Goal: Task Accomplishment & Management: Manage account settings

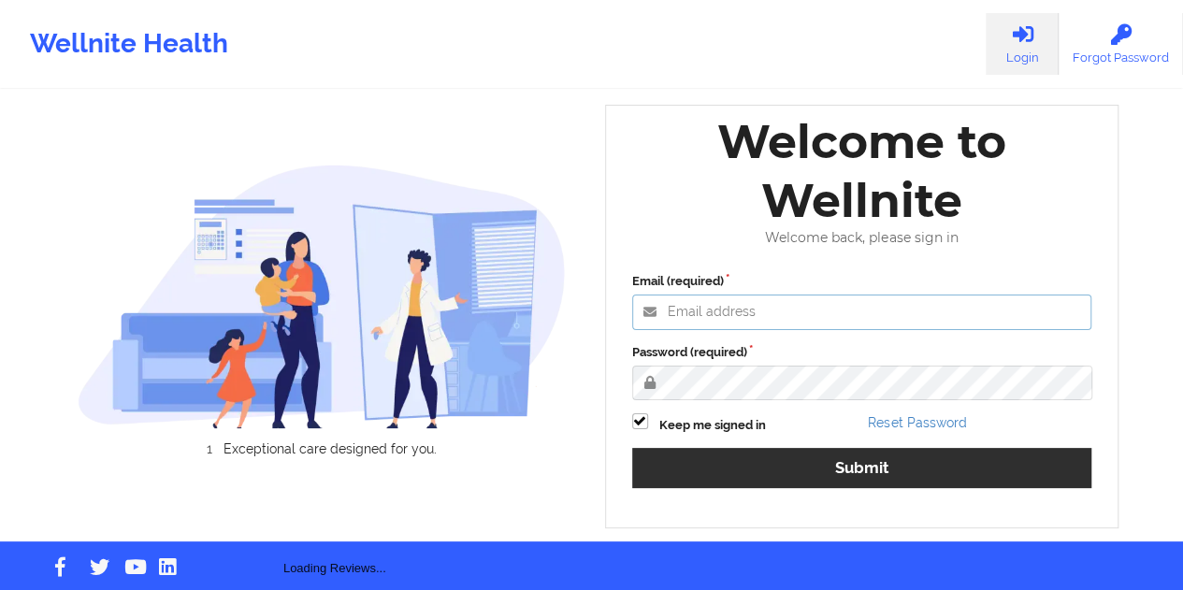
type input "[EMAIL_ADDRESS][DOMAIN_NAME]"
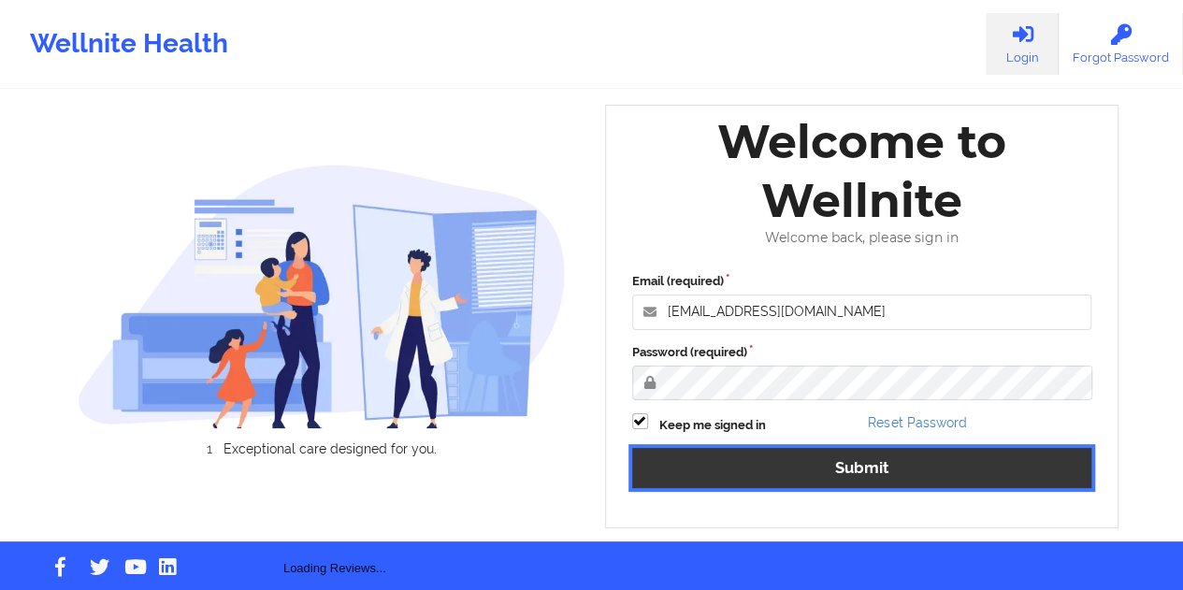
click at [834, 483] on button "Submit" at bounding box center [862, 468] width 460 height 40
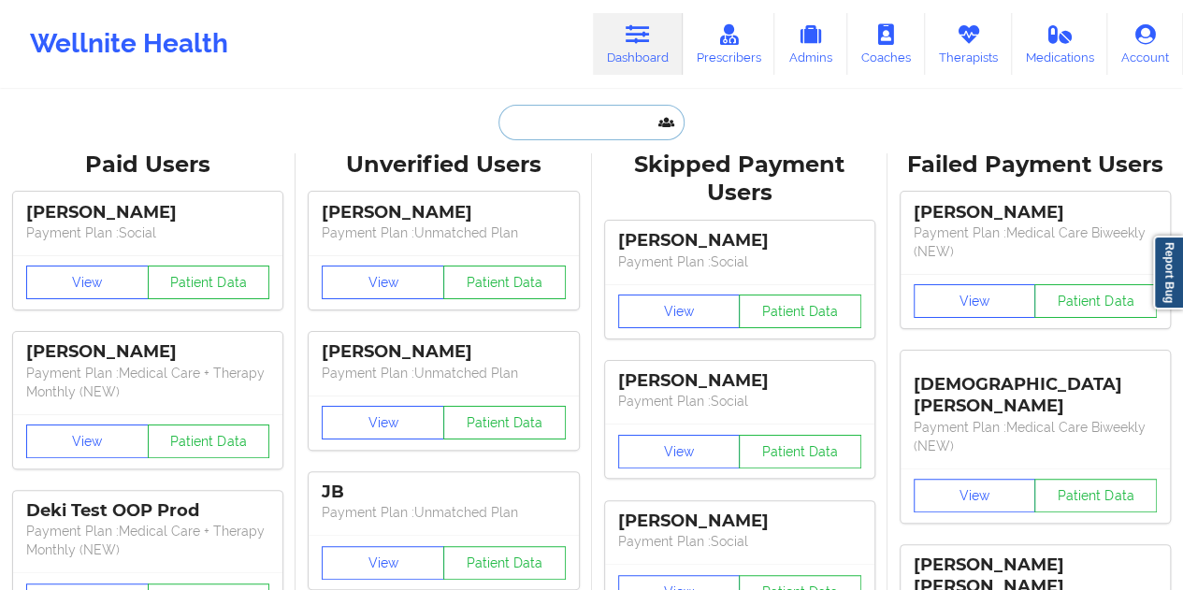
click at [588, 119] on input "text" at bounding box center [591, 123] width 185 height 36
paste input "[PERSON_NAME][EMAIL_ADDRESS][PERSON_NAME][DOMAIN_NAME]"
type input "[PERSON_NAME][EMAIL_ADDRESS][PERSON_NAME][DOMAIN_NAME]"
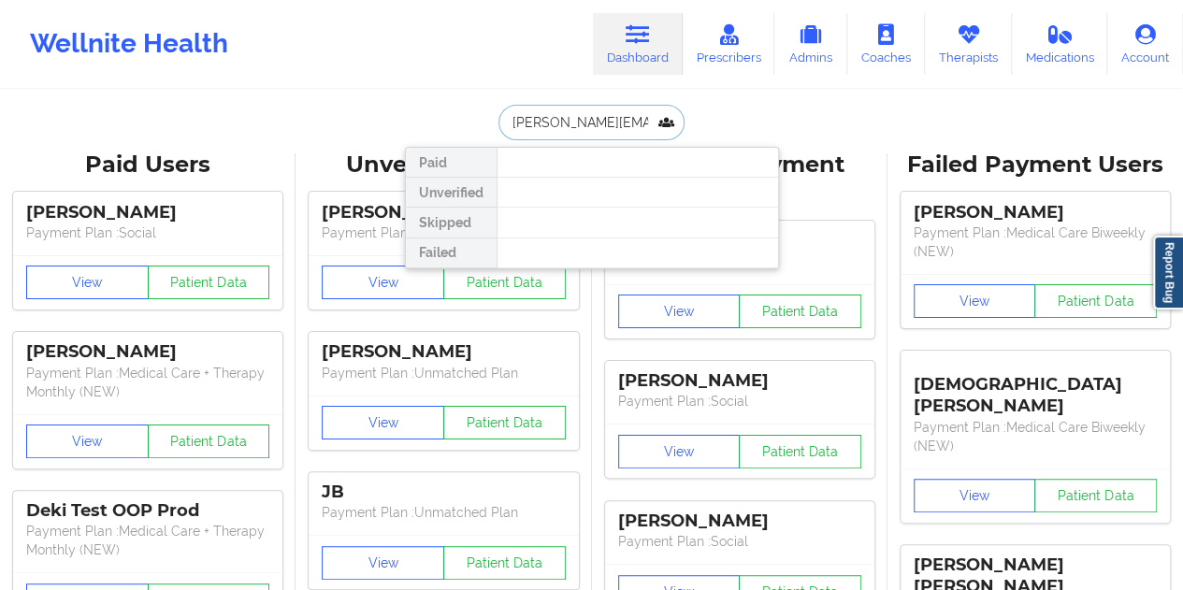
scroll to position [0, 11]
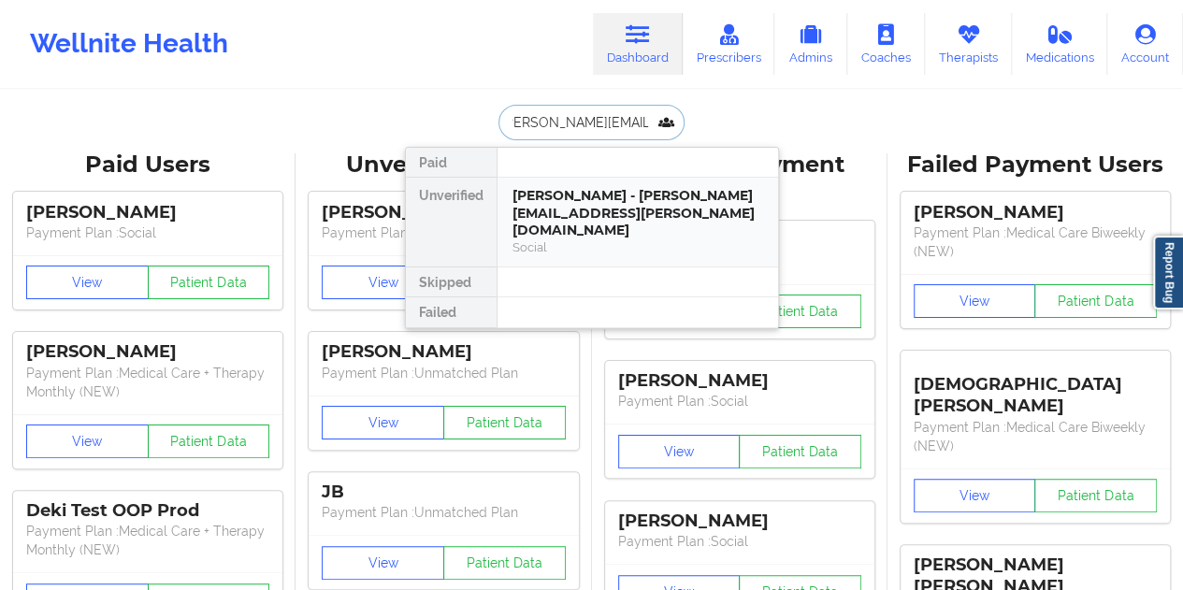
click at [627, 216] on div "[PERSON_NAME] - [PERSON_NAME][EMAIL_ADDRESS][PERSON_NAME][DOMAIN_NAME]" at bounding box center [638, 213] width 251 height 52
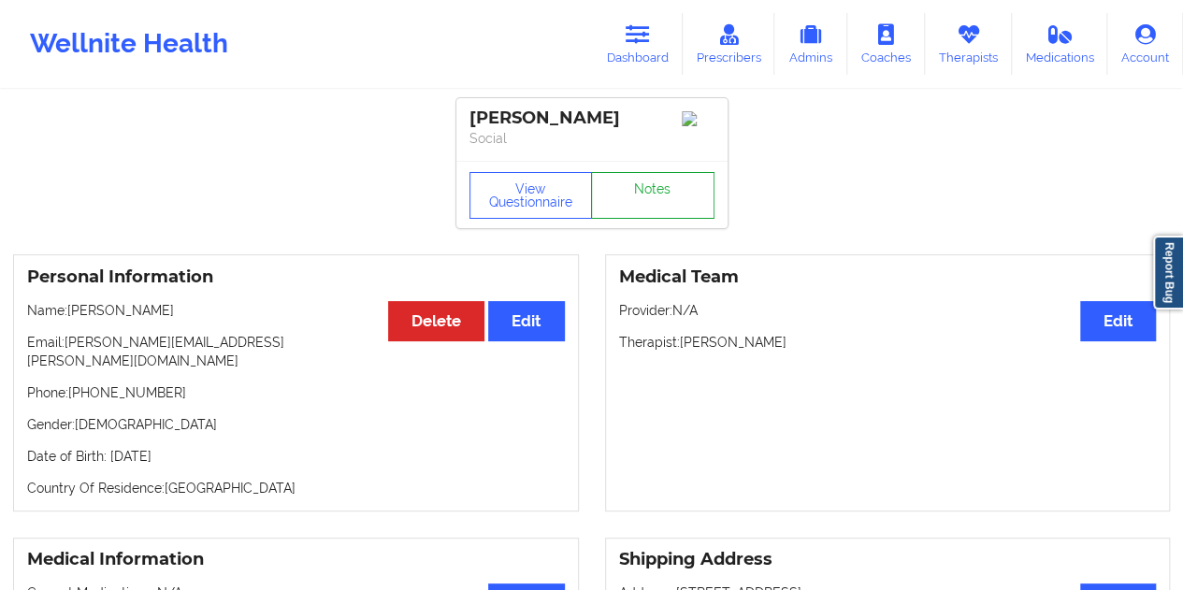
click at [655, 208] on link "Notes" at bounding box center [652, 195] width 123 height 47
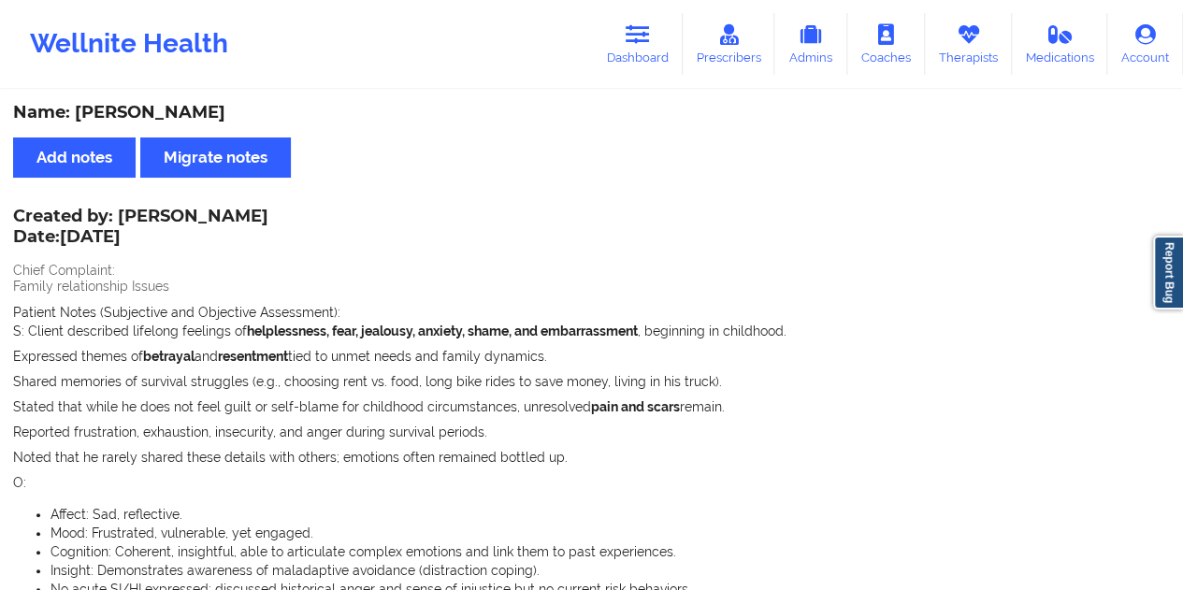
click at [192, 109] on div "Name: [PERSON_NAME]" at bounding box center [591, 113] width 1157 height 22
copy div "[PERSON_NAME]"
drag, startPoint x: 121, startPoint y: 215, endPoint x: 312, endPoint y: 210, distance: 190.9
click at [268, 210] on div "Created by: [PERSON_NAME] Date: [DATE]" at bounding box center [140, 228] width 255 height 43
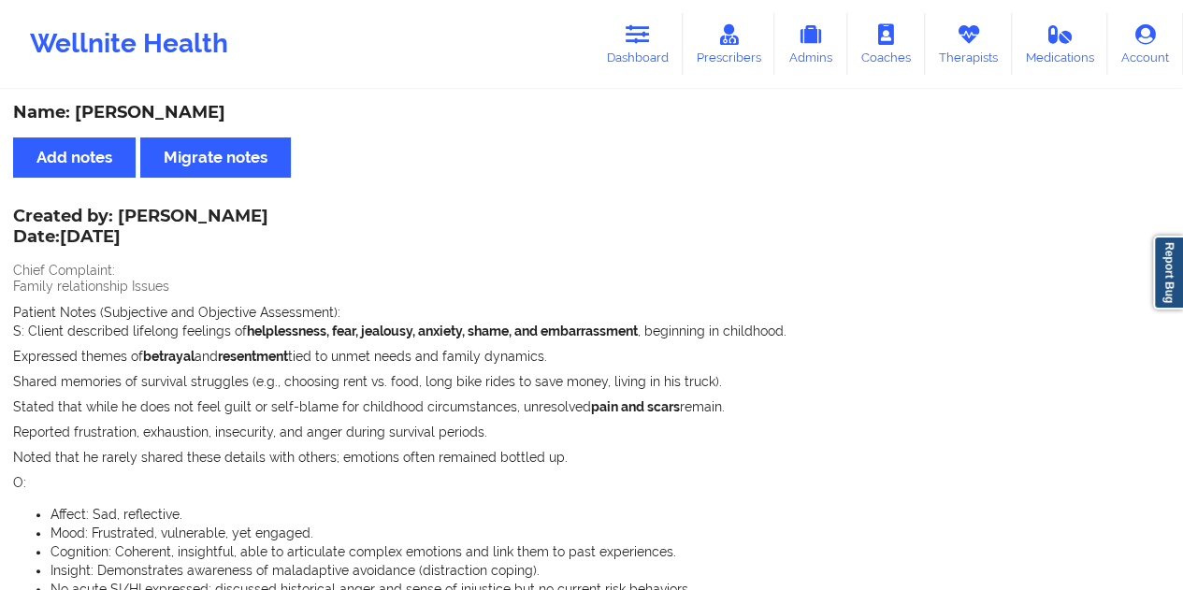
copy div "[PERSON_NAME]"
click at [660, 53] on link "Dashboard" at bounding box center [638, 44] width 90 height 62
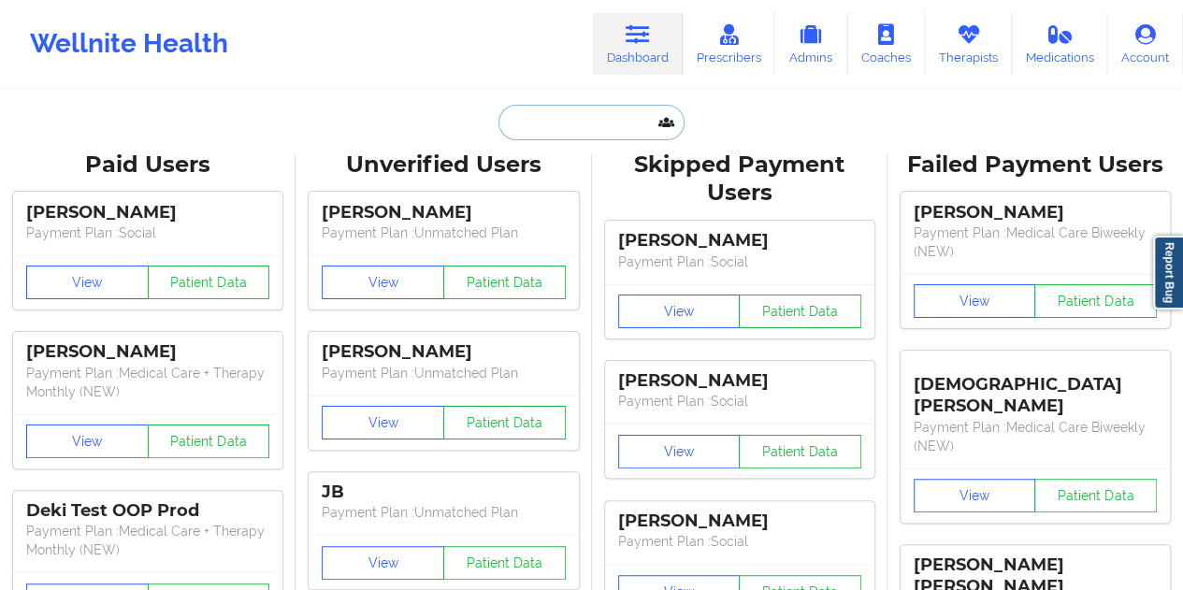
click at [595, 138] on input "text" at bounding box center [591, 123] width 185 height 36
paste input "[EMAIL_ADDRESS][DOMAIN_NAME]"
type input "[EMAIL_ADDRESS][DOMAIN_NAME]"
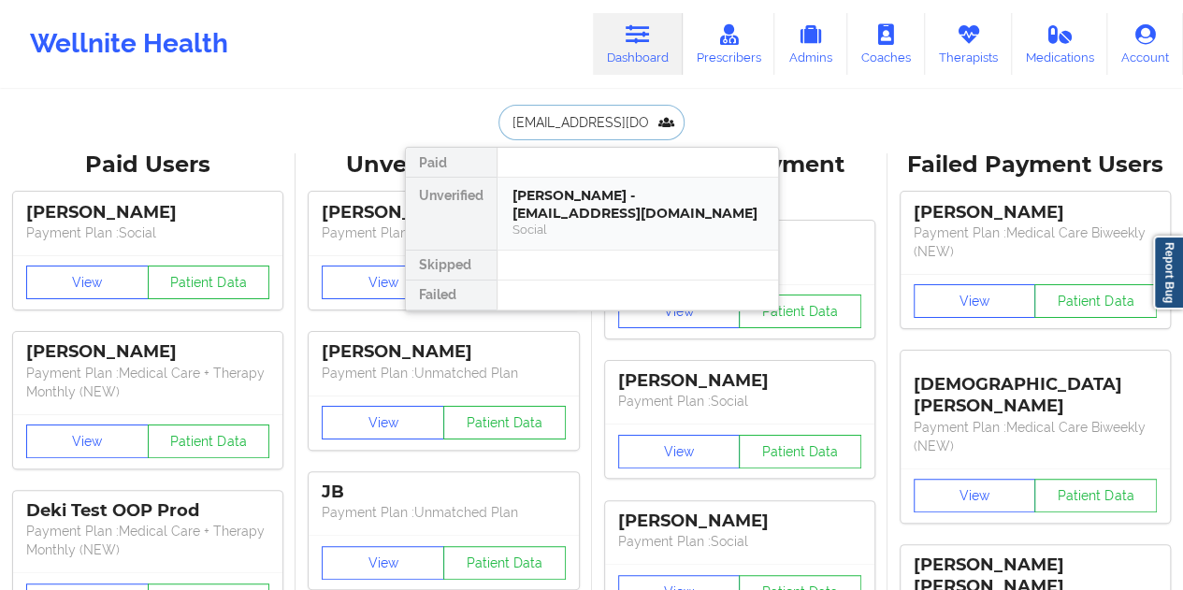
click at [587, 196] on div "[PERSON_NAME] - [EMAIL_ADDRESS][DOMAIN_NAME]" at bounding box center [638, 204] width 251 height 35
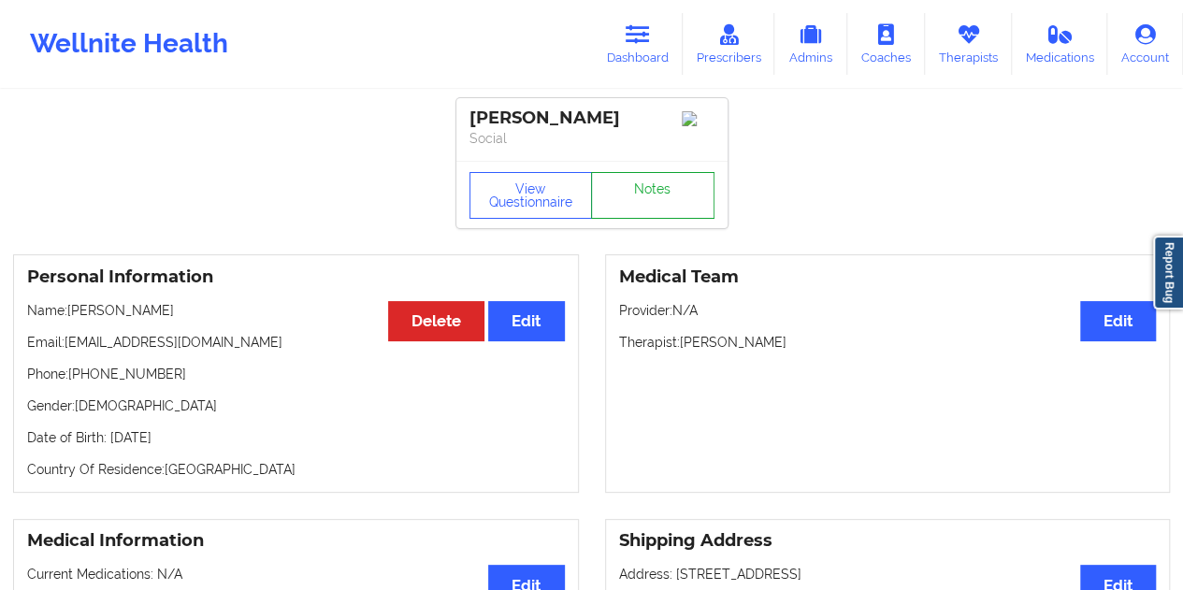
click at [634, 188] on link "Notes" at bounding box center [652, 195] width 123 height 47
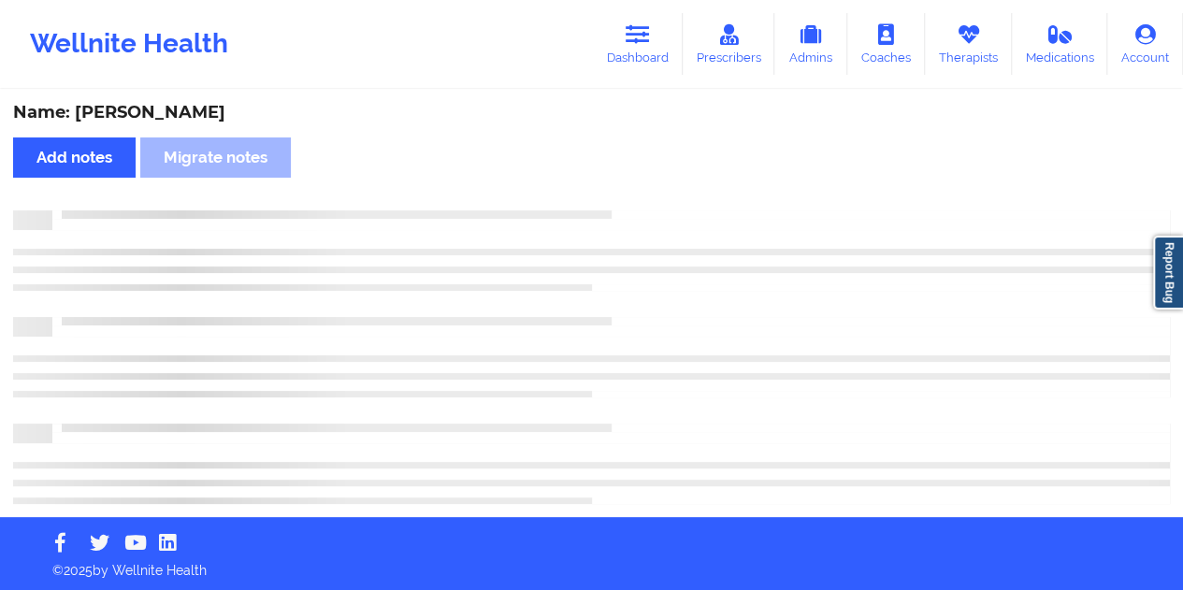
click at [182, 113] on div "Name: [PERSON_NAME]" at bounding box center [591, 113] width 1157 height 22
copy div "[PERSON_NAME]"
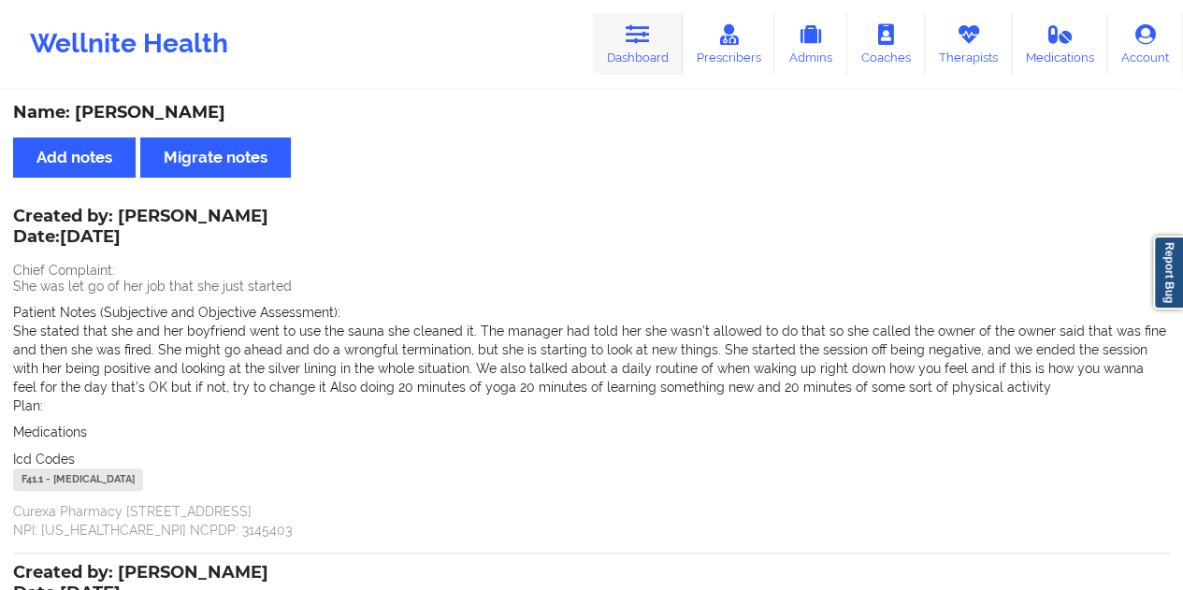
click at [640, 50] on link "Dashboard" at bounding box center [638, 44] width 90 height 62
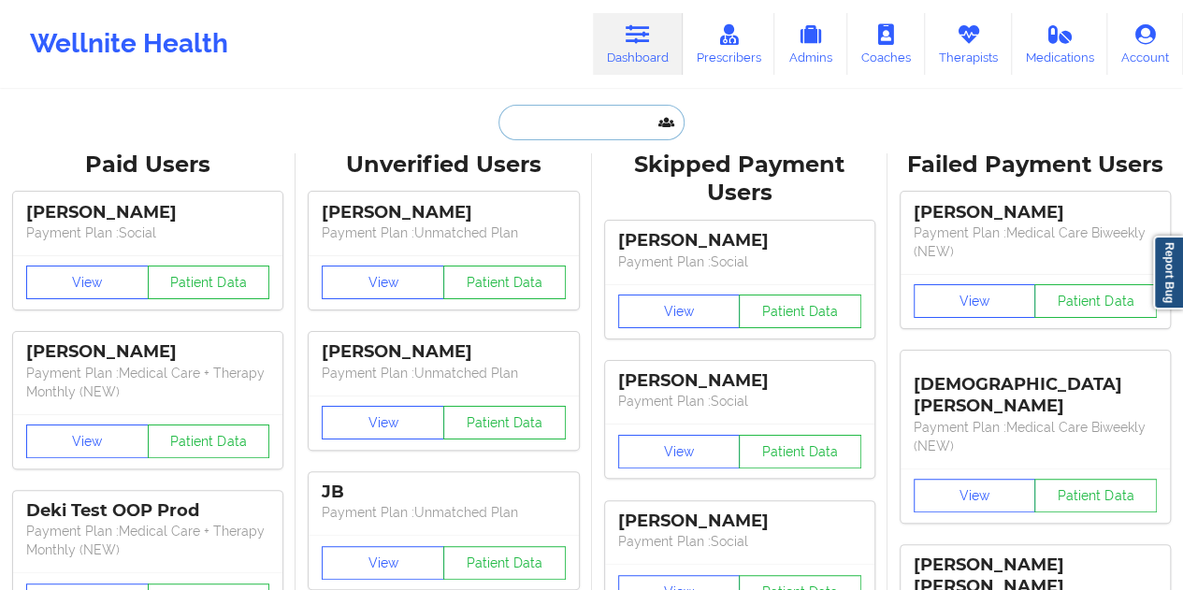
click at [555, 132] on input "text" at bounding box center [591, 123] width 185 height 36
paste input "[EMAIL_ADDRESS][DOMAIN_NAME]"
type input "[EMAIL_ADDRESS][DOMAIN_NAME]"
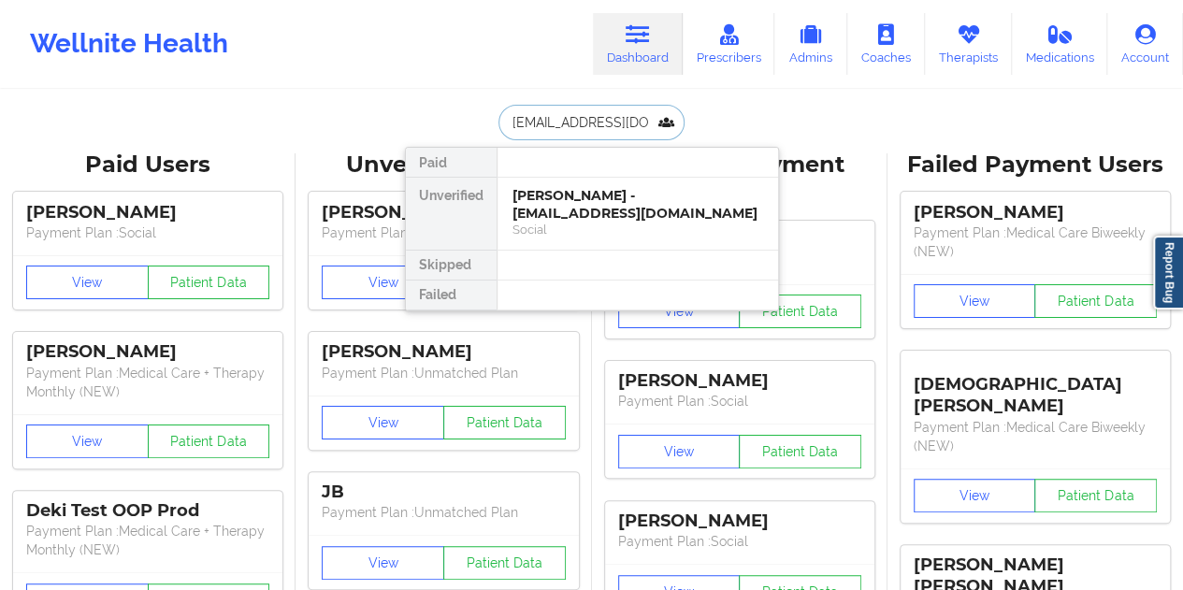
scroll to position [0, 16]
click at [580, 212] on div "[PERSON_NAME] - [EMAIL_ADDRESS][DOMAIN_NAME]" at bounding box center [638, 204] width 251 height 35
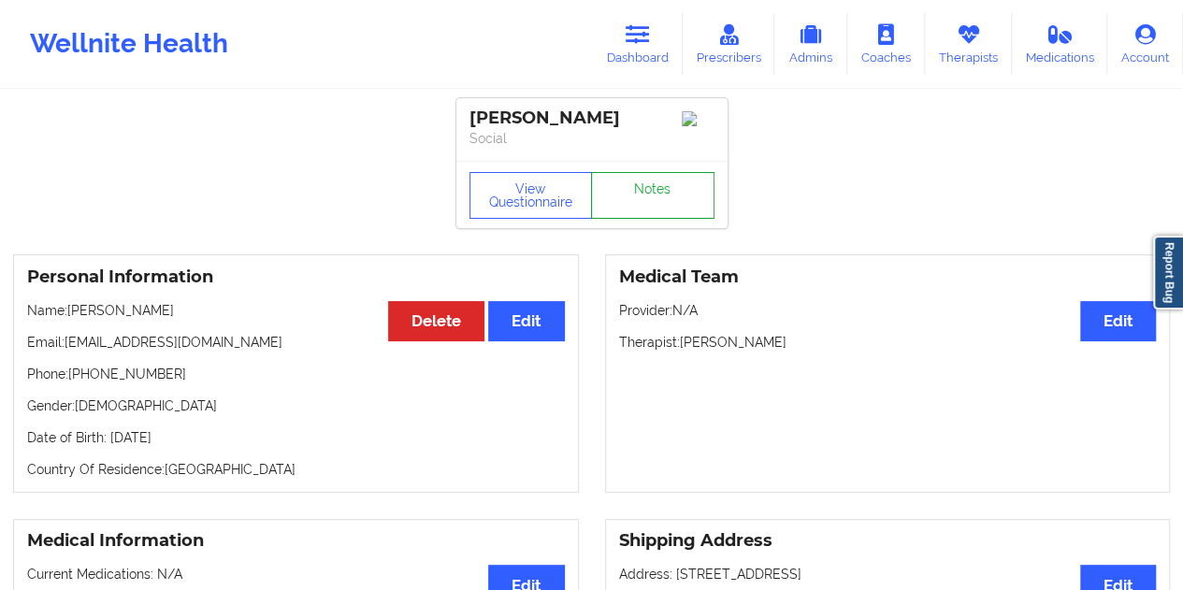
click at [655, 199] on link "Notes" at bounding box center [652, 195] width 123 height 47
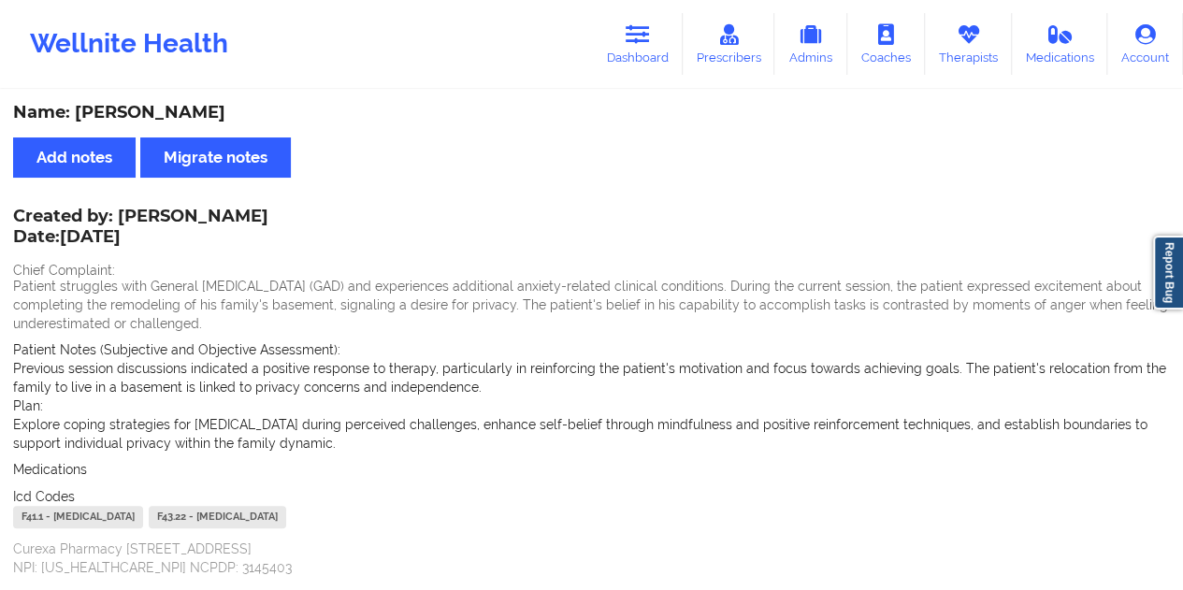
click at [168, 113] on div "Name: [PERSON_NAME]" at bounding box center [591, 113] width 1157 height 22
copy div "[PERSON_NAME]"
click at [640, 57] on link "Dashboard" at bounding box center [638, 44] width 90 height 62
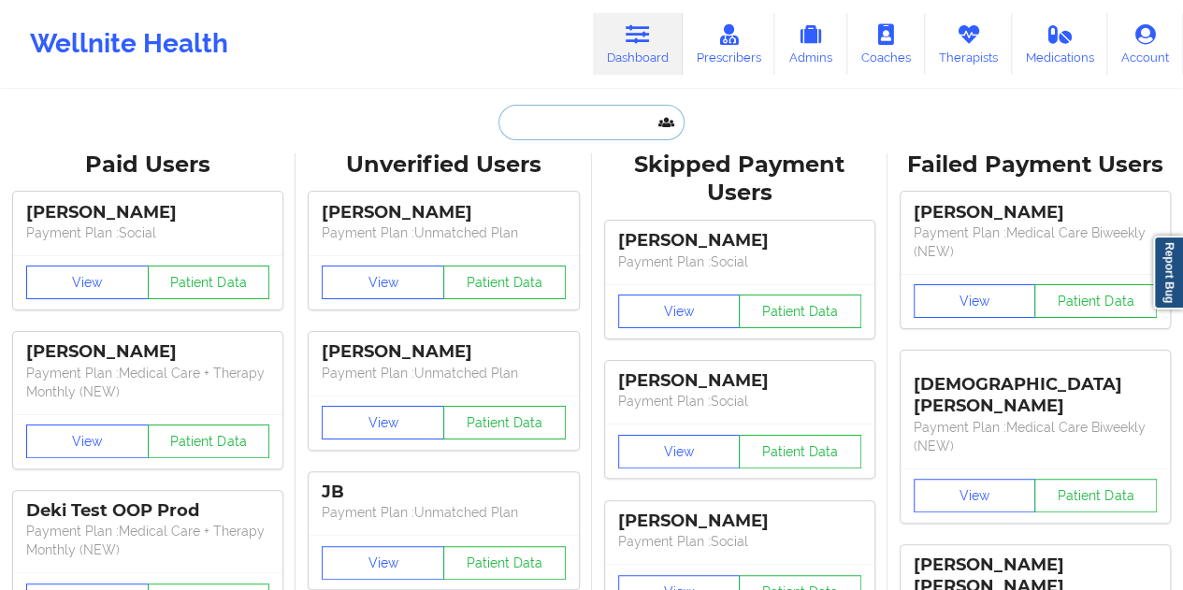
click at [570, 119] on input "text" at bounding box center [591, 123] width 185 height 36
paste input "[EMAIL_ADDRESS][DOMAIN_NAME]"
type input "[EMAIL_ADDRESS][DOMAIN_NAME]"
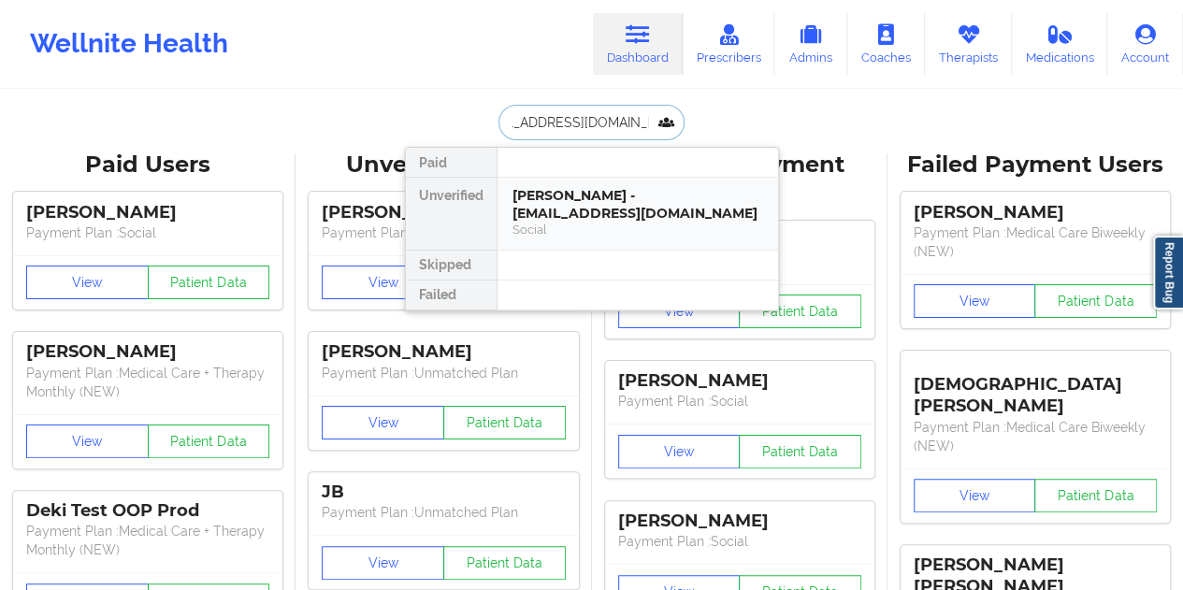
click at [622, 220] on div "[PERSON_NAME] - [EMAIL_ADDRESS][DOMAIN_NAME]" at bounding box center [638, 204] width 251 height 35
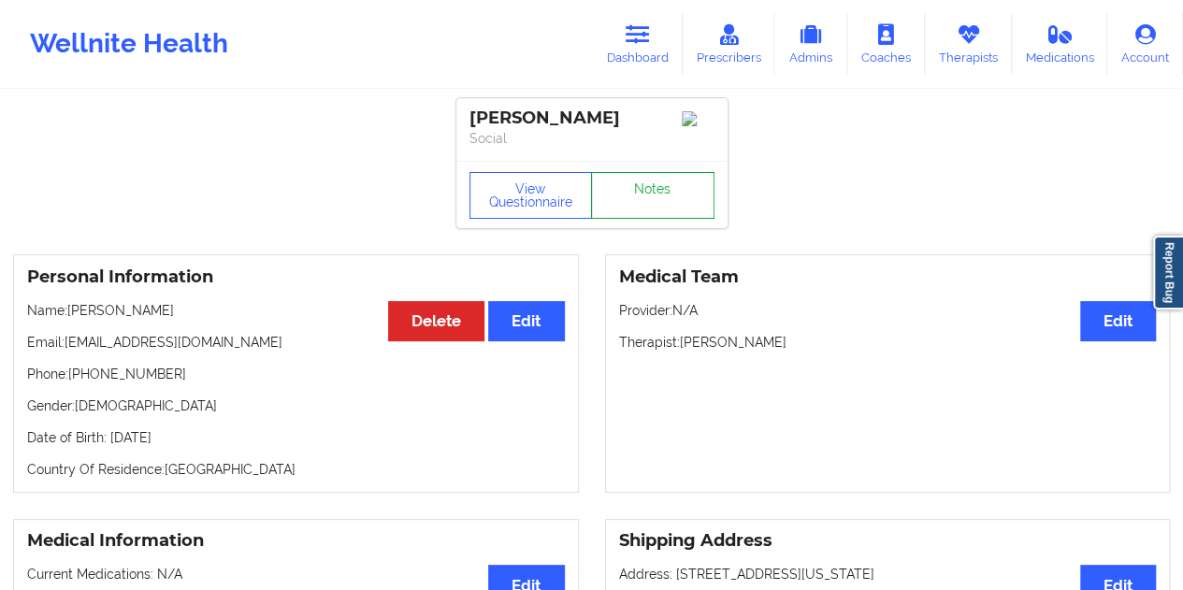
click at [643, 218] on link "Notes" at bounding box center [652, 195] width 123 height 47
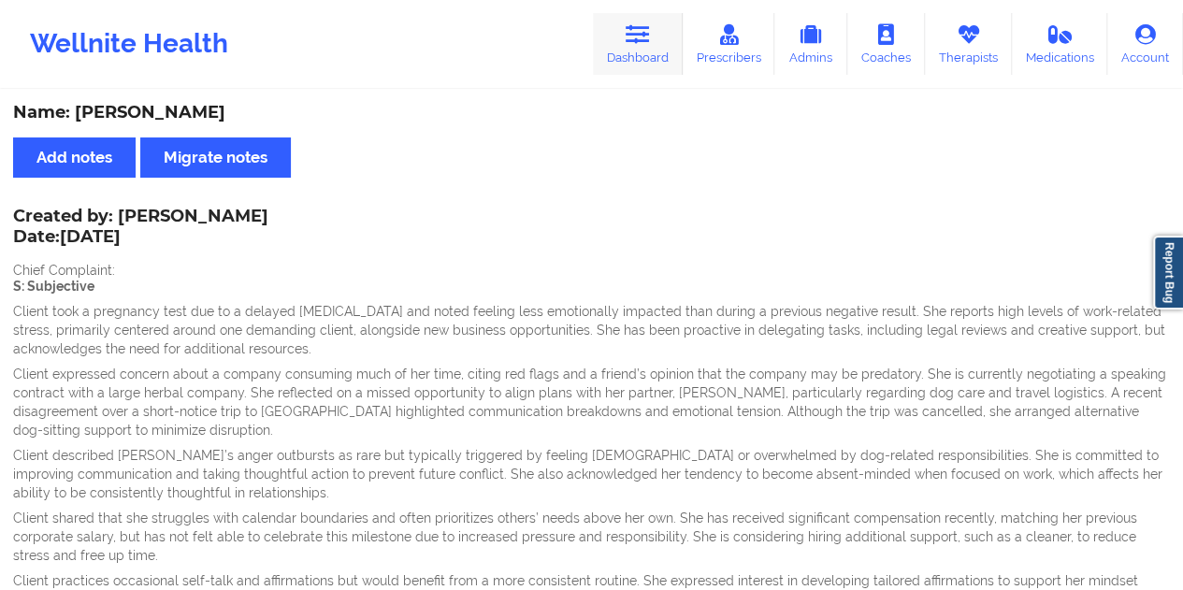
click at [632, 47] on link "Dashboard" at bounding box center [638, 44] width 90 height 62
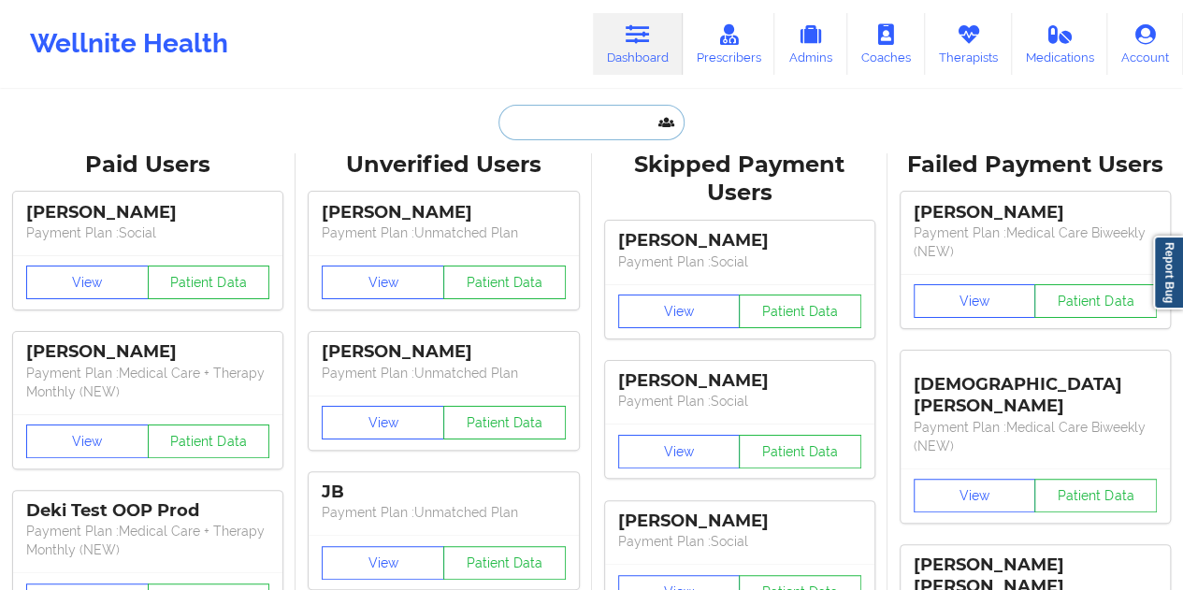
click at [531, 132] on input "text" at bounding box center [591, 123] width 185 height 36
paste input "[EMAIL_ADDRESS][DOMAIN_NAME]"
type input "[EMAIL_ADDRESS][DOMAIN_NAME]"
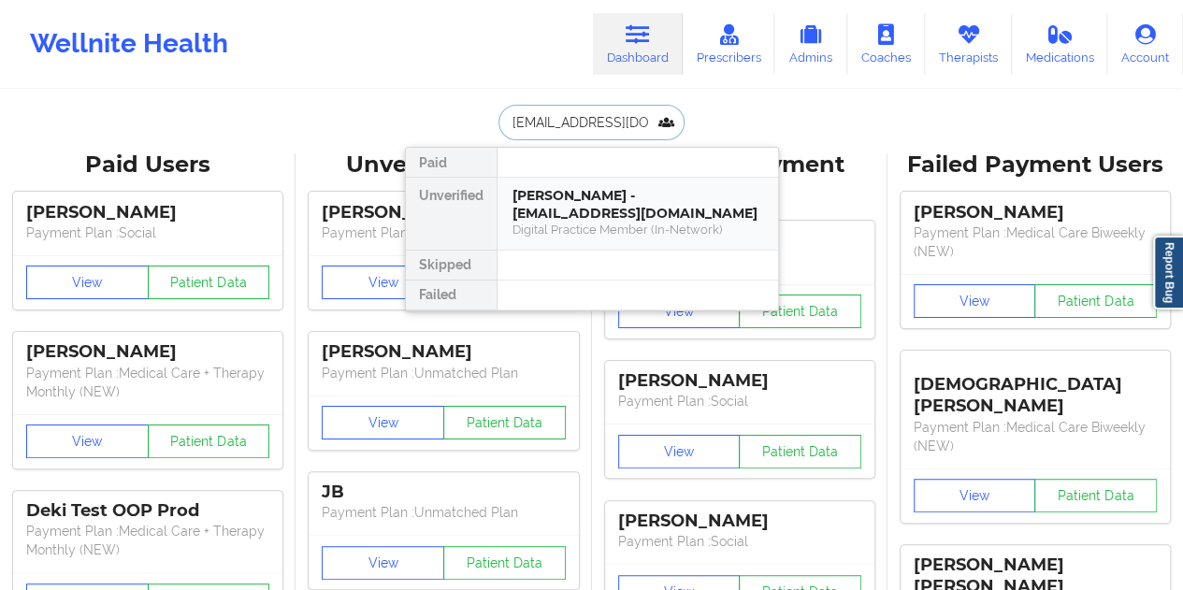
click at [624, 213] on div "[PERSON_NAME] - [EMAIL_ADDRESS][DOMAIN_NAME]" at bounding box center [638, 204] width 251 height 35
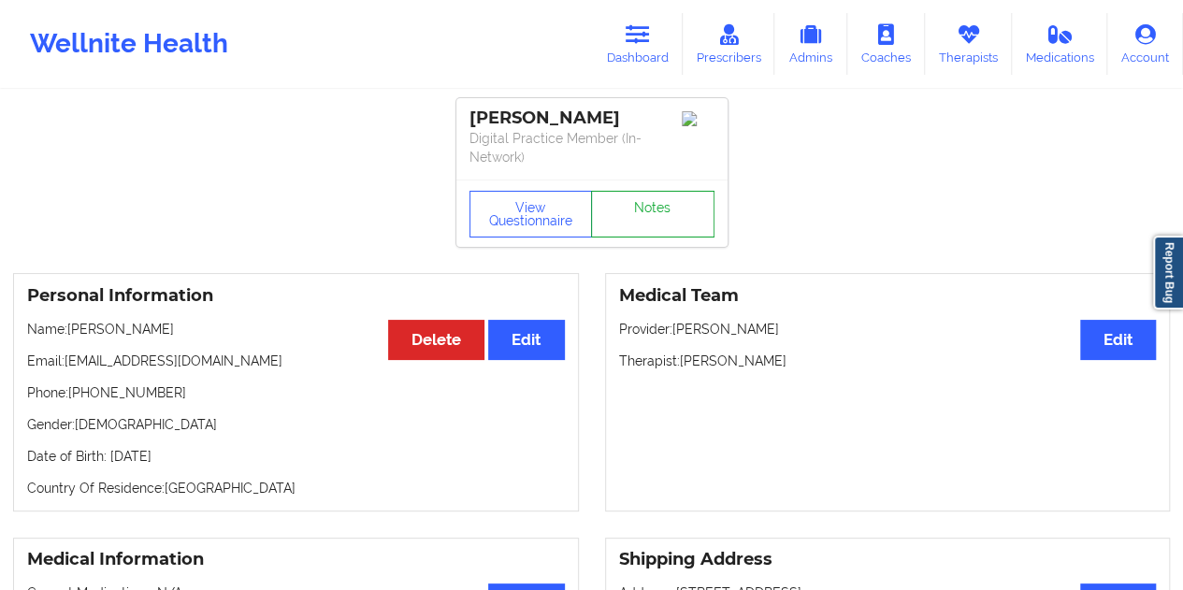
click at [646, 221] on link "Notes" at bounding box center [652, 214] width 123 height 47
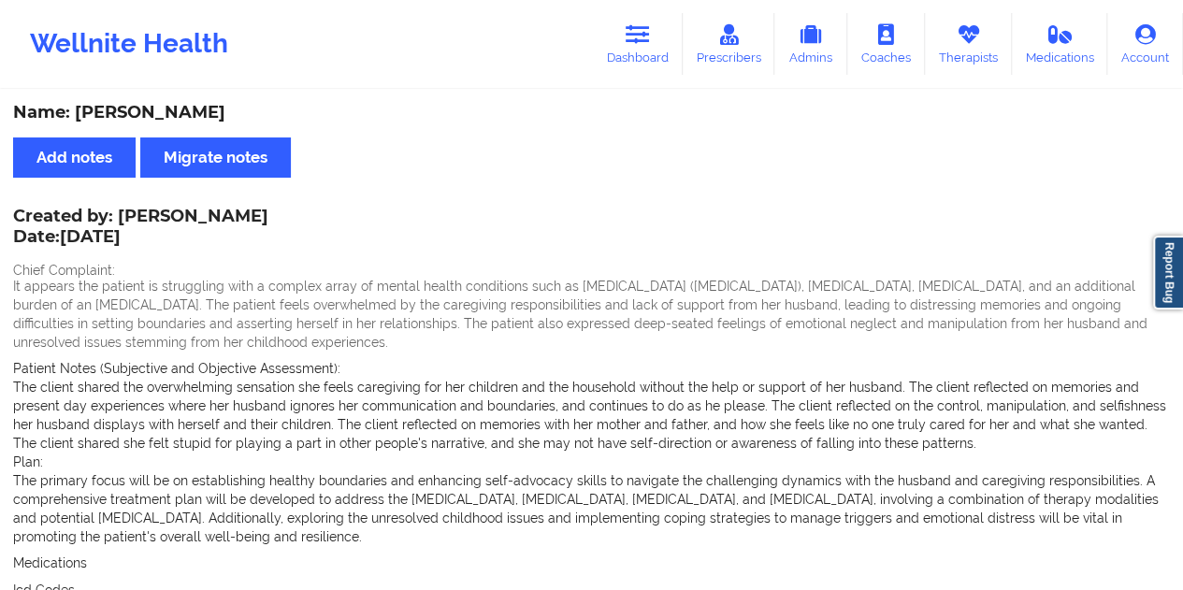
click at [205, 109] on div "Name: [PERSON_NAME]" at bounding box center [591, 113] width 1157 height 22
copy div "[PERSON_NAME]"
click at [654, 30] on link "Dashboard" at bounding box center [638, 44] width 90 height 62
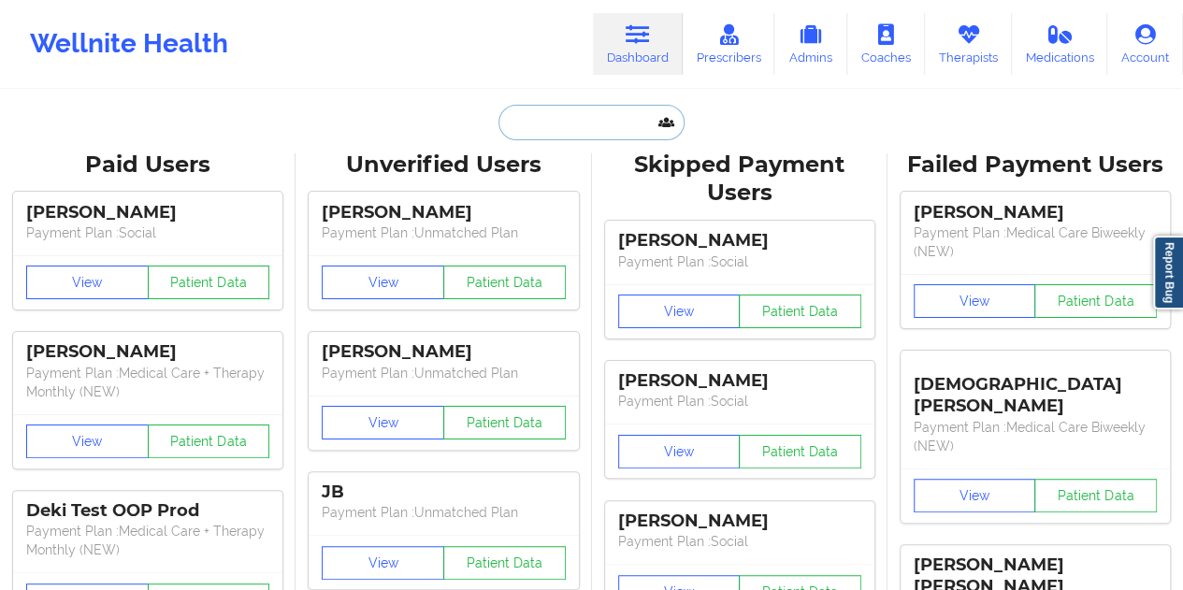
click at [563, 128] on input "text" at bounding box center [591, 123] width 185 height 36
paste input "[PERSON_NAME][EMAIL_ADDRESS][PERSON_NAME][DOMAIN_NAME]"
type input "[PERSON_NAME][EMAIL_ADDRESS][PERSON_NAME][DOMAIN_NAME]"
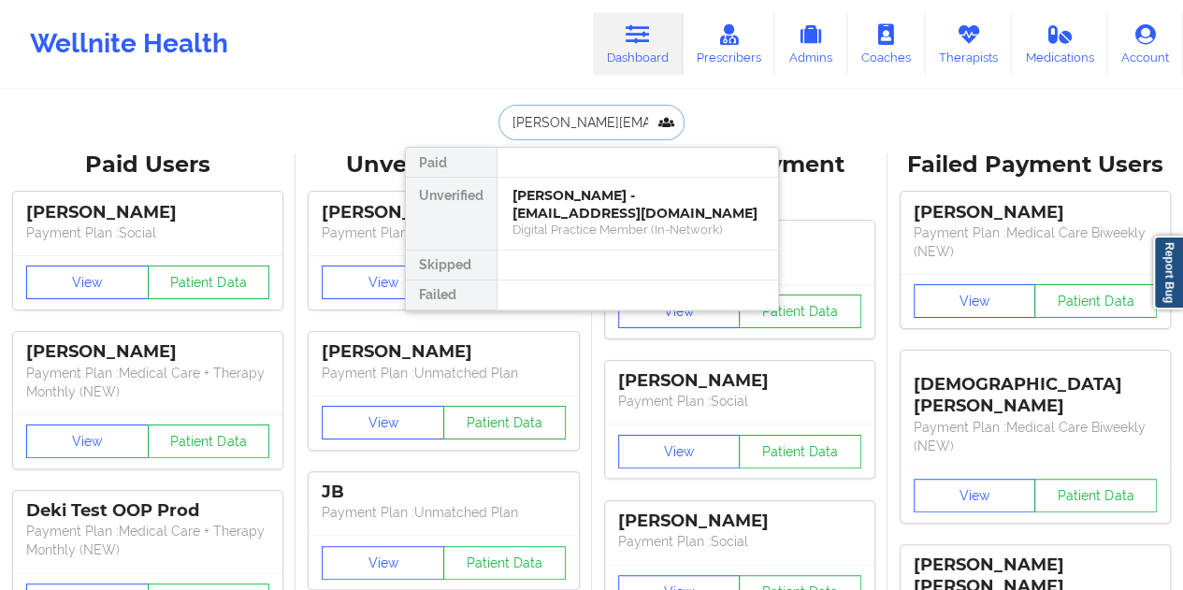
scroll to position [0, 15]
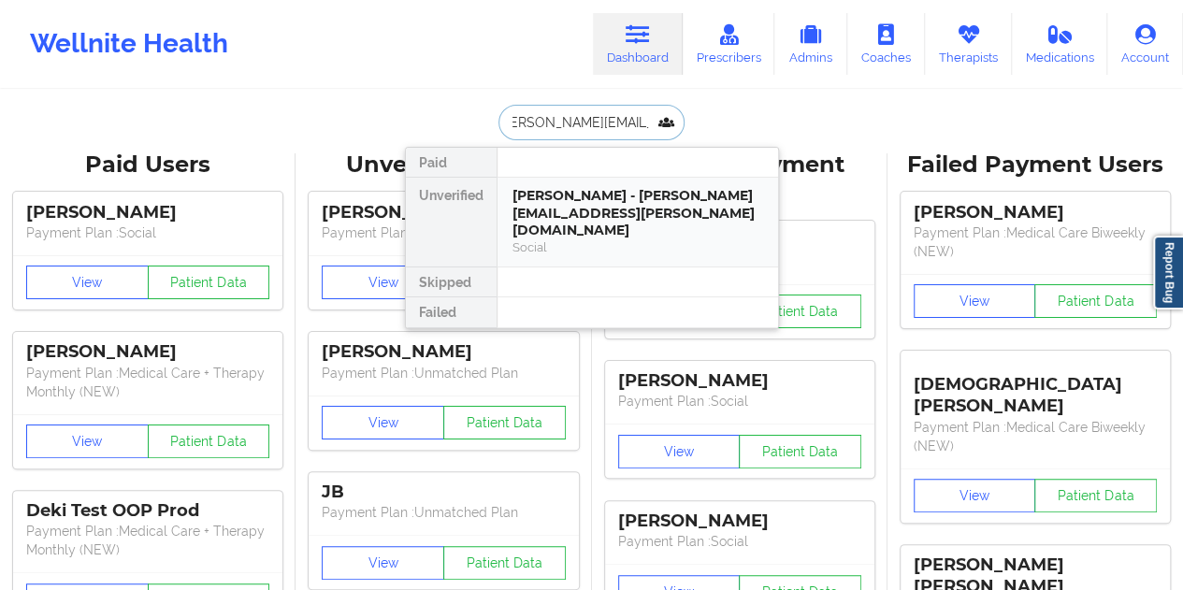
click at [612, 239] on div "Social" at bounding box center [638, 247] width 251 height 16
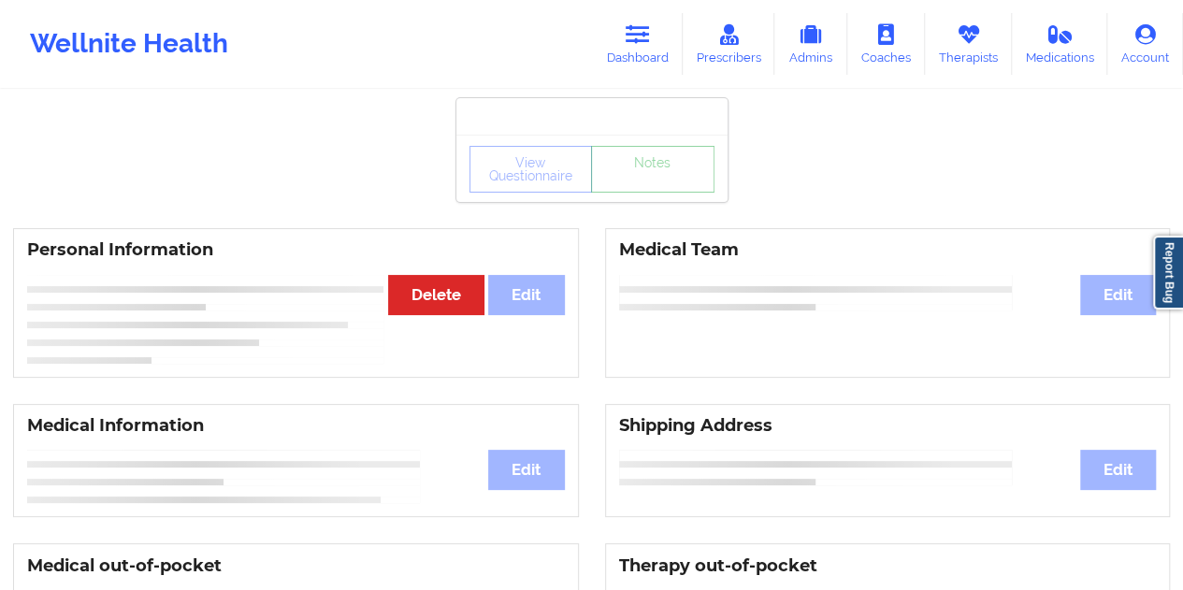
click at [654, 193] on link "Notes" at bounding box center [652, 169] width 123 height 47
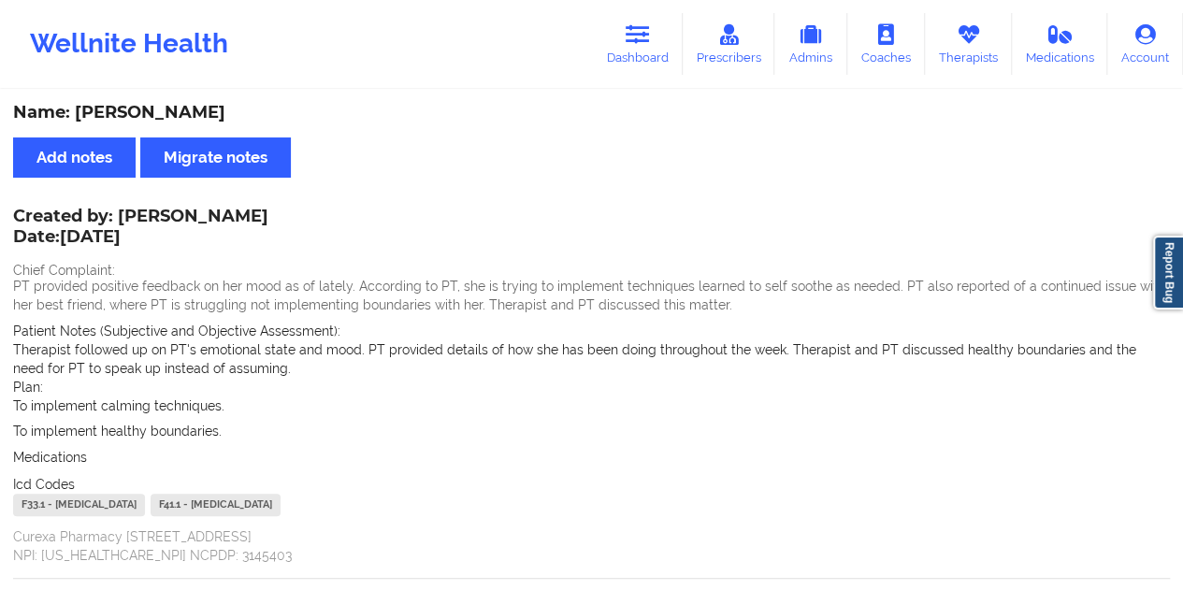
click at [187, 114] on div "Name: [PERSON_NAME]" at bounding box center [591, 113] width 1157 height 22
copy div "[PERSON_NAME]"
click at [631, 41] on icon at bounding box center [638, 34] width 24 height 21
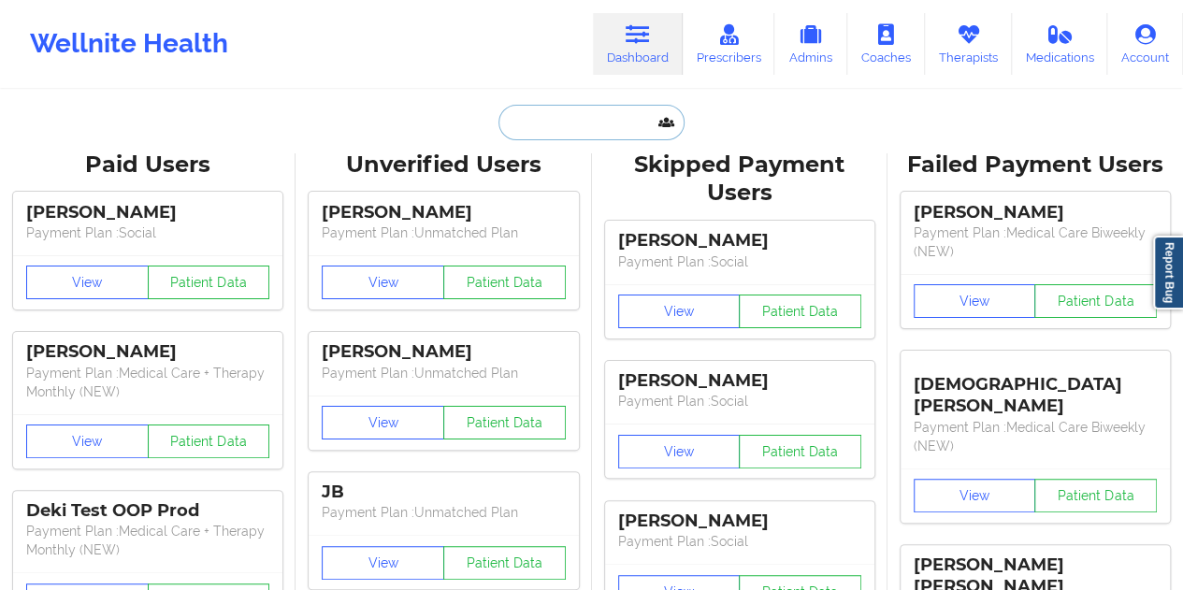
click at [567, 128] on input "text" at bounding box center [591, 123] width 185 height 36
paste input "[EMAIL_ADDRESS][DOMAIN_NAME]"
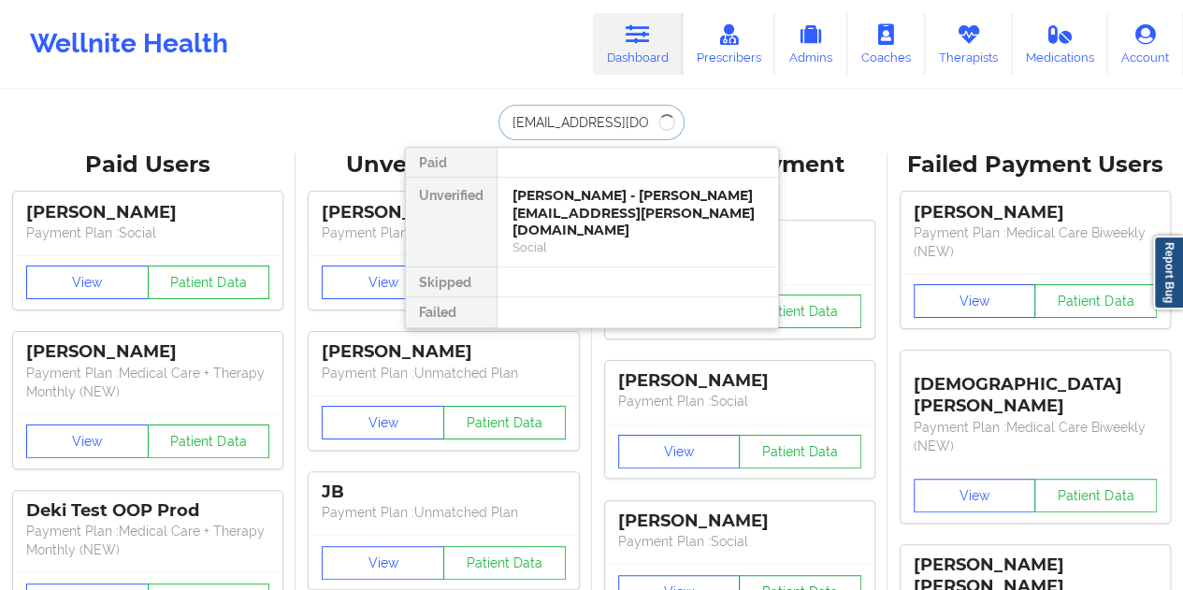
type input "[EMAIL_ADDRESS][DOMAIN_NAME]"
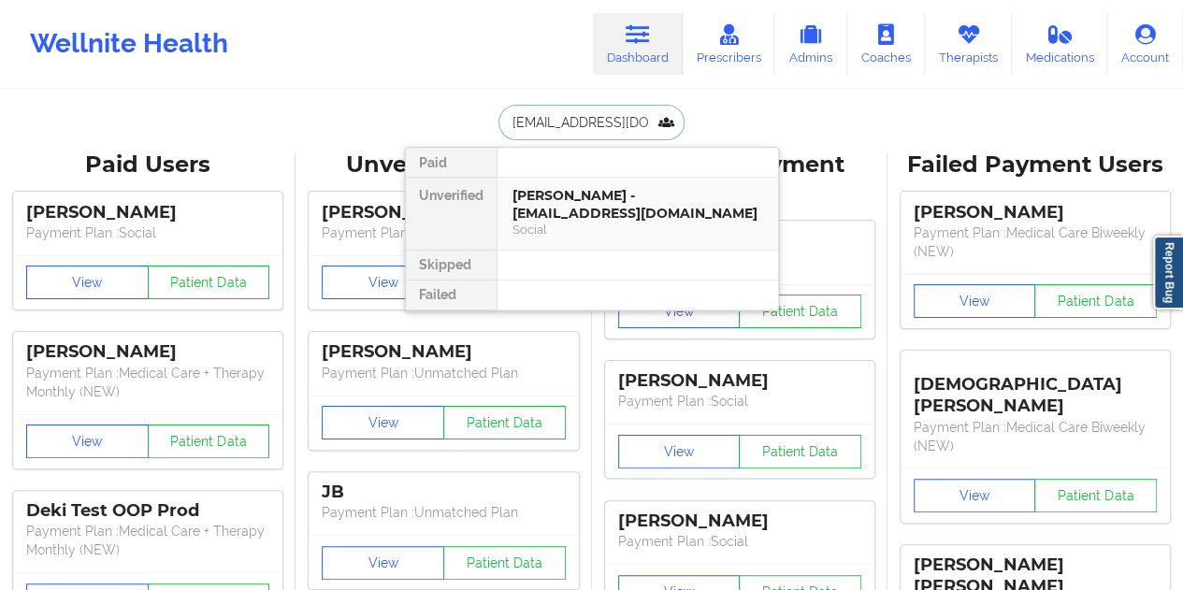
click at [572, 235] on div "Social" at bounding box center [638, 230] width 251 height 16
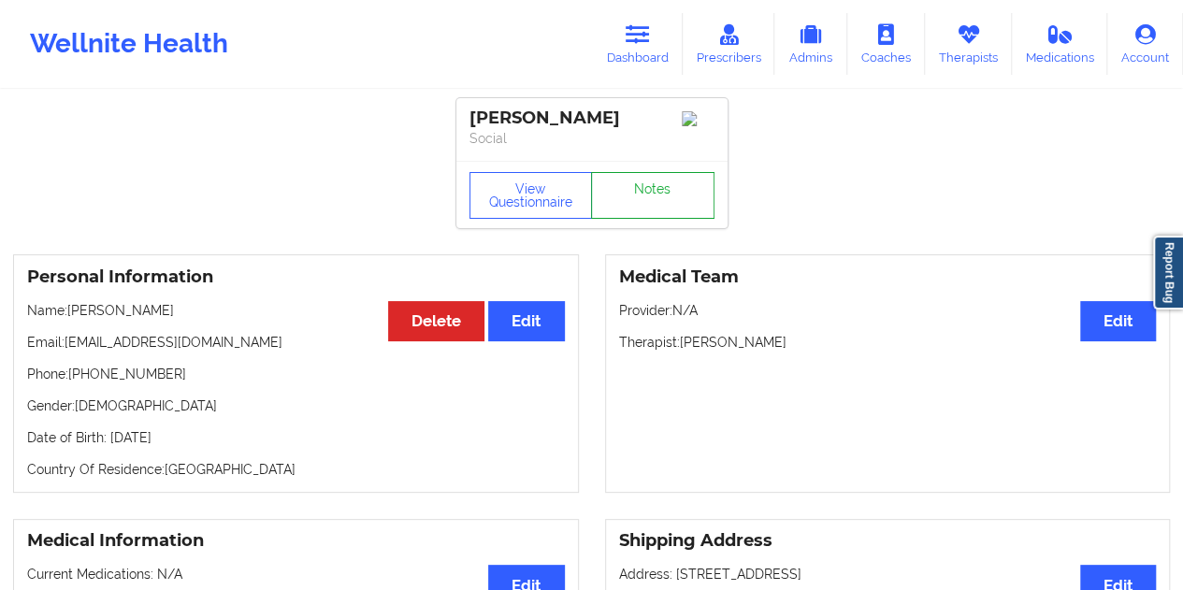
click at [640, 206] on link "Notes" at bounding box center [652, 195] width 123 height 47
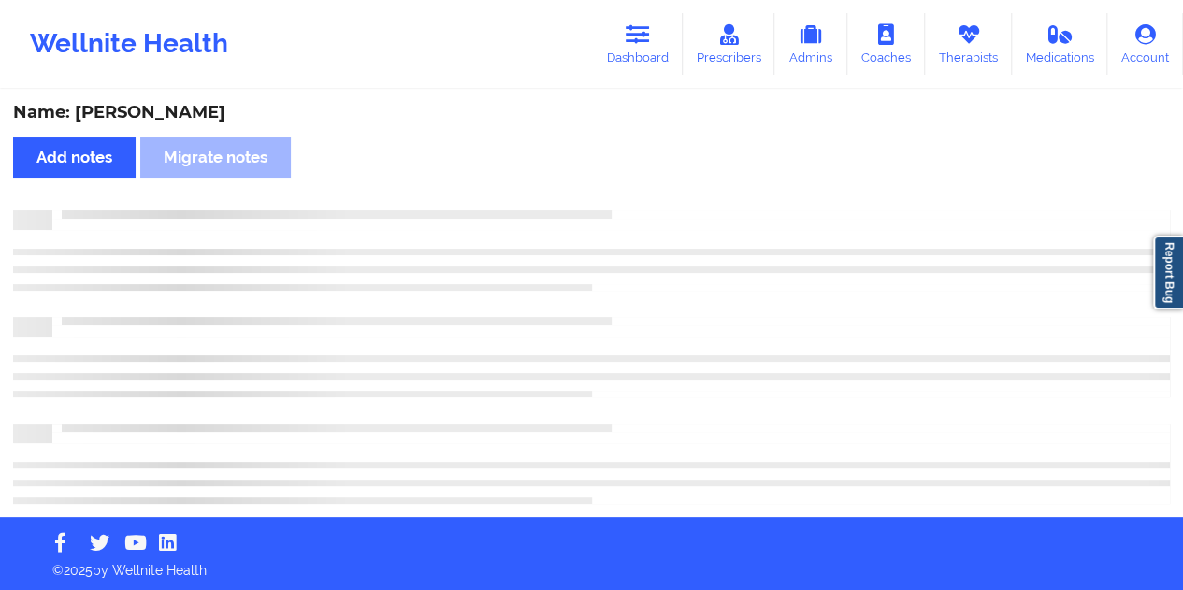
click at [203, 99] on div "Name: [PERSON_NAME] Add notes Migrate notes" at bounding box center [591, 305] width 1183 height 426
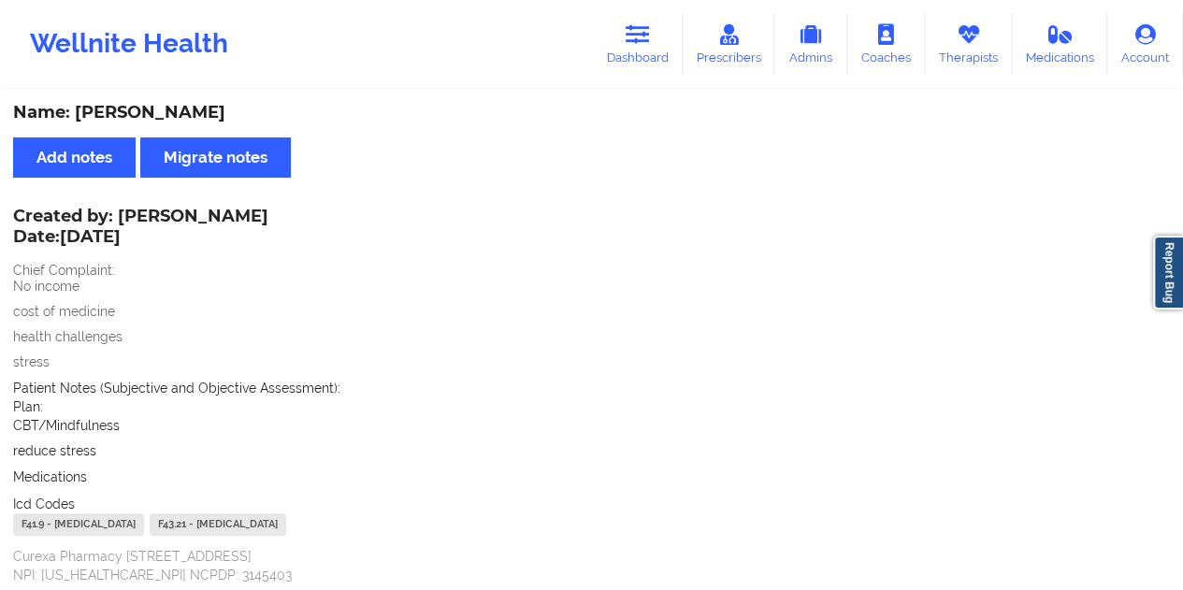
click at [203, 99] on div "Name: [PERSON_NAME] Add notes Migrate notes Created by: [PERSON_NAME] Date: [DA…" at bounding box center [591, 527] width 1183 height 870
copy div "[PERSON_NAME]"
click at [544, 119] on div "Name: [PERSON_NAME]" at bounding box center [591, 113] width 1157 height 22
click at [625, 74] on link "Dashboard" at bounding box center [638, 44] width 90 height 62
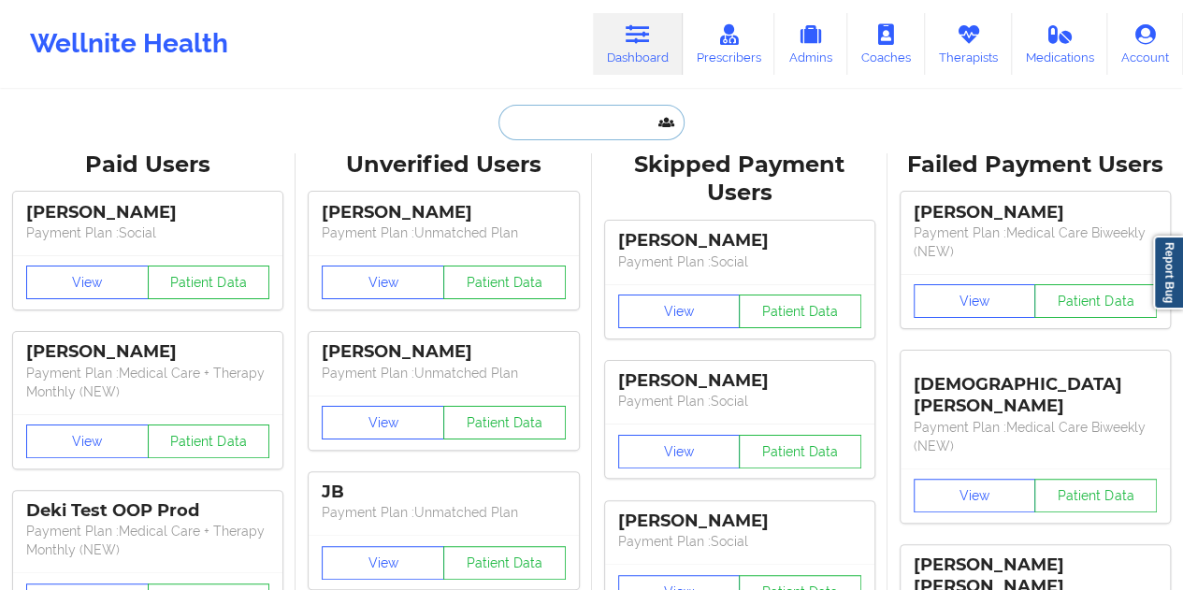
click at [579, 137] on input "text" at bounding box center [591, 123] width 185 height 36
paste input "[EMAIL_ADDRESS][DOMAIN_NAME]"
type input "[EMAIL_ADDRESS][DOMAIN_NAME]"
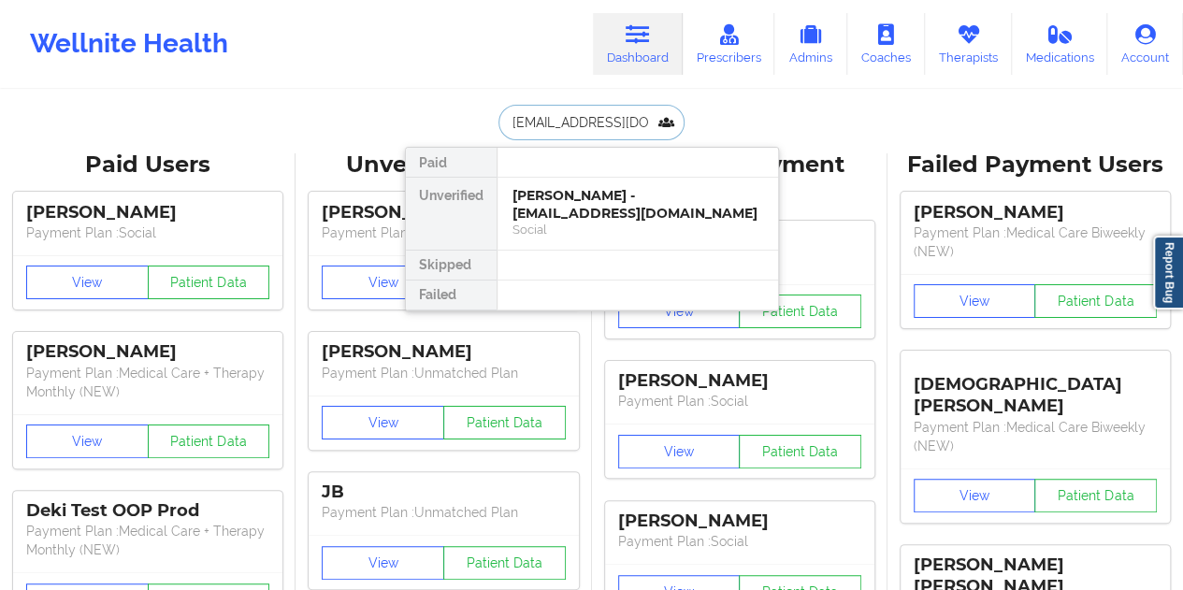
scroll to position [0, 12]
click at [598, 207] on div "[PERSON_NAME] WALTER - [EMAIL_ADDRESS][DOMAIN_NAME]" at bounding box center [638, 204] width 251 height 35
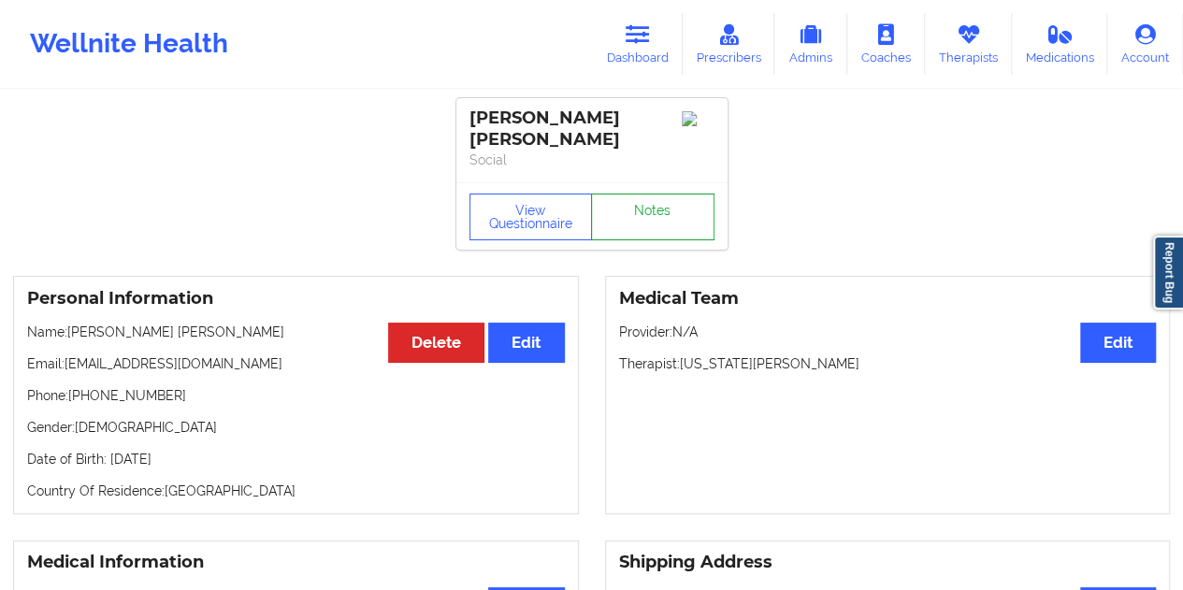
click at [670, 207] on link "Notes" at bounding box center [652, 217] width 123 height 47
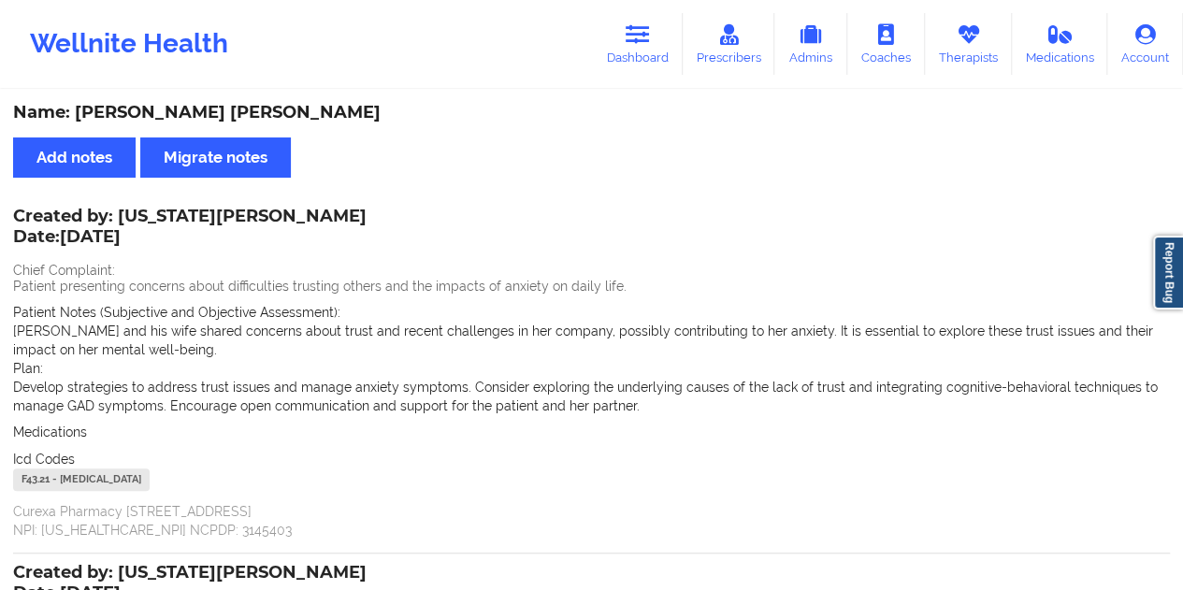
drag, startPoint x: 640, startPoint y: 46, endPoint x: 620, endPoint y: 85, distance: 43.9
click at [641, 46] on link "Dashboard" at bounding box center [638, 44] width 90 height 62
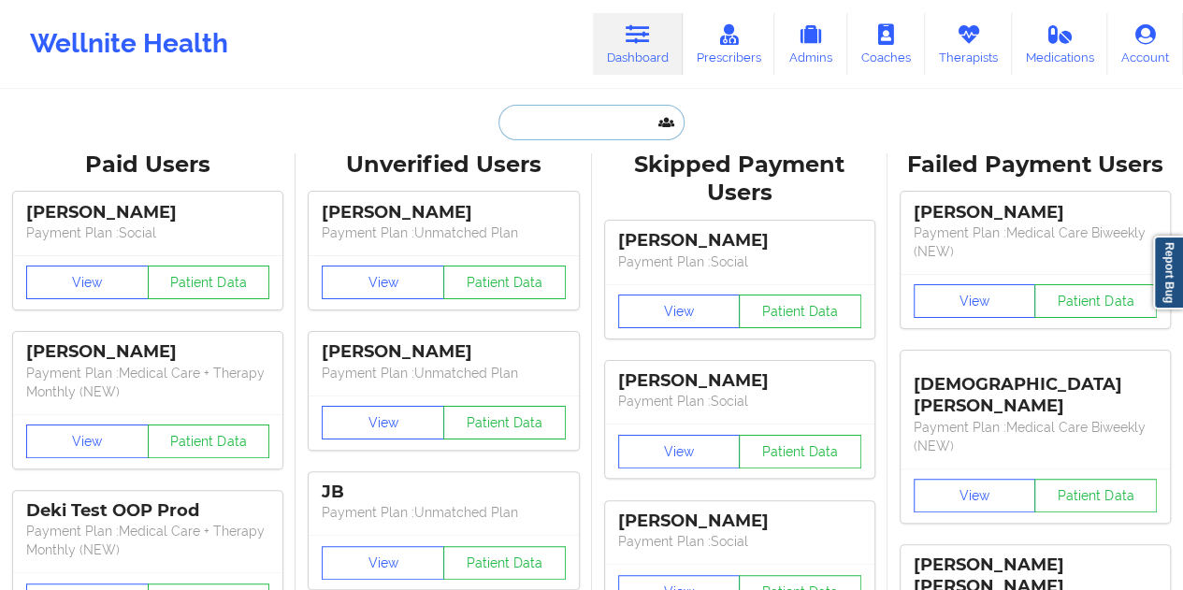
click at [584, 109] on input "text" at bounding box center [591, 123] width 185 height 36
paste input "[EMAIL_ADDRESS][DOMAIN_NAME]"
type input "[EMAIL_ADDRESS][DOMAIN_NAME]"
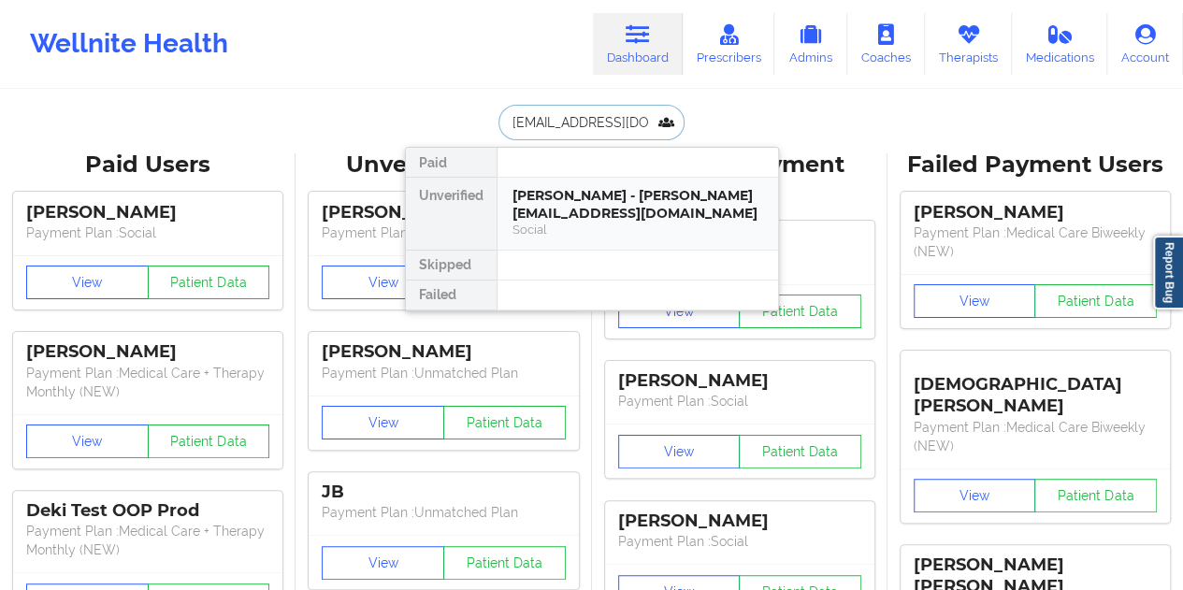
click at [624, 215] on div "[PERSON_NAME] - [PERSON_NAME][EMAIL_ADDRESS][DOMAIN_NAME]" at bounding box center [638, 204] width 251 height 35
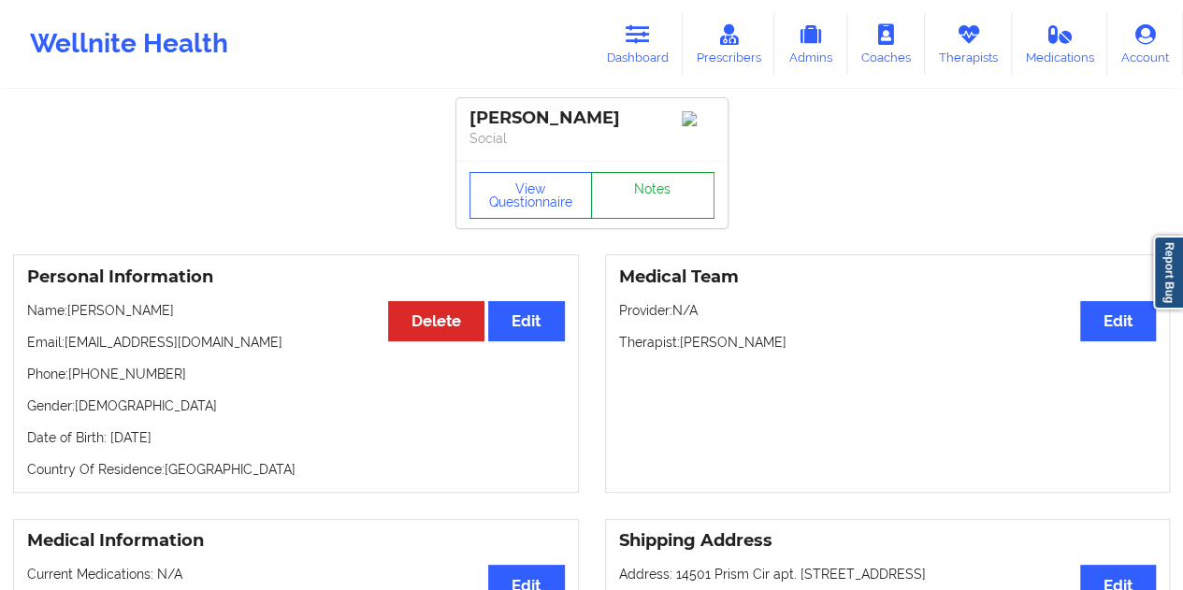
click at [645, 196] on link "Notes" at bounding box center [652, 195] width 123 height 47
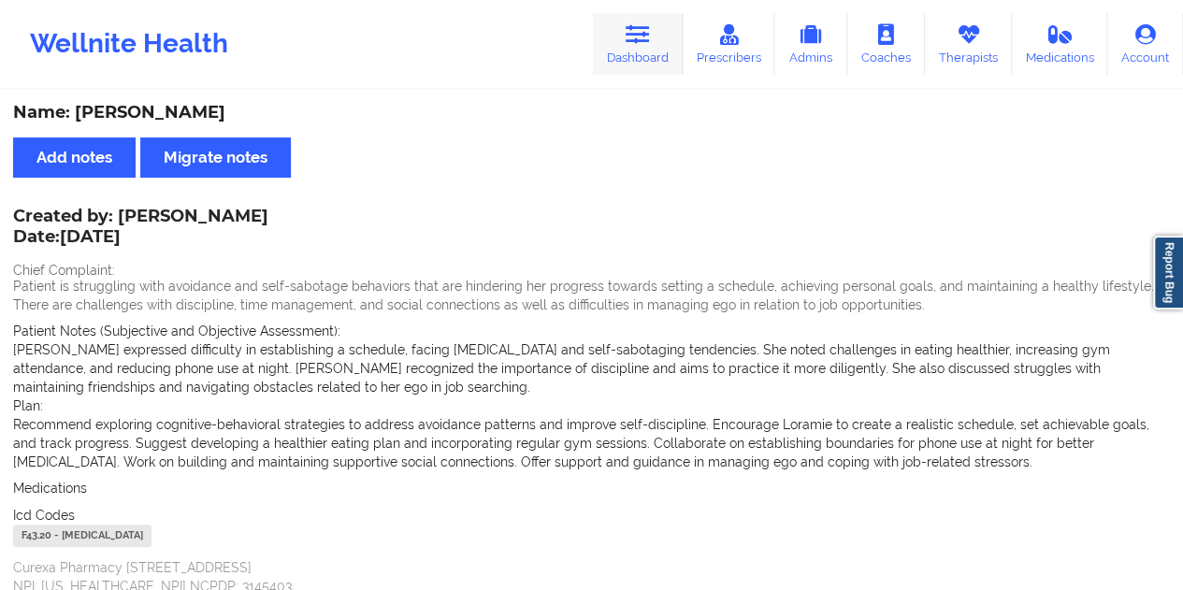
click at [657, 57] on link "Dashboard" at bounding box center [638, 44] width 90 height 62
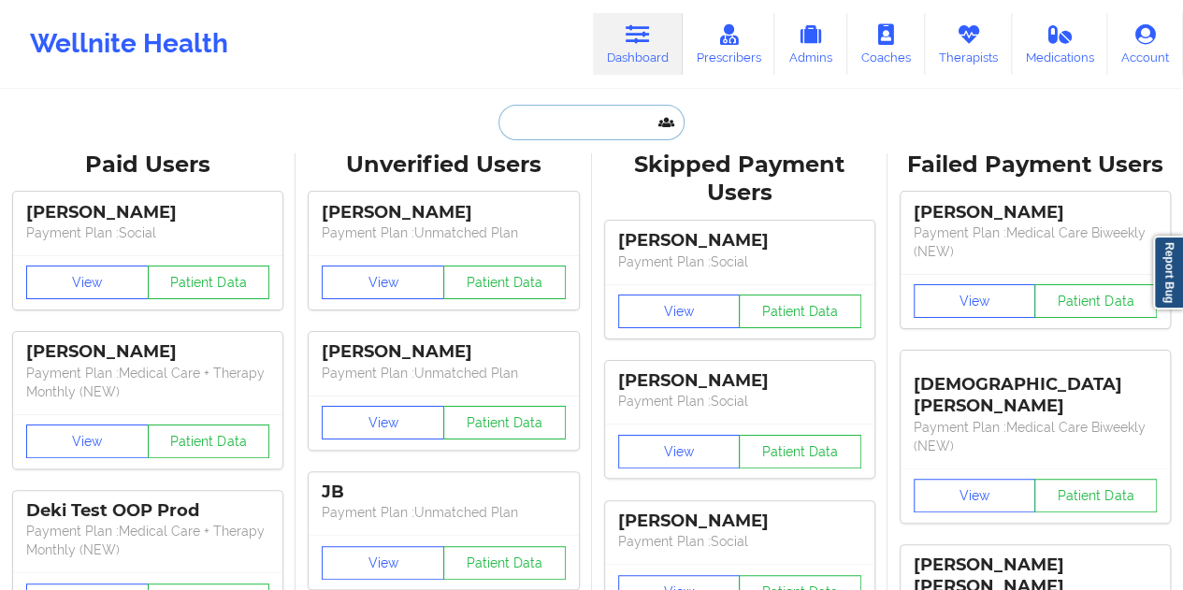
click at [553, 123] on input "text" at bounding box center [591, 123] width 185 height 36
paste input "[EMAIL_ADDRESS][DOMAIN_NAME]"
type input "[EMAIL_ADDRESS][DOMAIN_NAME]"
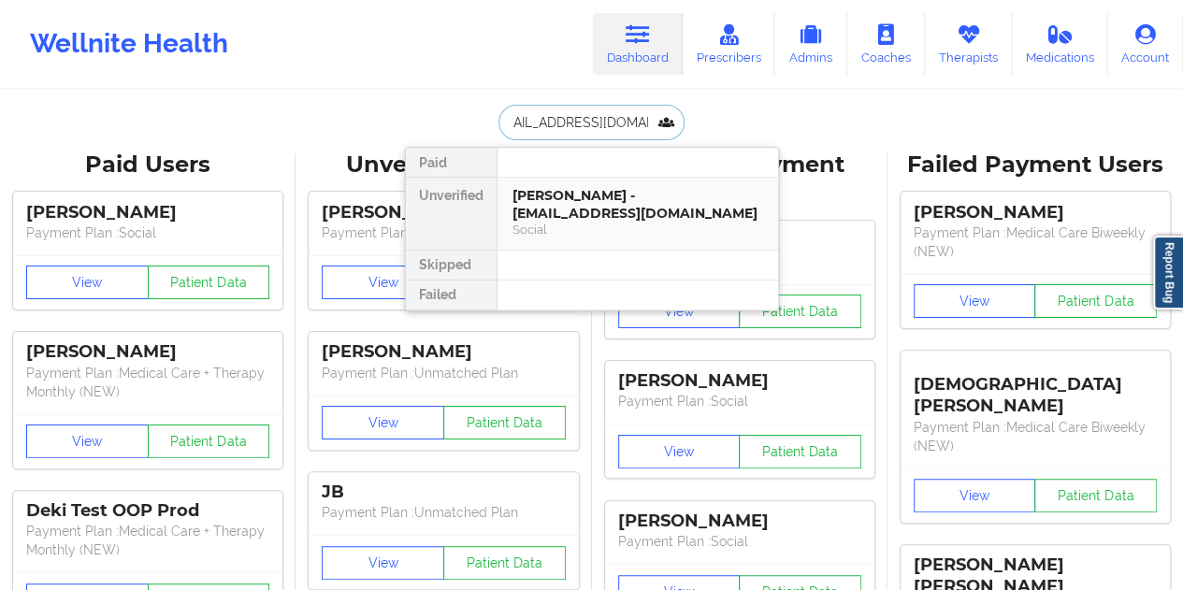
click at [620, 239] on div "[PERSON_NAME] - [EMAIL_ADDRESS][DOMAIN_NAME] Social" at bounding box center [638, 214] width 281 height 72
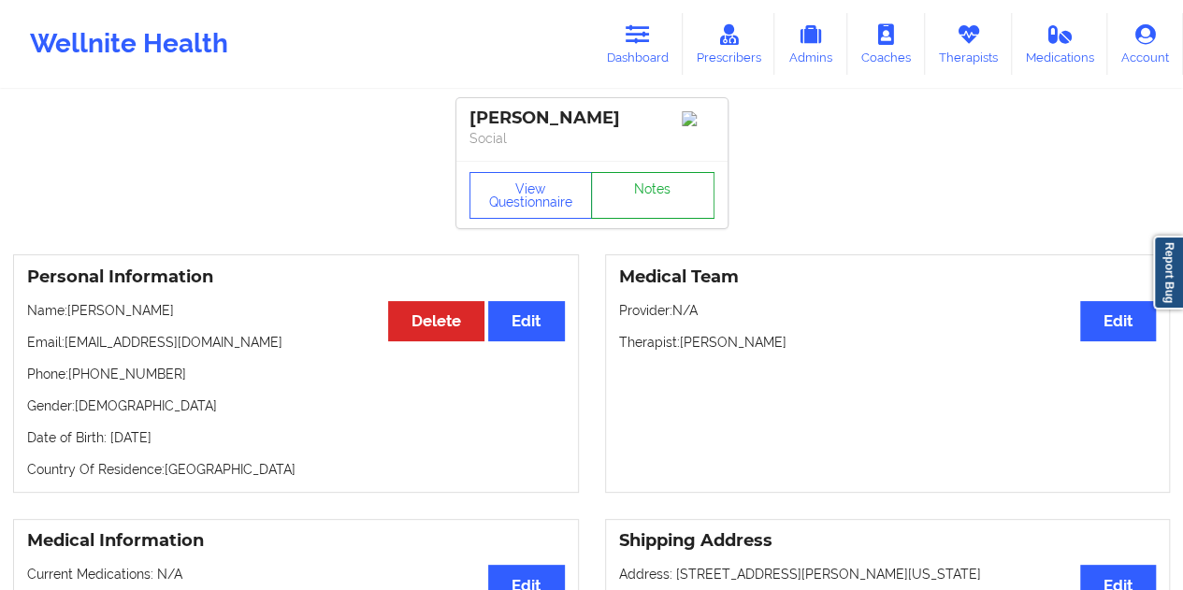
click at [638, 197] on link "Notes" at bounding box center [652, 195] width 123 height 47
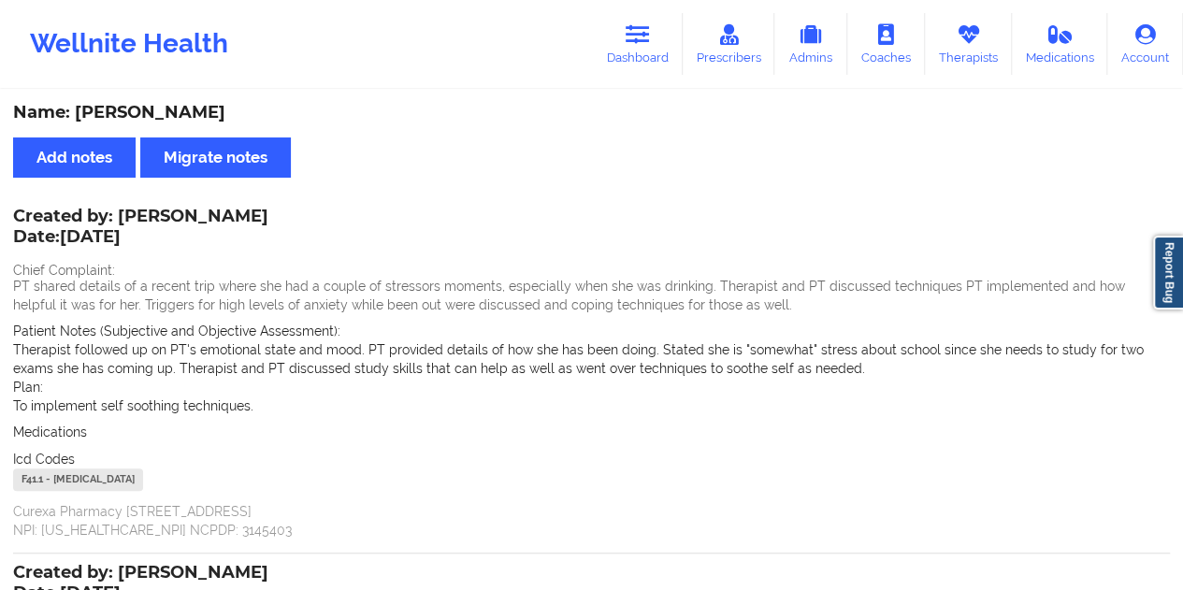
click at [185, 113] on div "Name: [PERSON_NAME]" at bounding box center [591, 113] width 1157 height 22
copy div "MacKay"
click at [576, 118] on div "Name: [PERSON_NAME]" at bounding box center [591, 113] width 1157 height 22
click at [641, 34] on icon at bounding box center [638, 34] width 24 height 21
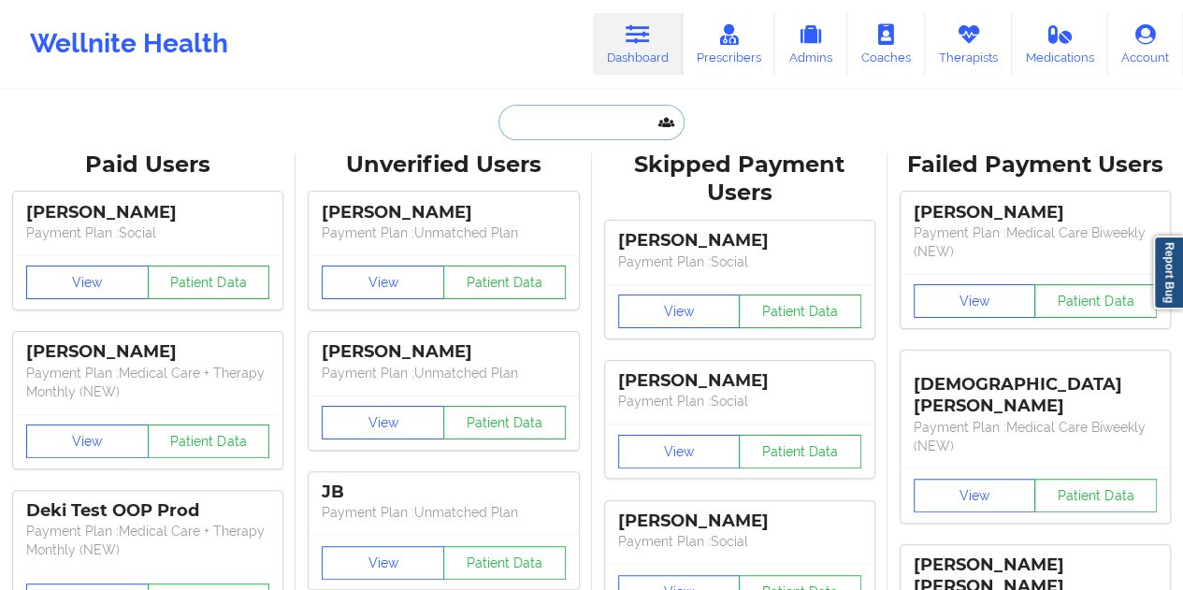
click at [581, 114] on input "text" at bounding box center [591, 123] width 185 height 36
paste input "[PERSON_NAME][EMAIL_ADDRESS][PERSON_NAME][DOMAIN_NAME]"
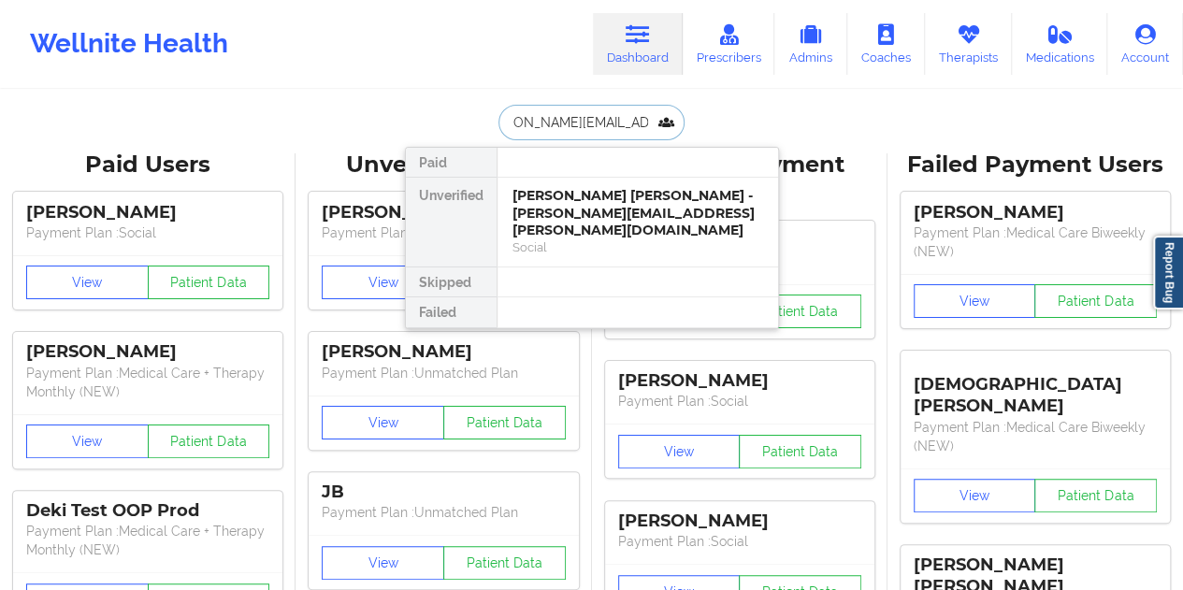
type input "[PERSON_NAME][EMAIL_ADDRESS][PERSON_NAME][DOMAIN_NAME]"
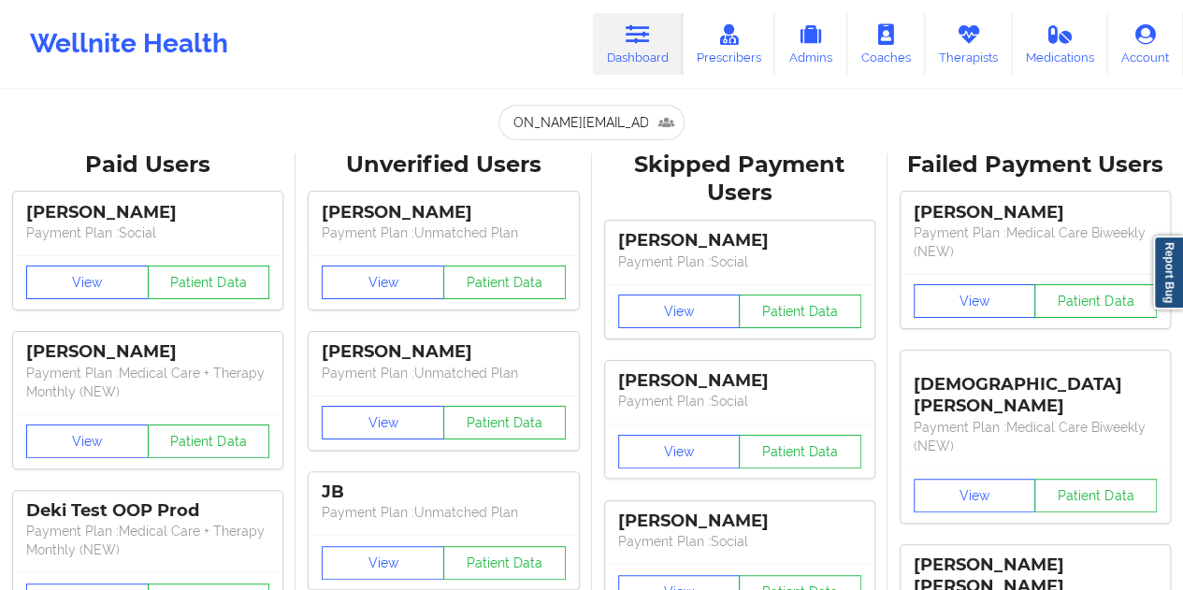
scroll to position [0, 0]
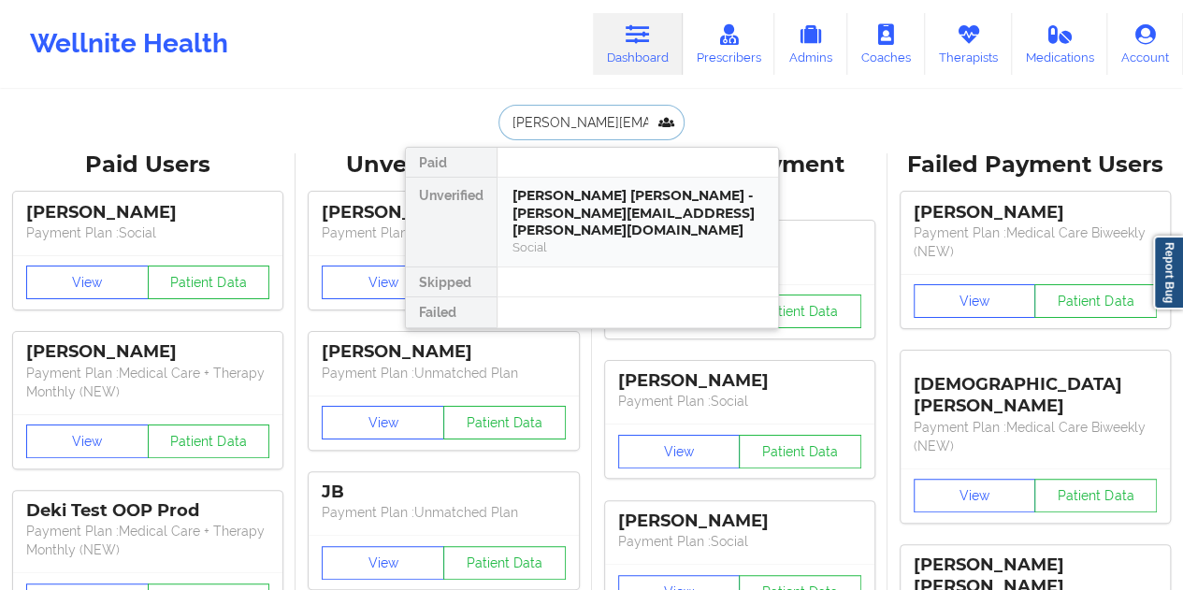
click at [625, 239] on div "Social" at bounding box center [638, 247] width 251 height 16
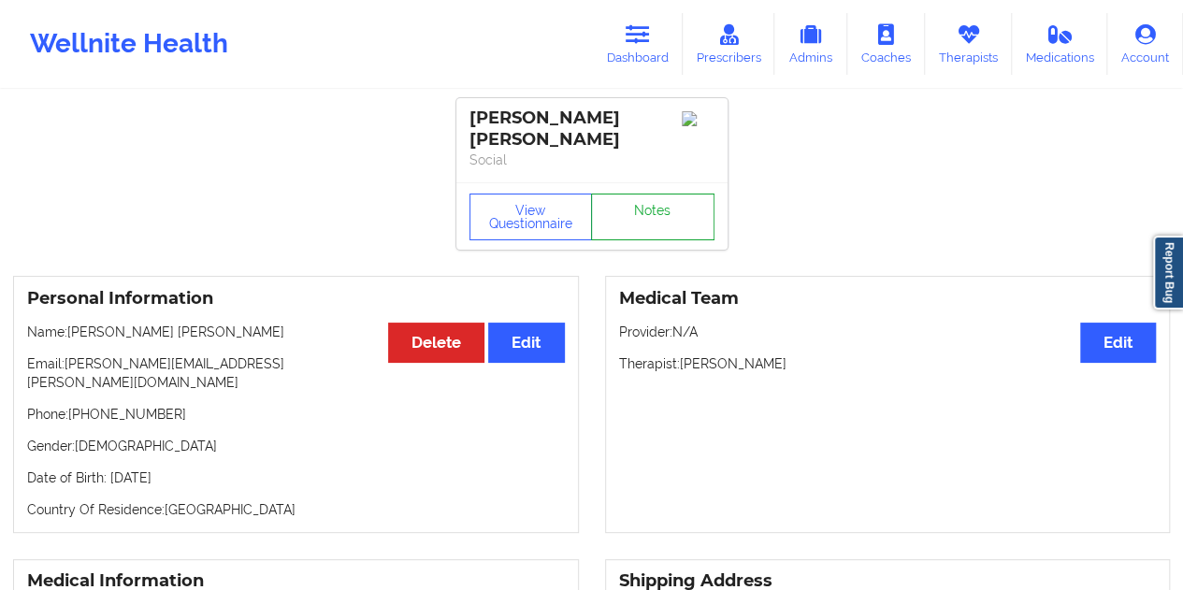
click at [631, 222] on link "Notes" at bounding box center [652, 217] width 123 height 47
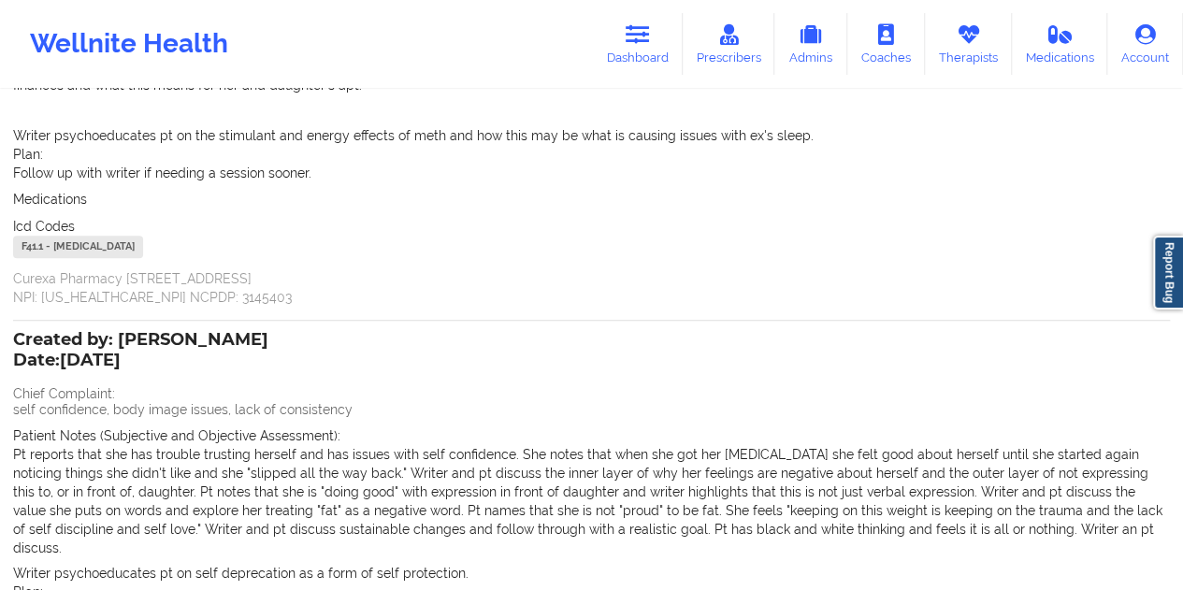
scroll to position [632, 0]
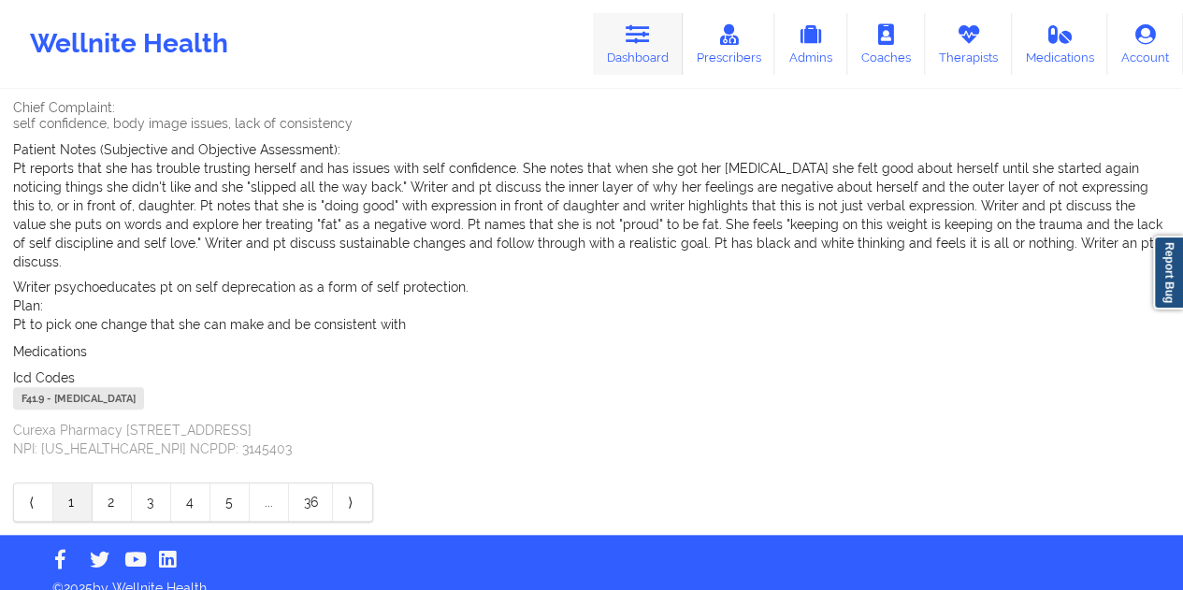
click at [662, 51] on link "Dashboard" at bounding box center [638, 44] width 90 height 62
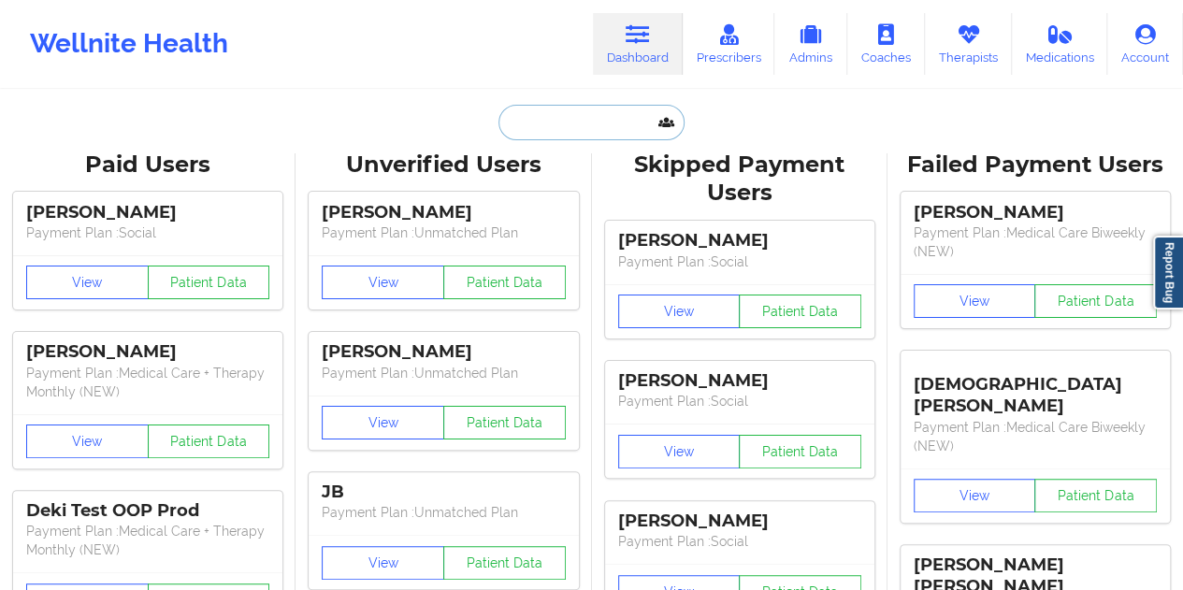
click at [532, 121] on input "text" at bounding box center [591, 123] width 185 height 36
paste input "[PERSON_NAME][EMAIL_ADDRESS][PERSON_NAME][DOMAIN_NAME]"
type input "[PERSON_NAME][EMAIL_ADDRESS][PERSON_NAME][DOMAIN_NAME]"
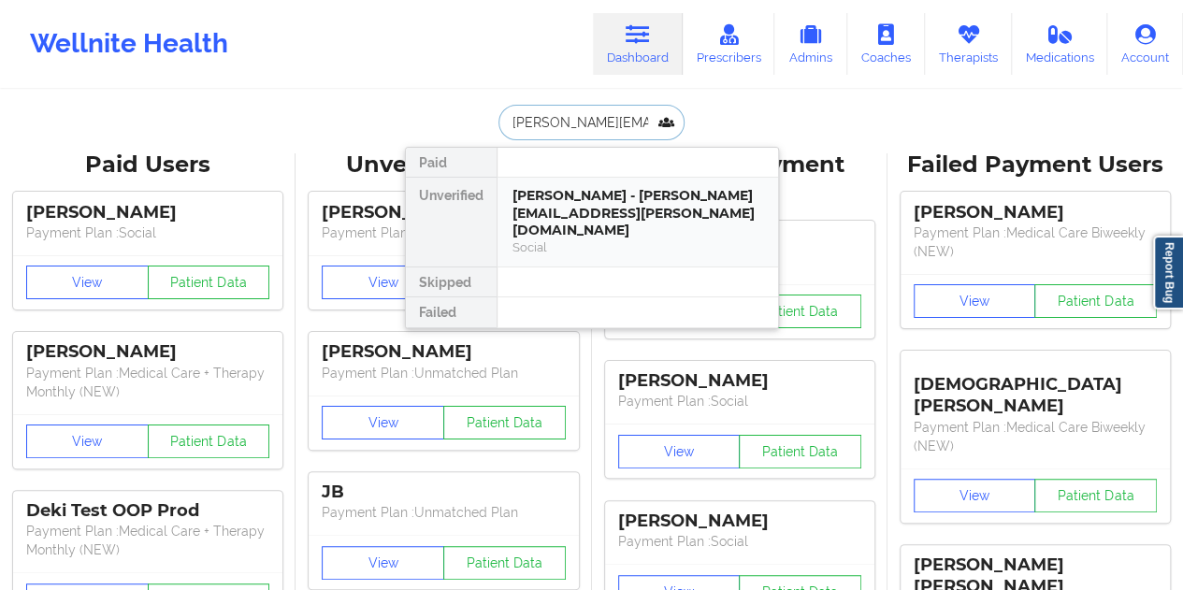
click at [606, 214] on div "[PERSON_NAME] - [PERSON_NAME][EMAIL_ADDRESS][PERSON_NAME][DOMAIN_NAME]" at bounding box center [638, 213] width 251 height 52
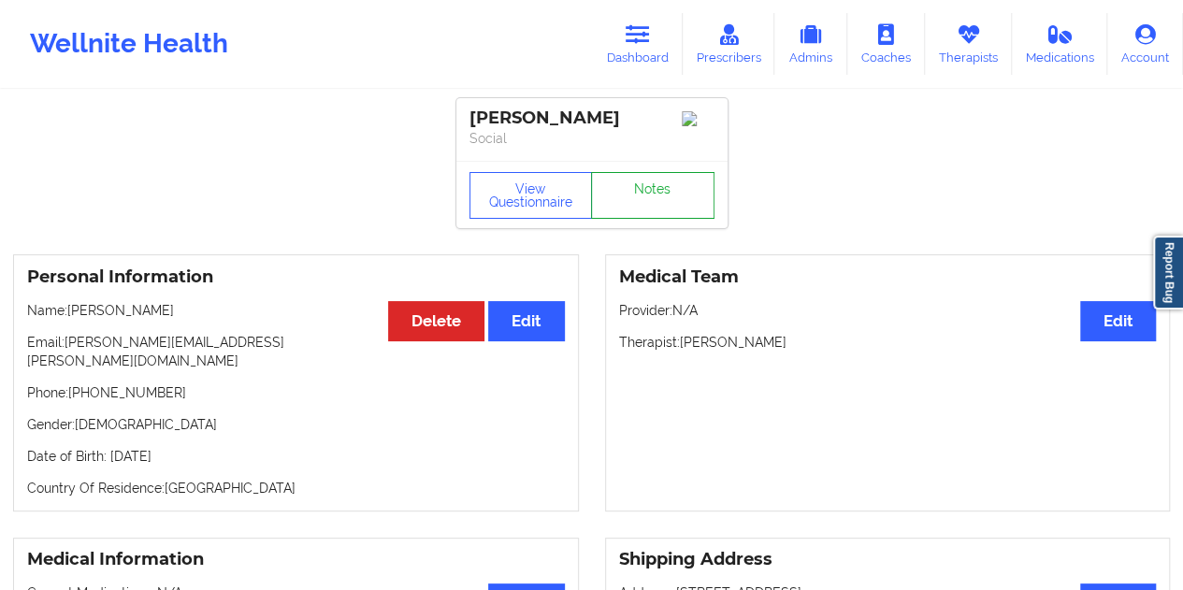
click at [634, 198] on link "Notes" at bounding box center [652, 195] width 123 height 47
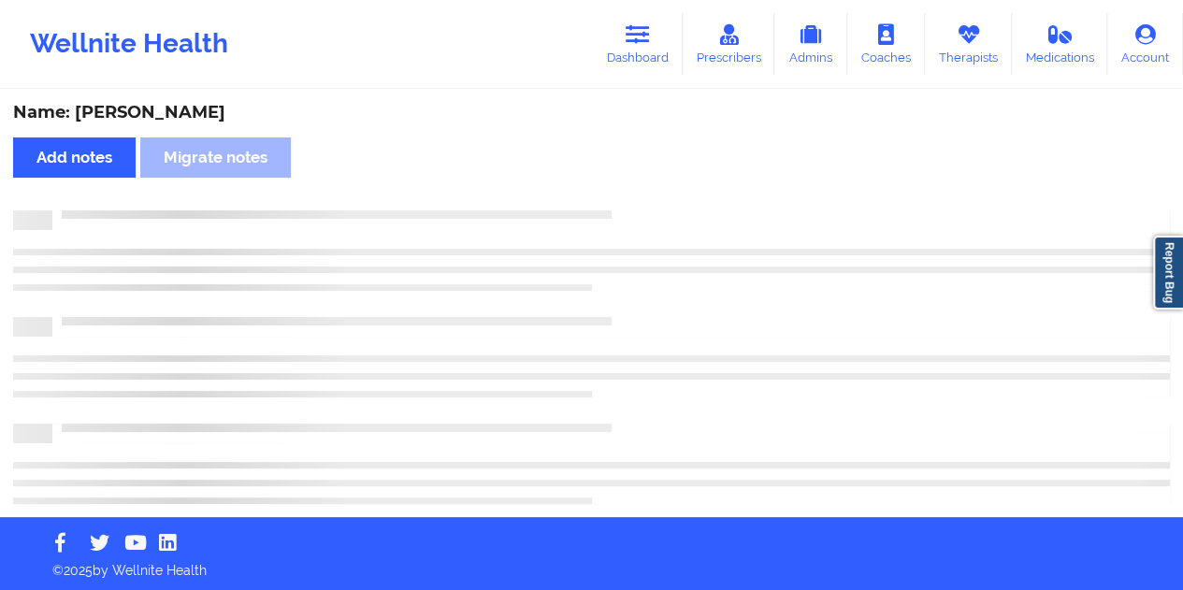
click at [166, 116] on div "Name: [PERSON_NAME]" at bounding box center [591, 113] width 1157 height 22
copy div "[PERSON_NAME]"
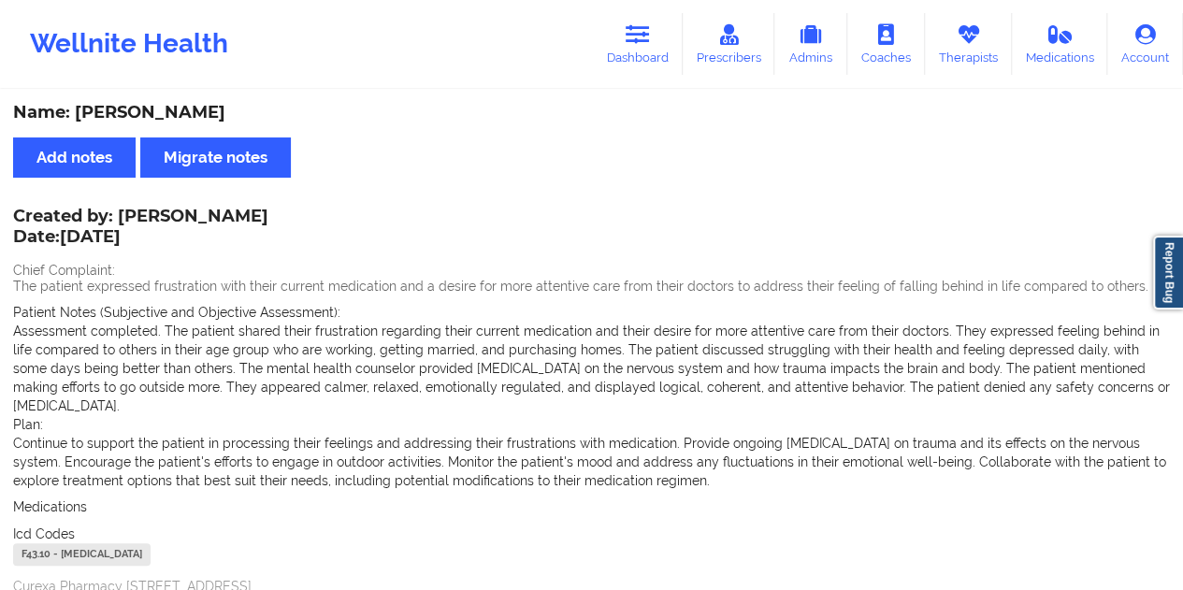
drag, startPoint x: 554, startPoint y: 128, endPoint x: 614, endPoint y: 87, distance: 72.7
click at [554, 126] on div "Name: [PERSON_NAME] Add notes Migrate notes Created by: [PERSON_NAME] Date: [DA…" at bounding box center [591, 588] width 1183 height 993
click at [638, 51] on link "Dashboard" at bounding box center [638, 44] width 90 height 62
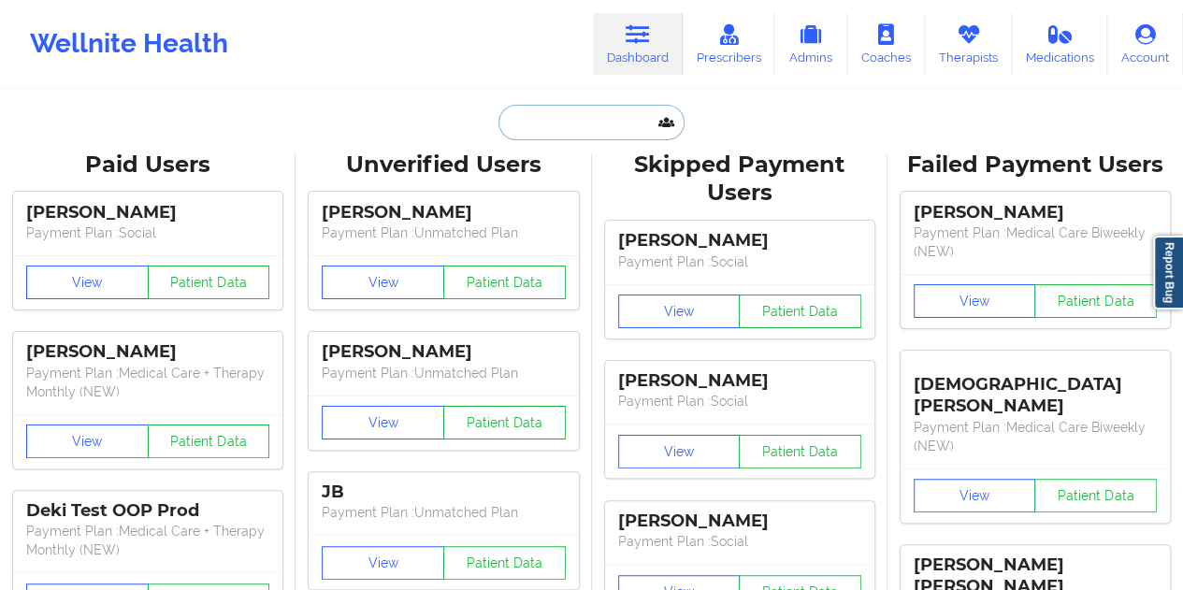
click at [585, 130] on input "text" at bounding box center [591, 123] width 185 height 36
paste input "[EMAIL_ADDRESS][DOMAIN_NAME]"
type input "[EMAIL_ADDRESS][DOMAIN_NAME]"
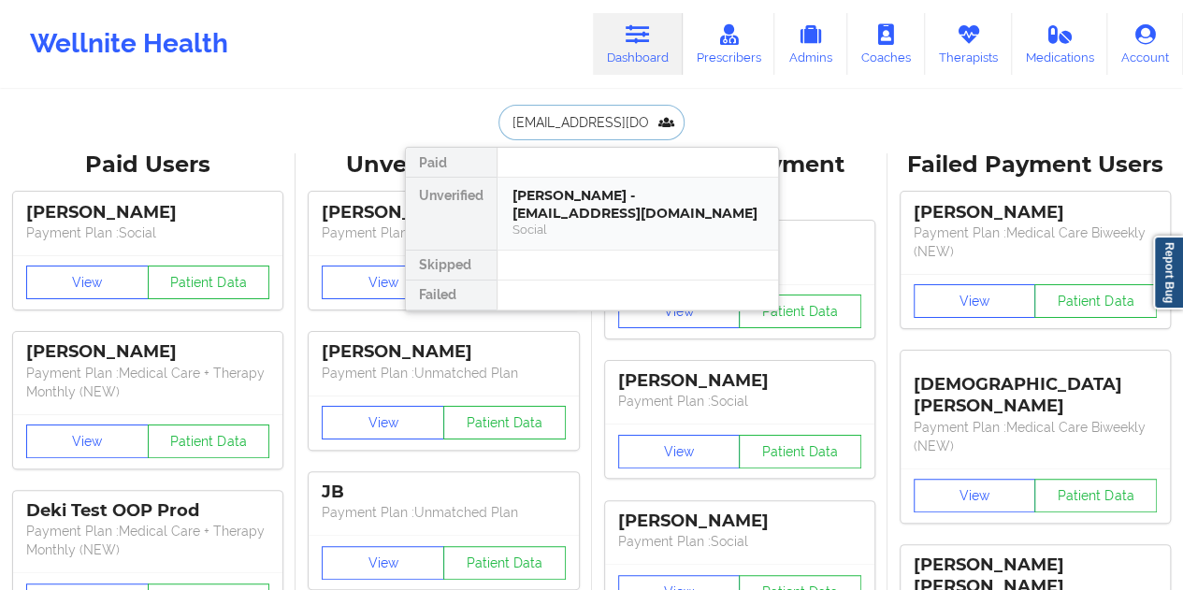
click at [628, 223] on div "Social" at bounding box center [638, 230] width 251 height 16
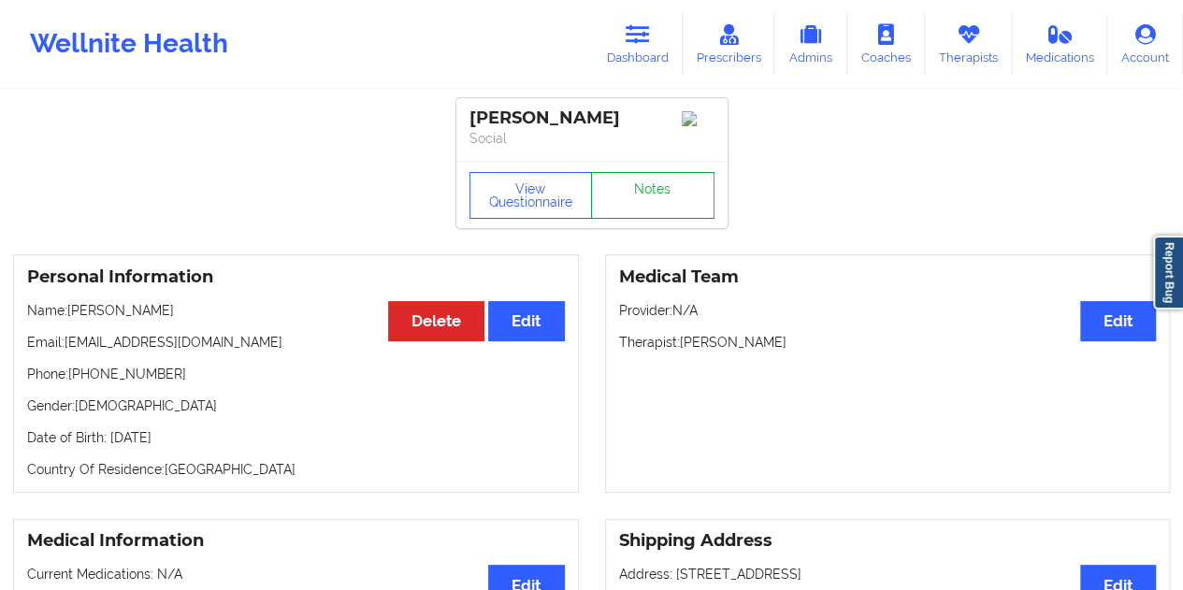
click at [651, 199] on link "Notes" at bounding box center [652, 195] width 123 height 47
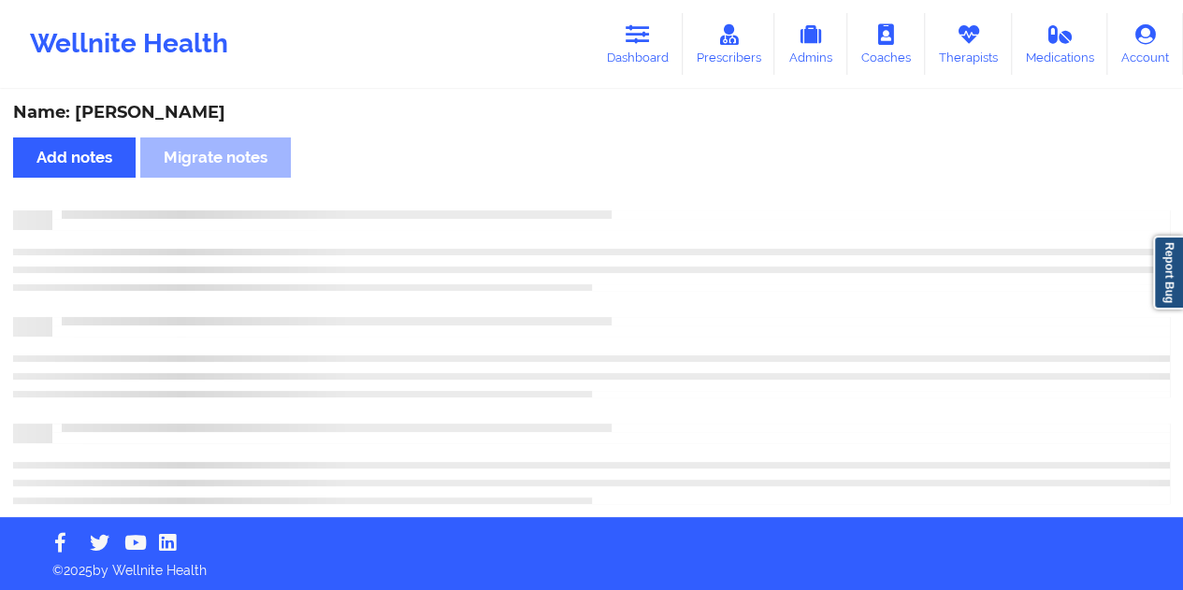
click at [184, 114] on div "Name: [PERSON_NAME]" at bounding box center [591, 113] width 1157 height 22
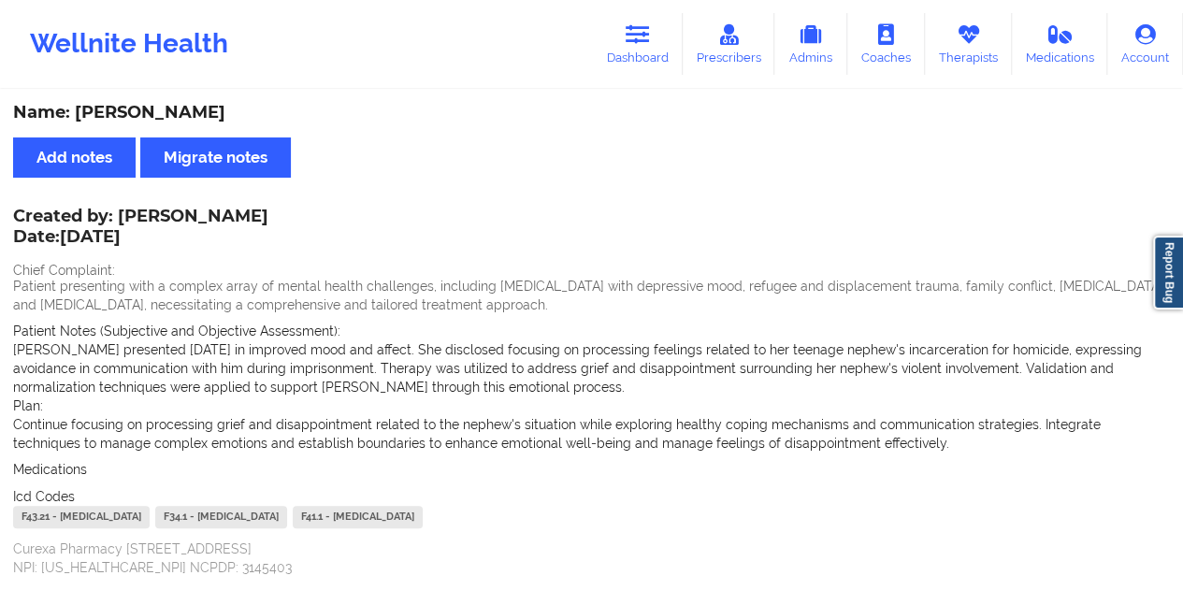
click at [184, 114] on div "Name: [PERSON_NAME]" at bounding box center [591, 113] width 1157 height 22
copy div "[PERSON_NAME]"
click at [664, 44] on link "Dashboard" at bounding box center [638, 44] width 90 height 62
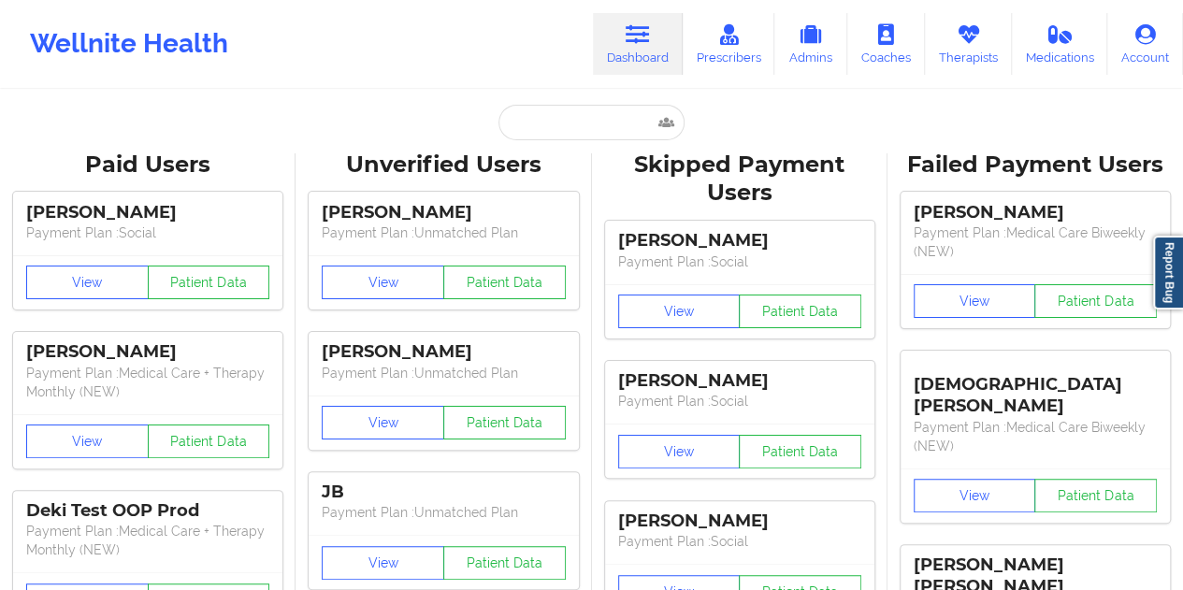
click at [578, 106] on input "text" at bounding box center [591, 123] width 185 height 36
paste input "[EMAIL_ADDRESS][DOMAIN_NAME]"
type input "[EMAIL_ADDRESS][DOMAIN_NAME]"
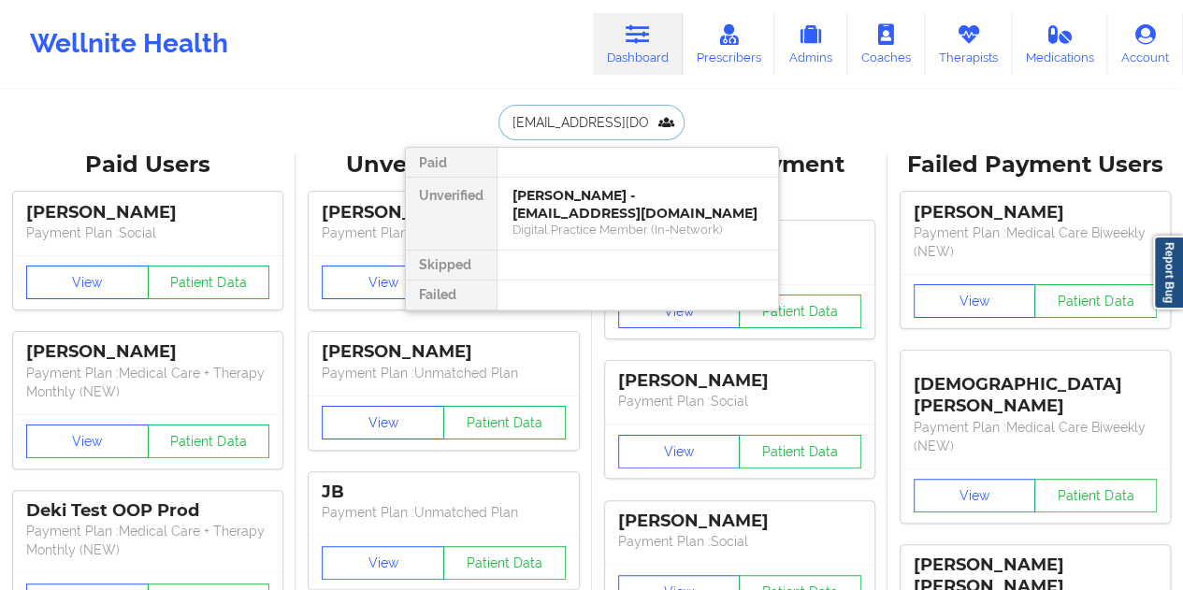
click at [649, 217] on div "[PERSON_NAME] - [EMAIL_ADDRESS][DOMAIN_NAME]" at bounding box center [638, 204] width 251 height 35
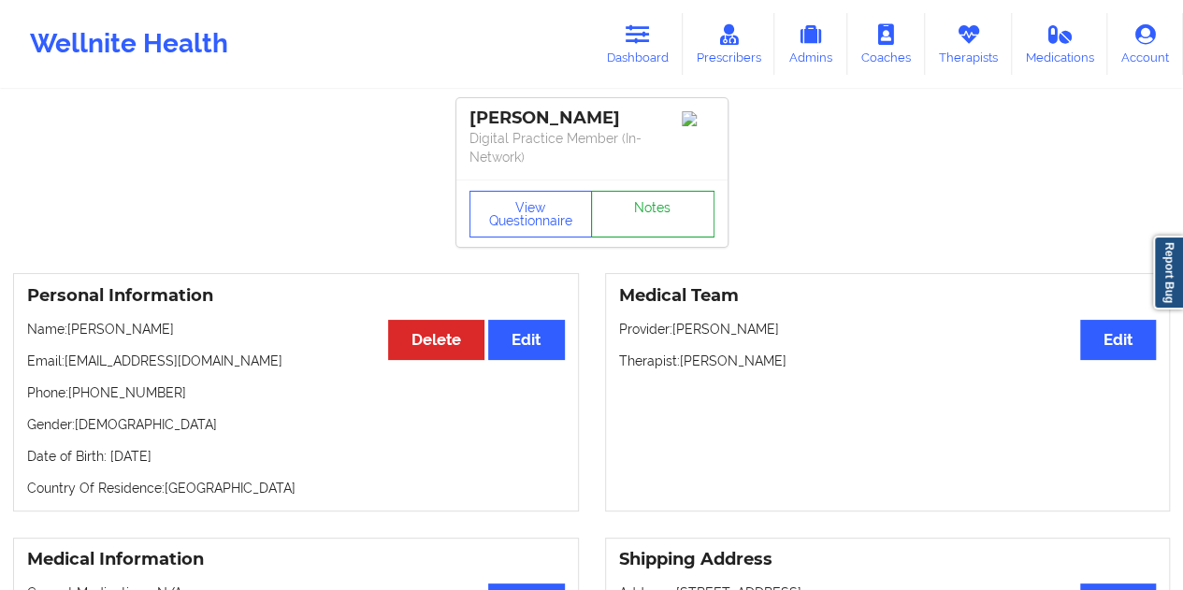
click at [655, 212] on link "Notes" at bounding box center [652, 214] width 123 height 47
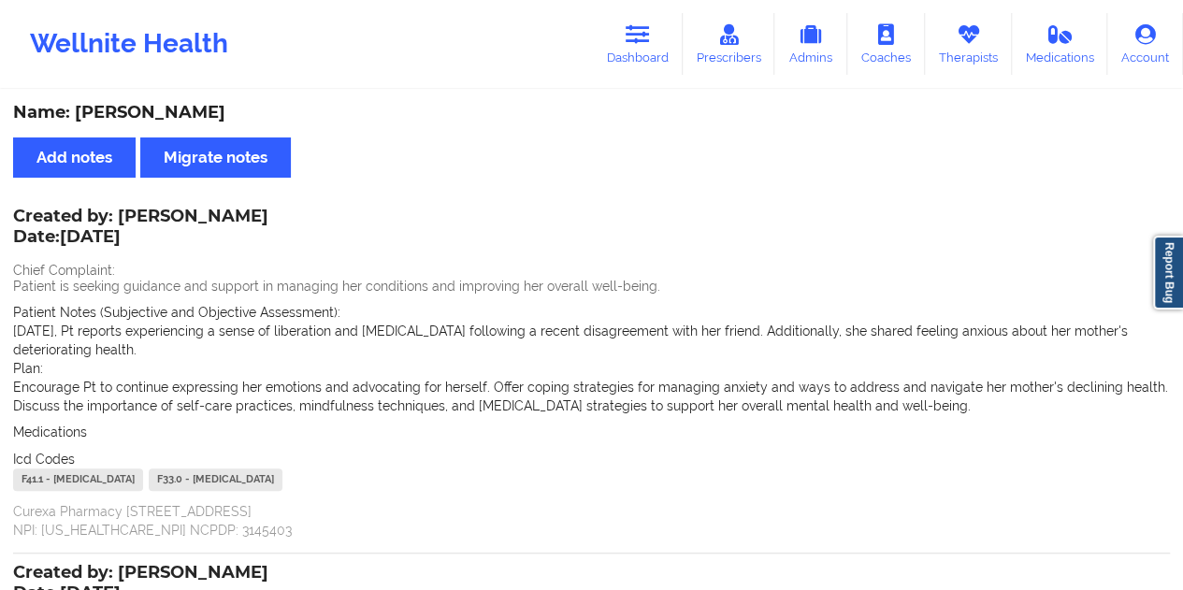
click at [188, 104] on div "Name: [PERSON_NAME]" at bounding box center [591, 113] width 1157 height 22
click at [189, 104] on div "Name: [PERSON_NAME]" at bounding box center [591, 113] width 1157 height 22
click at [657, 61] on link "Dashboard" at bounding box center [638, 44] width 90 height 62
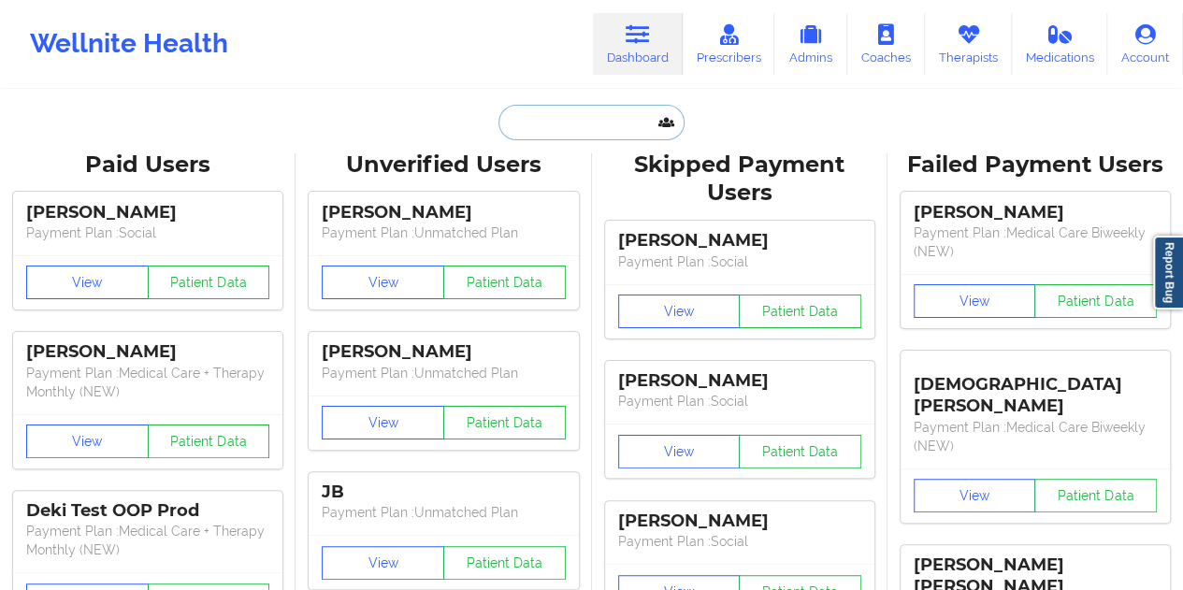
click at [549, 126] on input "text" at bounding box center [591, 123] width 185 height 36
paste input "[EMAIL_ADDRESS][DOMAIN_NAME]"
type input "[EMAIL_ADDRESS][DOMAIN_NAME]"
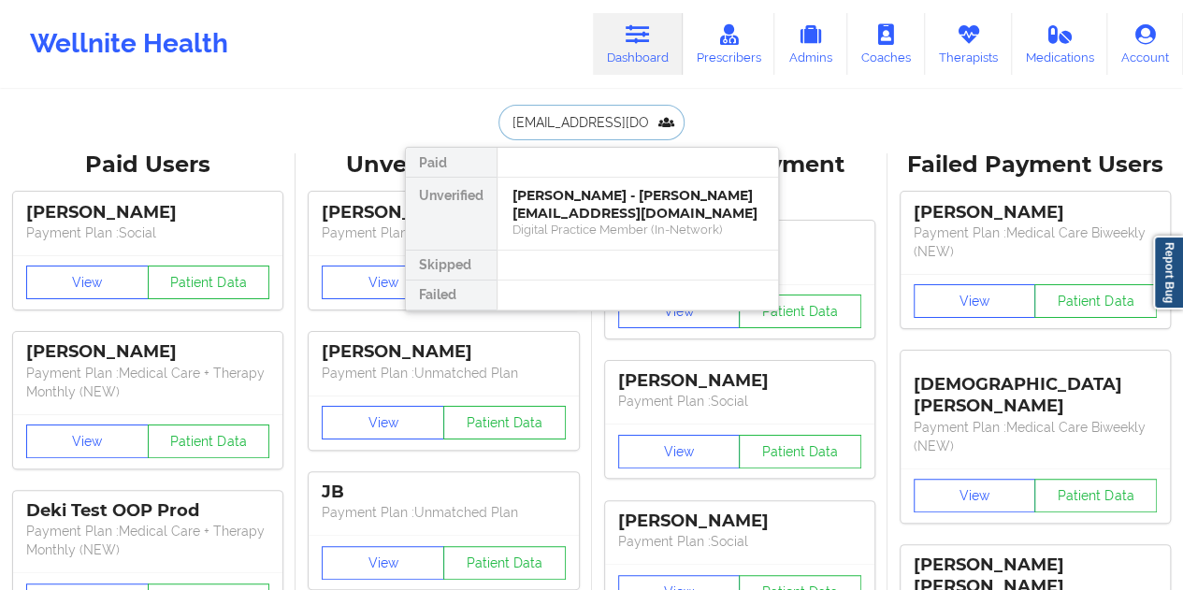
click at [611, 224] on div "[PERSON_NAME] - [PERSON_NAME][EMAIL_ADDRESS][DOMAIN_NAME] Digital Practice Memb…" at bounding box center [638, 214] width 281 height 72
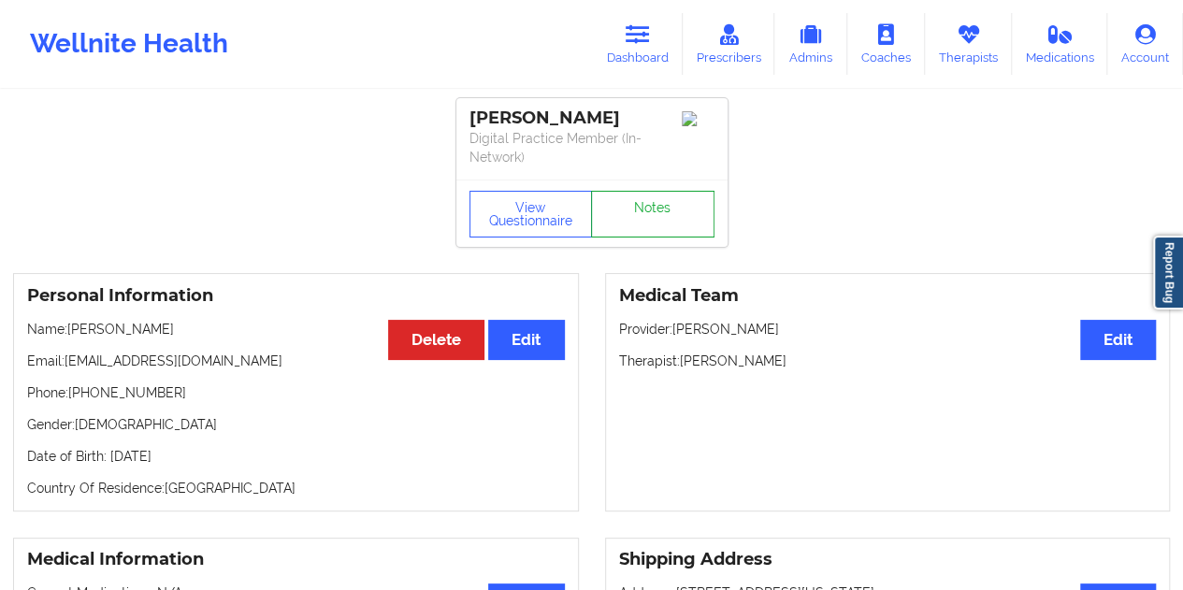
click at [649, 203] on link "Notes" at bounding box center [652, 214] width 123 height 47
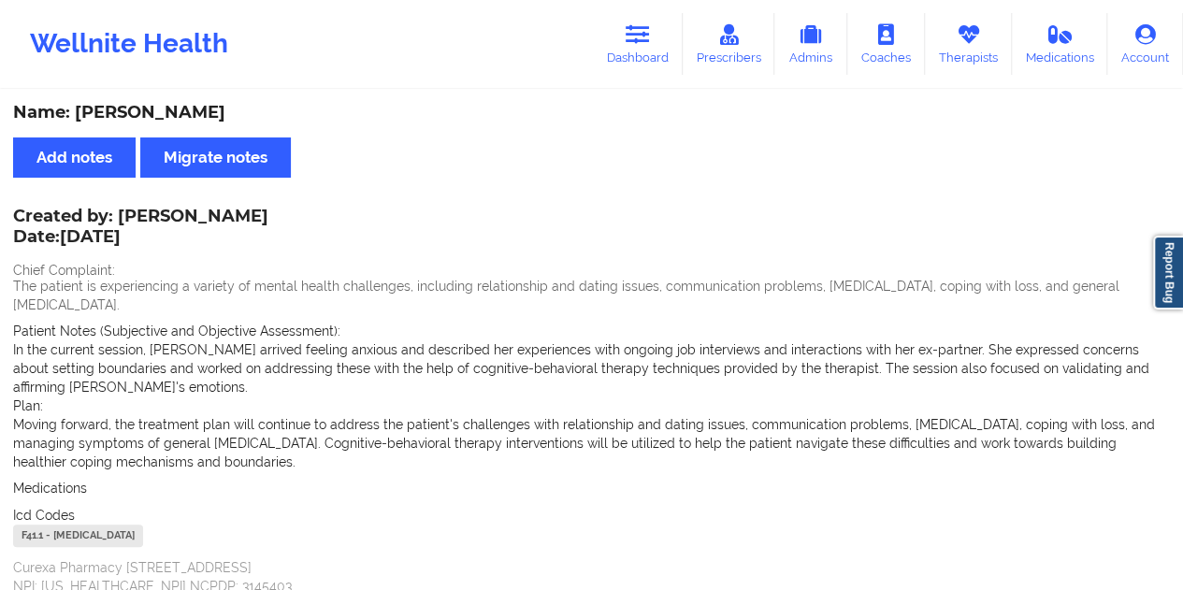
click at [159, 115] on div "Name: [PERSON_NAME]" at bounding box center [591, 113] width 1157 height 22
click at [629, 68] on link "Dashboard" at bounding box center [638, 44] width 90 height 62
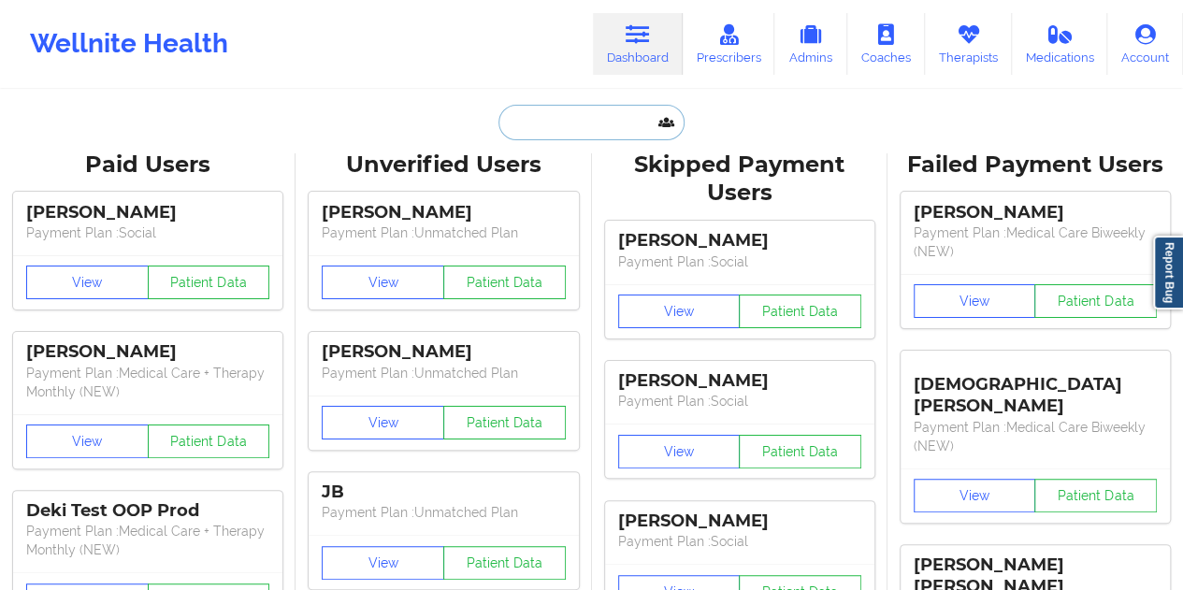
click at [576, 120] on input "text" at bounding box center [591, 123] width 185 height 36
paste input "[EMAIL_ADDRESS][DOMAIN_NAME]"
type input "[EMAIL_ADDRESS][DOMAIN_NAME]"
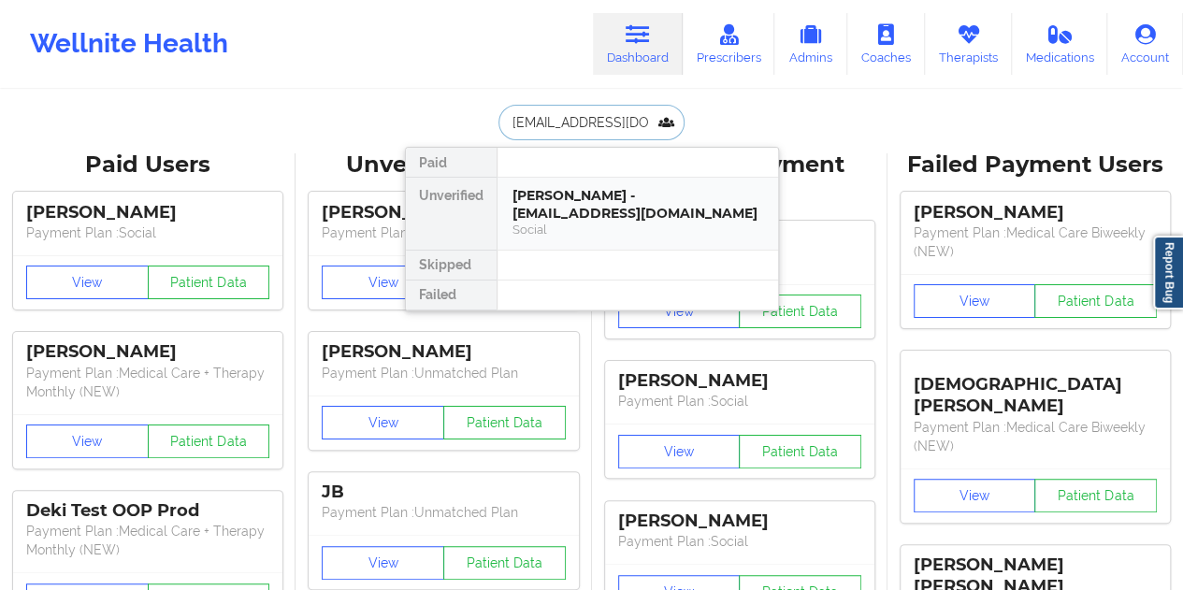
click at [572, 208] on div "[PERSON_NAME] - [EMAIL_ADDRESS][DOMAIN_NAME]" at bounding box center [638, 204] width 251 height 35
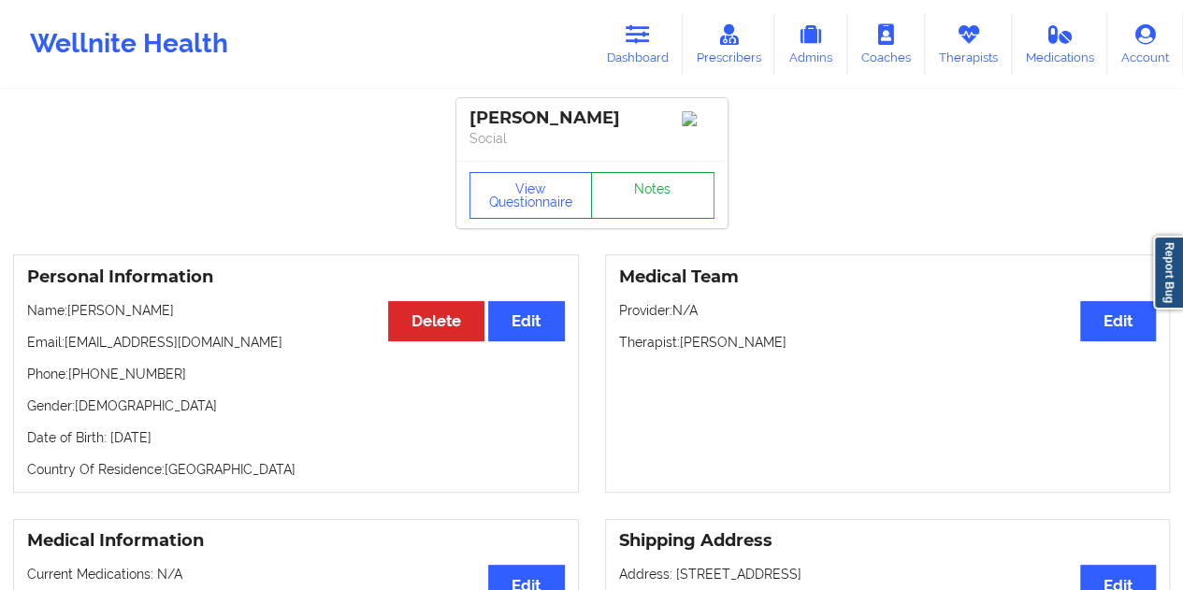
click at [627, 193] on link "Notes" at bounding box center [652, 195] width 123 height 47
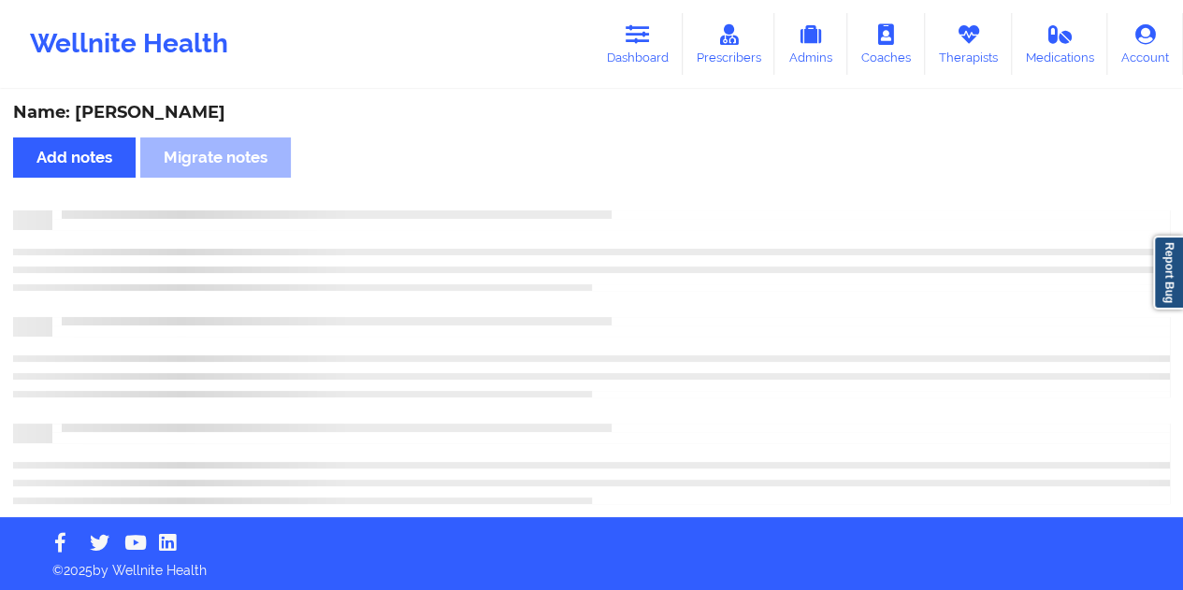
click at [155, 123] on div "Name: [PERSON_NAME]" at bounding box center [591, 113] width 1157 height 22
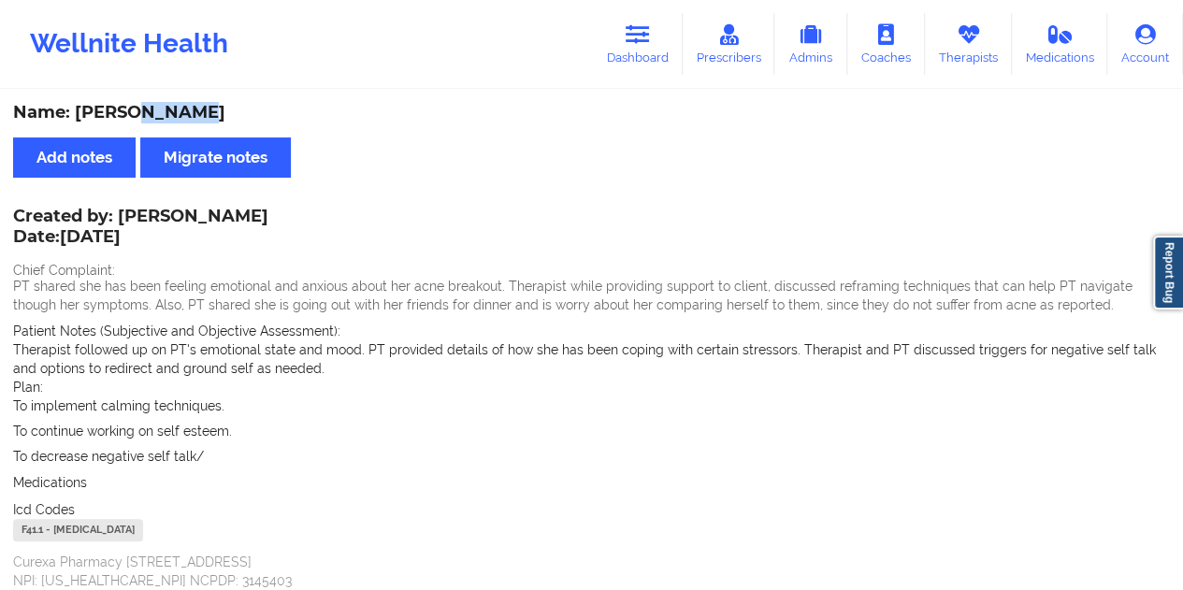
click at [155, 123] on div "Name: [PERSON_NAME]" at bounding box center [591, 113] width 1157 height 22
click at [646, 69] on link "Dashboard" at bounding box center [638, 44] width 90 height 62
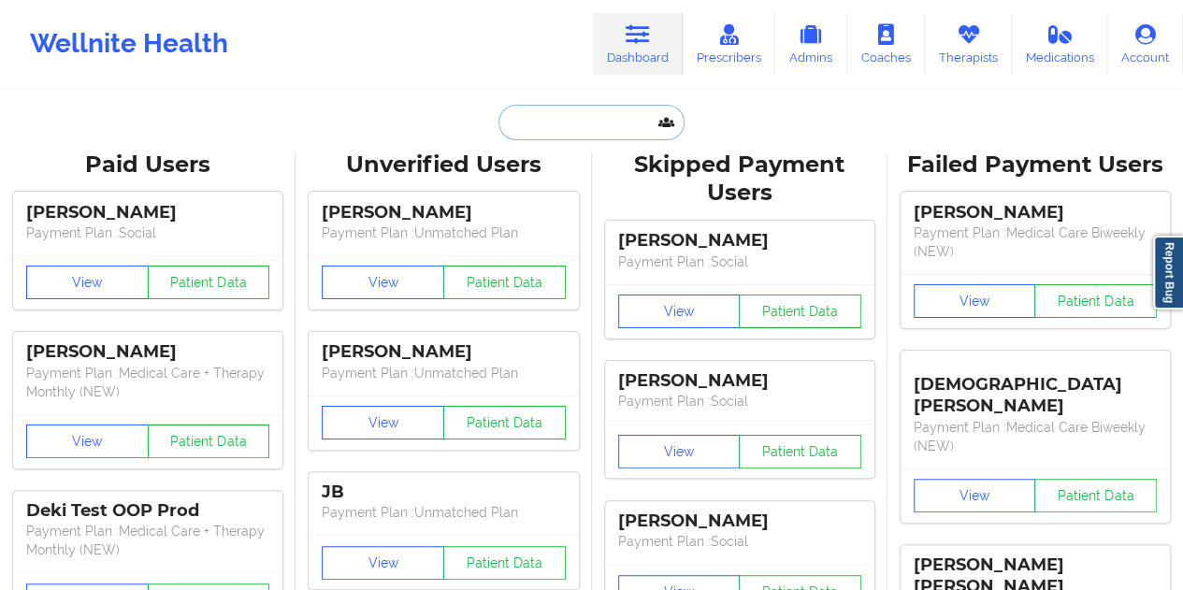
click at [576, 121] on input "text" at bounding box center [591, 123] width 185 height 36
paste input "[EMAIL_ADDRESS][DOMAIN_NAME]"
type input "[EMAIL_ADDRESS][DOMAIN_NAME]"
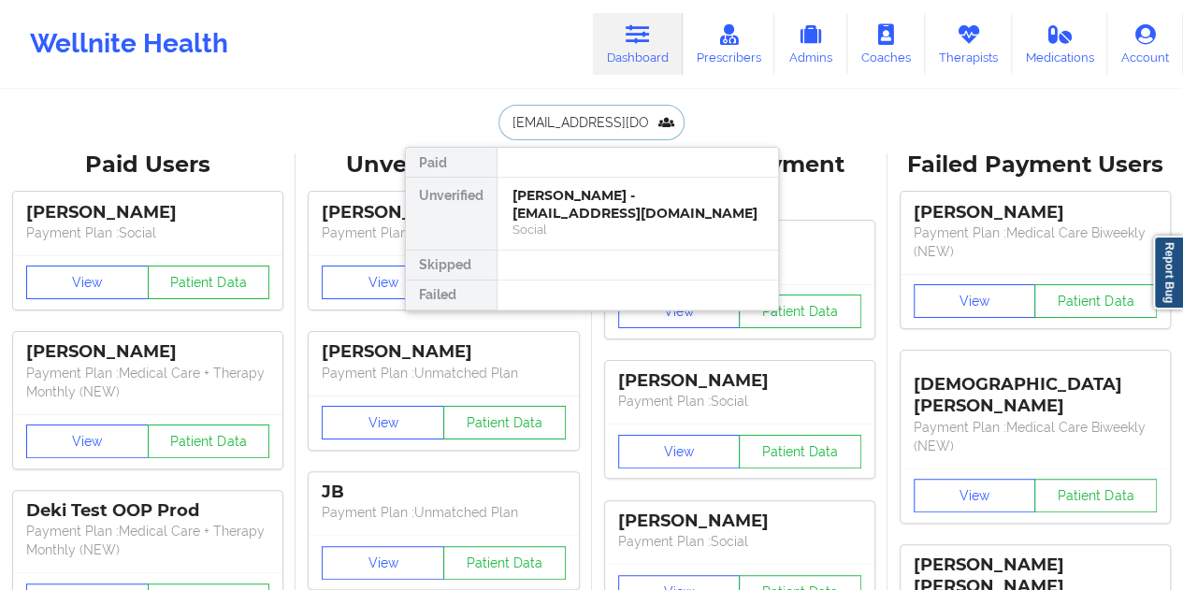
click at [619, 224] on div "Social" at bounding box center [638, 230] width 251 height 16
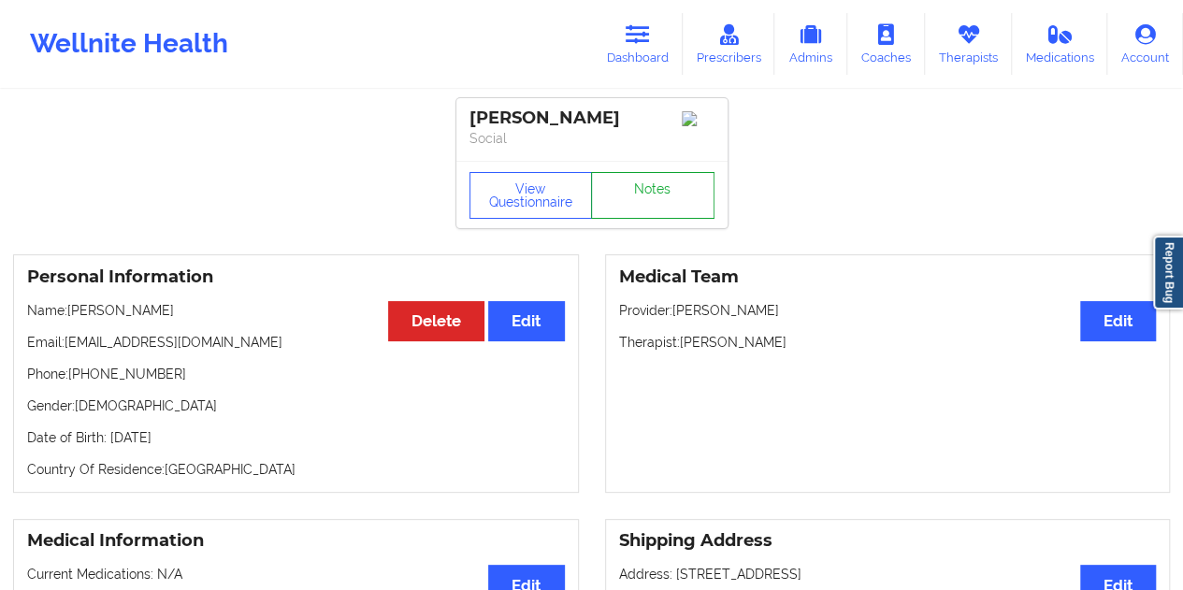
click at [629, 206] on link "Notes" at bounding box center [652, 195] width 123 height 47
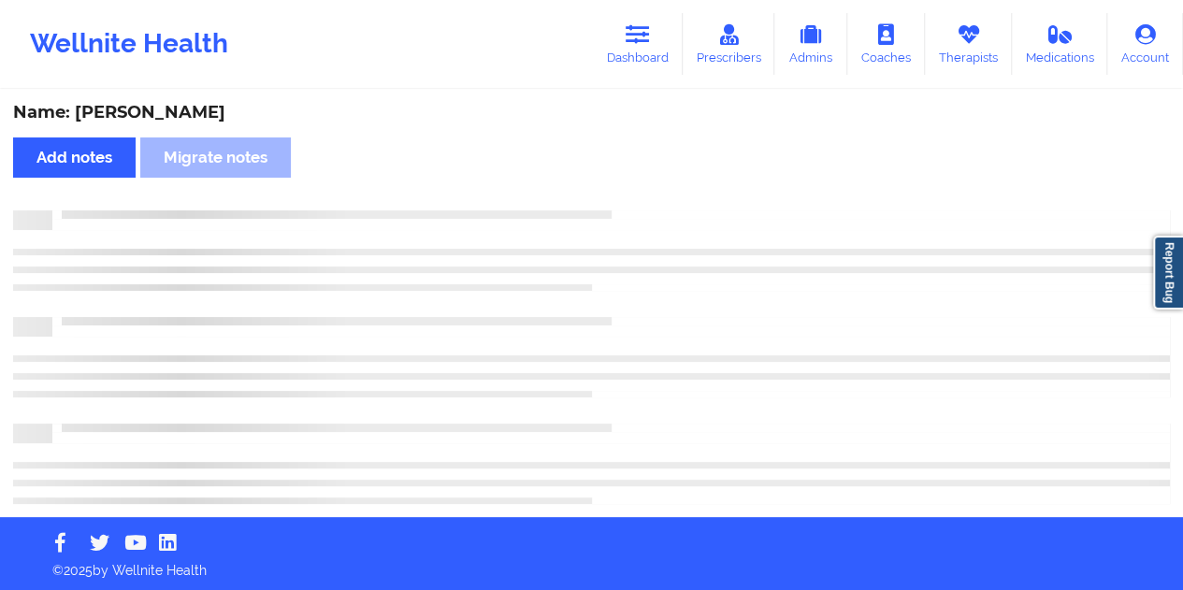
click at [195, 121] on div "Name: [PERSON_NAME]" at bounding box center [591, 113] width 1157 height 22
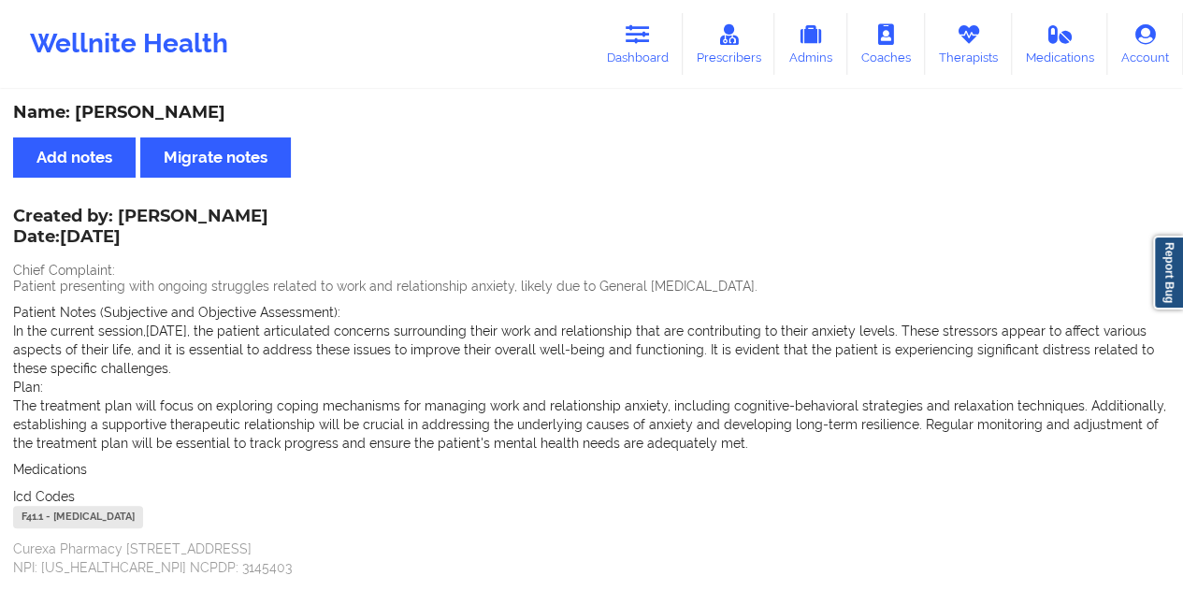
click at [646, 76] on div "Wellnite Health Dashboard Prescribers Admins Coaches Therapists Medications Acc…" at bounding box center [591, 44] width 1183 height 75
click at [629, 27] on icon at bounding box center [638, 34] width 24 height 21
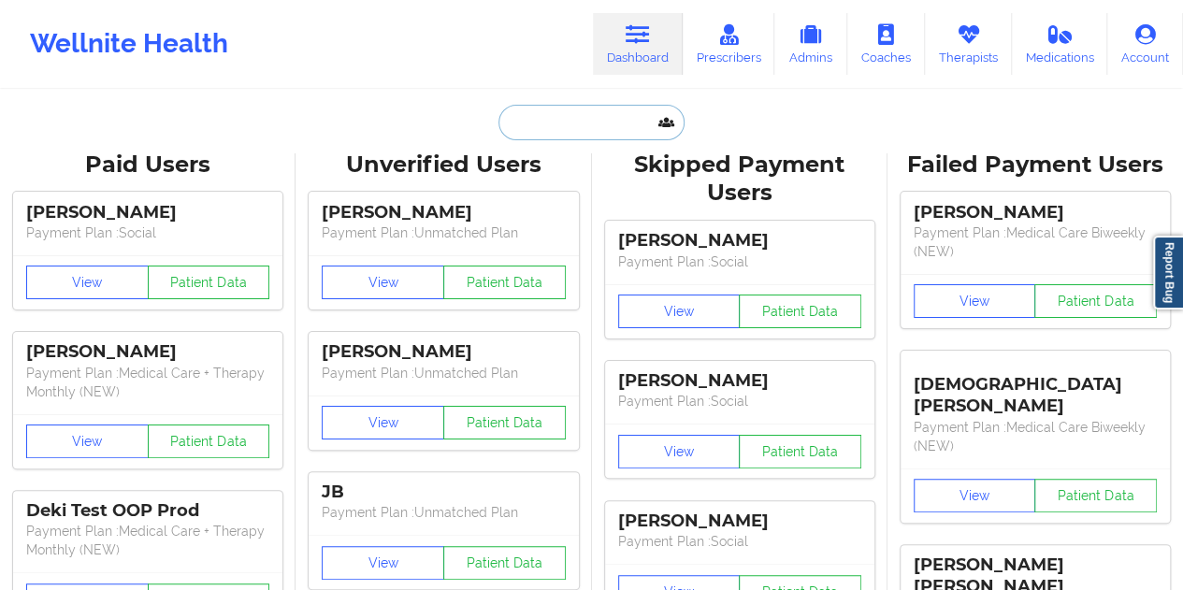
click at [558, 126] on input "text" at bounding box center [591, 123] width 185 height 36
paste input "[EMAIL_ADDRESS][DOMAIN_NAME]"
type input "[EMAIL_ADDRESS][DOMAIN_NAME]"
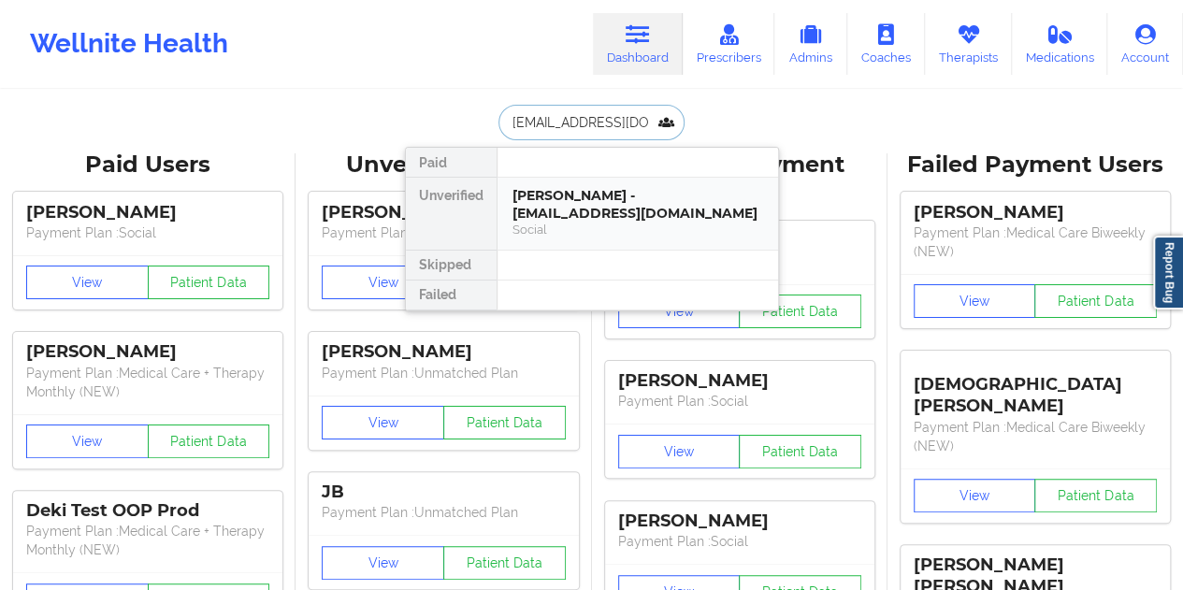
click at [614, 197] on div "[PERSON_NAME] - [EMAIL_ADDRESS][DOMAIN_NAME]" at bounding box center [638, 204] width 251 height 35
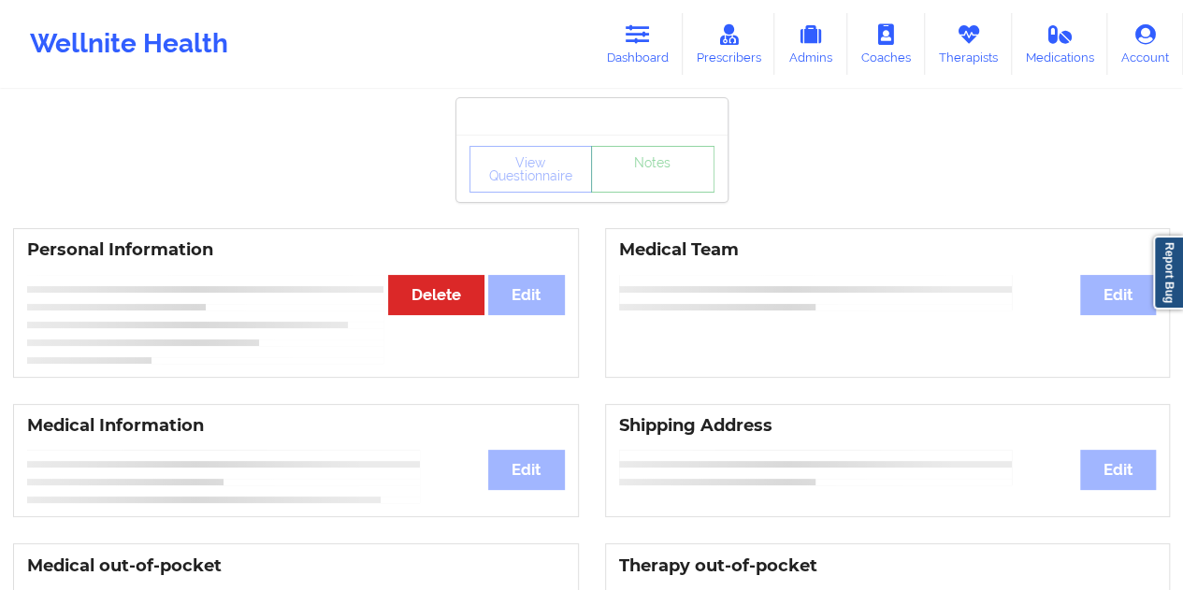
click at [660, 189] on link "Notes" at bounding box center [652, 169] width 123 height 47
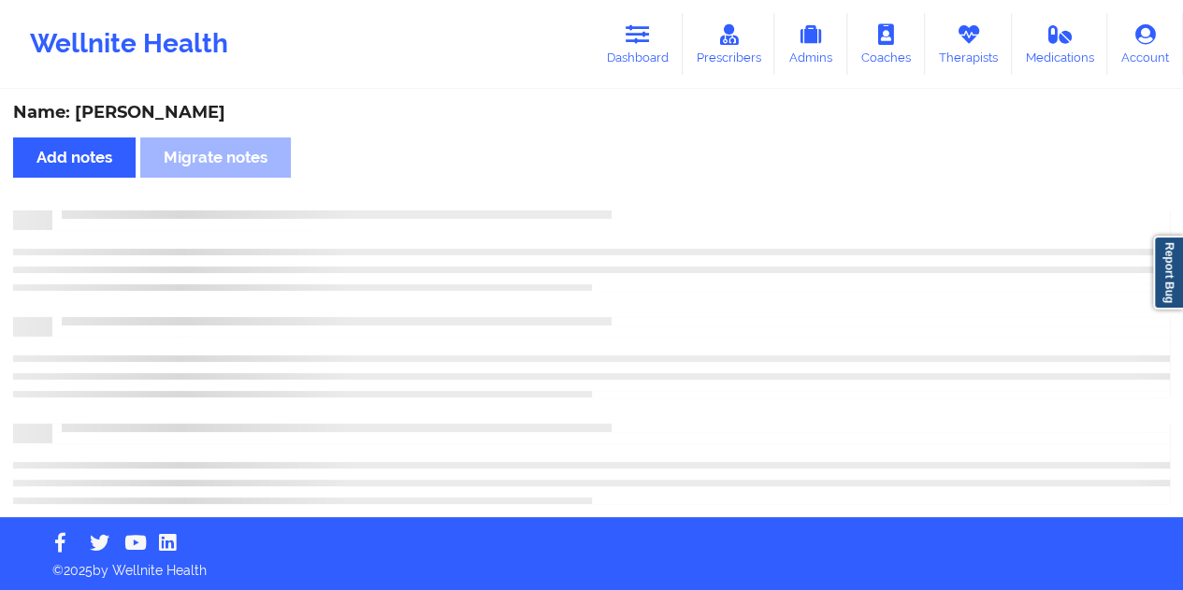
click at [167, 119] on div "Name: [PERSON_NAME]" at bounding box center [591, 113] width 1157 height 22
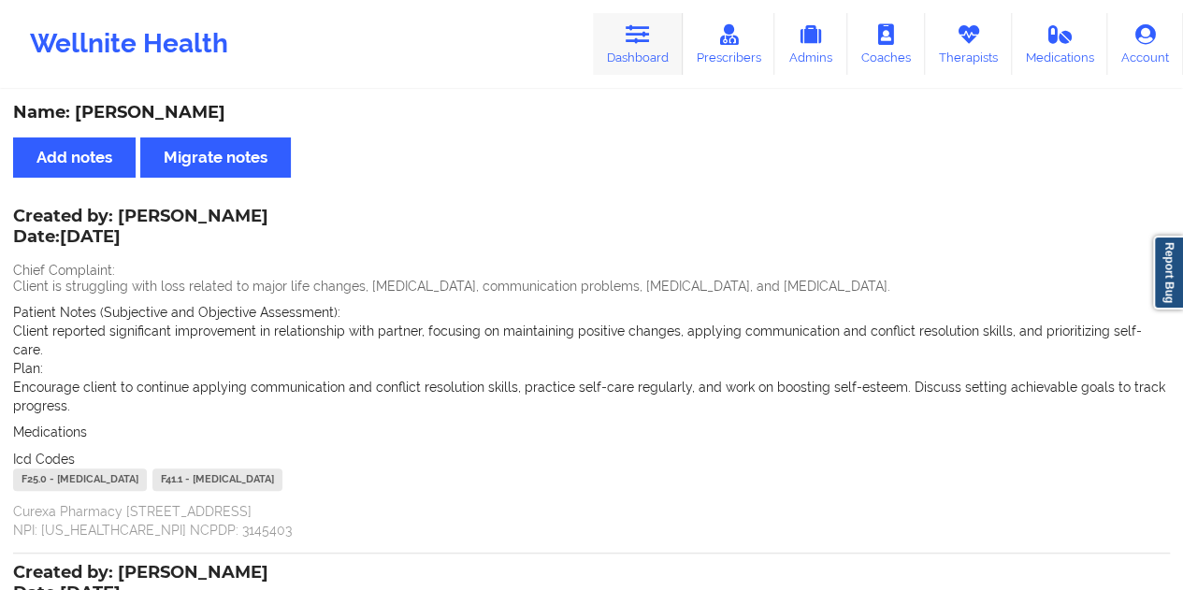
click at [653, 51] on link "Dashboard" at bounding box center [638, 44] width 90 height 62
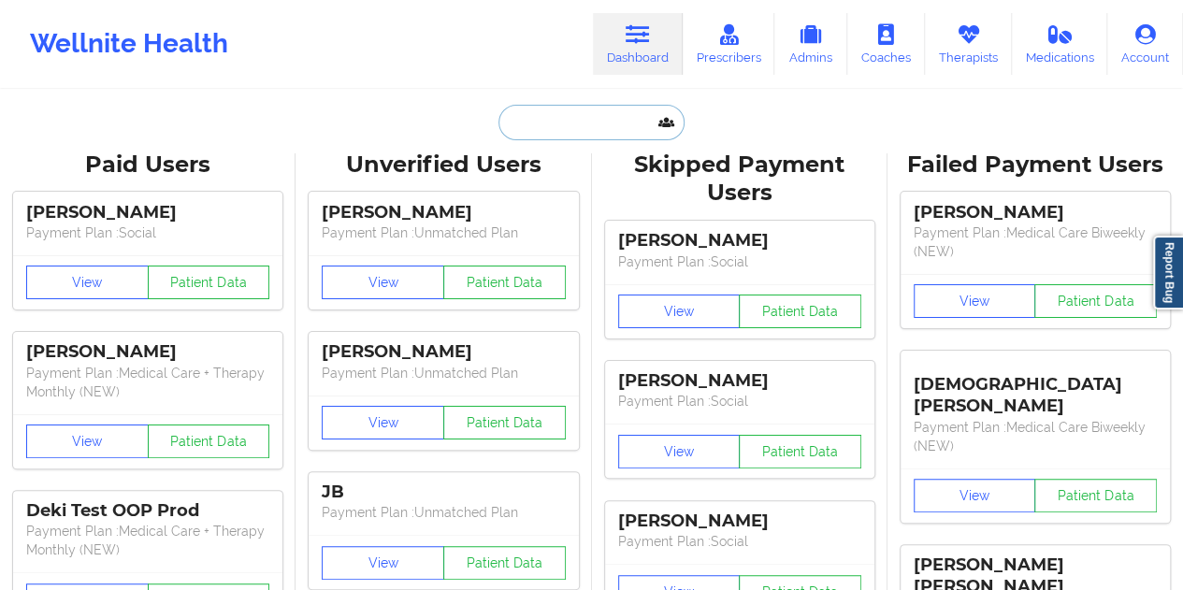
click at [569, 122] on input "text" at bounding box center [591, 123] width 185 height 36
paste input "[EMAIL_ADDRESS][DOMAIN_NAME]"
type input "[EMAIL_ADDRESS][DOMAIN_NAME]"
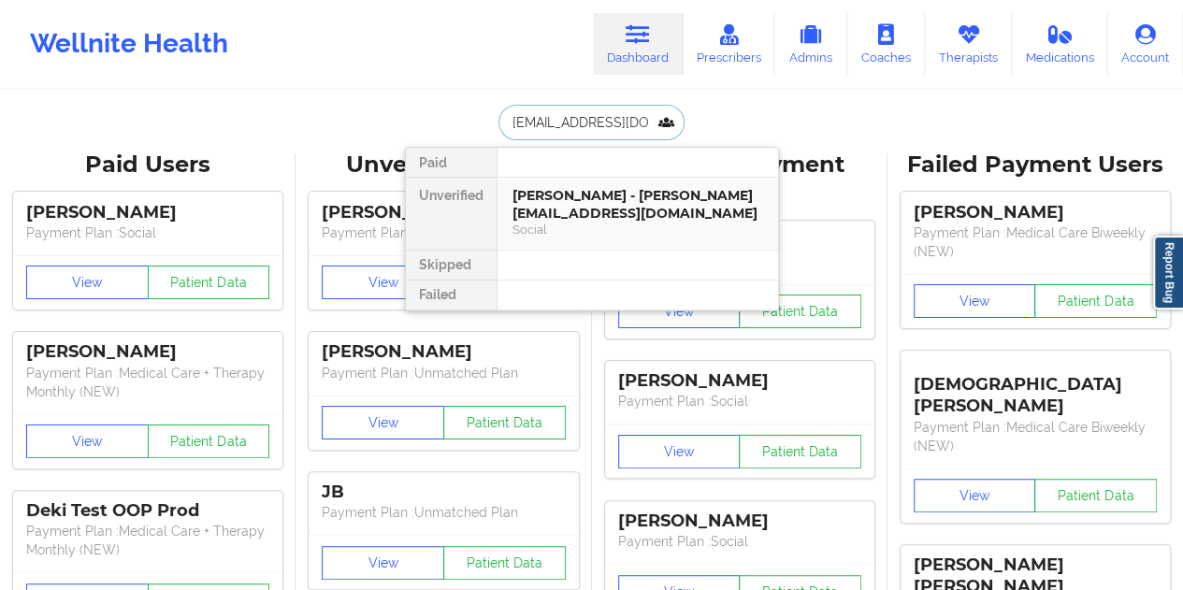
click at [593, 209] on div "[PERSON_NAME] - [PERSON_NAME][EMAIL_ADDRESS][DOMAIN_NAME]" at bounding box center [638, 204] width 251 height 35
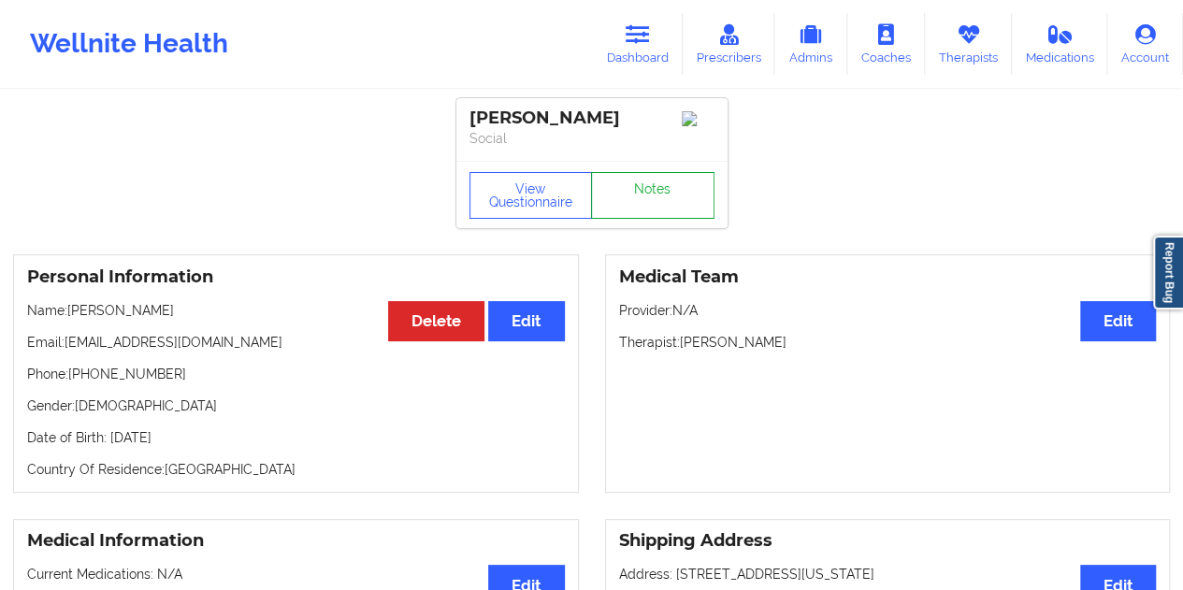
click at [645, 207] on link "Notes" at bounding box center [652, 195] width 123 height 47
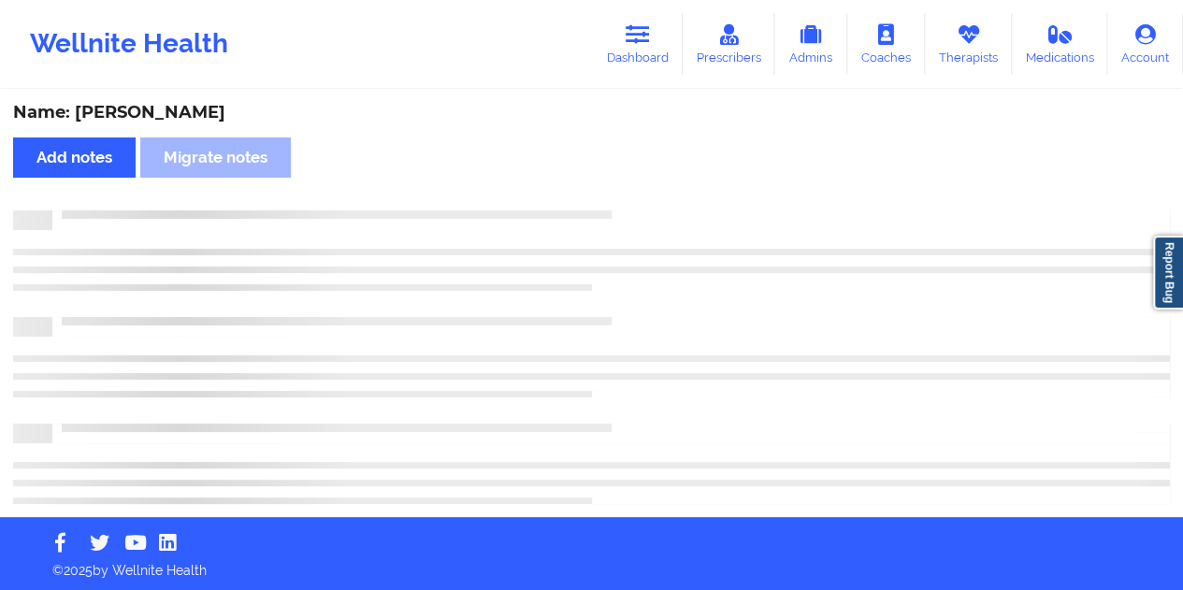
click at [210, 111] on div "Name: [PERSON_NAME]" at bounding box center [591, 113] width 1157 height 22
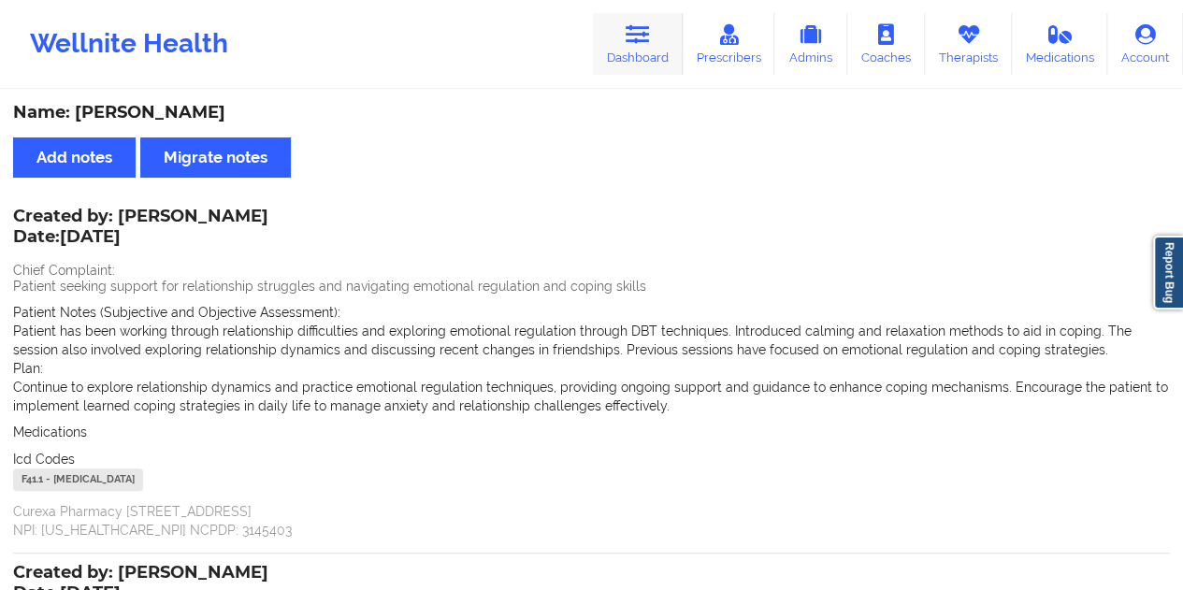
click at [639, 69] on link "Dashboard" at bounding box center [638, 44] width 90 height 62
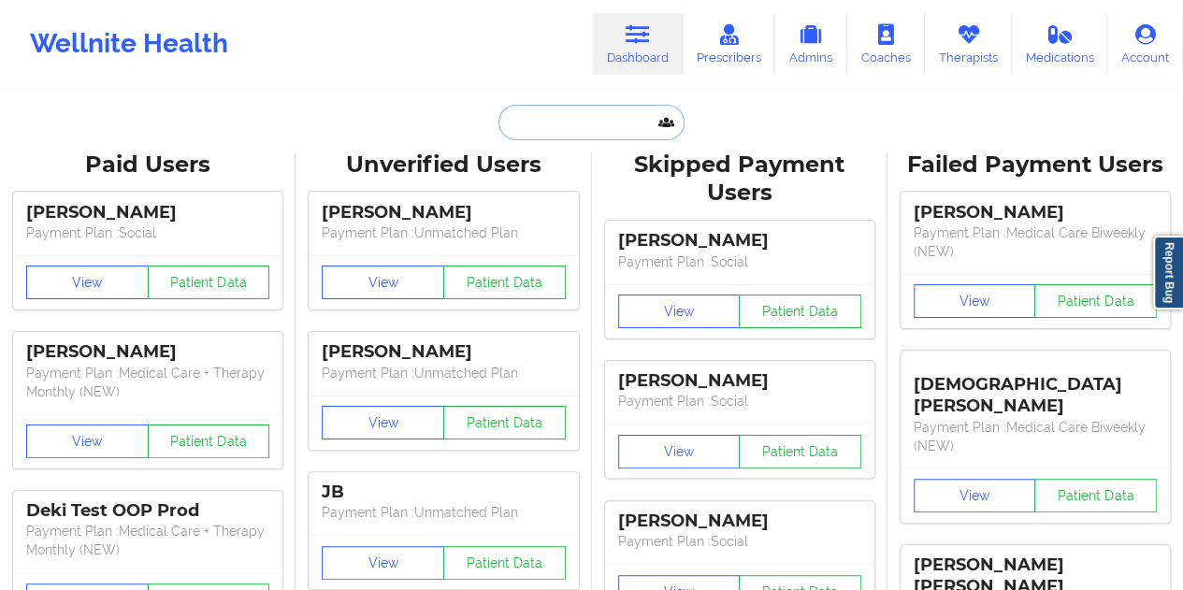
drag, startPoint x: 639, startPoint y: 69, endPoint x: 555, endPoint y: 134, distance: 106.1
click at [555, 134] on input "text" at bounding box center [591, 123] width 185 height 36
paste input "[EMAIL_ADDRESS][DOMAIN_NAME]"
type input "[EMAIL_ADDRESS][DOMAIN_NAME]"
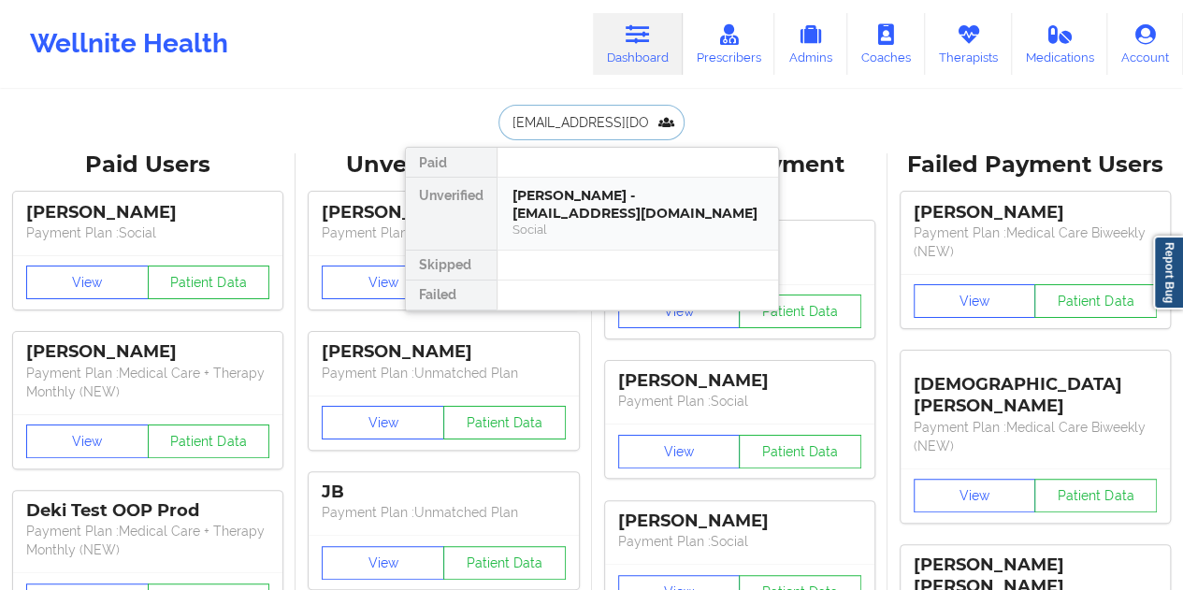
click at [586, 187] on div "[PERSON_NAME] - [EMAIL_ADDRESS][DOMAIN_NAME]" at bounding box center [638, 204] width 251 height 35
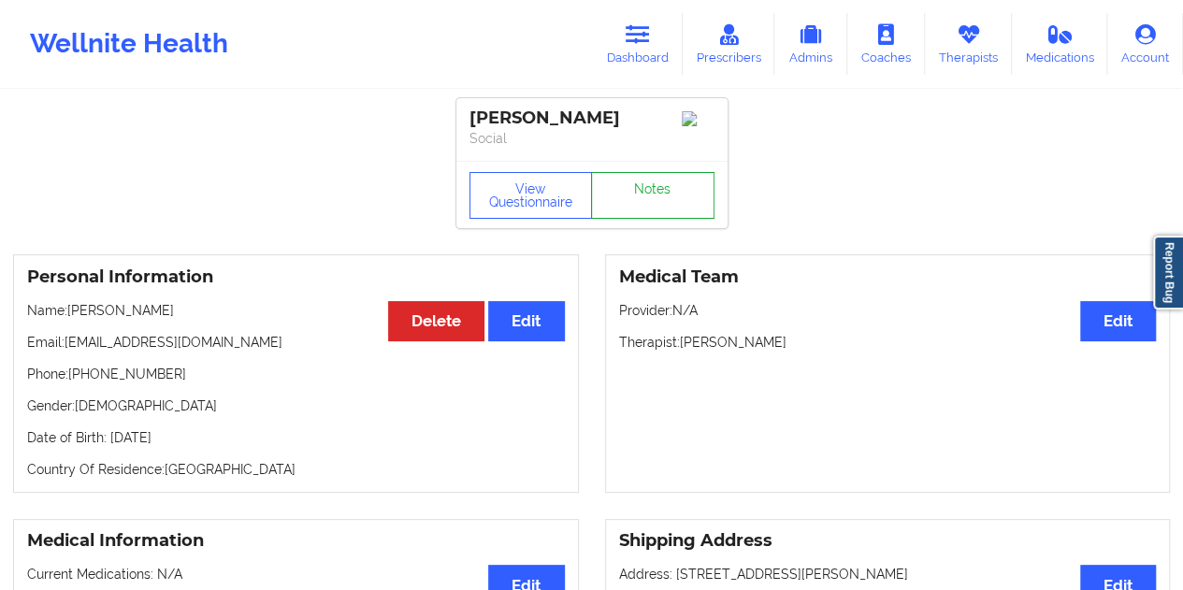
click at [647, 203] on link "Notes" at bounding box center [652, 195] width 123 height 47
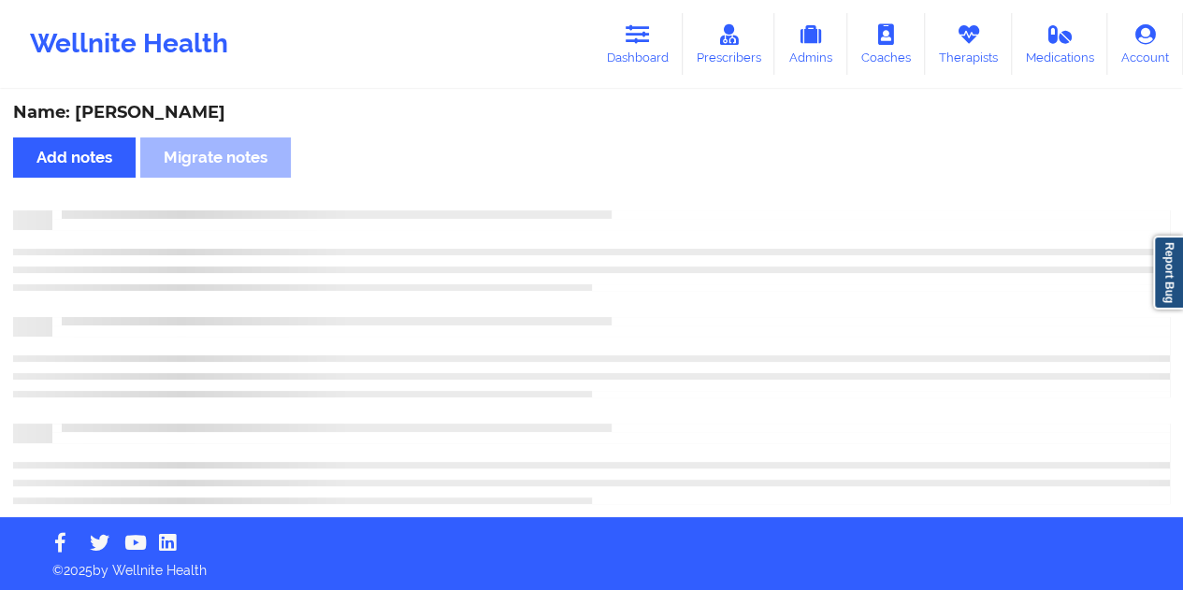
click at [142, 109] on div "Name: [PERSON_NAME]" at bounding box center [591, 113] width 1157 height 22
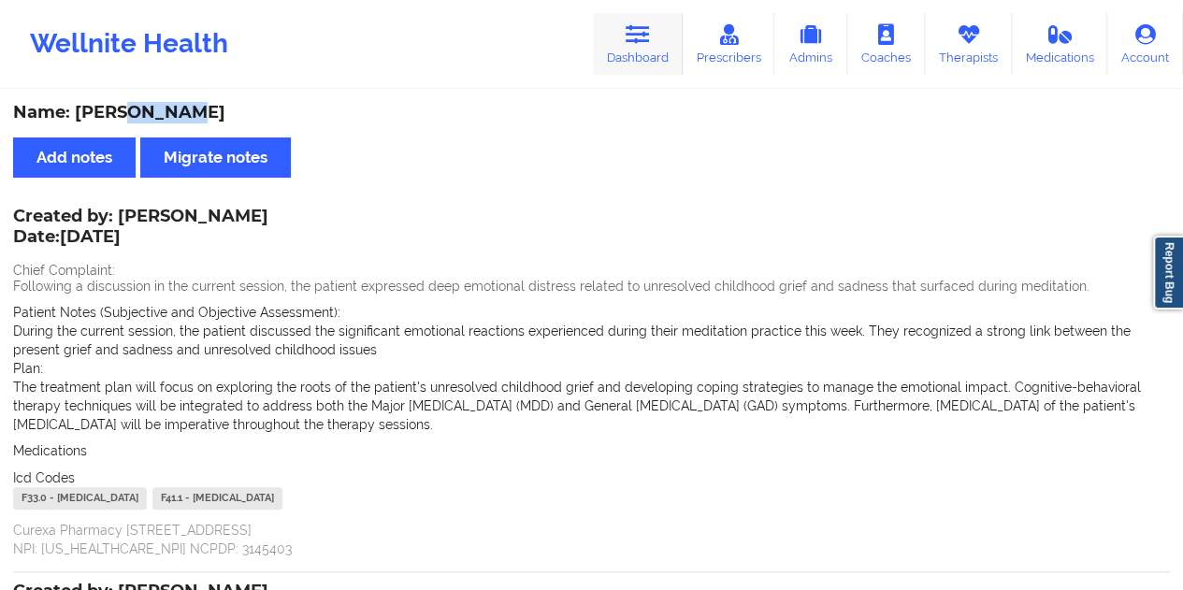
click at [642, 54] on link "Dashboard" at bounding box center [638, 44] width 90 height 62
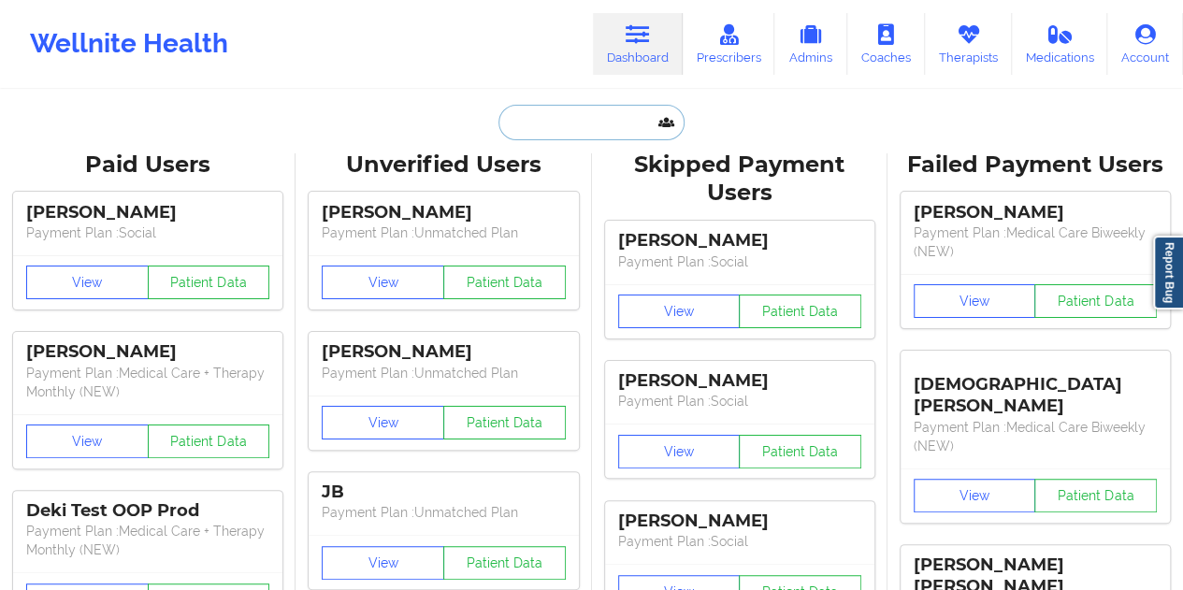
click at [537, 135] on input "text" at bounding box center [591, 123] width 185 height 36
paste input "[EMAIL_ADDRESS][DOMAIN_NAME]"
type input "[EMAIL_ADDRESS][DOMAIN_NAME]"
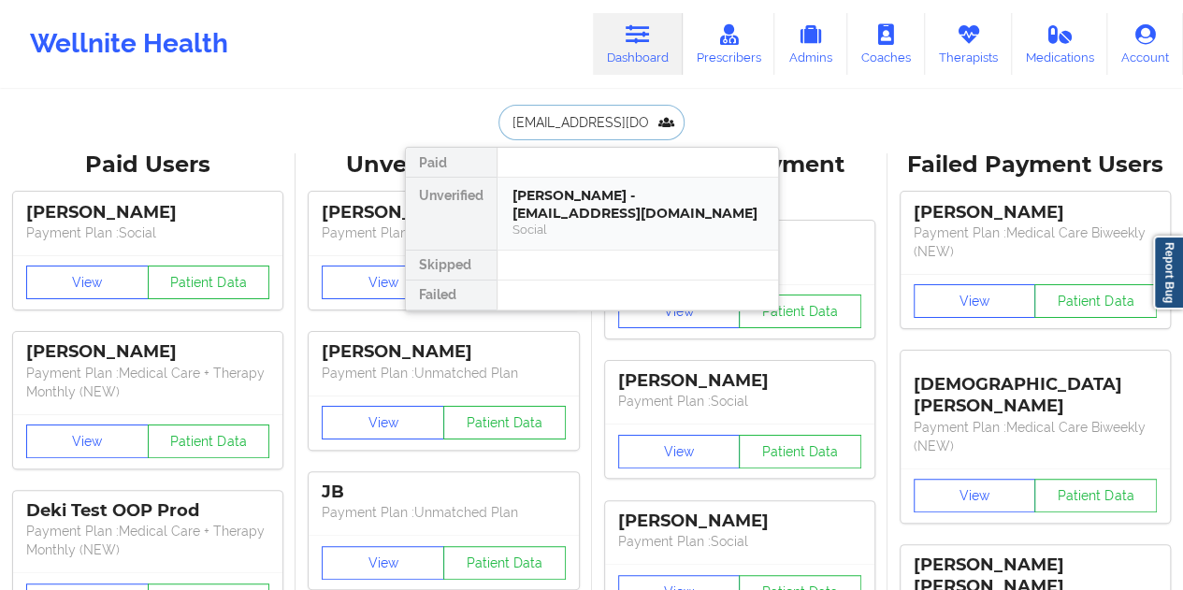
click at [614, 204] on div "[PERSON_NAME] - [EMAIL_ADDRESS][DOMAIN_NAME]" at bounding box center [638, 204] width 251 height 35
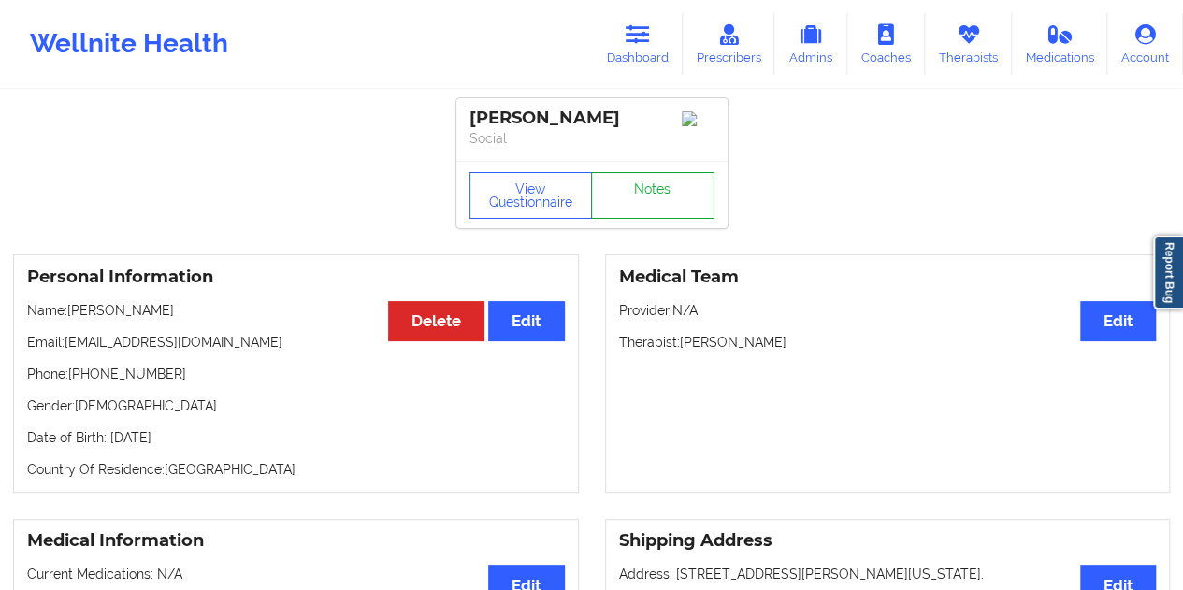
click at [651, 204] on link "Notes" at bounding box center [652, 195] width 123 height 47
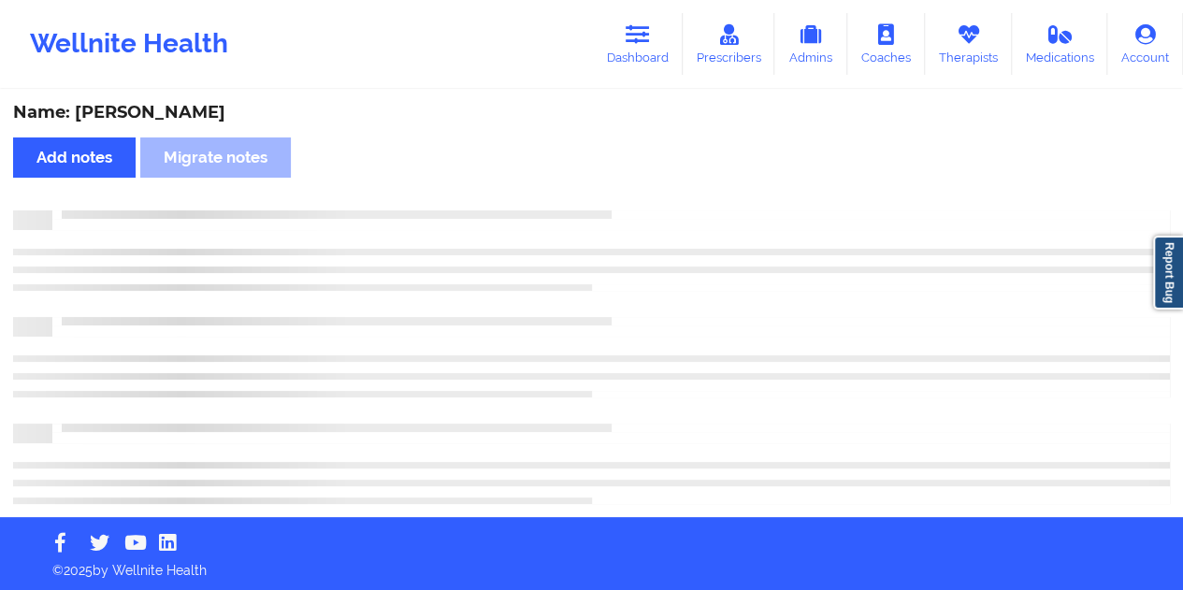
click at [246, 104] on div "Name: [PERSON_NAME]" at bounding box center [591, 113] width 1157 height 22
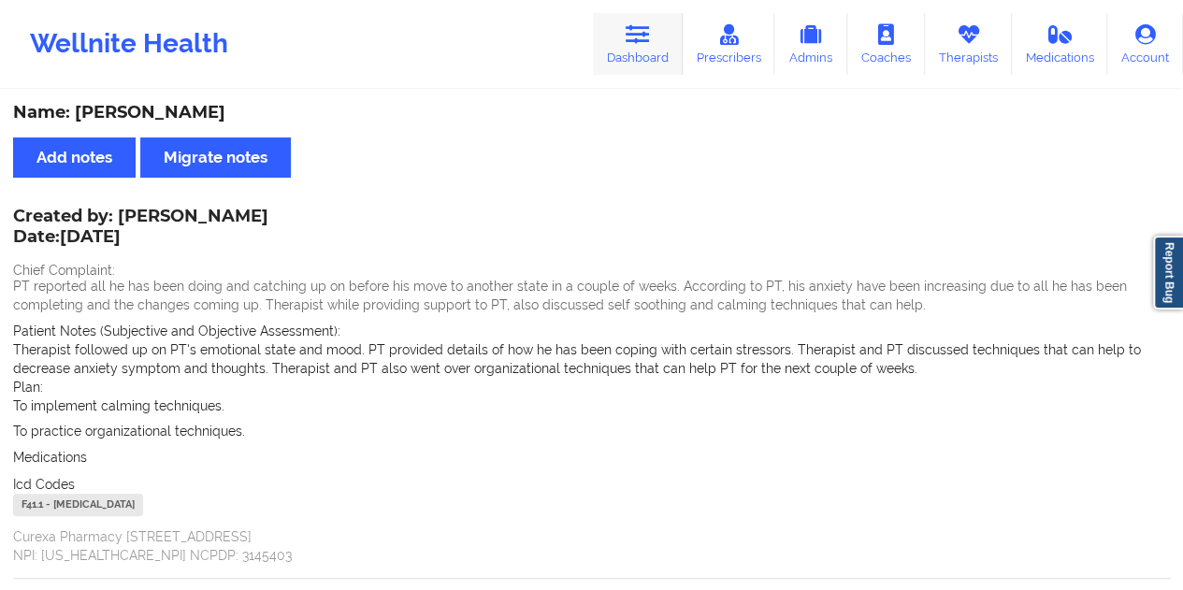
drag, startPoint x: 651, startPoint y: 46, endPoint x: 619, endPoint y: 87, distance: 52.0
click at [650, 46] on link "Dashboard" at bounding box center [638, 44] width 90 height 62
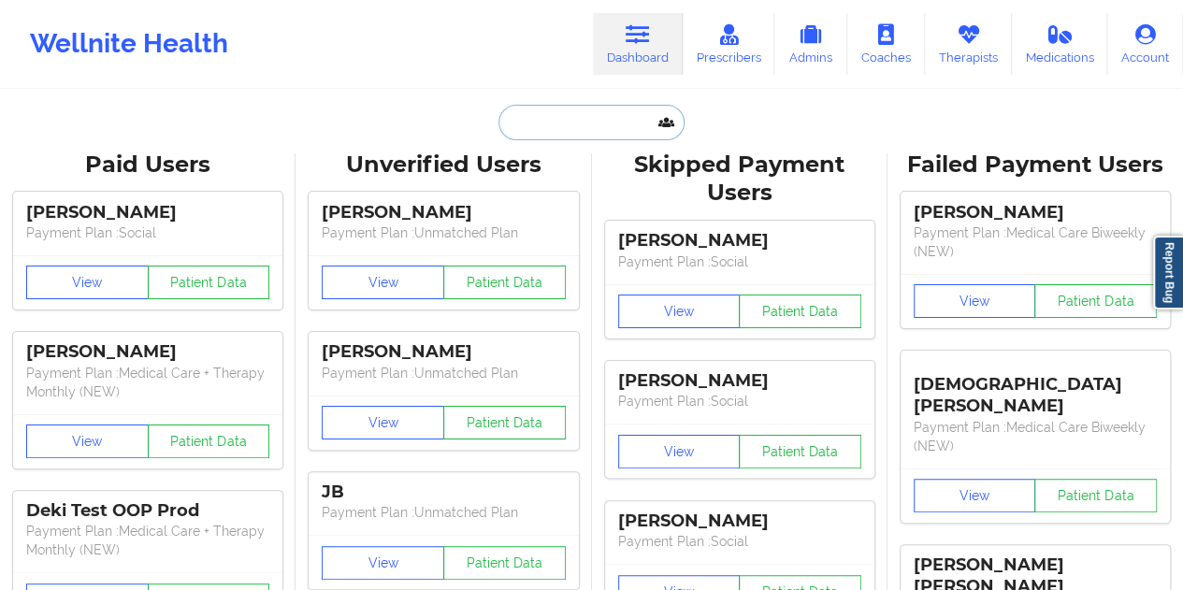
drag, startPoint x: 619, startPoint y: 87, endPoint x: 547, endPoint y: 124, distance: 81.2
click at [547, 124] on input "text" at bounding box center [591, 123] width 185 height 36
paste input "[EMAIL_ADDRESS][DOMAIN_NAME]"
type input "[EMAIL_ADDRESS][DOMAIN_NAME]"
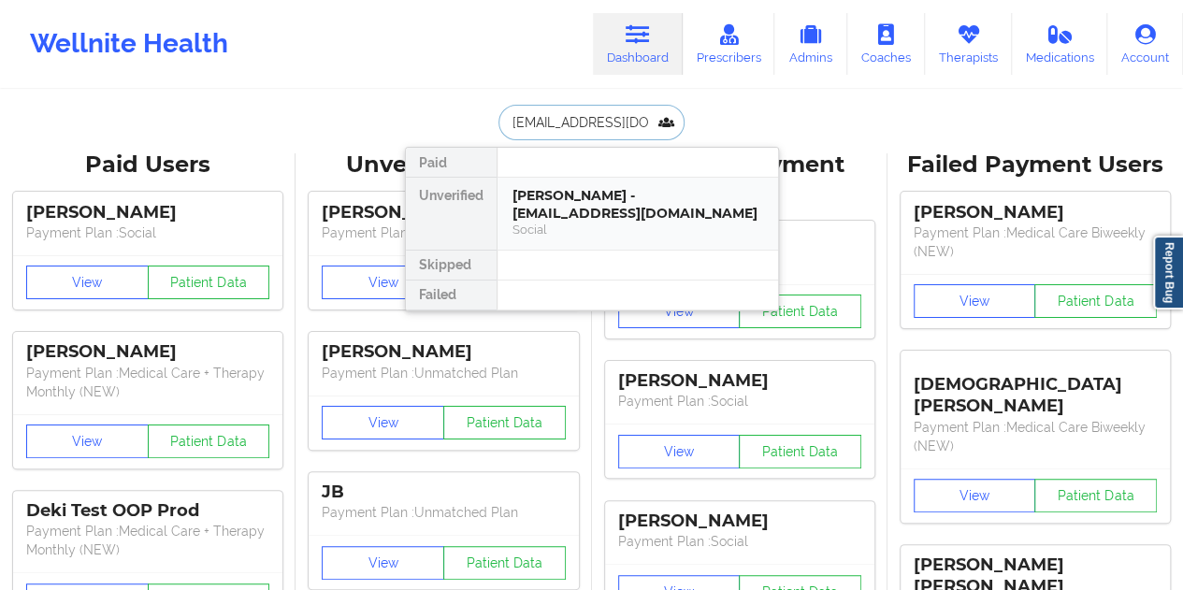
click at [623, 222] on div "Social" at bounding box center [638, 230] width 251 height 16
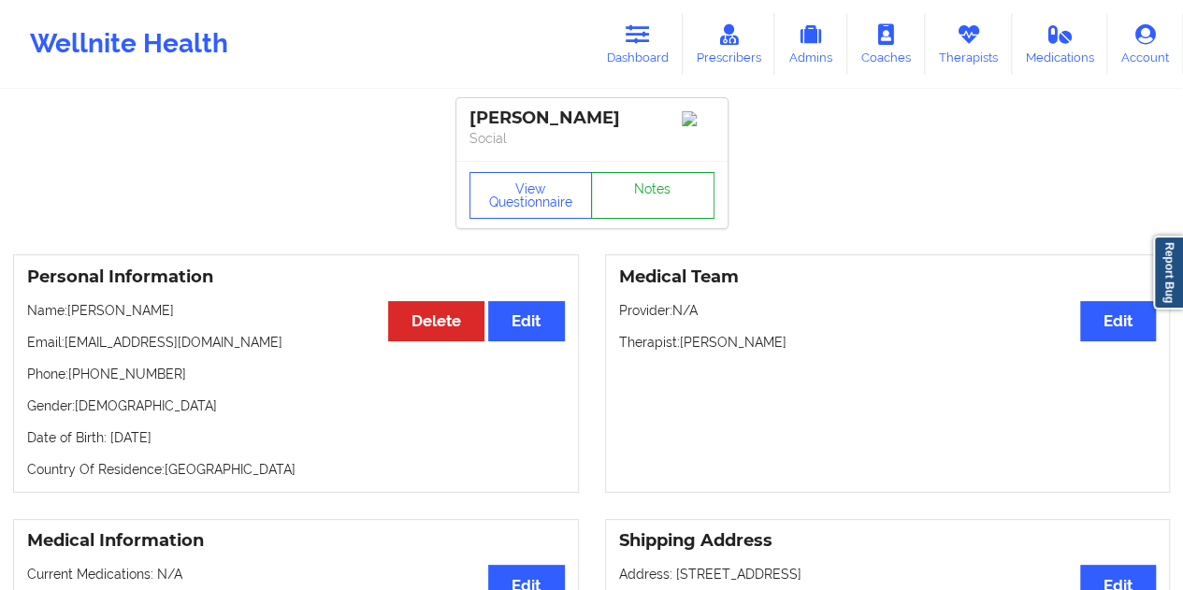
click at [649, 200] on link "Notes" at bounding box center [652, 195] width 123 height 47
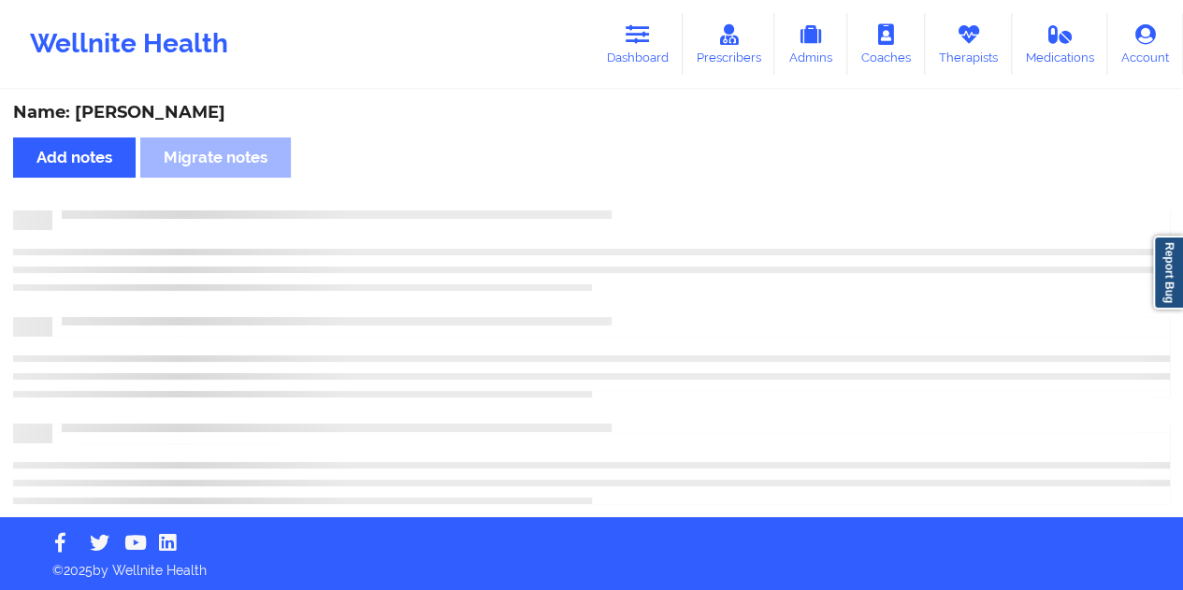
click at [145, 120] on div "Name: [PERSON_NAME]" at bounding box center [591, 113] width 1157 height 22
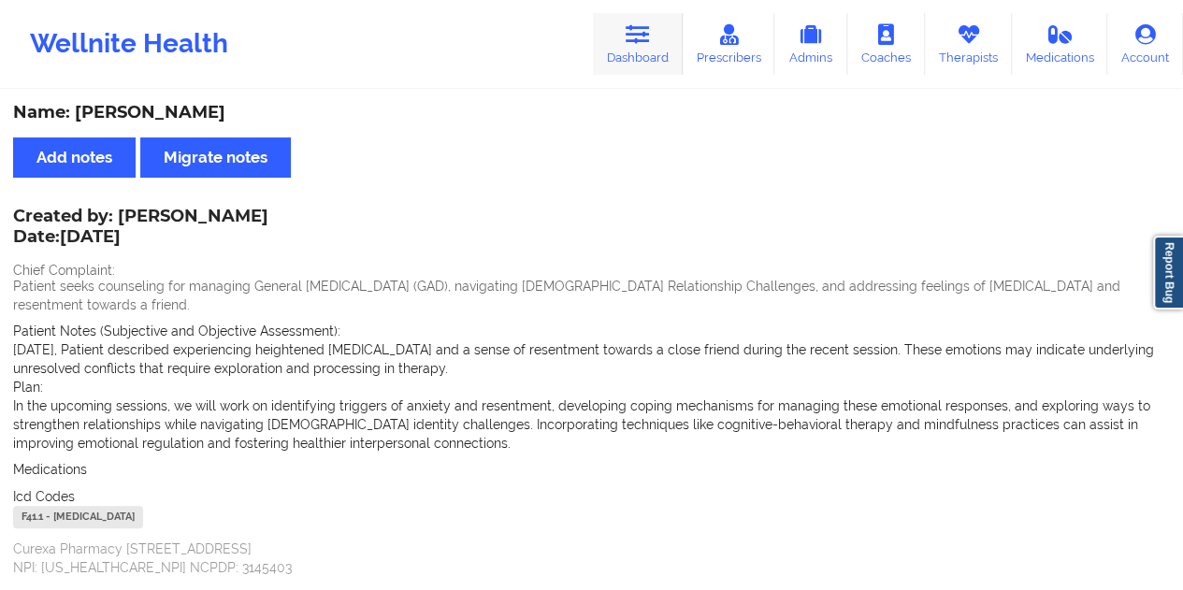
drag, startPoint x: 651, startPoint y: 7, endPoint x: 642, endPoint y: 35, distance: 29.6
click at [650, 7] on div "Wellnite Health Dashboard Prescribers Admins Coaches Therapists Medications Acc…" at bounding box center [591, 44] width 1183 height 75
click at [639, 47] on link "Dashboard" at bounding box center [638, 44] width 90 height 62
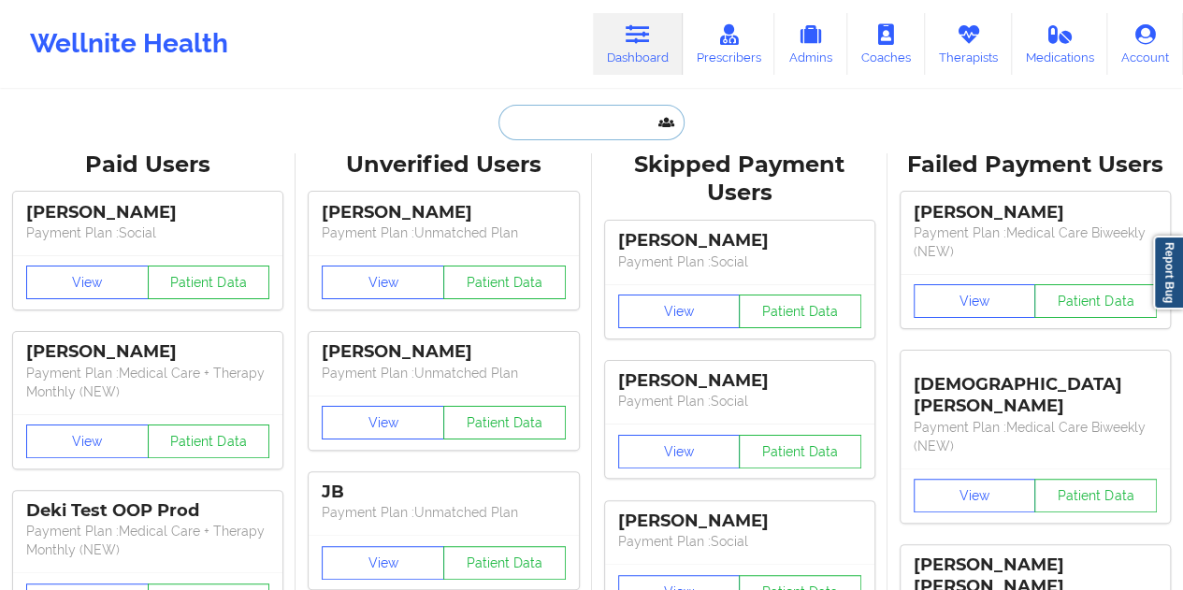
click at [580, 132] on input "text" at bounding box center [591, 123] width 185 height 36
paste input "[EMAIL_ADDRESS][DOMAIN_NAME]"
type input "[EMAIL_ADDRESS][DOMAIN_NAME]"
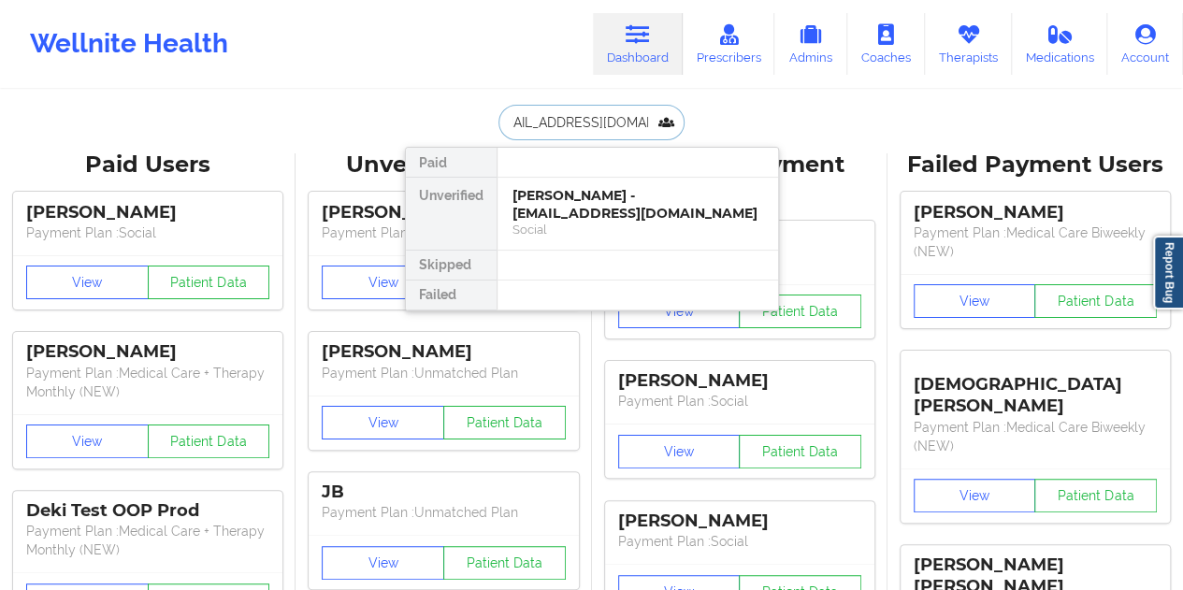
click at [582, 209] on div "[PERSON_NAME] - [EMAIL_ADDRESS][DOMAIN_NAME]" at bounding box center [638, 204] width 251 height 35
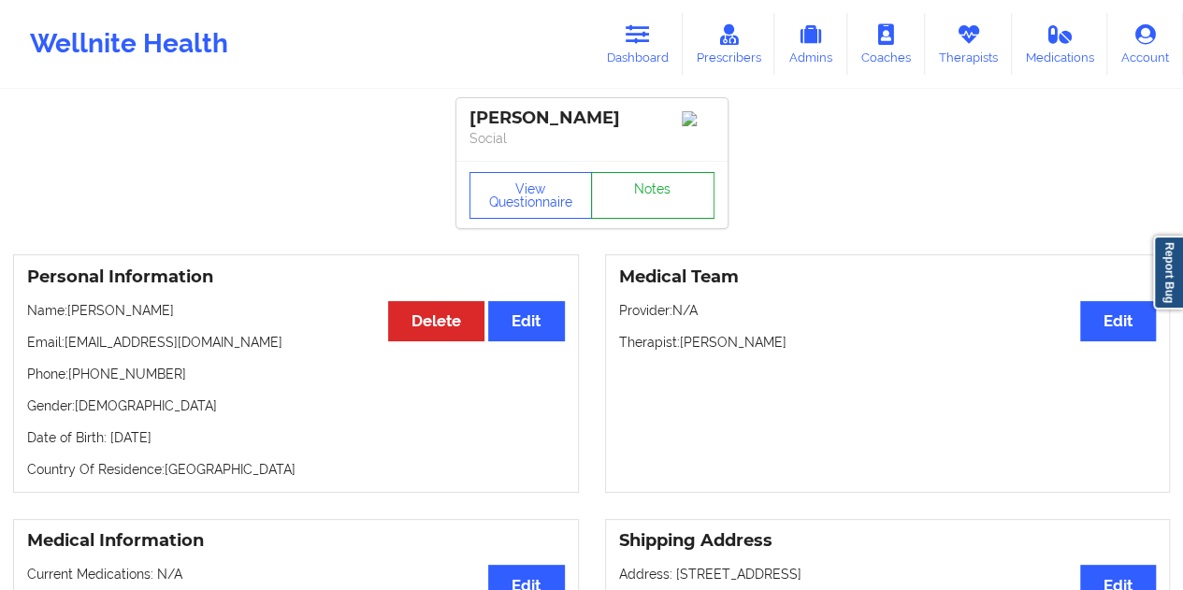
click at [645, 201] on link "Notes" at bounding box center [652, 195] width 123 height 47
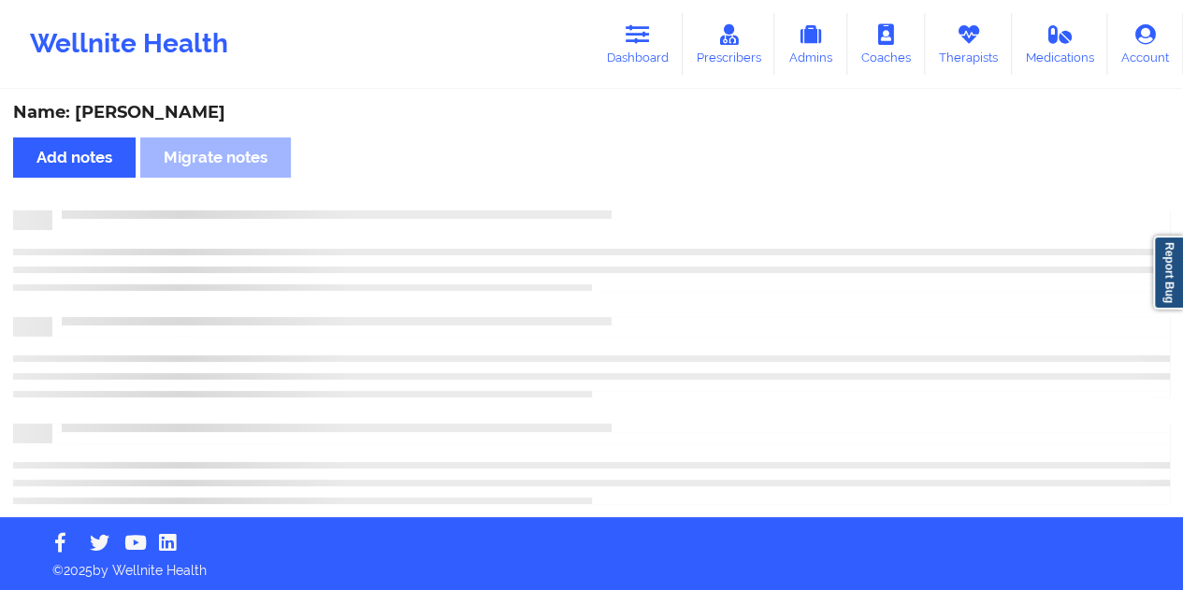
click at [167, 111] on div "Name: [PERSON_NAME]" at bounding box center [591, 113] width 1157 height 22
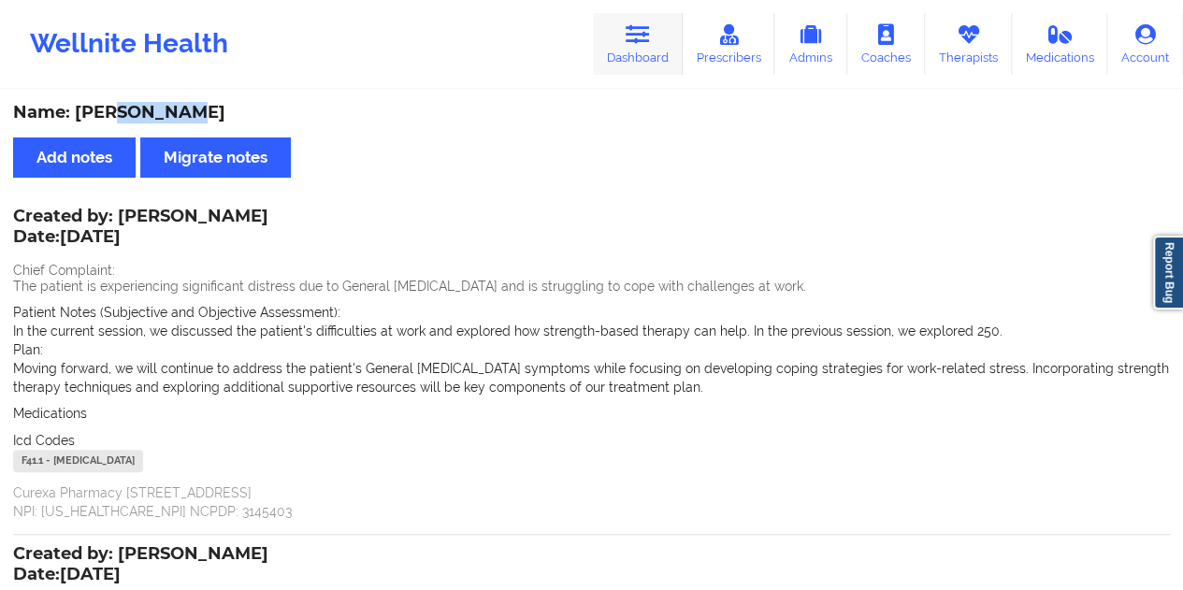
click at [631, 51] on link "Dashboard" at bounding box center [638, 44] width 90 height 62
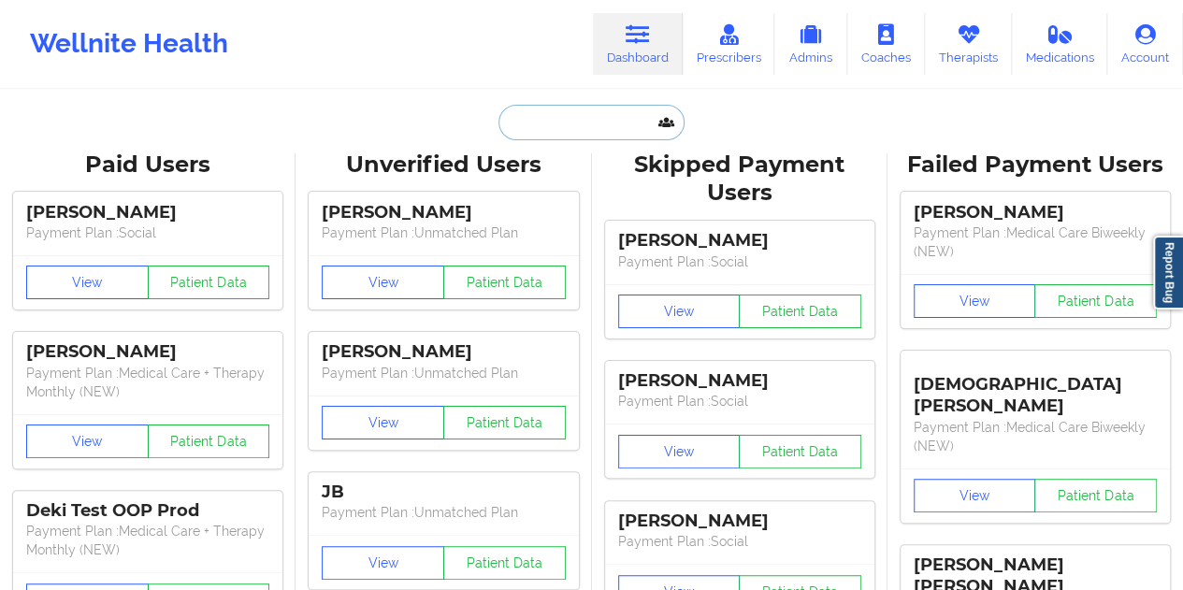
drag, startPoint x: 631, startPoint y: 51, endPoint x: 565, endPoint y: 121, distance: 95.3
click at [565, 121] on input "text" at bounding box center [591, 123] width 185 height 36
paste input "[EMAIL_ADDRESS][DOMAIN_NAME]"
type input "[EMAIL_ADDRESS][DOMAIN_NAME]"
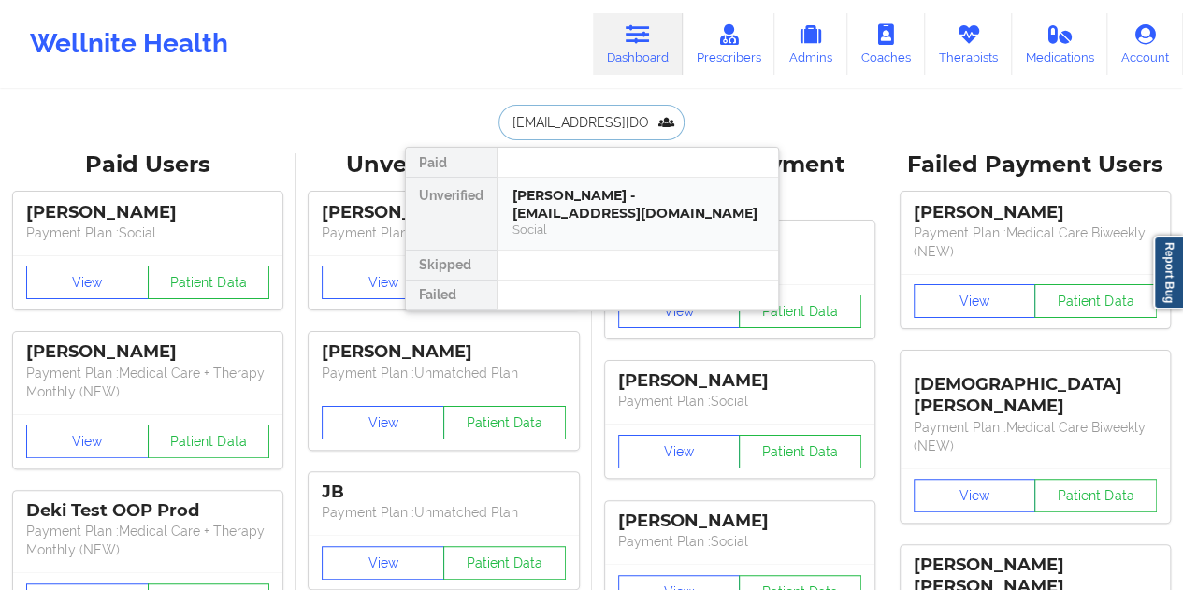
click at [597, 222] on div "Social" at bounding box center [638, 230] width 251 height 16
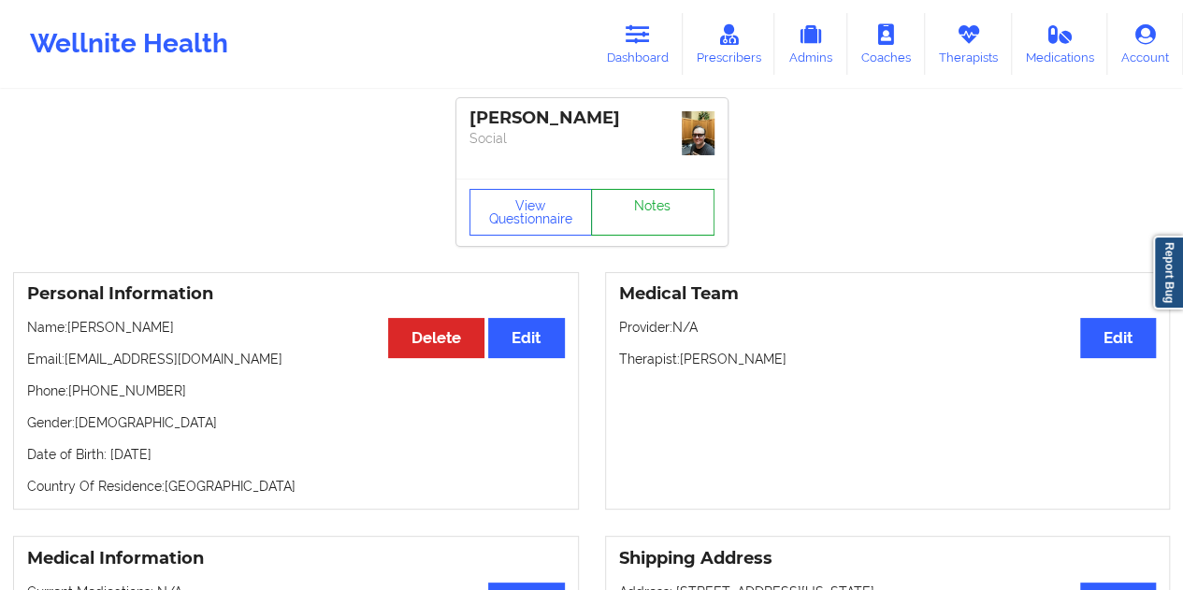
click at [655, 214] on link "Notes" at bounding box center [652, 212] width 123 height 47
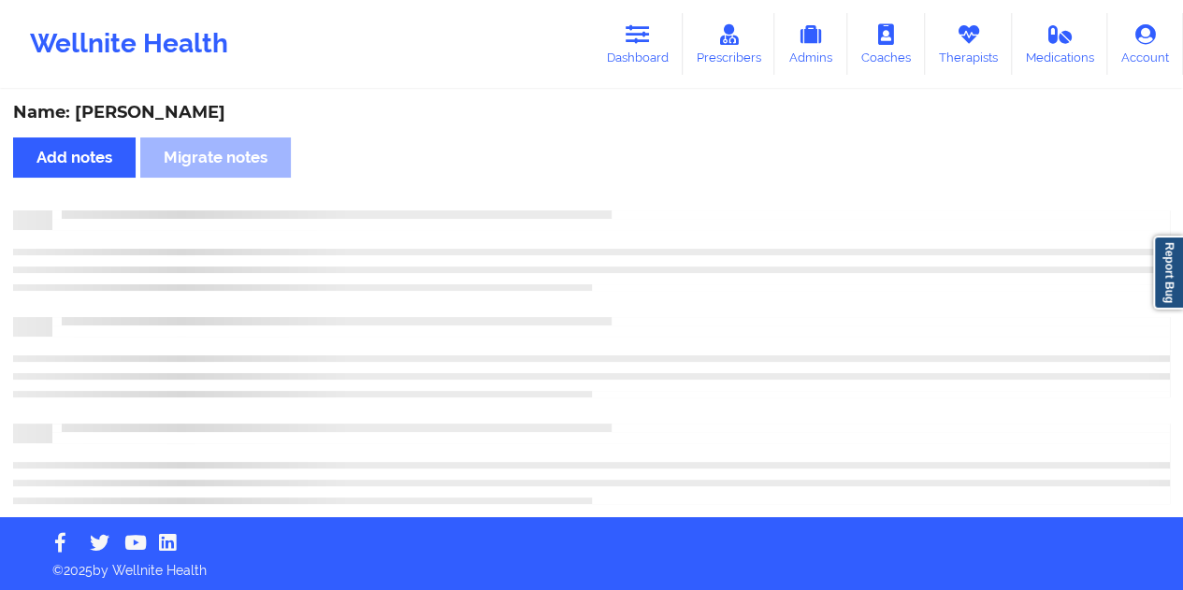
click at [141, 106] on div "Name: [PERSON_NAME]" at bounding box center [591, 113] width 1157 height 22
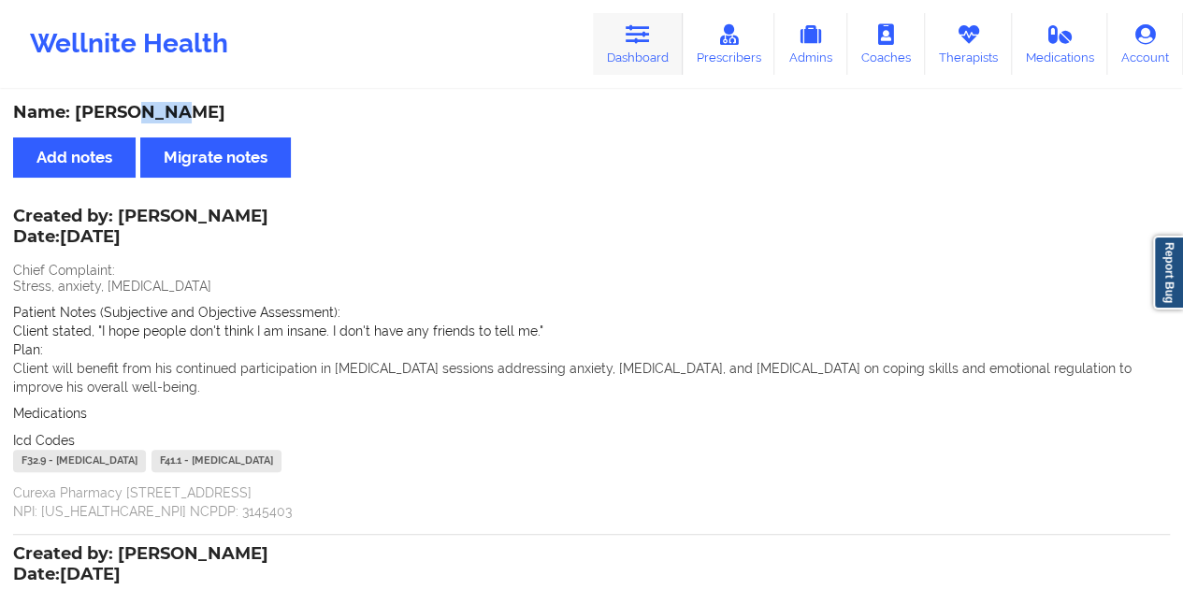
click at [659, 40] on link "Dashboard" at bounding box center [638, 44] width 90 height 62
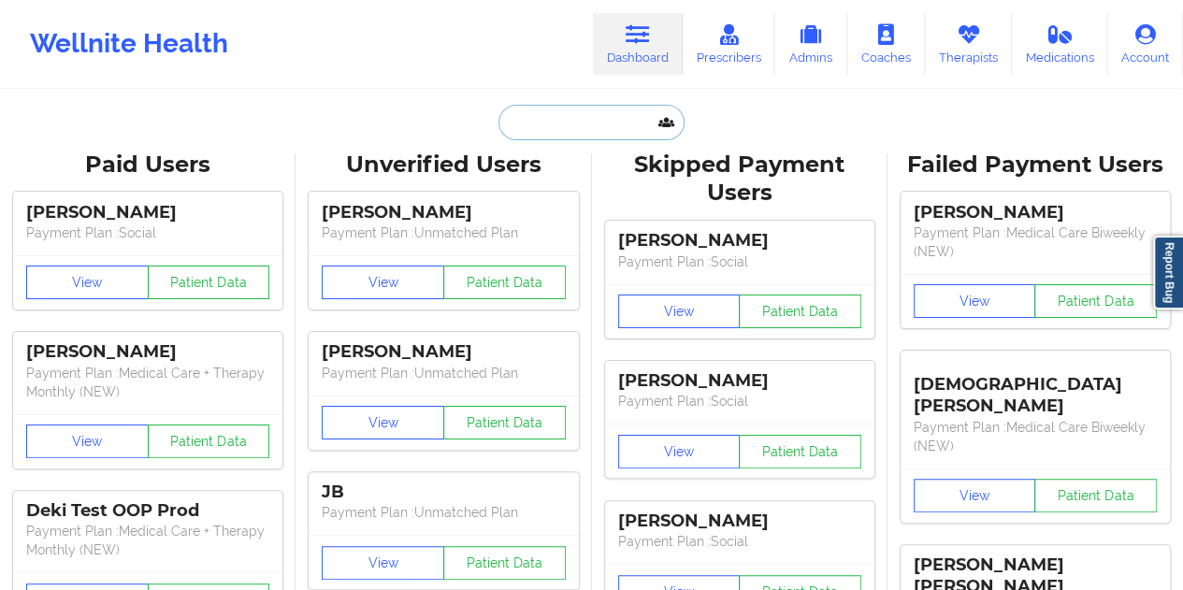
click at [563, 129] on input "text" at bounding box center [591, 123] width 185 height 36
paste input "[EMAIL_ADDRESS][DOMAIN_NAME]"
type input "[EMAIL_ADDRESS][DOMAIN_NAME]"
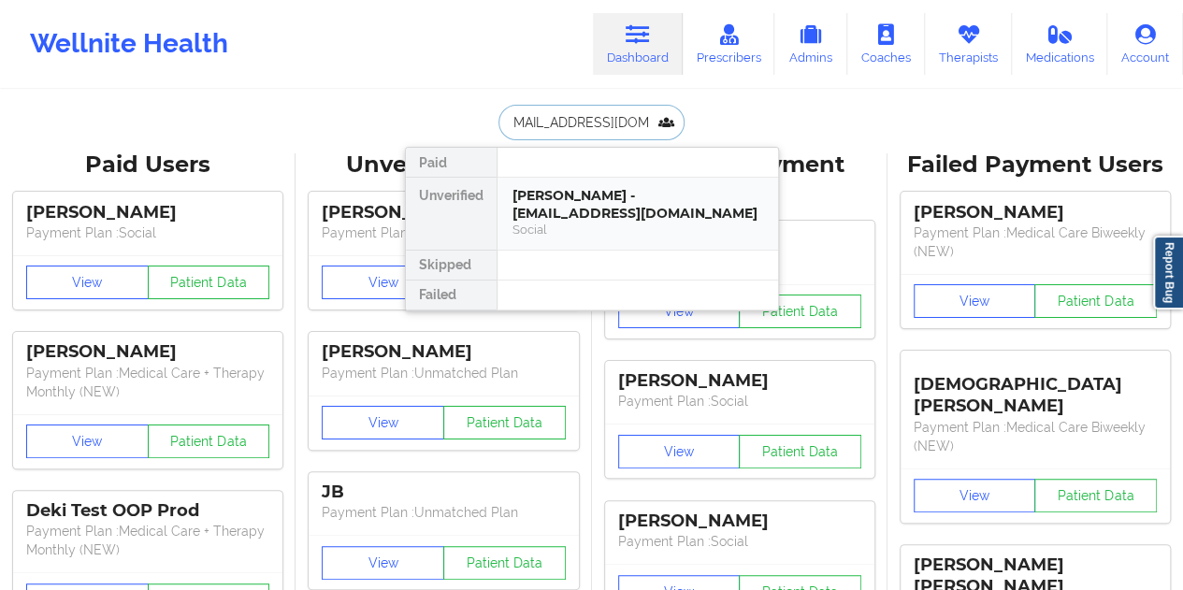
click at [605, 225] on div "Social" at bounding box center [638, 230] width 251 height 16
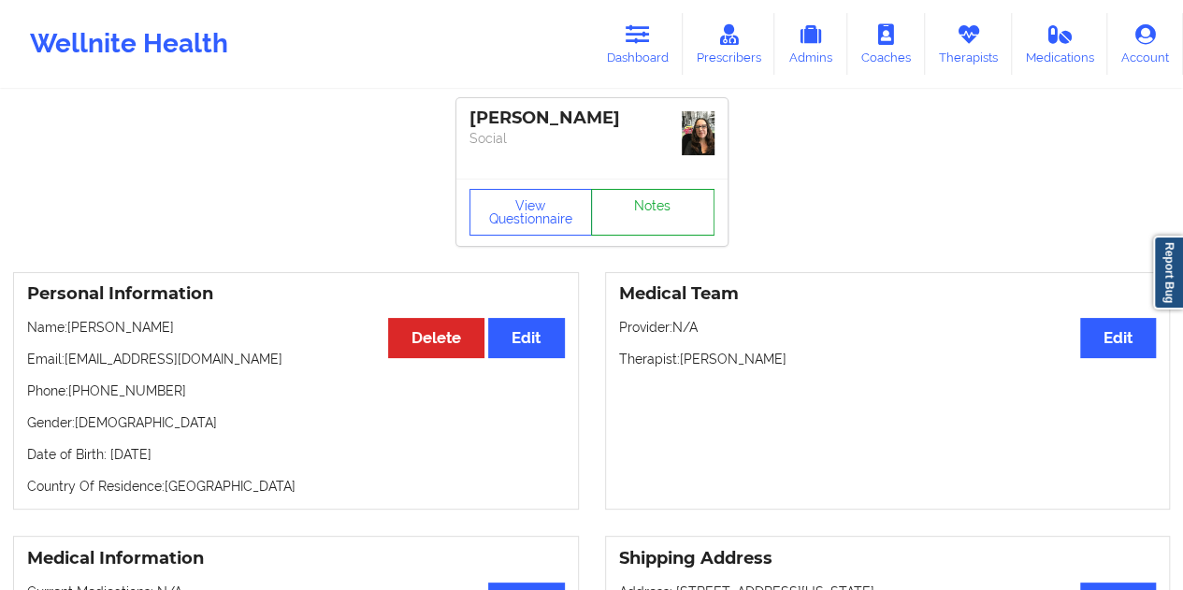
click at [629, 212] on link "Notes" at bounding box center [652, 212] width 123 height 47
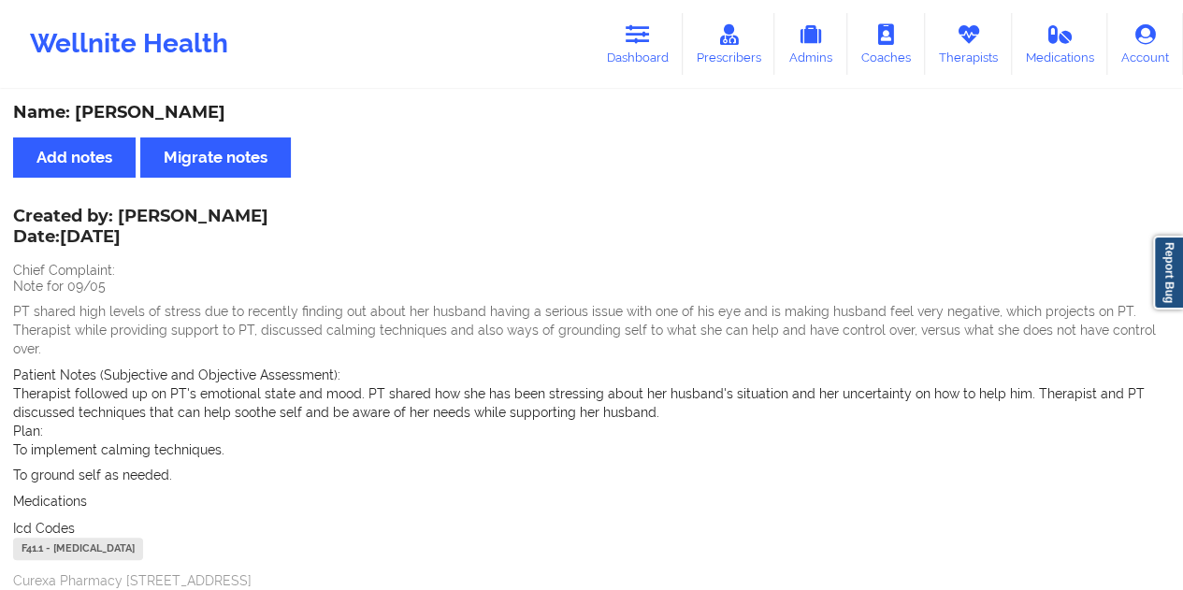
click at [225, 111] on div "Name: [PERSON_NAME]" at bounding box center [591, 113] width 1157 height 22
click at [574, 103] on div "Name: [PERSON_NAME]" at bounding box center [591, 113] width 1157 height 22
drag, startPoint x: 645, startPoint y: 61, endPoint x: 637, endPoint y: 76, distance: 17.2
click at [645, 61] on link "Dashboard" at bounding box center [638, 44] width 90 height 62
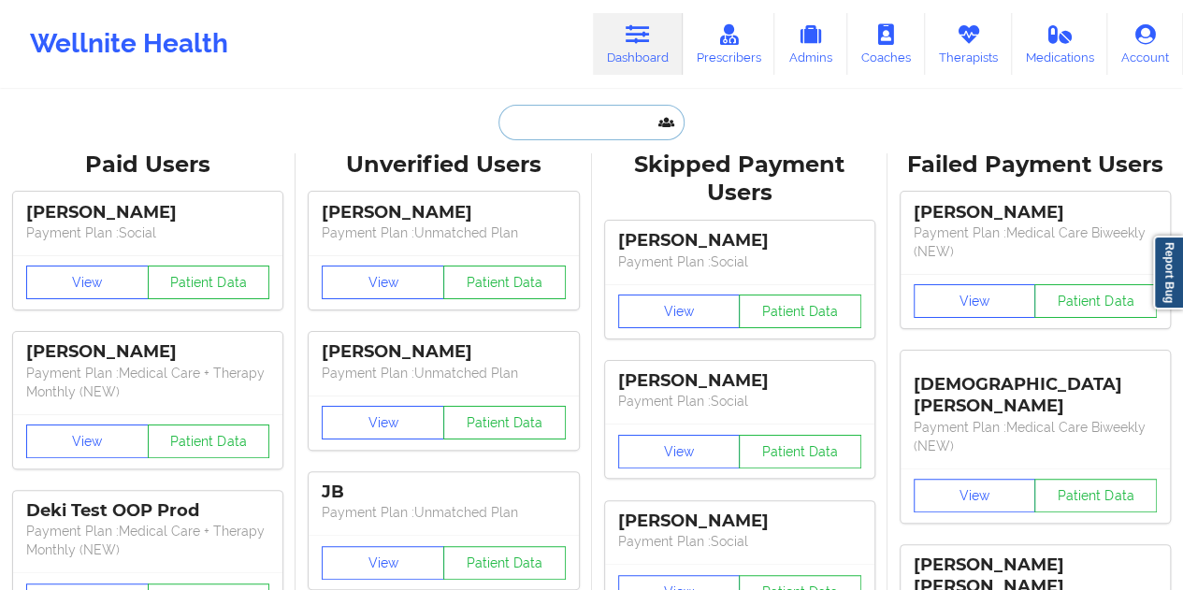
click at [587, 122] on input "text" at bounding box center [591, 123] width 185 height 36
paste input "[EMAIL_ADDRESS][DOMAIN_NAME]"
type input "[EMAIL_ADDRESS][DOMAIN_NAME]"
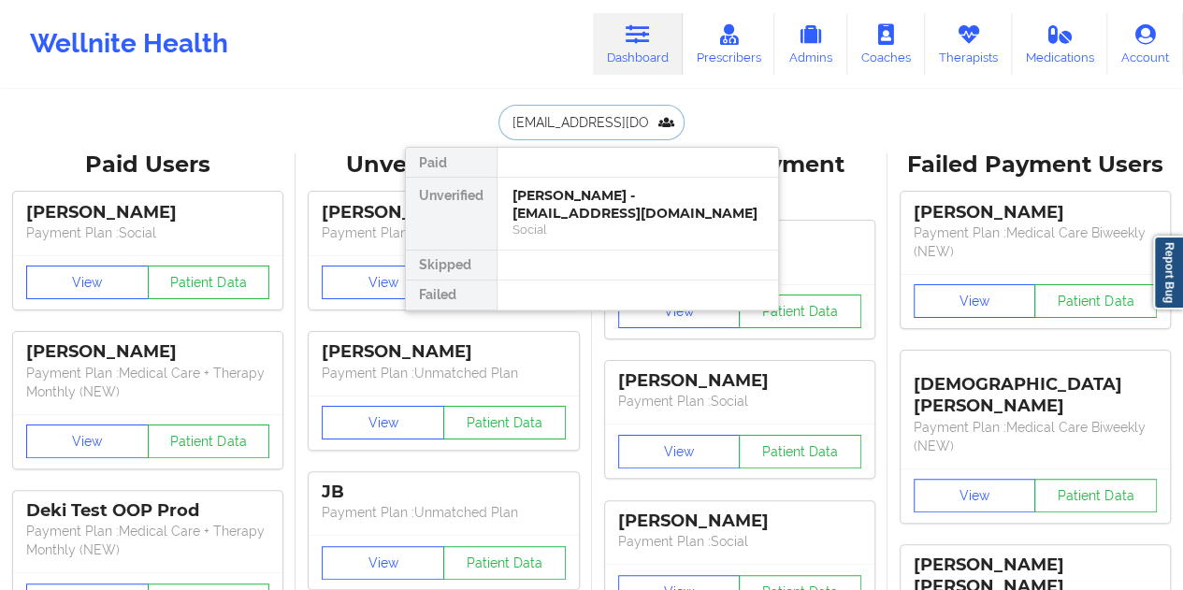
click at [598, 209] on div "[PERSON_NAME] - [EMAIL_ADDRESS][DOMAIN_NAME]" at bounding box center [638, 204] width 251 height 35
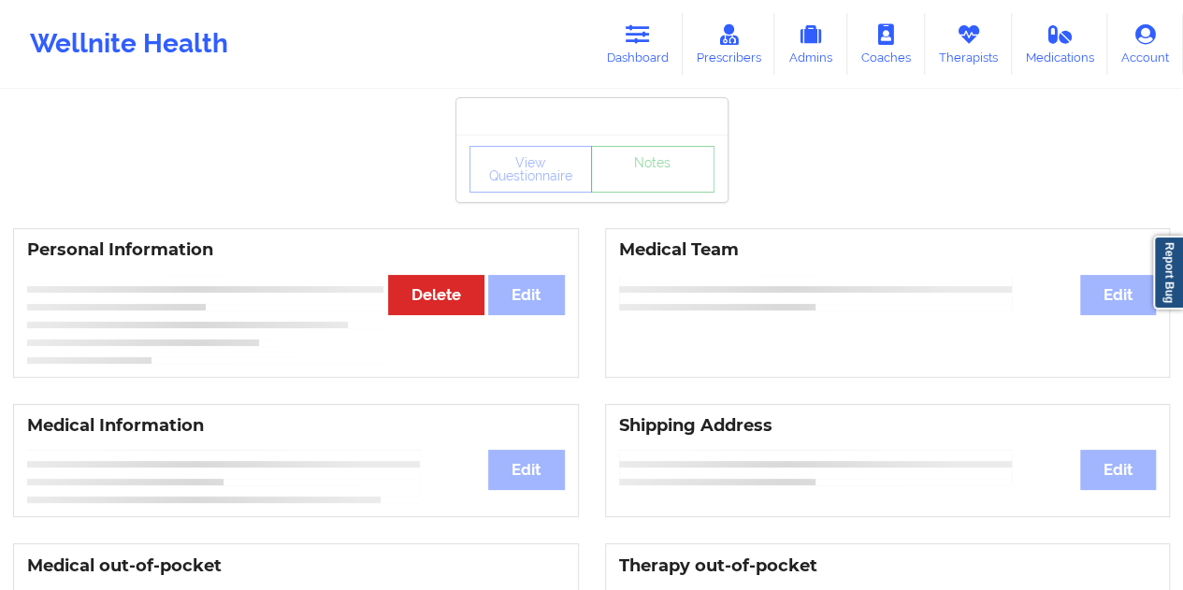
click at [642, 193] on link "Notes" at bounding box center [652, 169] width 123 height 47
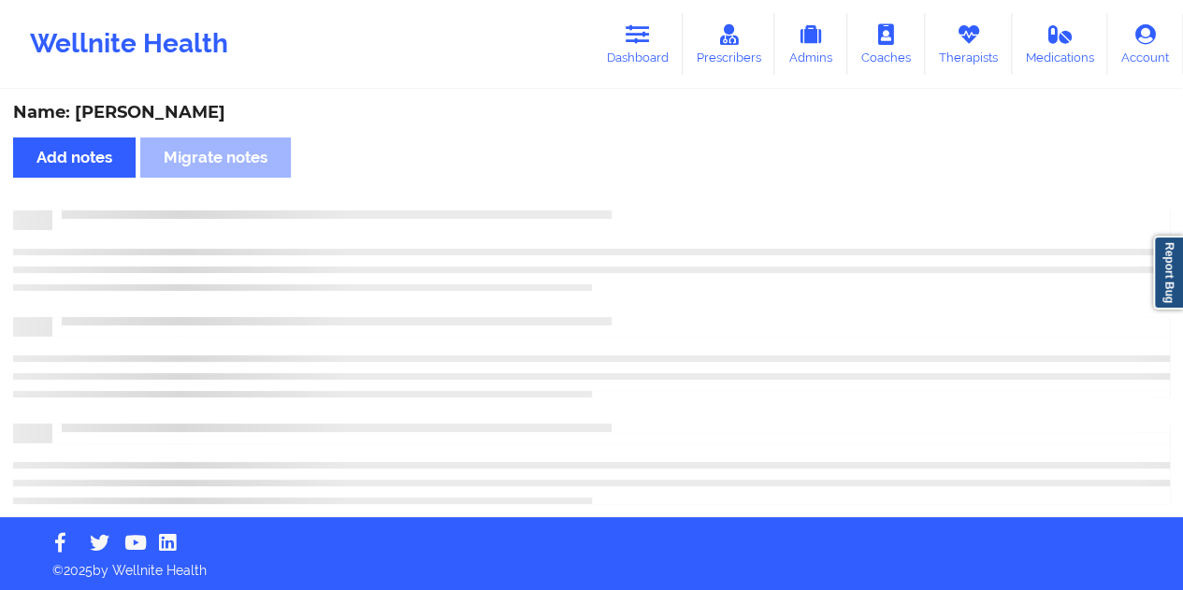
click at [168, 119] on div "Name: [PERSON_NAME]" at bounding box center [591, 113] width 1157 height 22
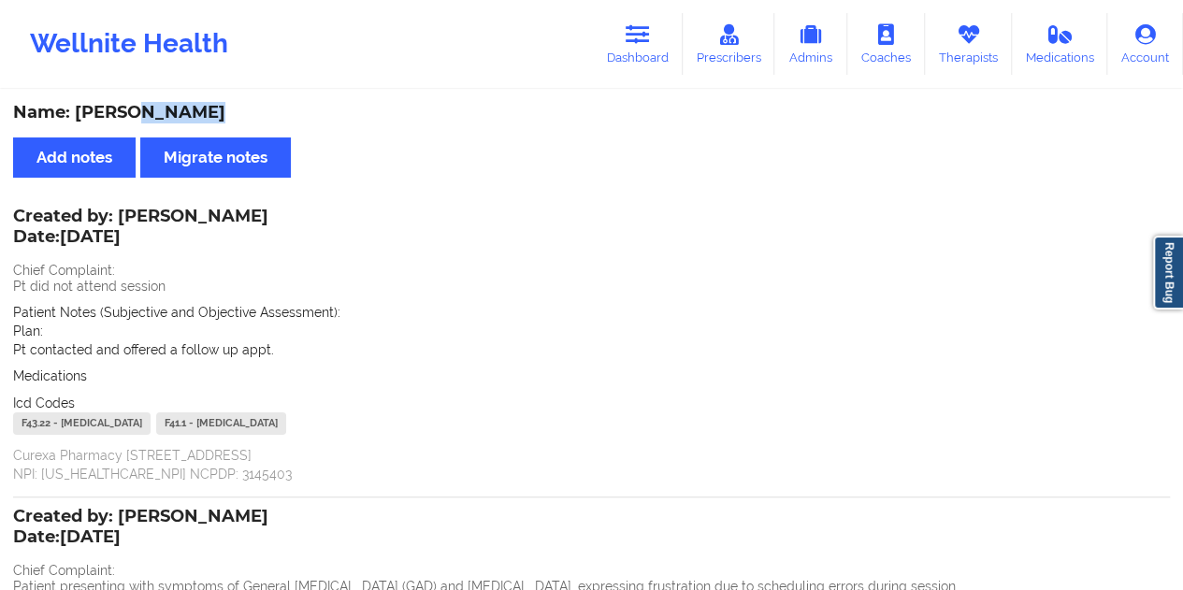
click at [168, 119] on div "Name: [PERSON_NAME]" at bounding box center [591, 113] width 1157 height 22
click at [627, 44] on link "Dashboard" at bounding box center [638, 44] width 90 height 62
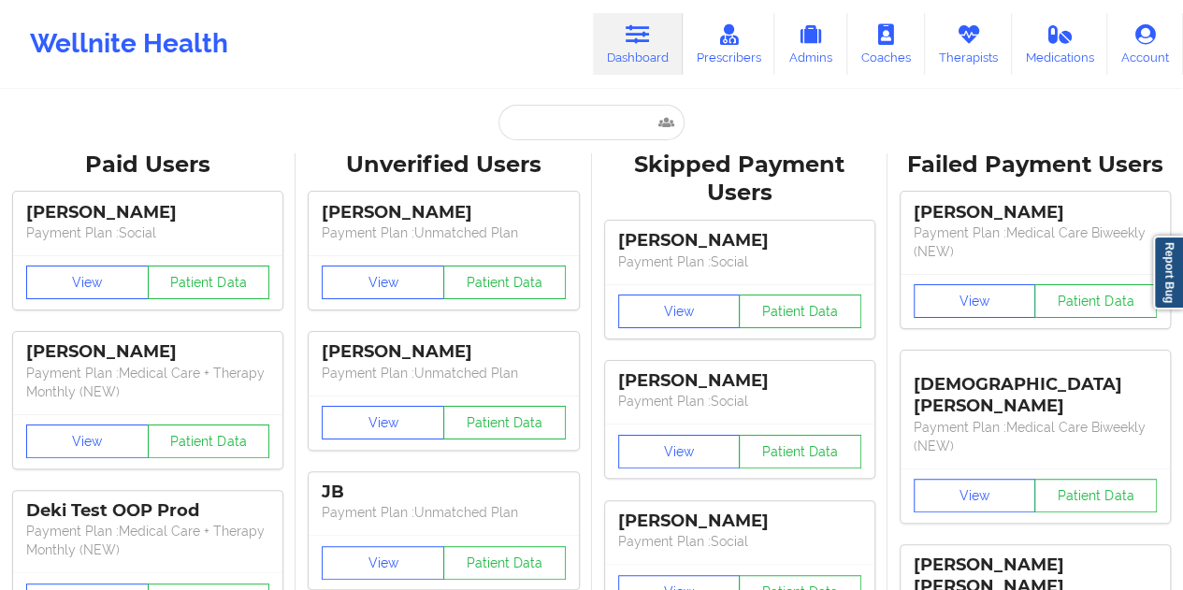
click at [546, 110] on input "text" at bounding box center [591, 123] width 185 height 36
type input "[EMAIL_ADDRESS][DOMAIN_NAME]"
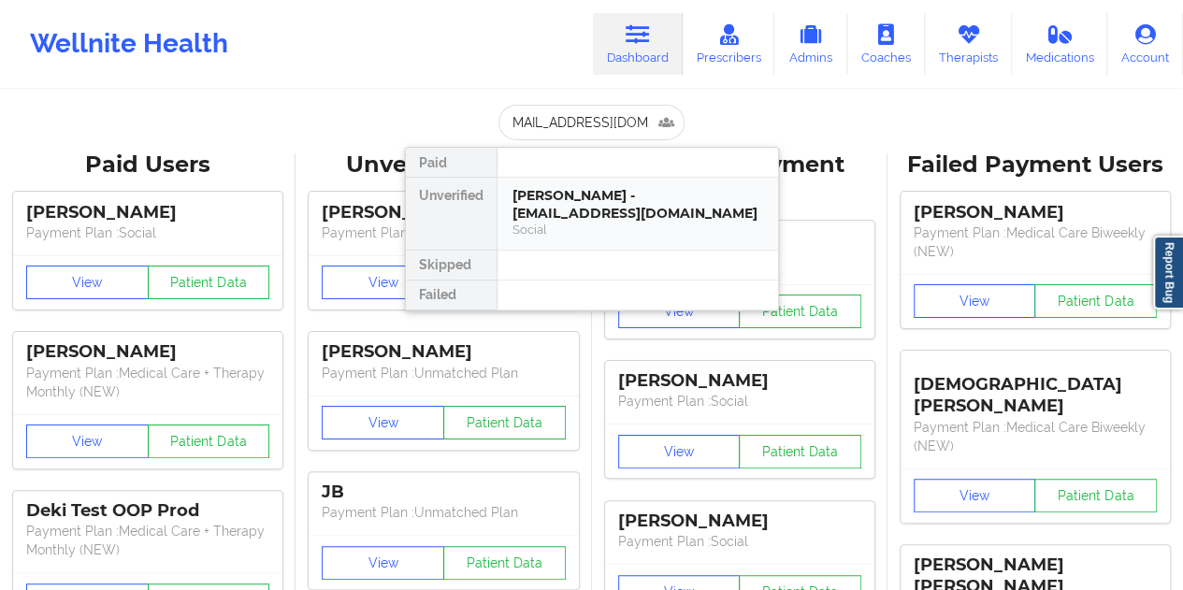
click at [630, 207] on div "[PERSON_NAME] - [EMAIL_ADDRESS][DOMAIN_NAME]" at bounding box center [638, 204] width 251 height 35
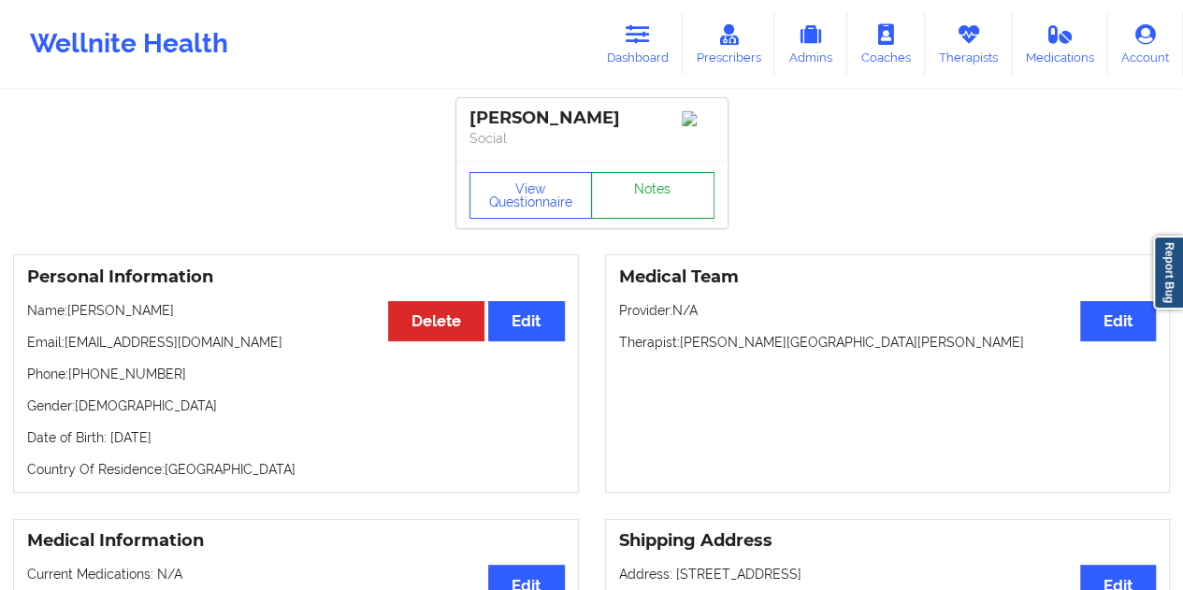
click at [668, 206] on link "Notes" at bounding box center [652, 195] width 123 height 47
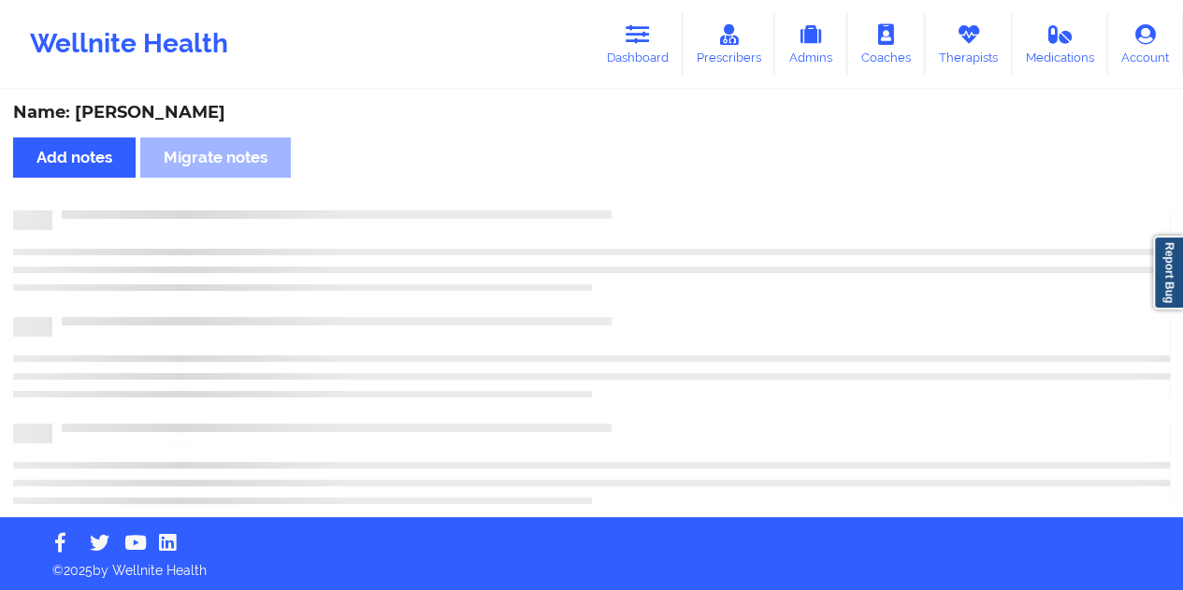
click at [192, 109] on div "Name: [PERSON_NAME]" at bounding box center [591, 113] width 1157 height 22
click at [193, 109] on div "Name: [PERSON_NAME]" at bounding box center [591, 113] width 1157 height 22
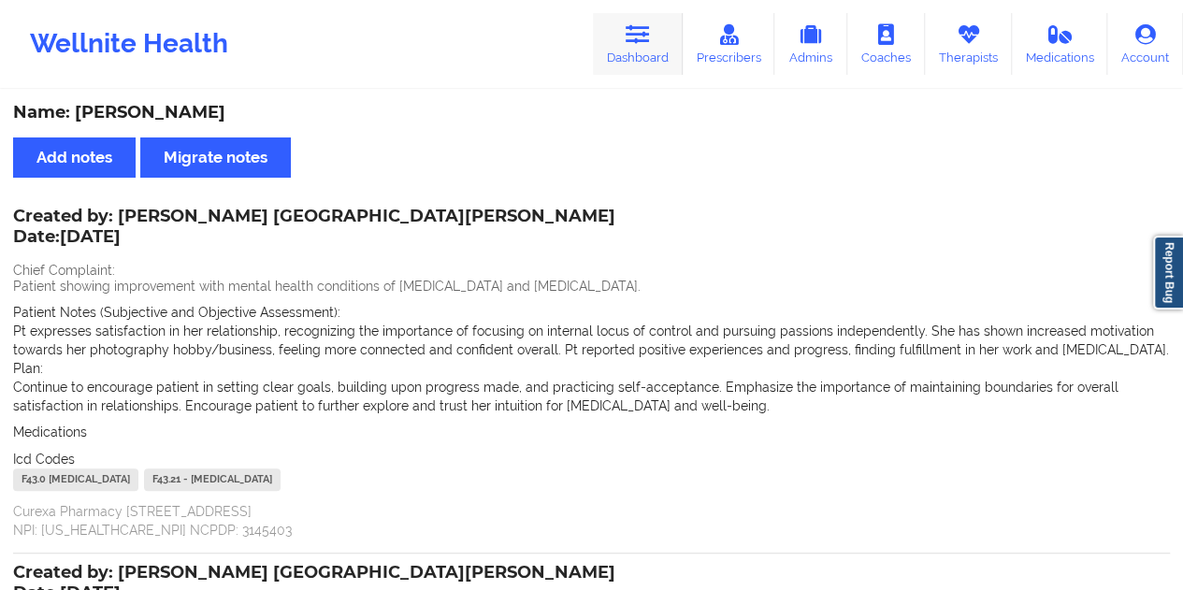
click at [645, 40] on icon at bounding box center [638, 34] width 24 height 21
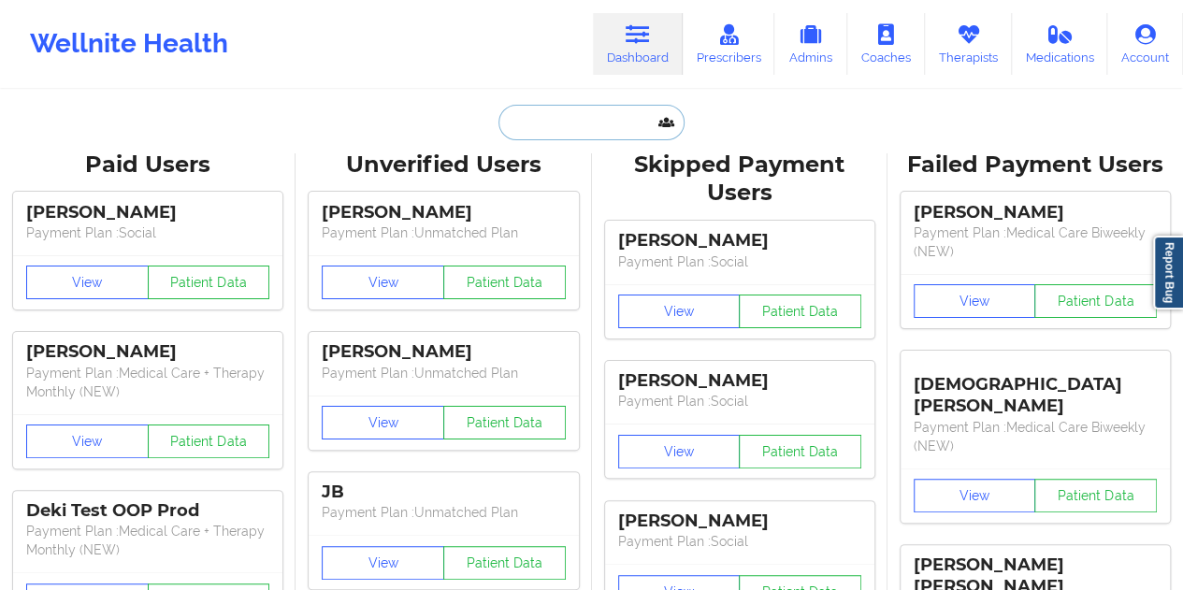
drag, startPoint x: 645, startPoint y: 40, endPoint x: 570, endPoint y: 123, distance: 111.9
click at [570, 123] on input "text" at bounding box center [591, 123] width 185 height 36
paste input "[EMAIL_ADDRESS][DOMAIN_NAME]"
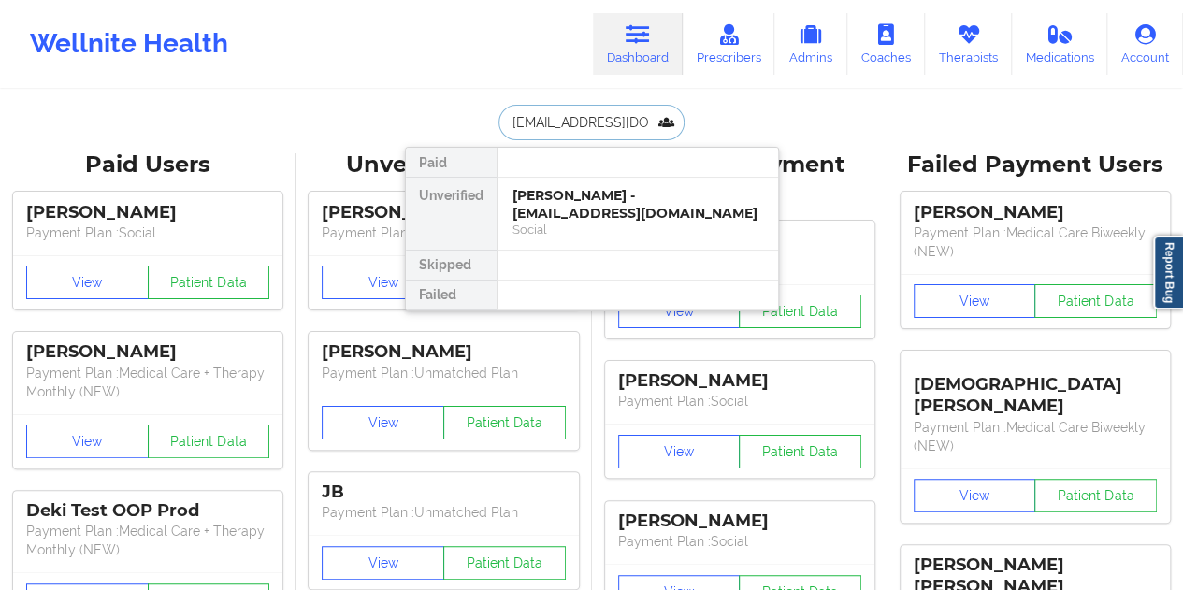
type input "[EMAIL_ADDRESS][DOMAIN_NAME]"
drag, startPoint x: 602, startPoint y: 225, endPoint x: 597, endPoint y: 215, distance: 10.5
click at [597, 215] on div "[PERSON_NAME] - [EMAIL_ADDRESS][DOMAIN_NAME] Social" at bounding box center [638, 212] width 251 height 51
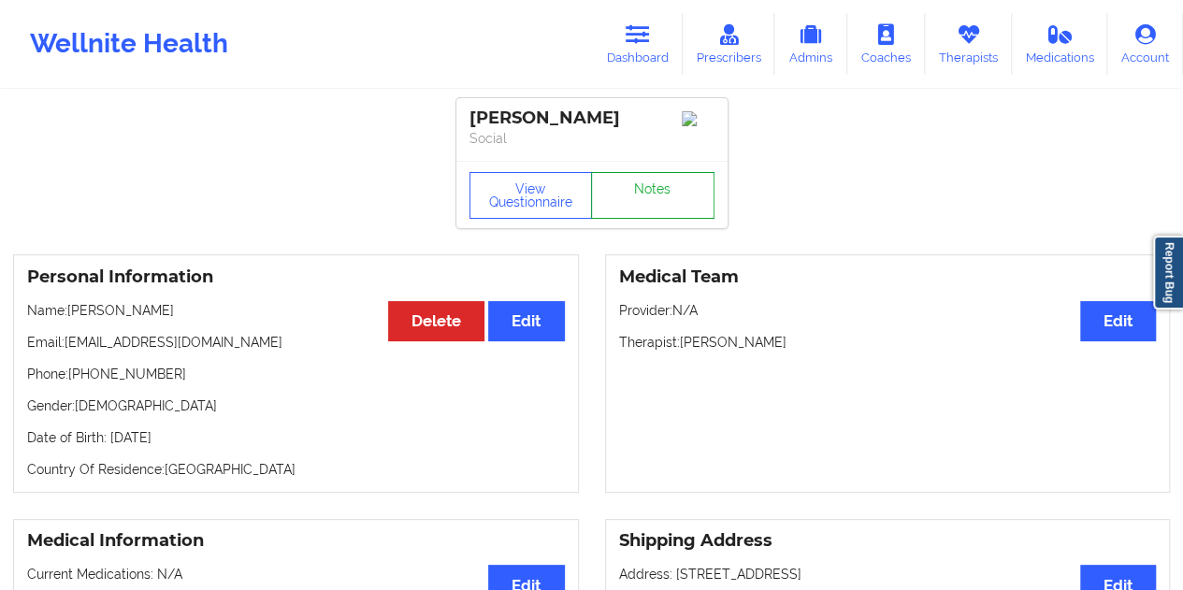
click at [649, 201] on link "Notes" at bounding box center [652, 195] width 123 height 47
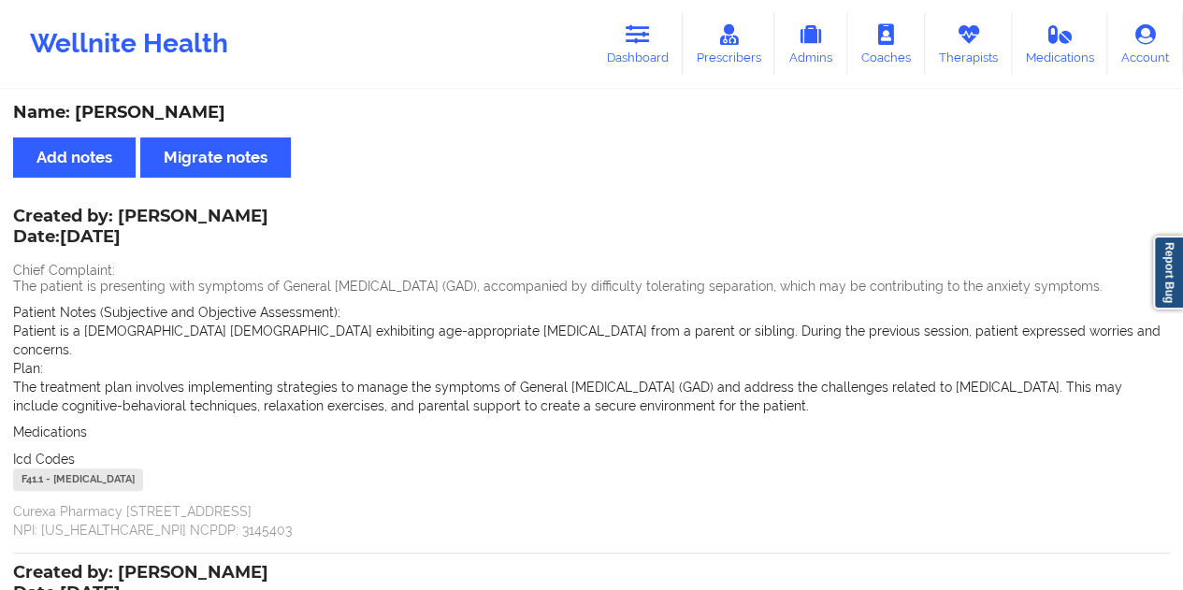
click at [178, 103] on div "Name: [PERSON_NAME]" at bounding box center [591, 113] width 1157 height 22
drag, startPoint x: 645, startPoint y: 49, endPoint x: 621, endPoint y: 82, distance: 41.5
click at [645, 50] on link "Dashboard" at bounding box center [638, 44] width 90 height 62
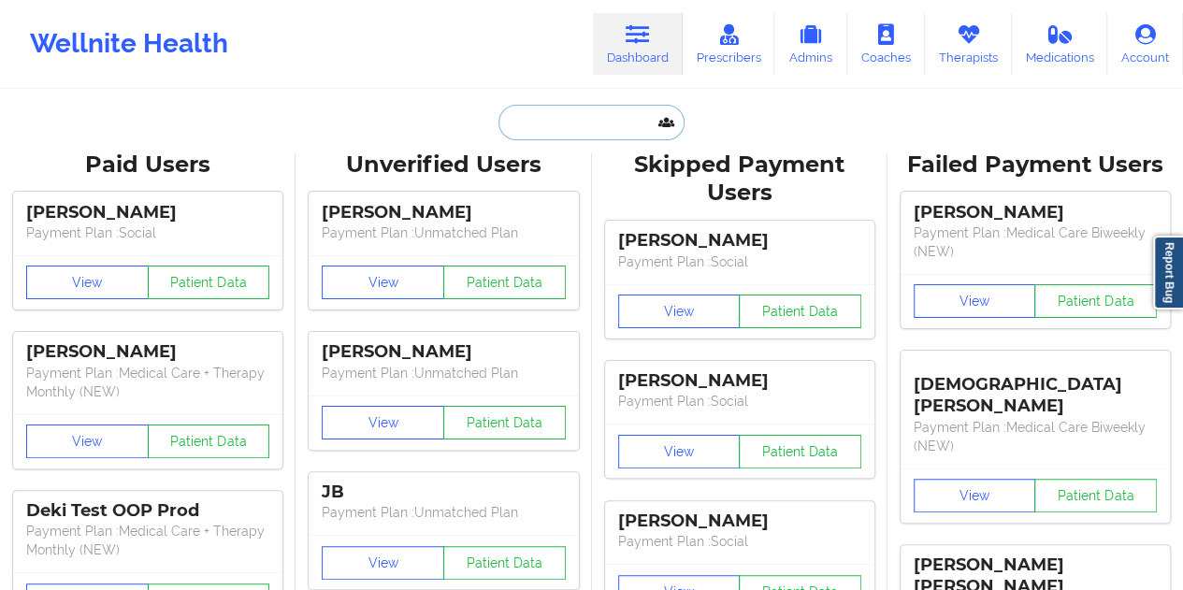
drag, startPoint x: 621, startPoint y: 82, endPoint x: 568, endPoint y: 111, distance: 60.7
click at [568, 111] on input "text" at bounding box center [591, 123] width 185 height 36
paste input "[EMAIL_ADDRESS][DOMAIN_NAME]"
type input "[EMAIL_ADDRESS][DOMAIN_NAME]"
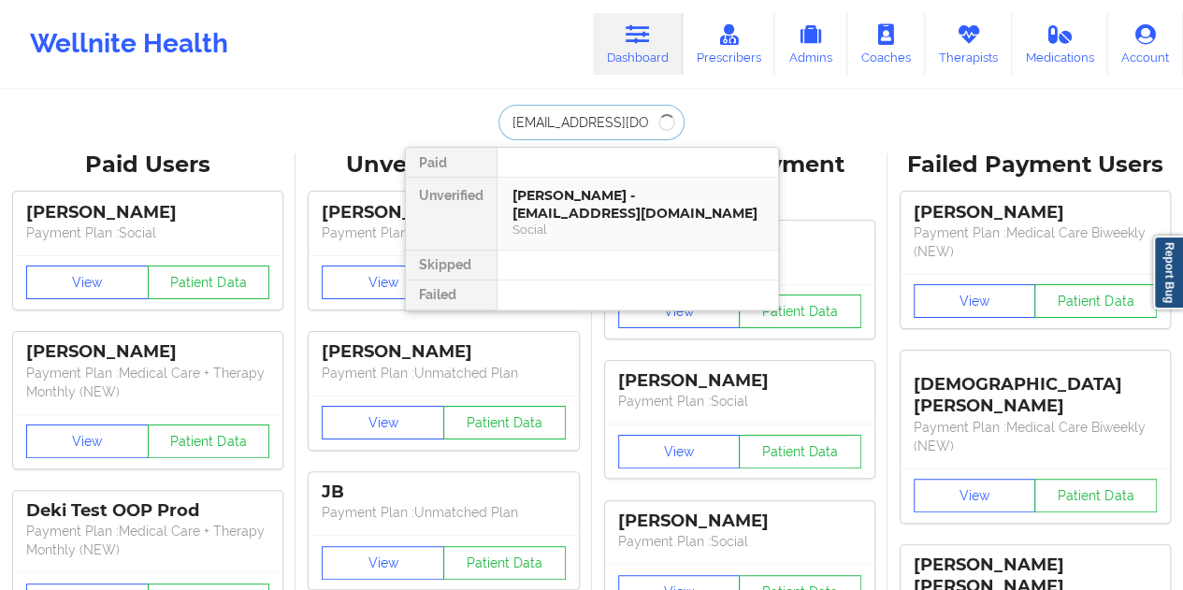
click at [608, 210] on div "[PERSON_NAME] - [EMAIL_ADDRESS][DOMAIN_NAME]" at bounding box center [638, 204] width 251 height 35
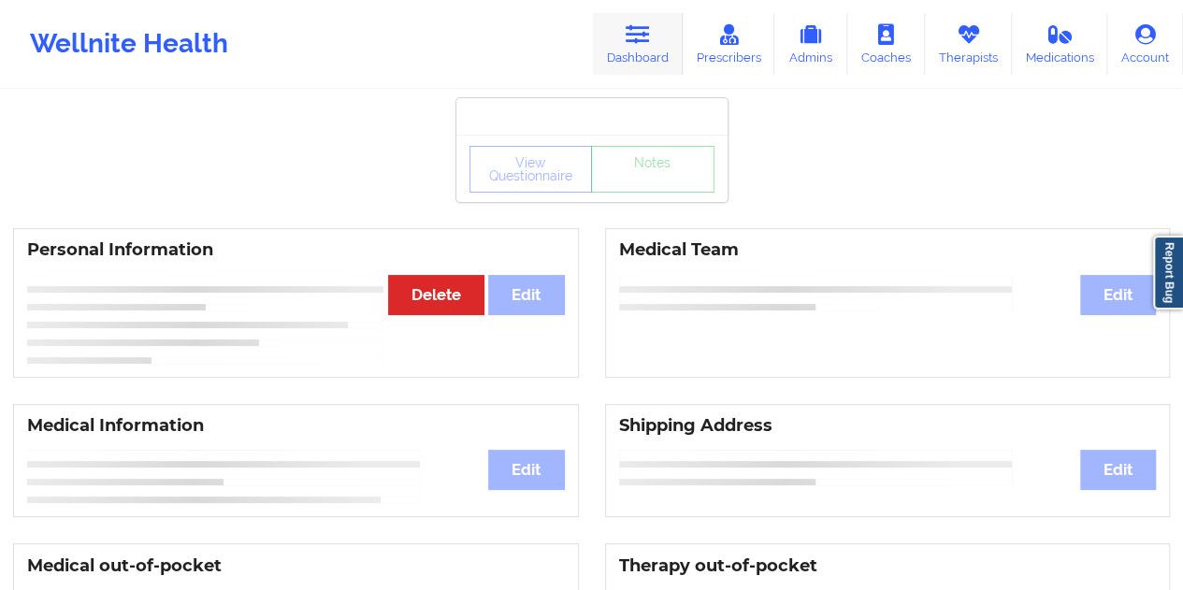
click at [645, 43] on icon at bounding box center [638, 34] width 24 height 21
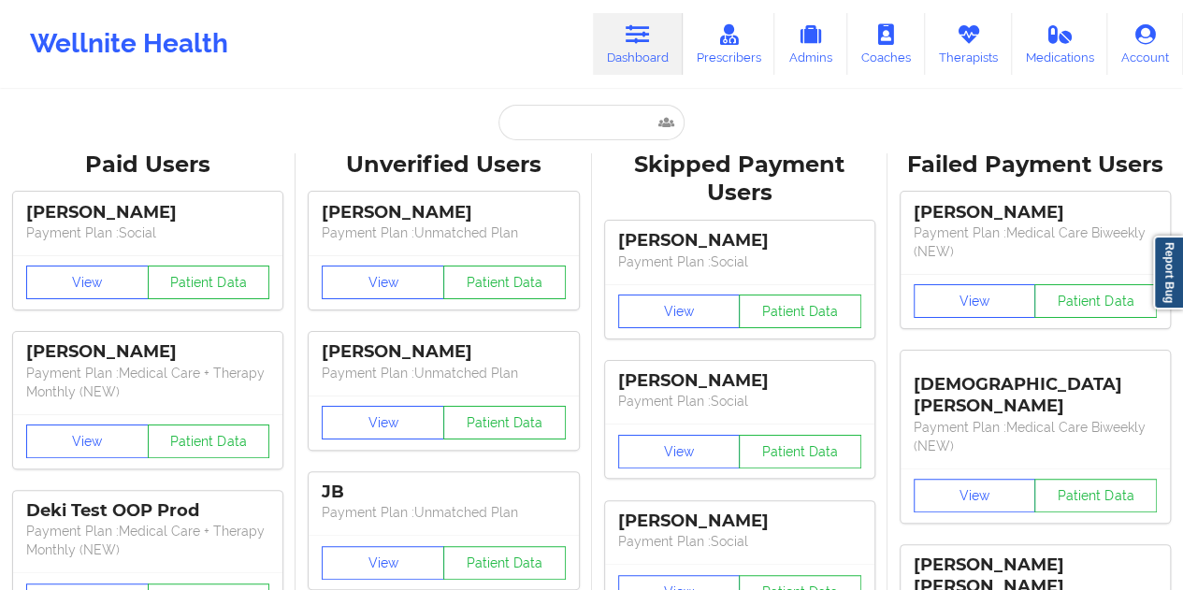
click at [541, 107] on input "text" at bounding box center [591, 123] width 185 height 36
paste input "[EMAIL_ADDRESS][DOMAIN_NAME]"
type input "[EMAIL_ADDRESS][DOMAIN_NAME]"
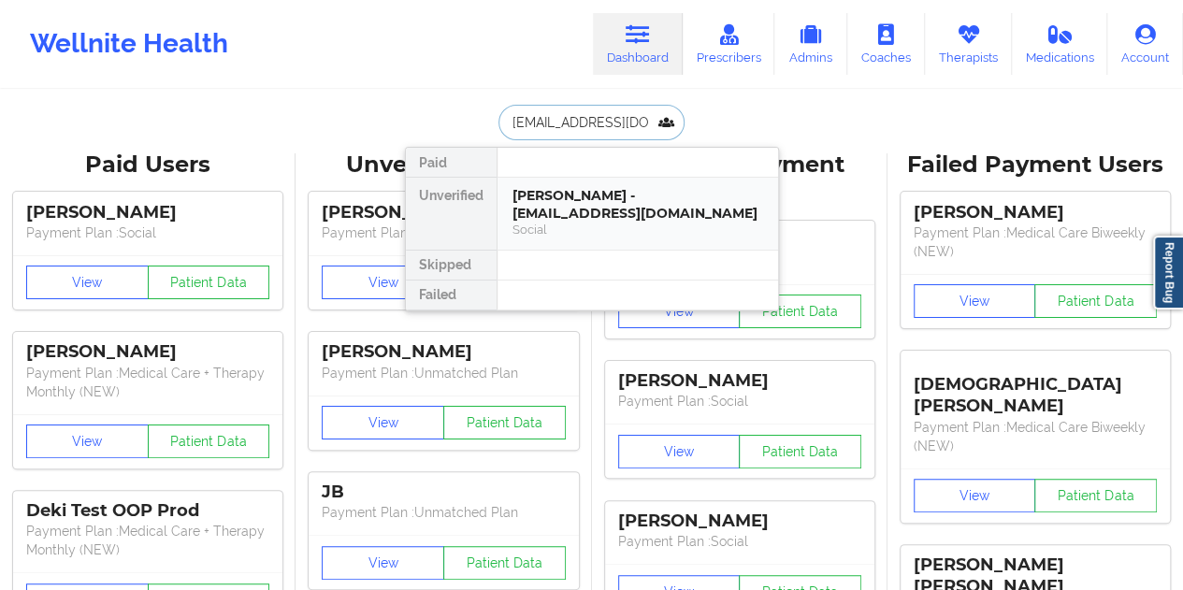
click at [568, 197] on div "[PERSON_NAME] - [EMAIL_ADDRESS][DOMAIN_NAME]" at bounding box center [638, 204] width 251 height 35
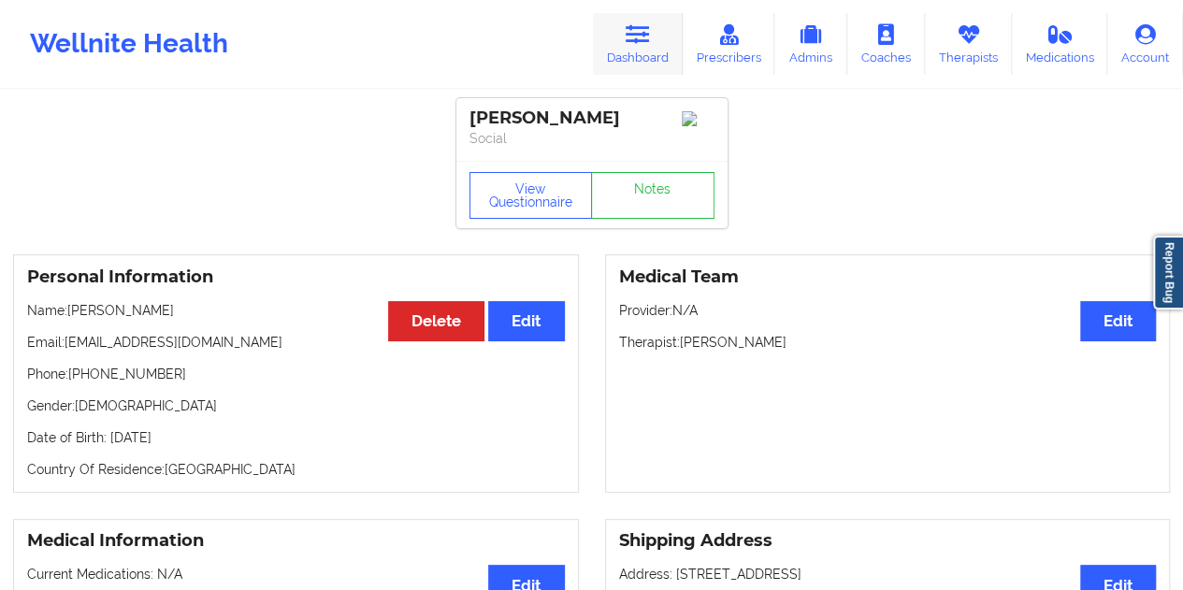
click at [629, 40] on icon at bounding box center [638, 34] width 24 height 21
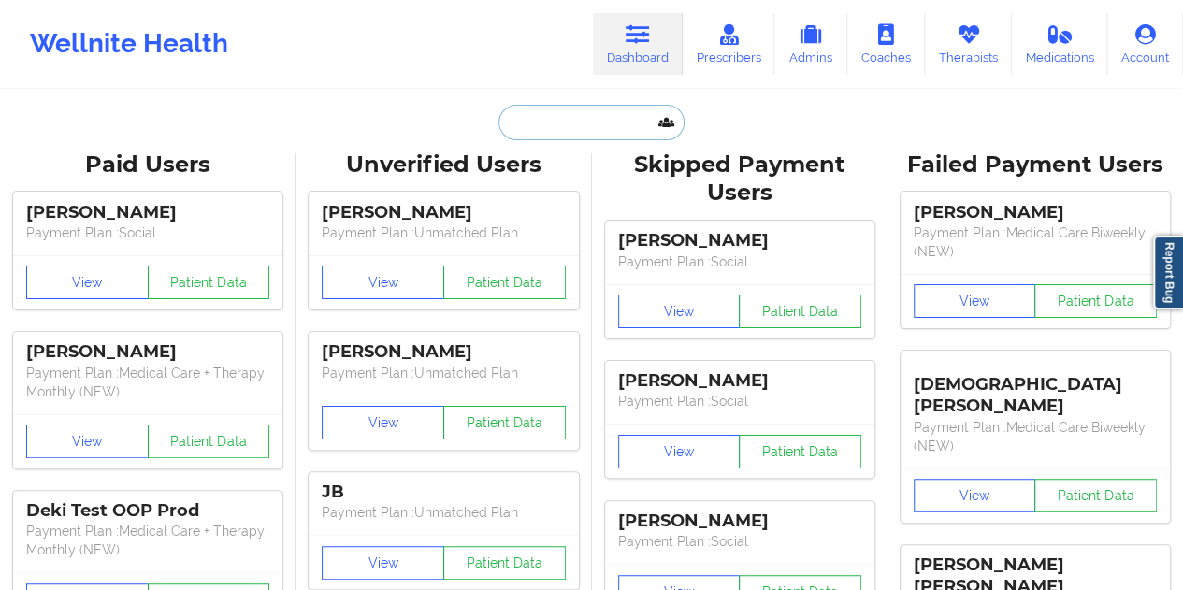
click at [548, 117] on input "text" at bounding box center [591, 123] width 185 height 36
paste input "[EMAIL_ADDRESS][DOMAIN_NAME]"
type input "[EMAIL_ADDRESS][DOMAIN_NAME]"
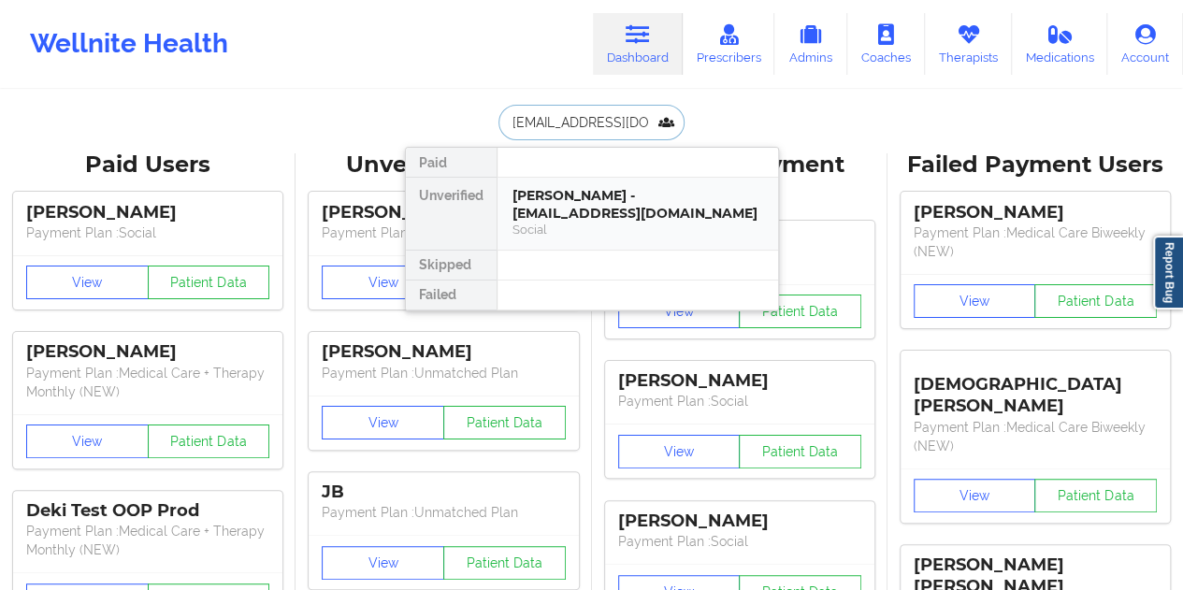
click at [572, 189] on div "[PERSON_NAME] - [EMAIL_ADDRESS][DOMAIN_NAME]" at bounding box center [638, 204] width 251 height 35
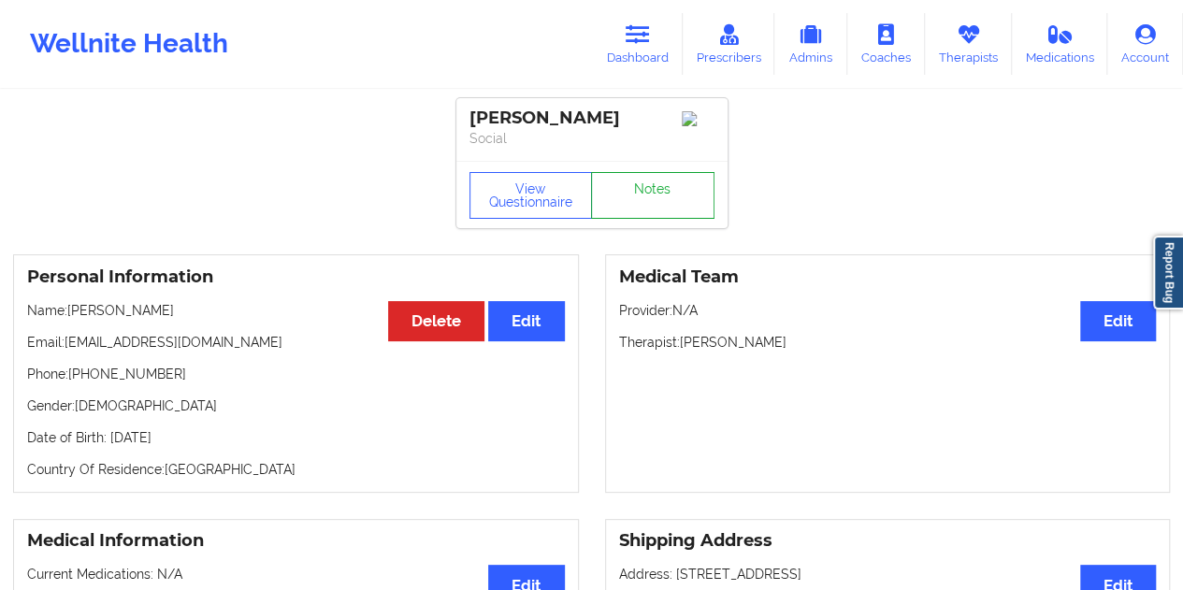
click at [646, 207] on link "Notes" at bounding box center [652, 195] width 123 height 47
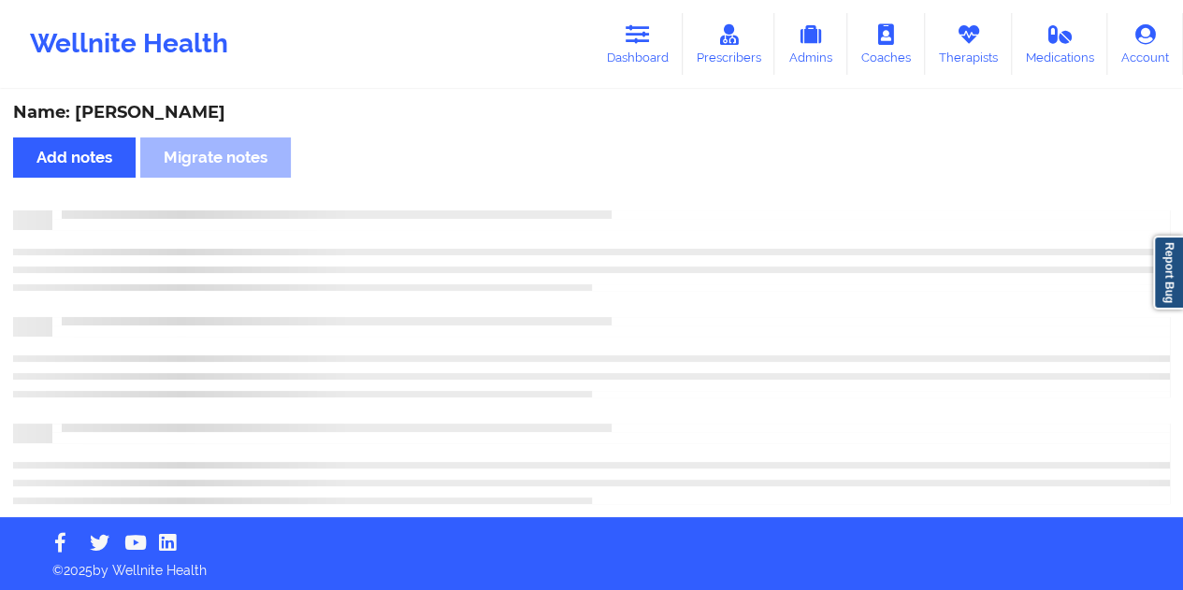
click at [173, 115] on div "Name: [PERSON_NAME]" at bounding box center [591, 113] width 1157 height 22
click at [174, 115] on div "Name: [PERSON_NAME]" at bounding box center [591, 113] width 1157 height 22
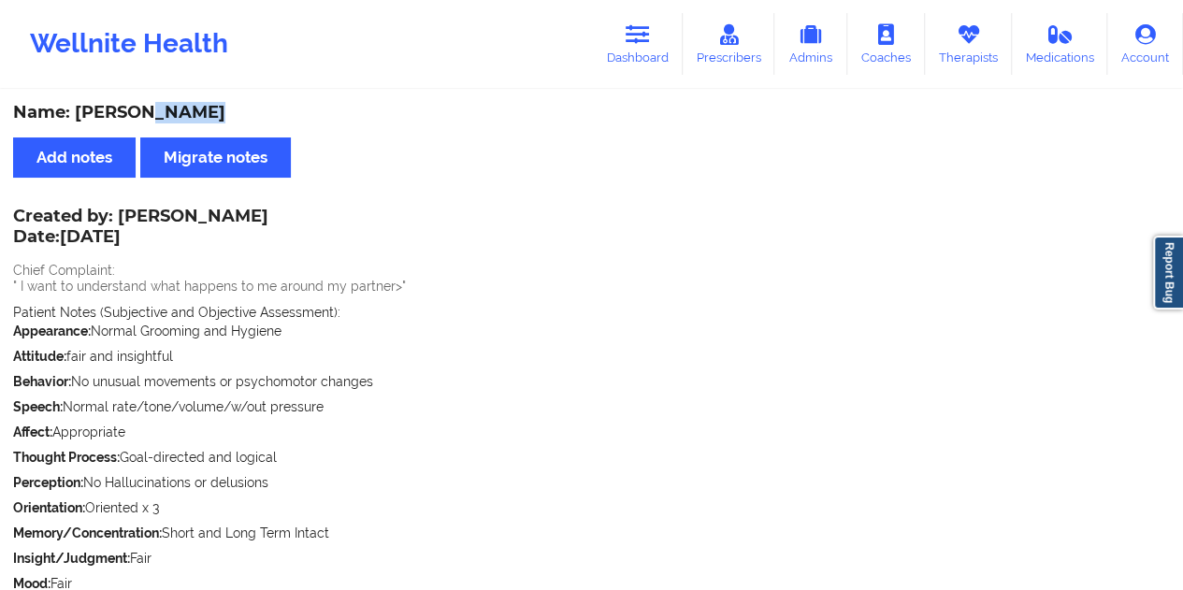
drag, startPoint x: 633, startPoint y: 57, endPoint x: 617, endPoint y: 80, distance: 27.5
click at [633, 57] on link "Dashboard" at bounding box center [638, 44] width 90 height 62
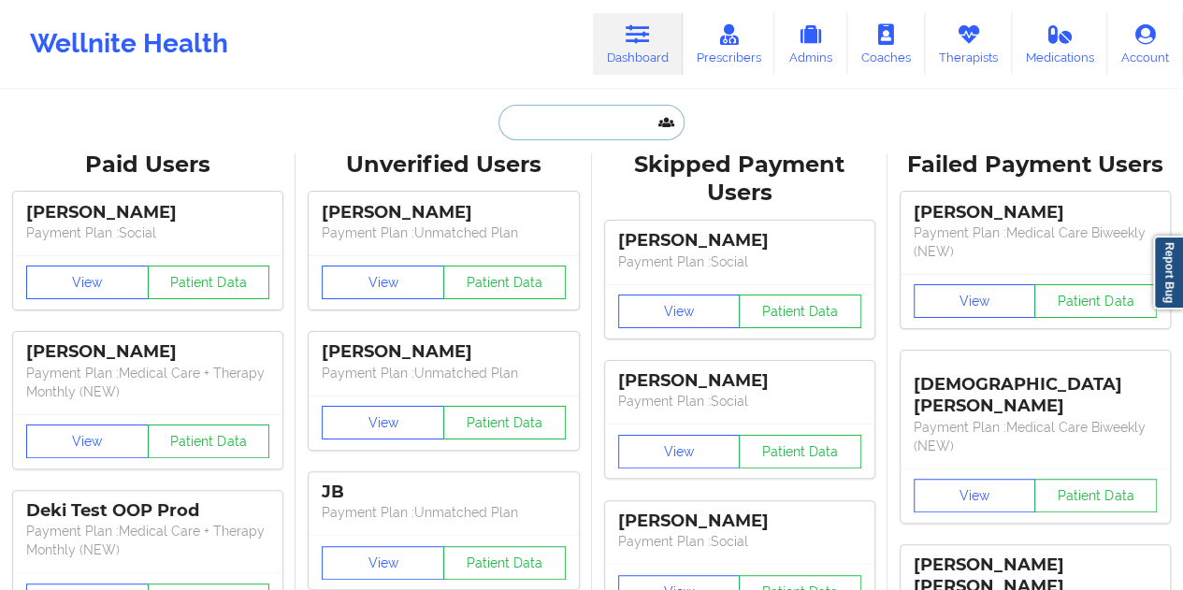
click at [564, 110] on input "text" at bounding box center [591, 123] width 185 height 36
paste input "[EMAIL_ADDRESS][DOMAIN_NAME]"
type input "[EMAIL_ADDRESS][DOMAIN_NAME]"
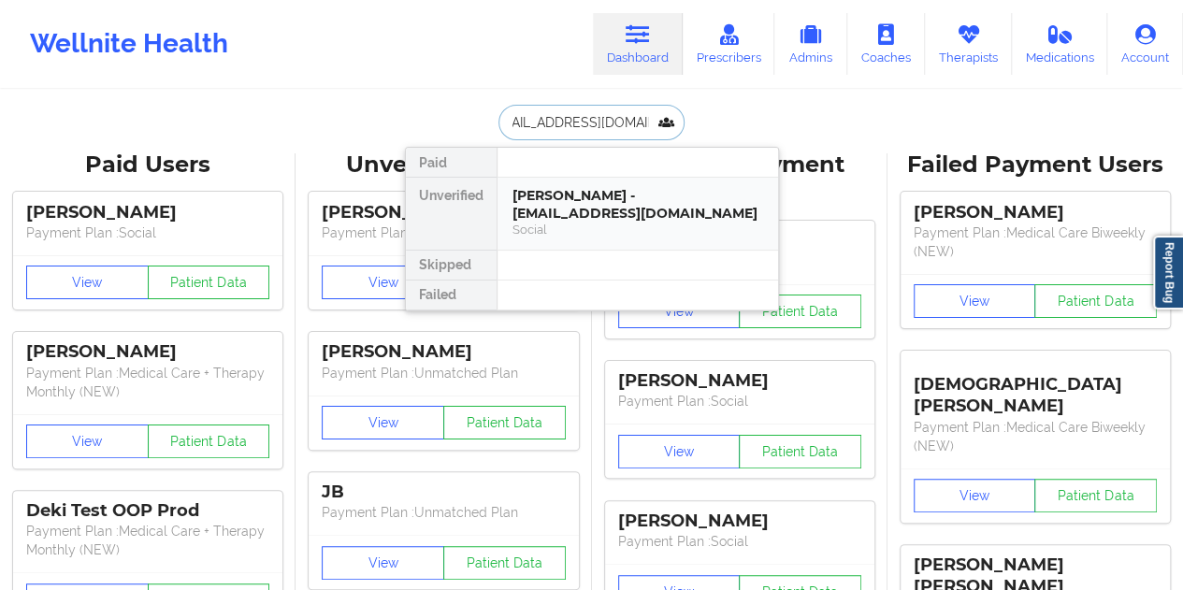
click at [623, 197] on div "[PERSON_NAME] - [EMAIL_ADDRESS][DOMAIN_NAME]" at bounding box center [638, 204] width 251 height 35
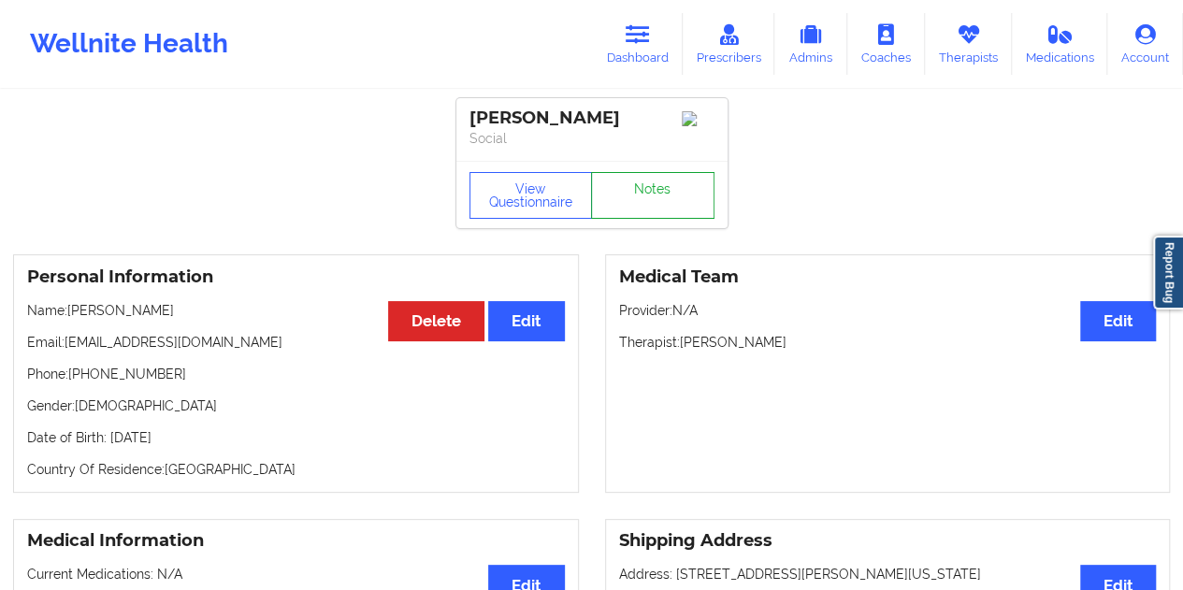
click at [666, 199] on link "Notes" at bounding box center [652, 195] width 123 height 47
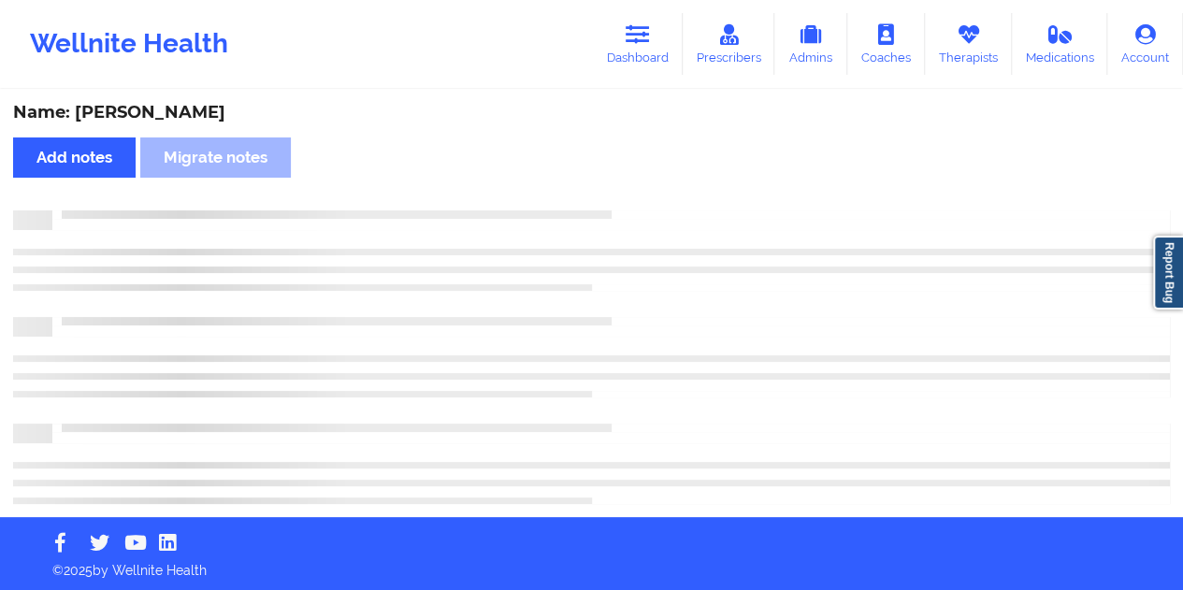
click at [197, 113] on div "Name: [PERSON_NAME]" at bounding box center [591, 113] width 1157 height 22
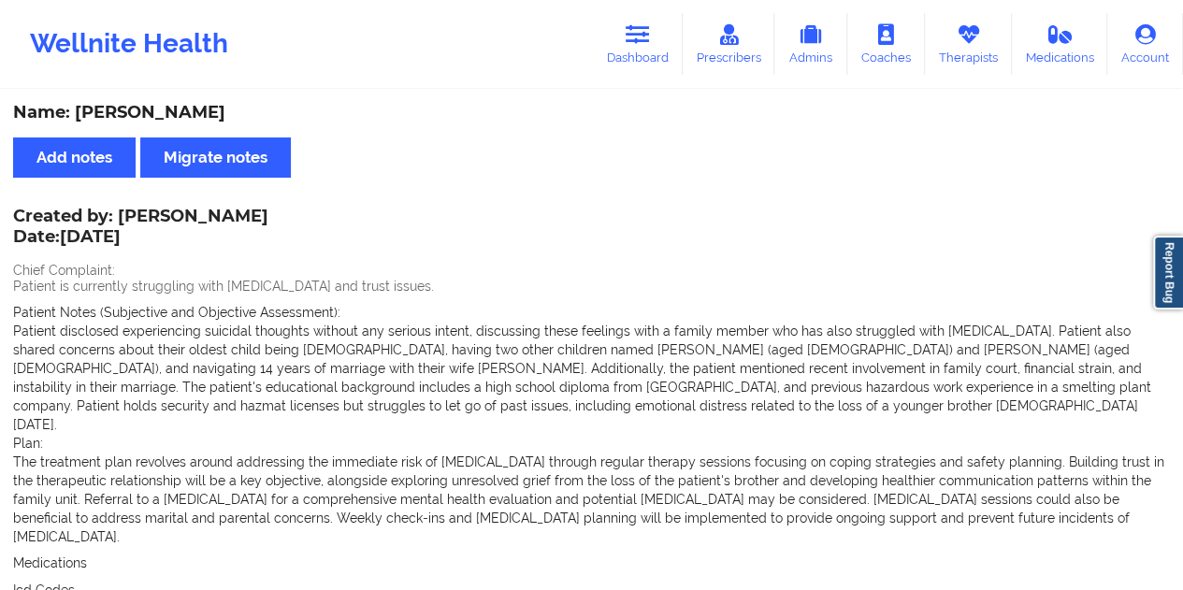
click at [197, 113] on div "Name: [PERSON_NAME]" at bounding box center [591, 113] width 1157 height 22
click at [645, 53] on link "Dashboard" at bounding box center [638, 44] width 90 height 62
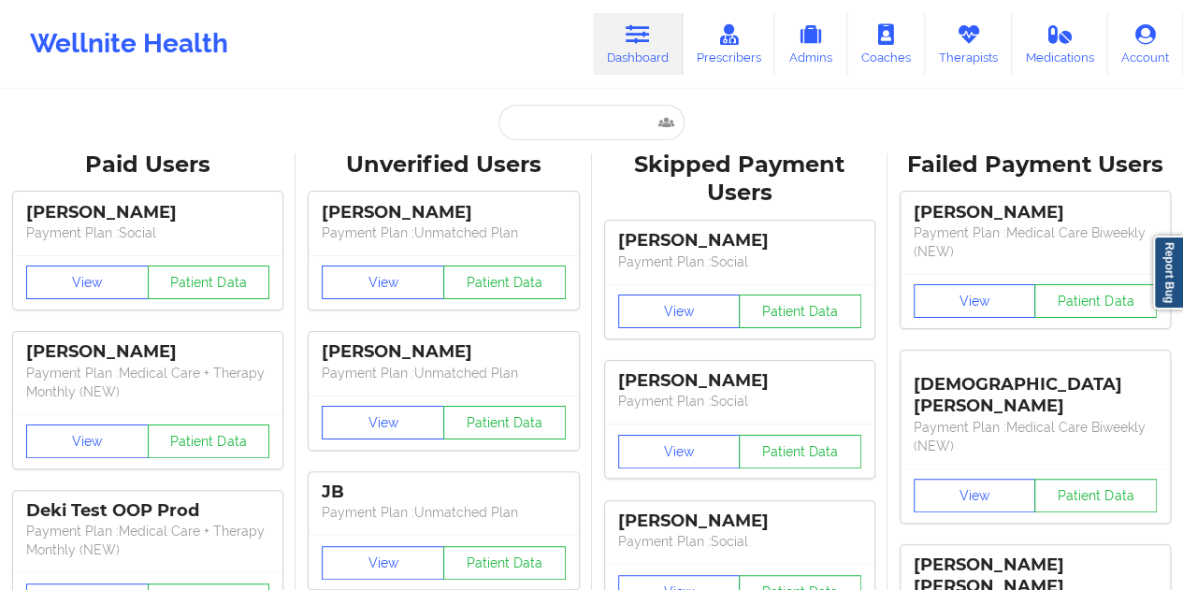
click at [556, 123] on input "text" at bounding box center [591, 123] width 185 height 36
paste input "[EMAIL_ADDRESS][DOMAIN_NAME]"
type input "[EMAIL_ADDRESS][DOMAIN_NAME]"
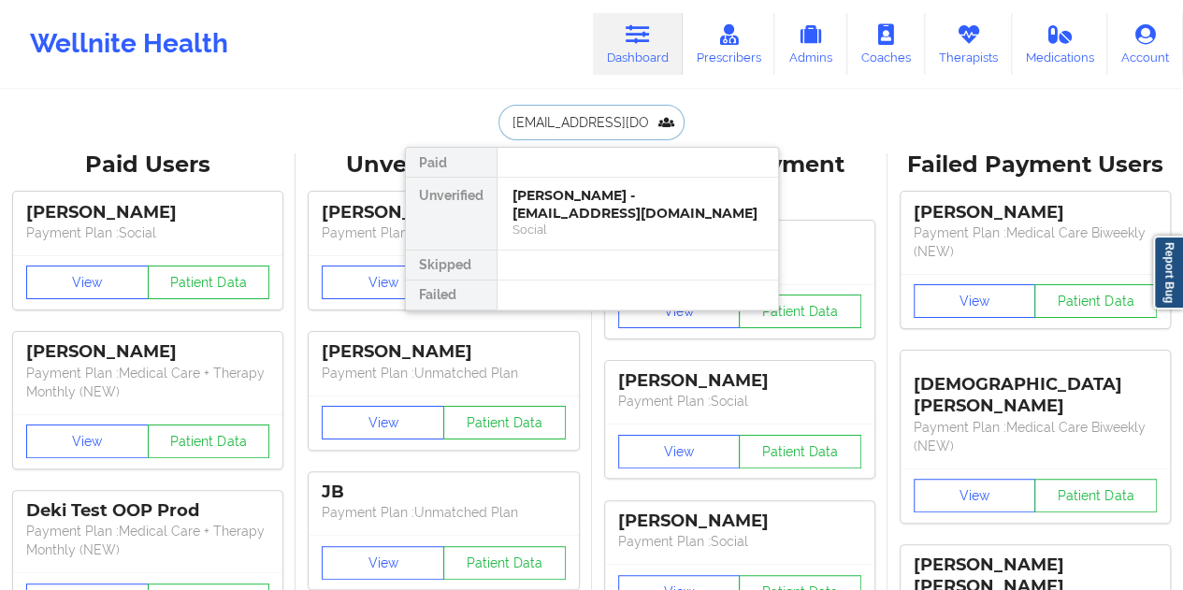
scroll to position [0, 10]
click at [624, 201] on div "[PERSON_NAME] - [EMAIL_ADDRESS][DOMAIN_NAME]" at bounding box center [638, 204] width 251 height 35
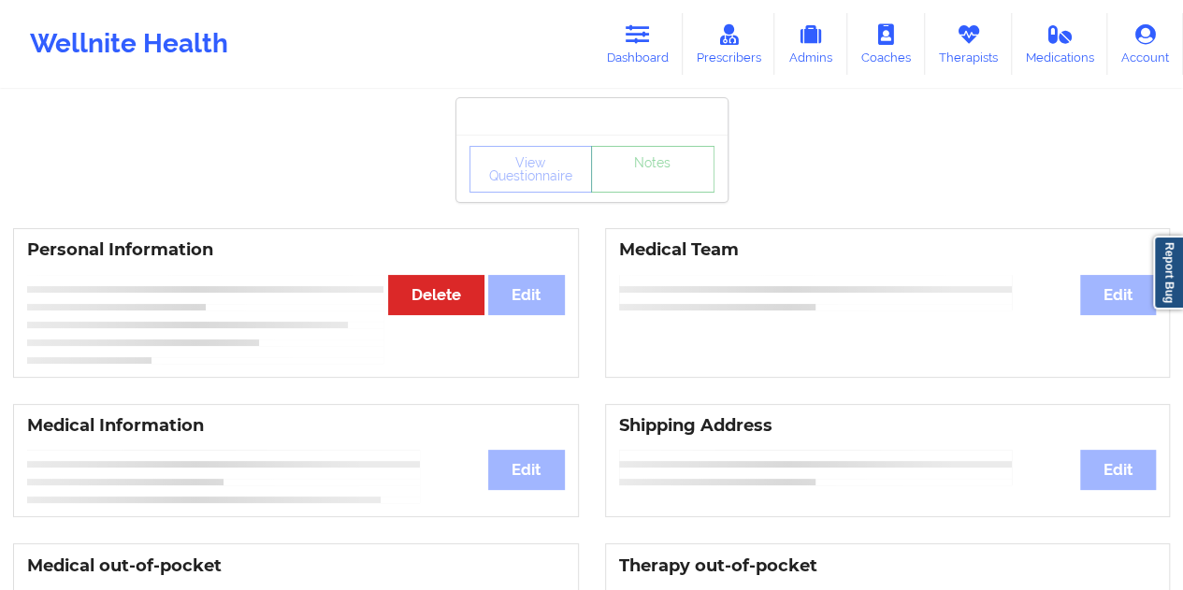
click at [649, 193] on link "Notes" at bounding box center [652, 169] width 123 height 47
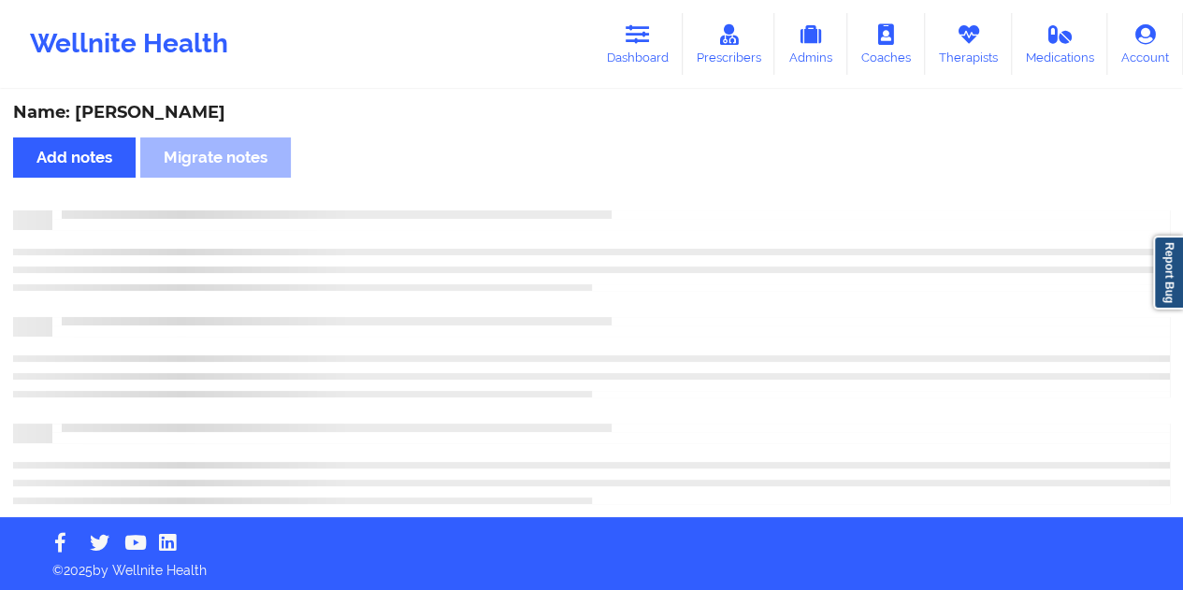
click at [180, 107] on div "Name: [PERSON_NAME]" at bounding box center [591, 113] width 1157 height 22
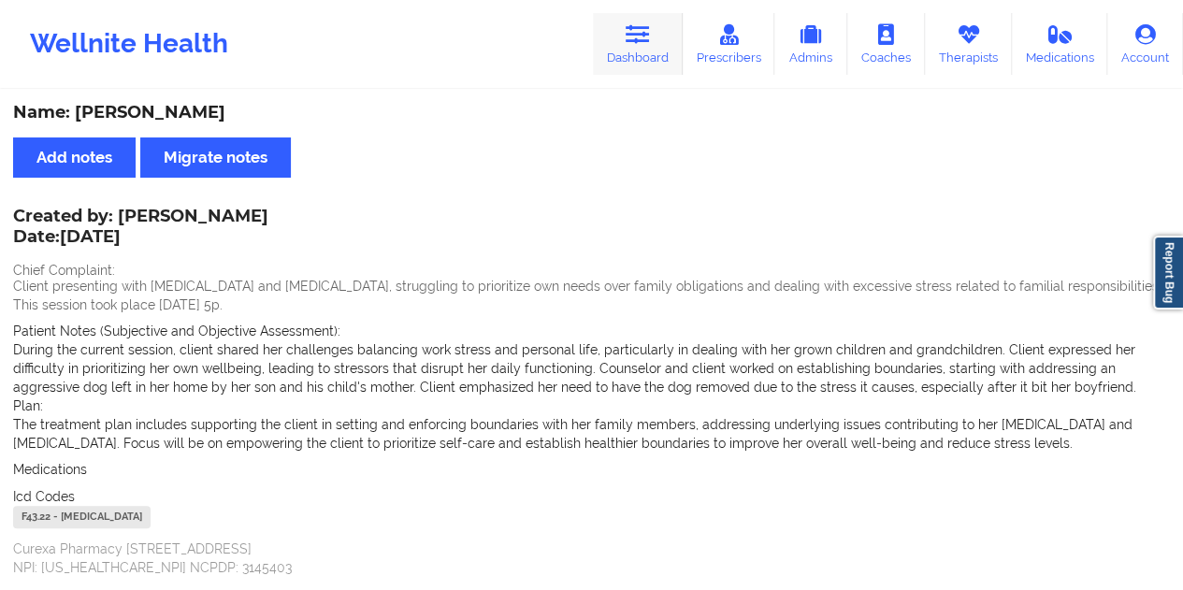
click at [632, 59] on link "Dashboard" at bounding box center [638, 44] width 90 height 62
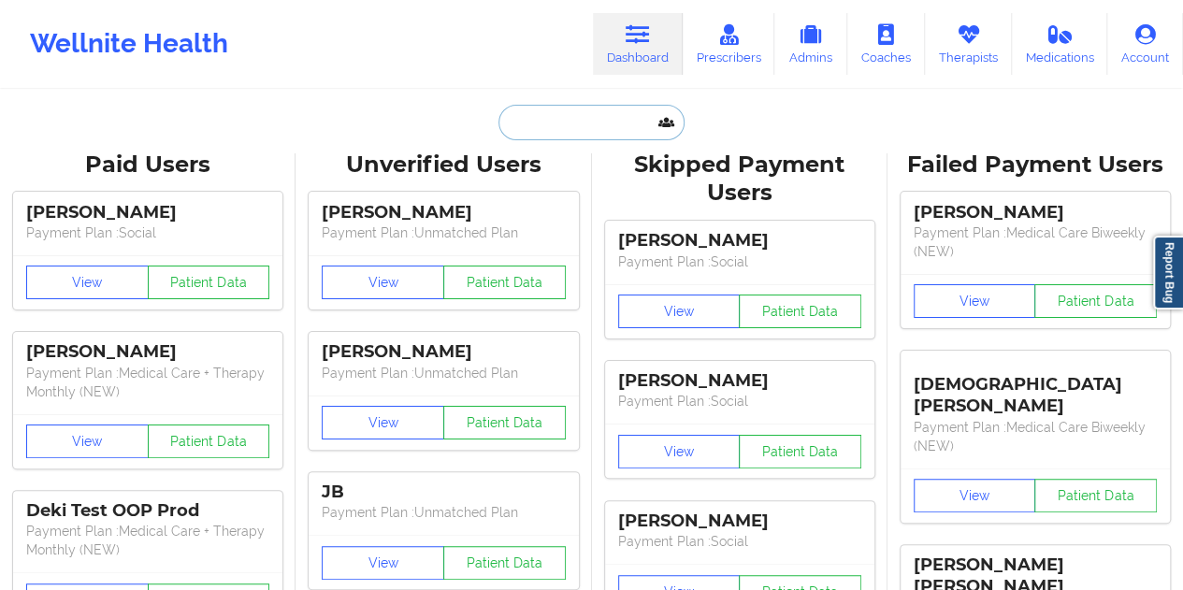
click at [573, 137] on input "text" at bounding box center [591, 123] width 185 height 36
paste input "[EMAIL_ADDRESS][DOMAIN_NAME]"
type input "[EMAIL_ADDRESS][DOMAIN_NAME]"
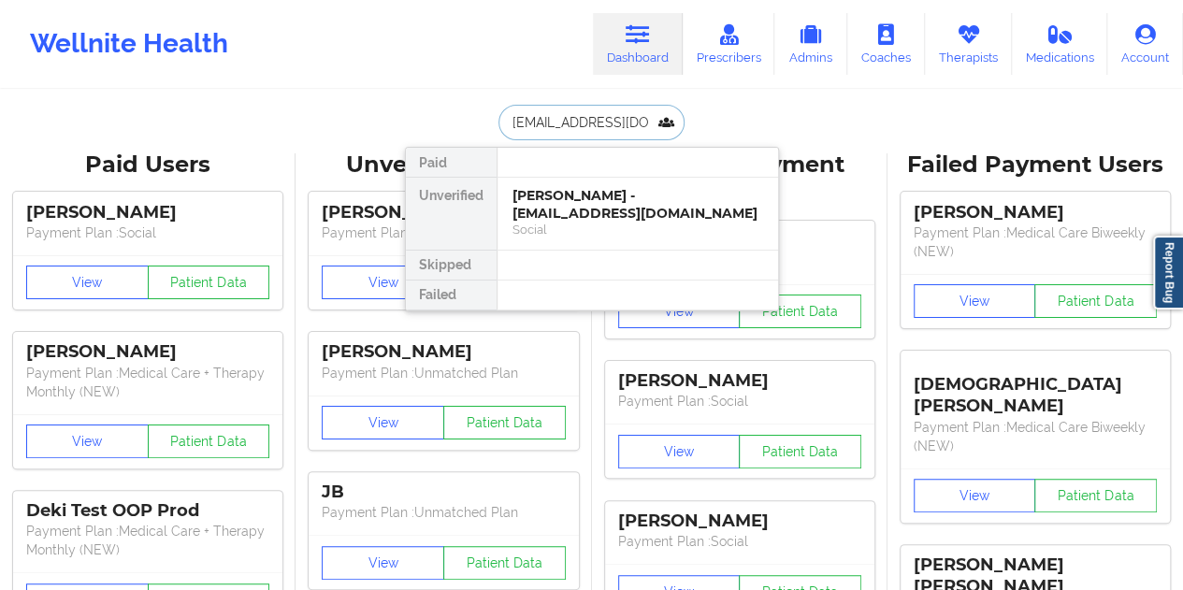
scroll to position [0, 39]
click at [578, 209] on div "[PERSON_NAME] - [EMAIL_ADDRESS][DOMAIN_NAME]" at bounding box center [638, 204] width 251 height 35
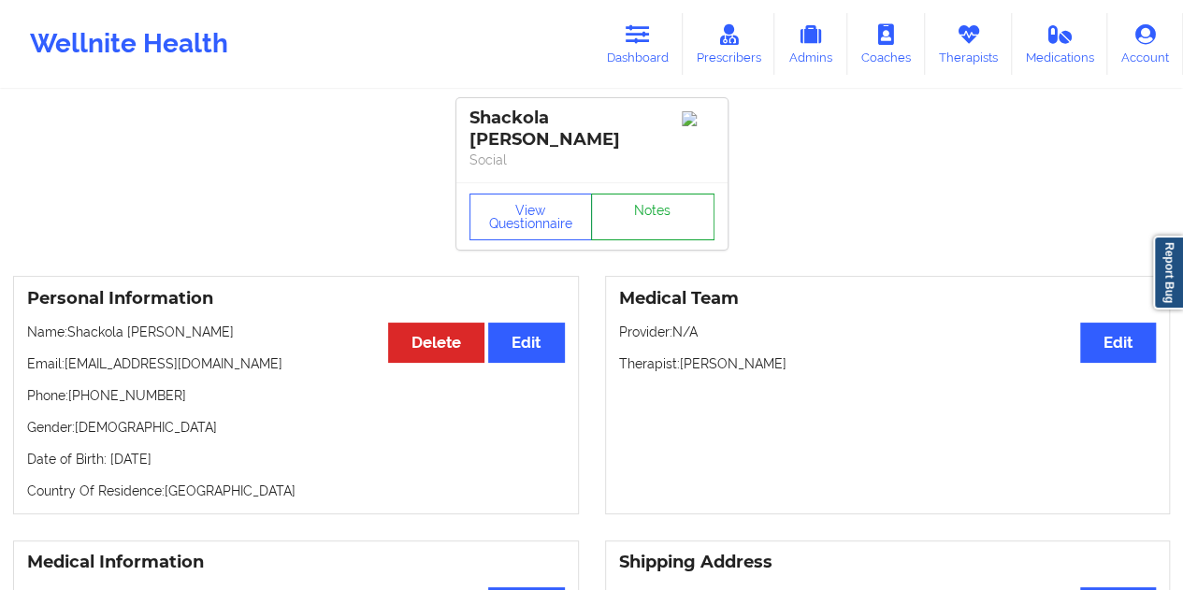
click at [629, 196] on link "Notes" at bounding box center [652, 217] width 123 height 47
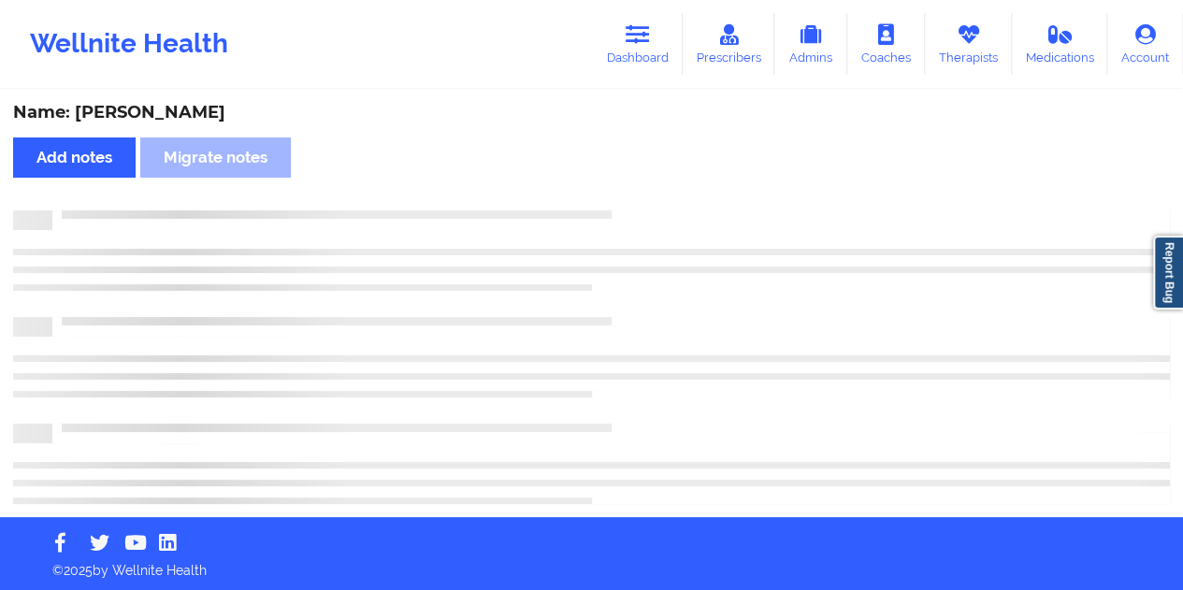
click at [230, 108] on div "Name: [PERSON_NAME]" at bounding box center [591, 113] width 1157 height 22
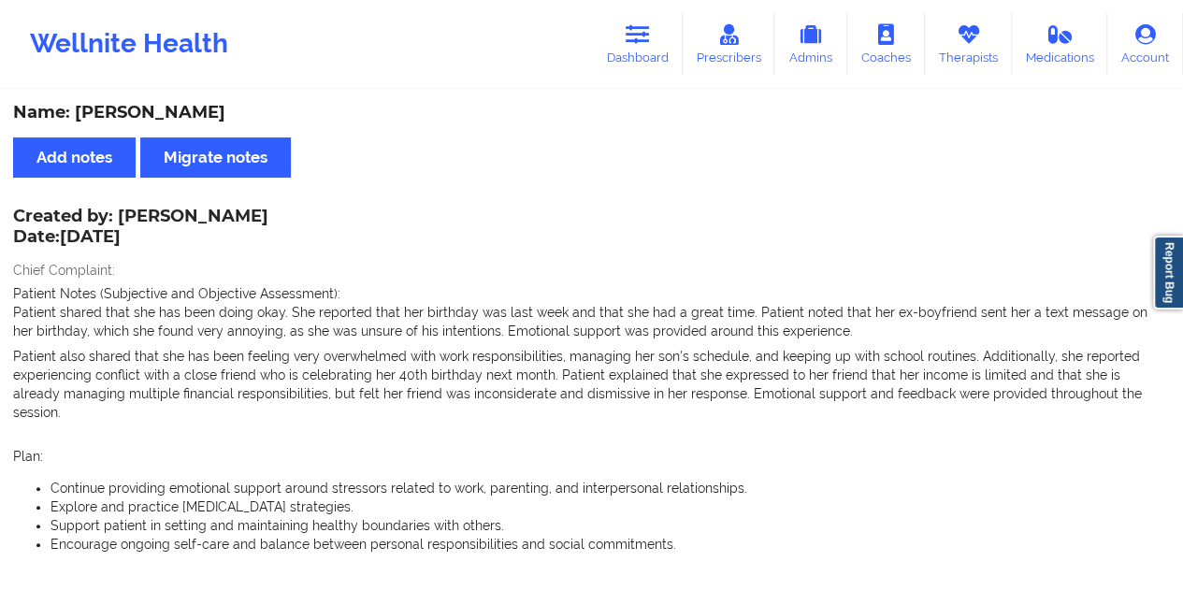
click at [223, 111] on div "Name: [PERSON_NAME]" at bounding box center [591, 113] width 1157 height 22
click at [642, 59] on link "Dashboard" at bounding box center [638, 44] width 90 height 62
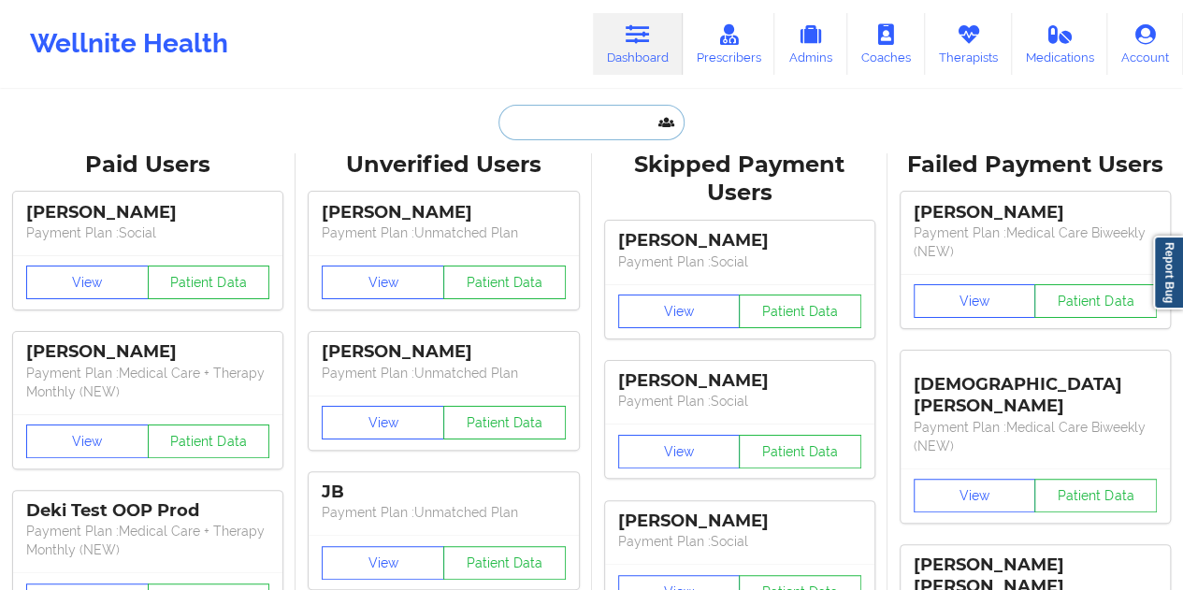
click at [578, 126] on input "text" at bounding box center [591, 123] width 185 height 36
paste input "[EMAIL_ADDRESS][DOMAIN_NAME]"
type input "[EMAIL_ADDRESS][DOMAIN_NAME]"
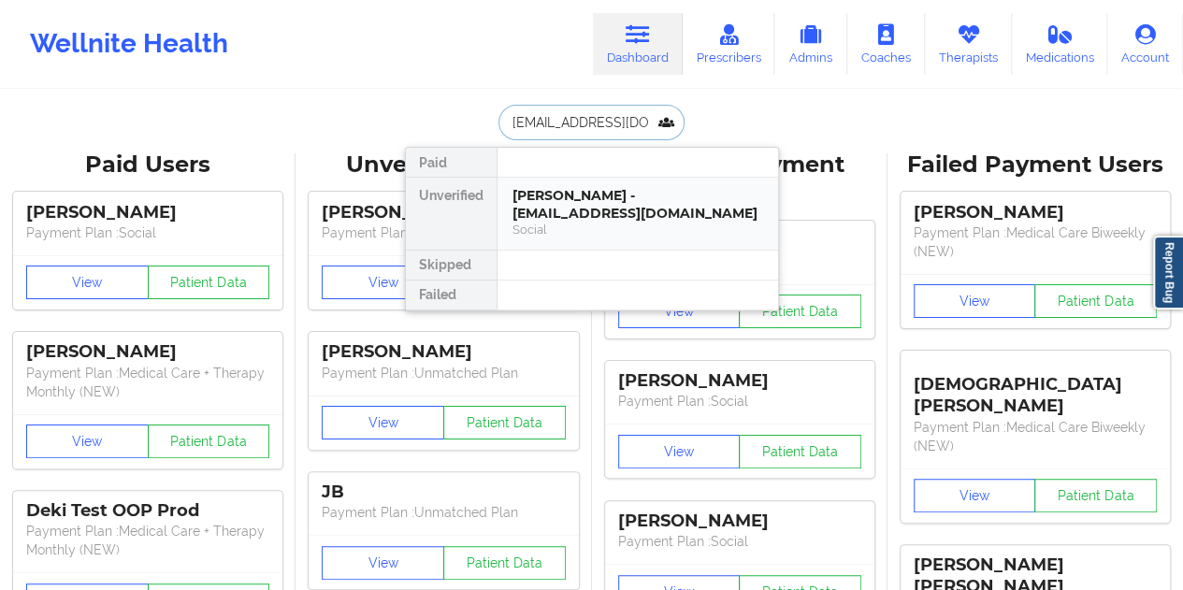
click at [598, 218] on div "[PERSON_NAME] - [EMAIL_ADDRESS][DOMAIN_NAME] Social" at bounding box center [638, 212] width 251 height 51
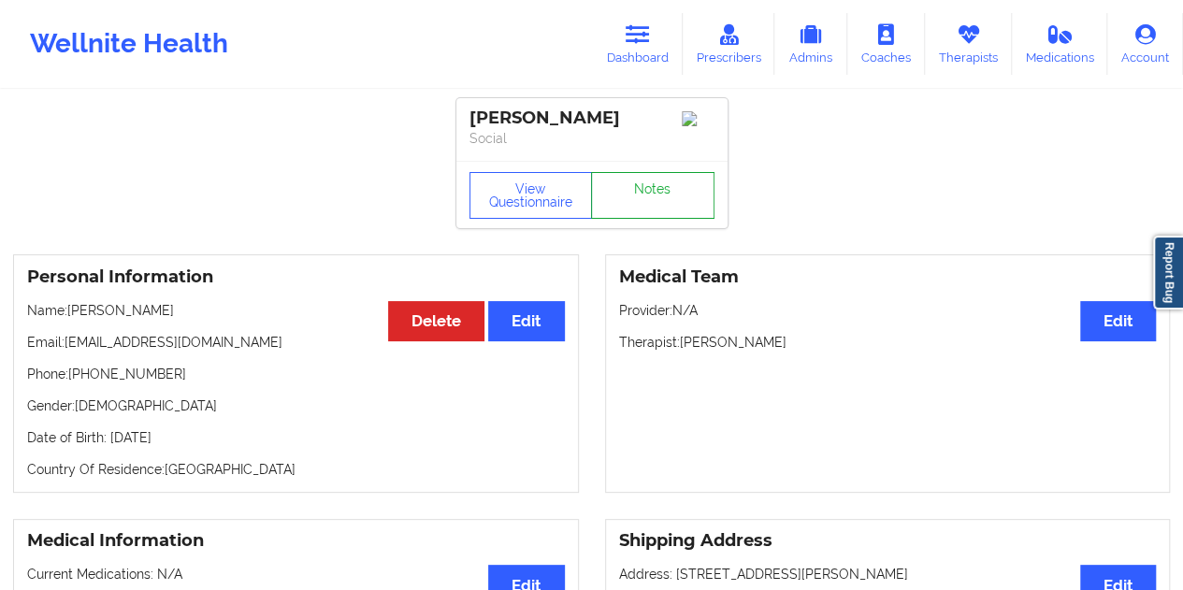
click at [650, 208] on link "Notes" at bounding box center [652, 195] width 123 height 47
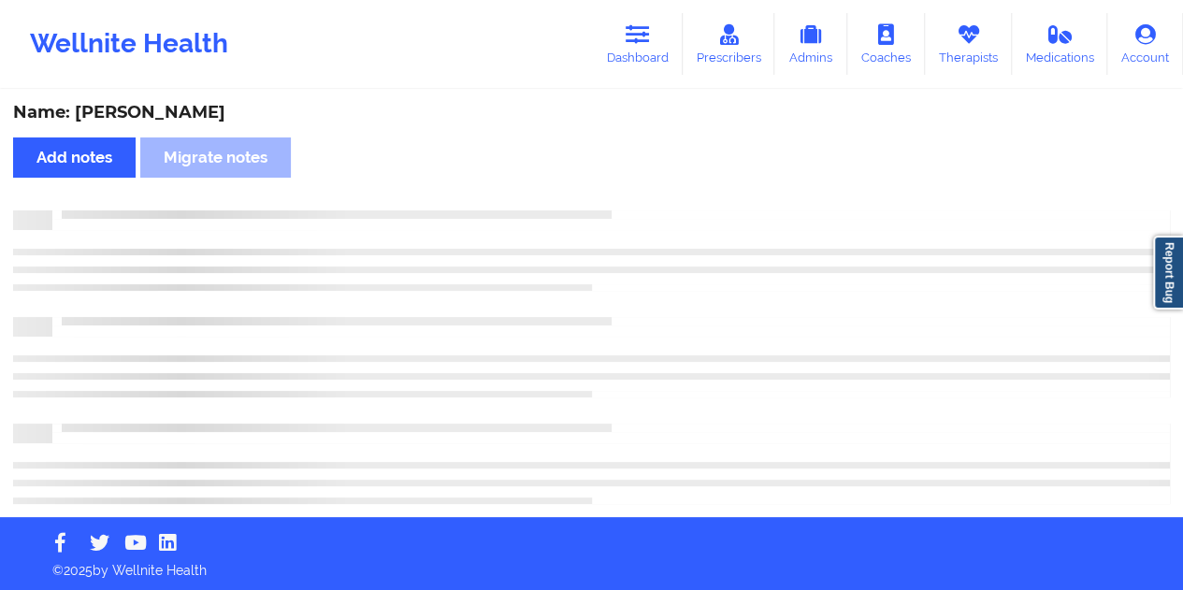
click at [191, 109] on div "Name: [PERSON_NAME]" at bounding box center [591, 113] width 1157 height 22
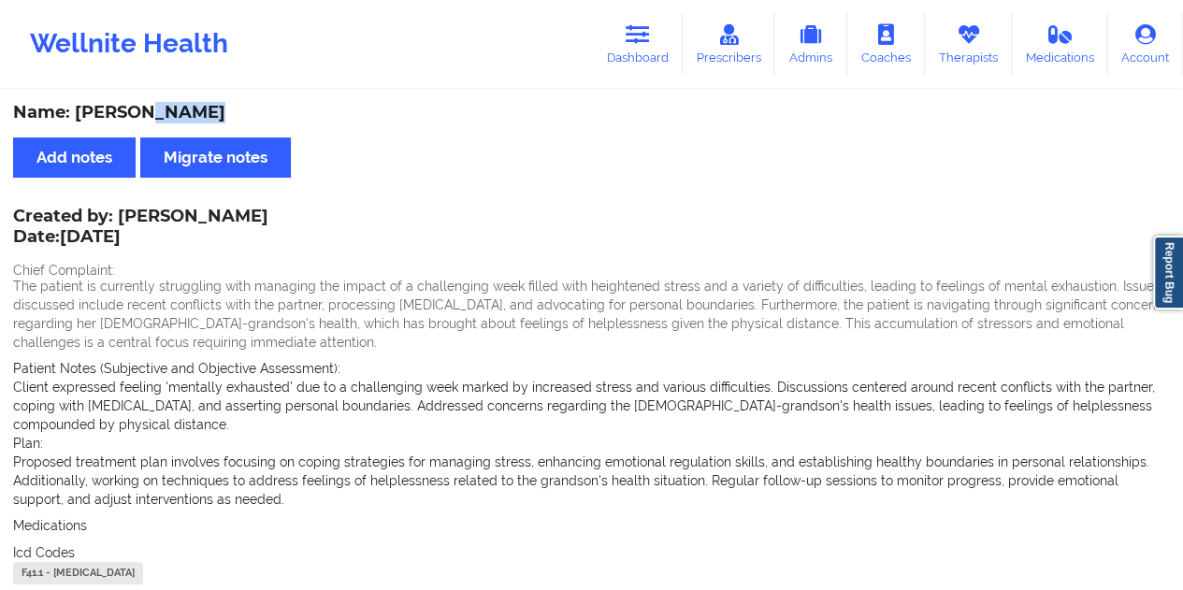
drag, startPoint x: 657, startPoint y: 65, endPoint x: 644, endPoint y: 87, distance: 26.0
click at [656, 64] on link "Dashboard" at bounding box center [638, 44] width 90 height 62
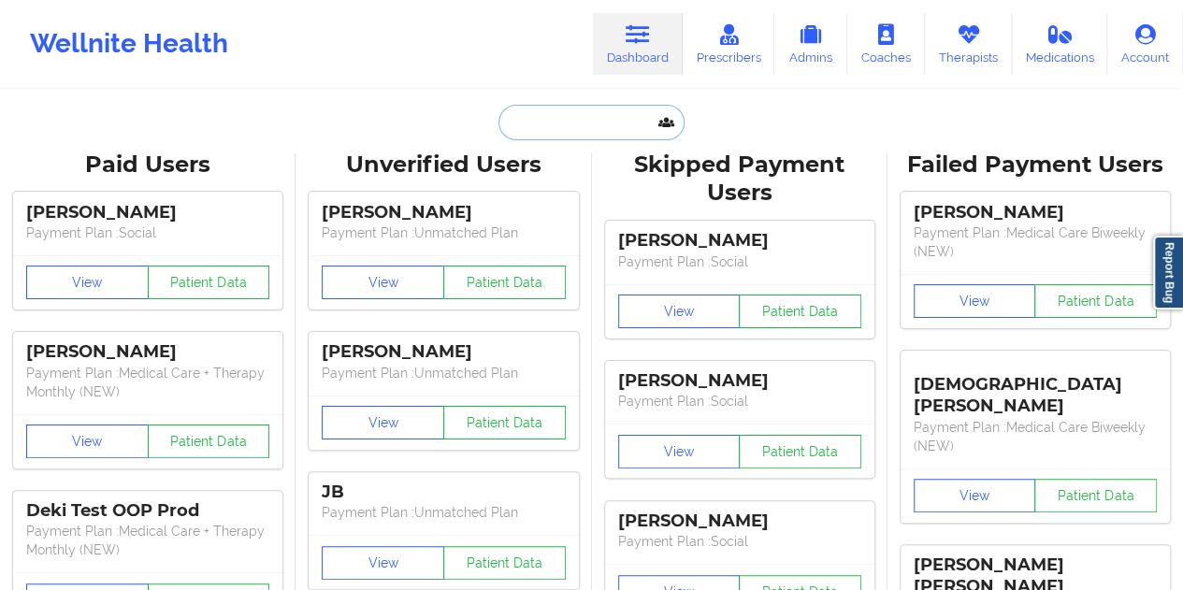
click at [576, 122] on input "text" at bounding box center [591, 123] width 185 height 36
paste input "[EMAIL_ADDRESS][DOMAIN_NAME]"
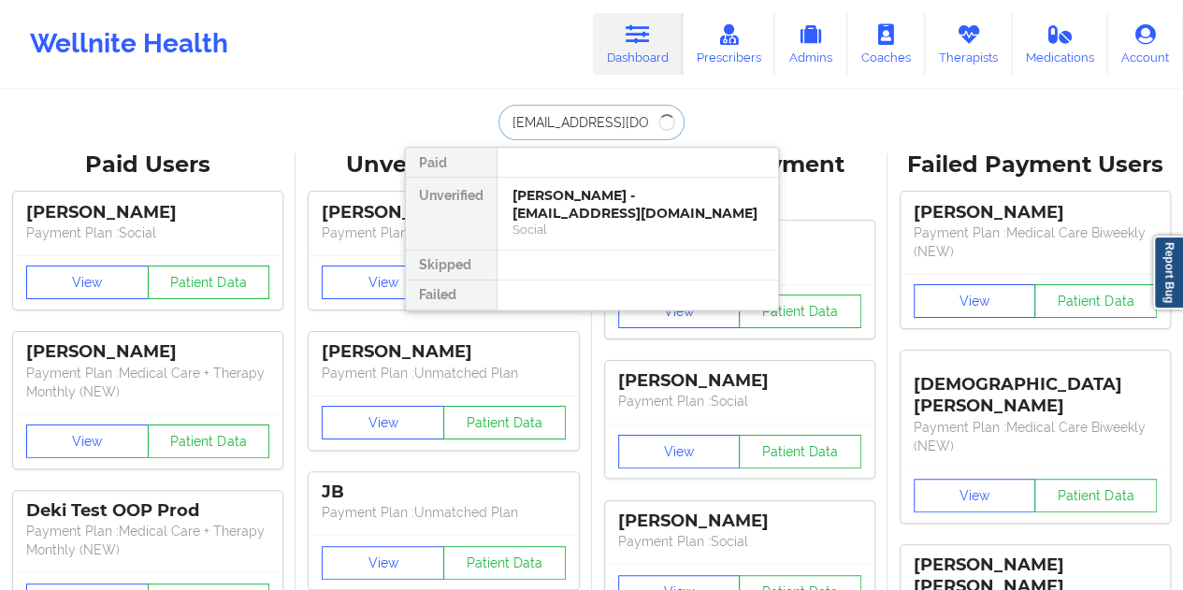
type input "[EMAIL_ADDRESS][DOMAIN_NAME]"
click at [574, 196] on div "[PERSON_NAME] - [EMAIL_ADDRESS][DOMAIN_NAME]" at bounding box center [638, 204] width 251 height 35
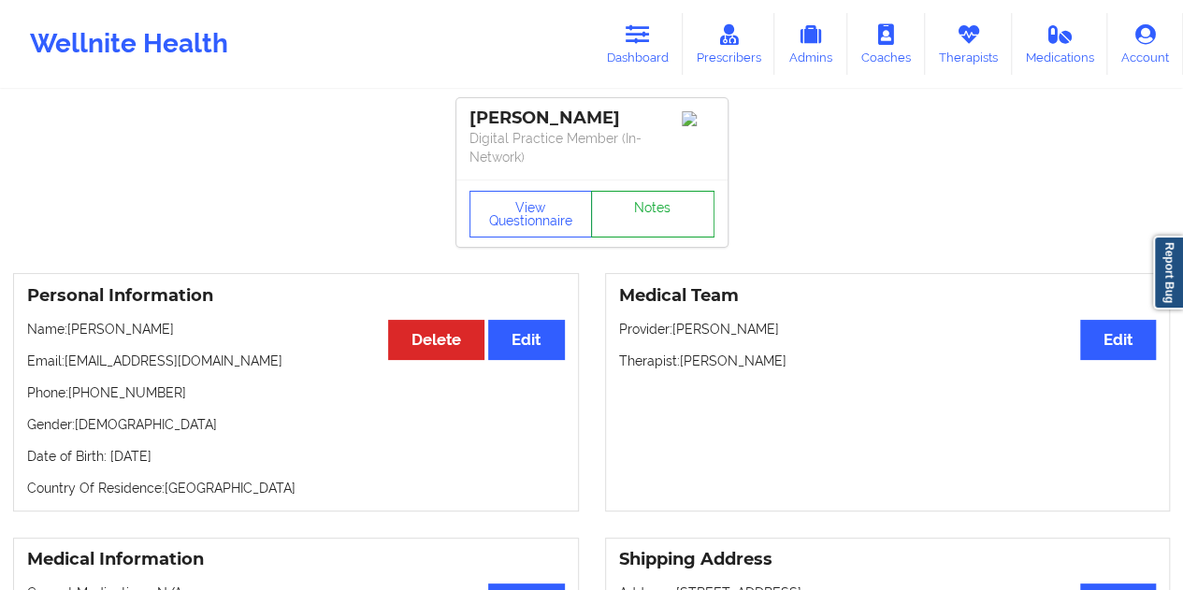
click at [636, 196] on link "Notes" at bounding box center [652, 214] width 123 height 47
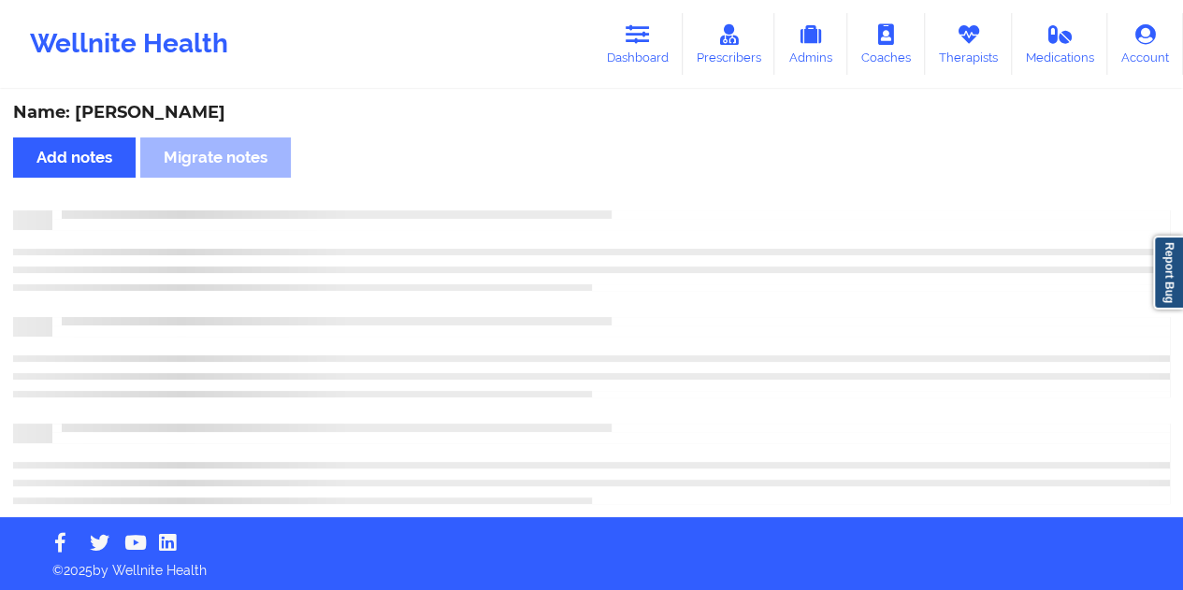
click at [152, 117] on div "Name: [PERSON_NAME]" at bounding box center [591, 113] width 1157 height 22
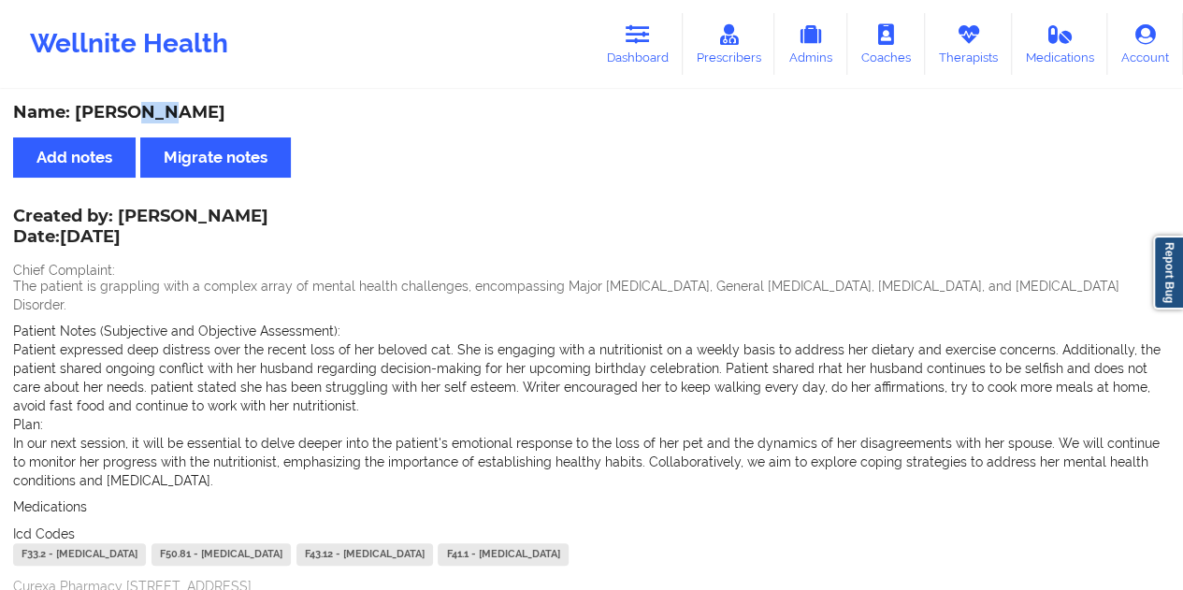
click at [152, 117] on div "Name: [PERSON_NAME]" at bounding box center [591, 113] width 1157 height 22
click at [652, 50] on link "Dashboard" at bounding box center [638, 44] width 90 height 62
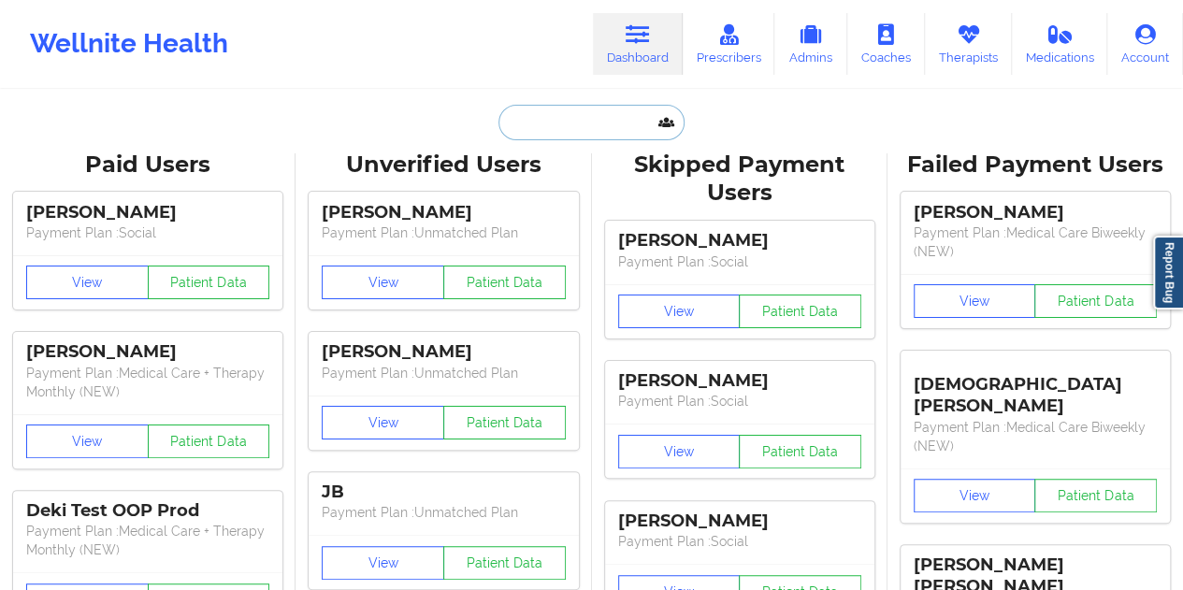
click at [566, 130] on input "text" at bounding box center [591, 123] width 185 height 36
paste input "[EMAIL_ADDRESS][DOMAIN_NAME]"
type input "[EMAIL_ADDRESS][DOMAIN_NAME]"
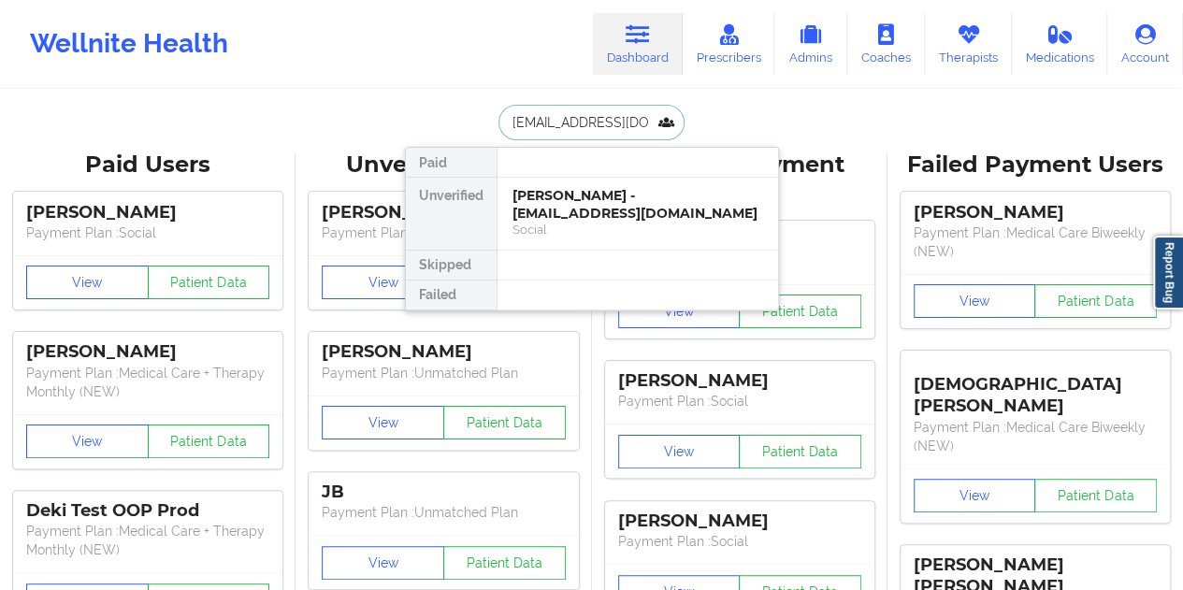
click at [608, 216] on div "[PERSON_NAME] - [EMAIL_ADDRESS][DOMAIN_NAME]" at bounding box center [638, 204] width 251 height 35
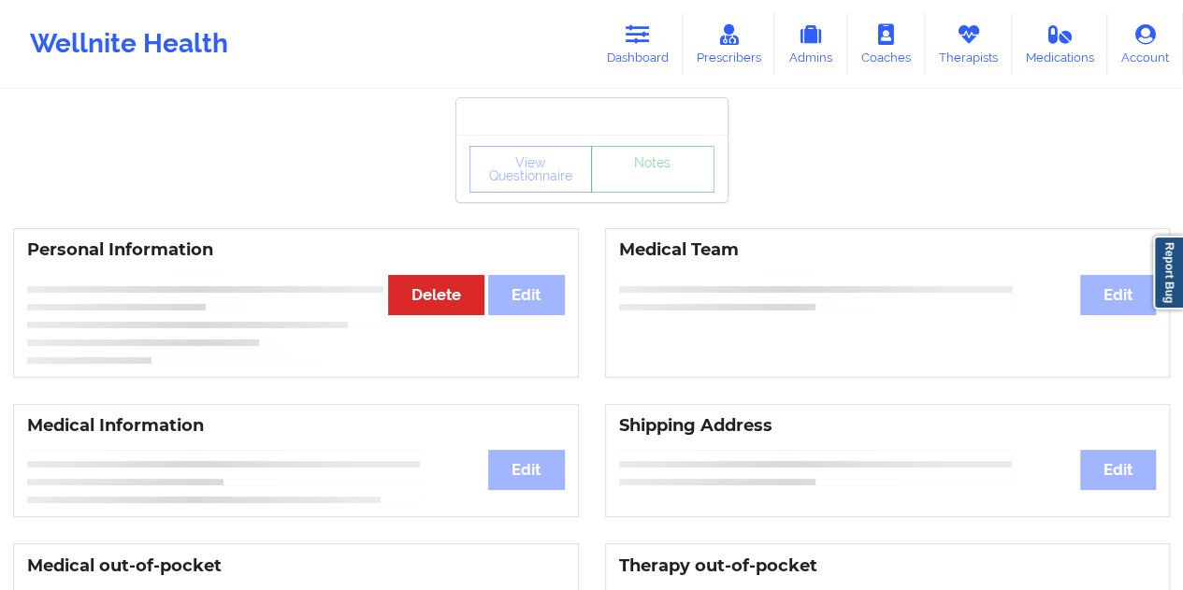
click at [657, 190] on link "Notes" at bounding box center [652, 169] width 123 height 47
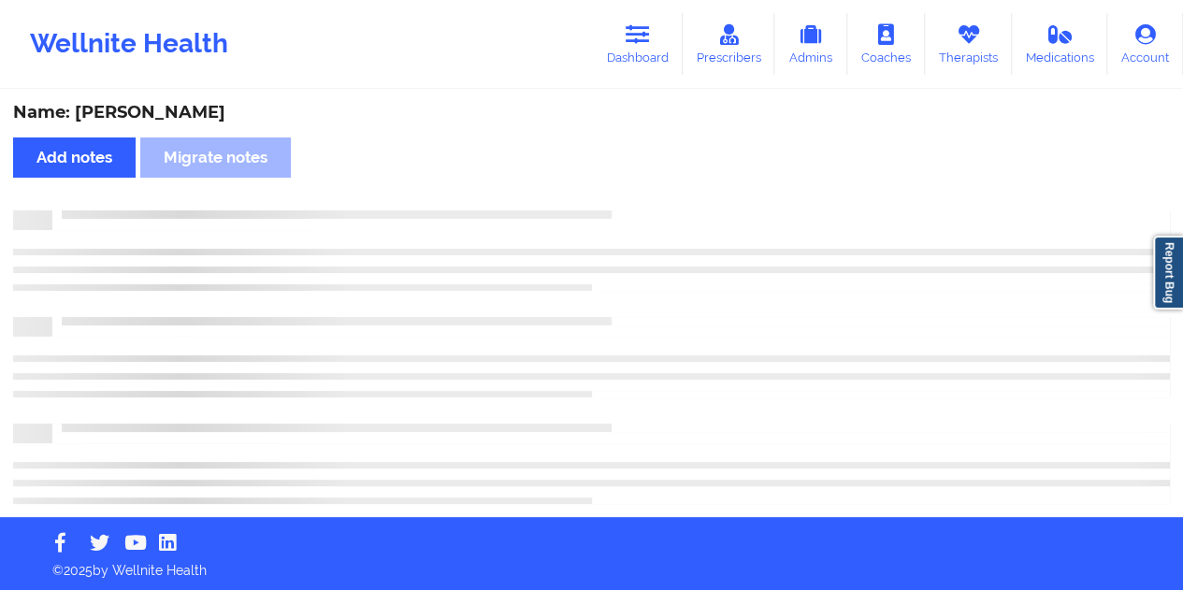
click at [180, 109] on div "Name: [PERSON_NAME]" at bounding box center [591, 113] width 1157 height 22
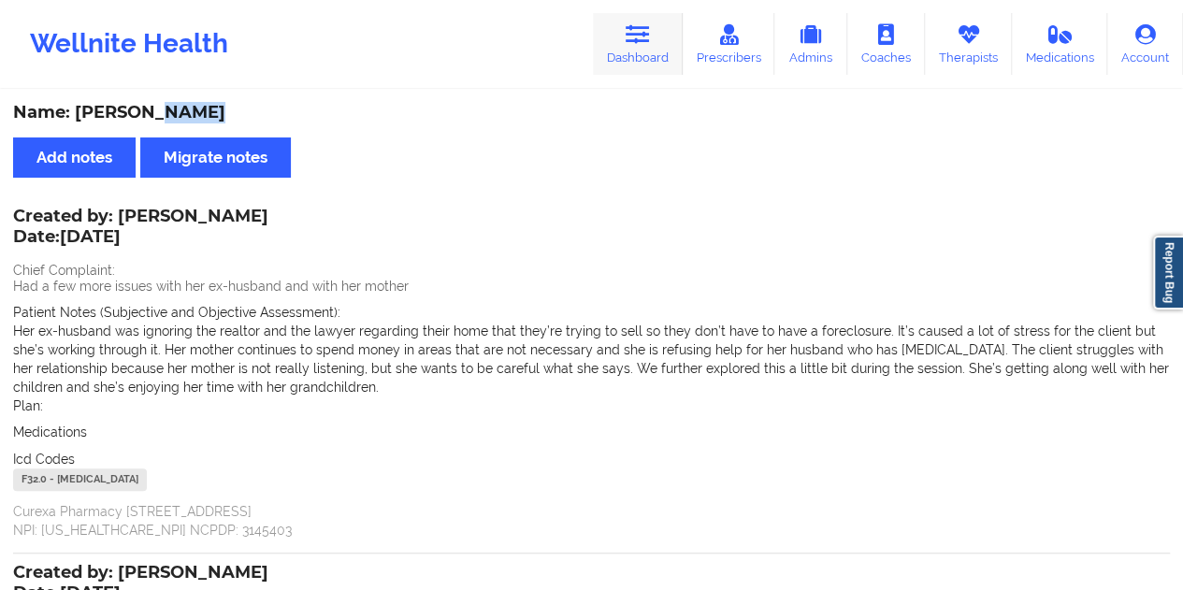
click at [643, 60] on link "Dashboard" at bounding box center [638, 44] width 90 height 62
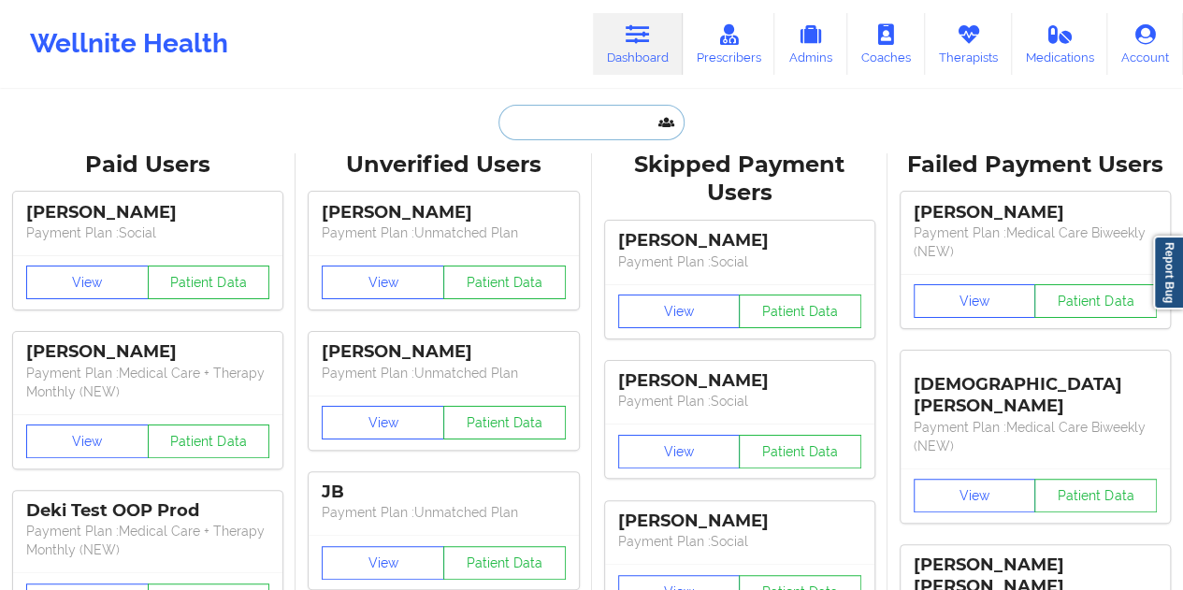
click at [564, 128] on input "text" at bounding box center [591, 123] width 185 height 36
paste input "[EMAIL_ADDRESS][DOMAIN_NAME]"
type input "[EMAIL_ADDRESS][DOMAIN_NAME]"
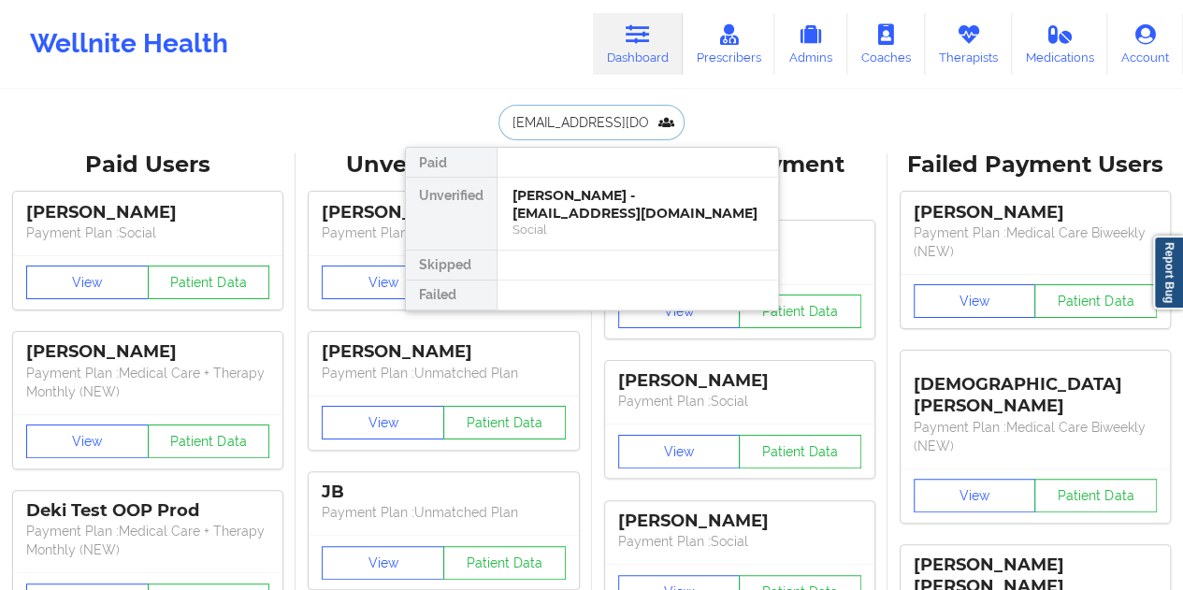
scroll to position [0, 23]
click at [587, 202] on div "[PERSON_NAME] - [EMAIL_ADDRESS][DOMAIN_NAME]" at bounding box center [638, 204] width 251 height 35
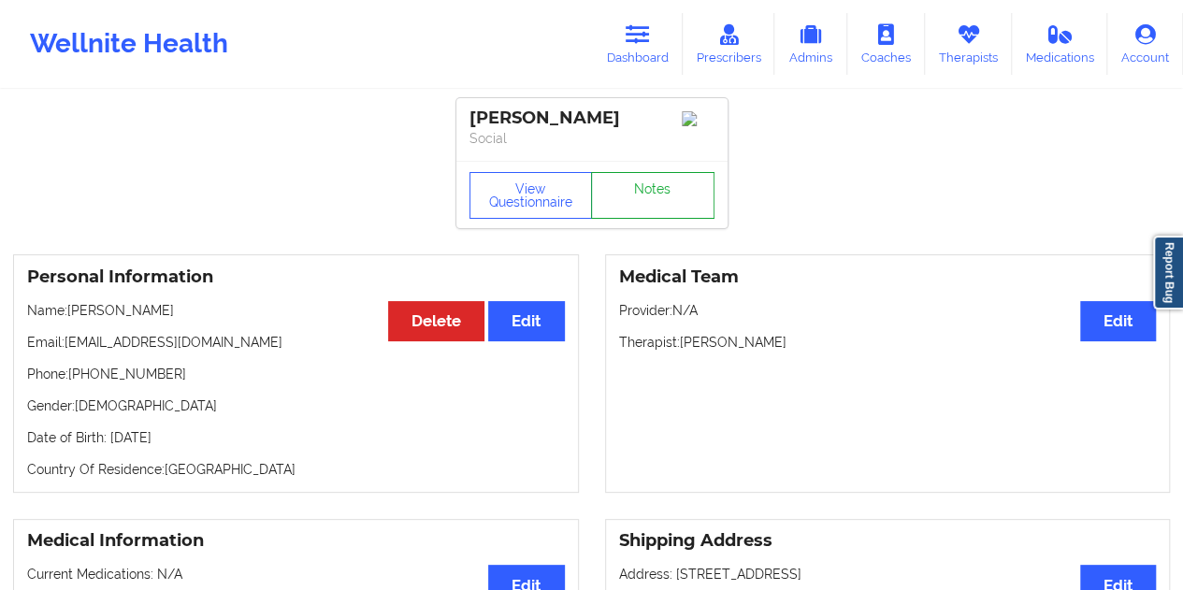
click at [645, 206] on link "Notes" at bounding box center [652, 195] width 123 height 47
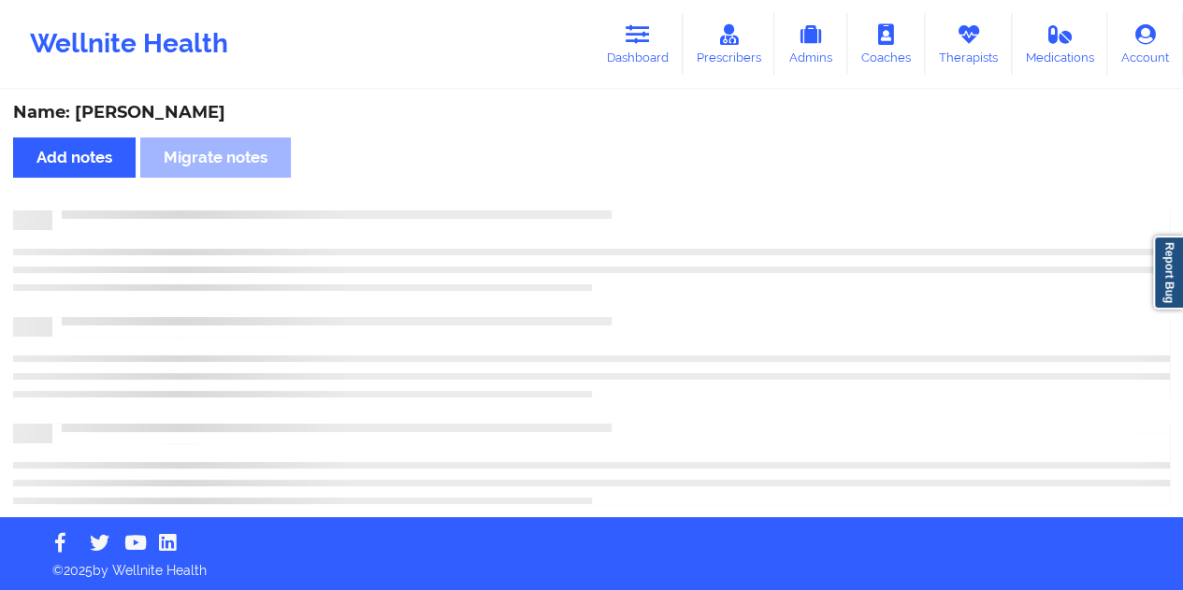
click at [221, 116] on div "Name: [PERSON_NAME]" at bounding box center [591, 113] width 1157 height 22
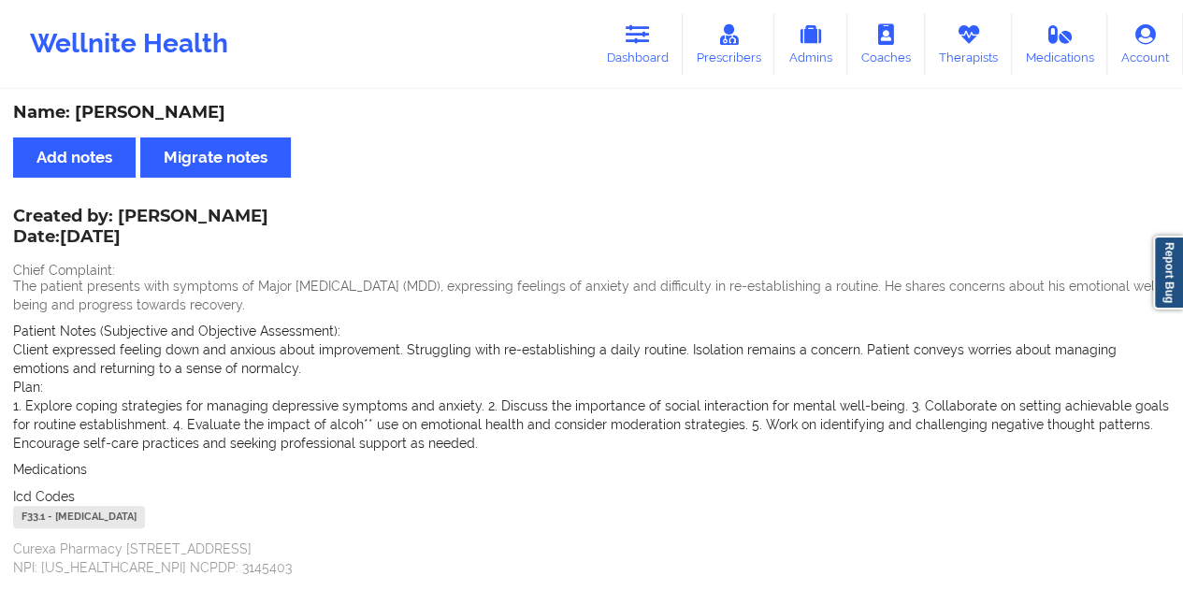
drag, startPoint x: 507, startPoint y: 130, endPoint x: 554, endPoint y: 119, distance: 48.1
click at [509, 129] on div "Name: [PERSON_NAME] Add notes Migrate notes Created by: [PERSON_NAME] Date: [DA…" at bounding box center [591, 579] width 1183 height 975
click at [642, 25] on icon at bounding box center [638, 34] width 24 height 21
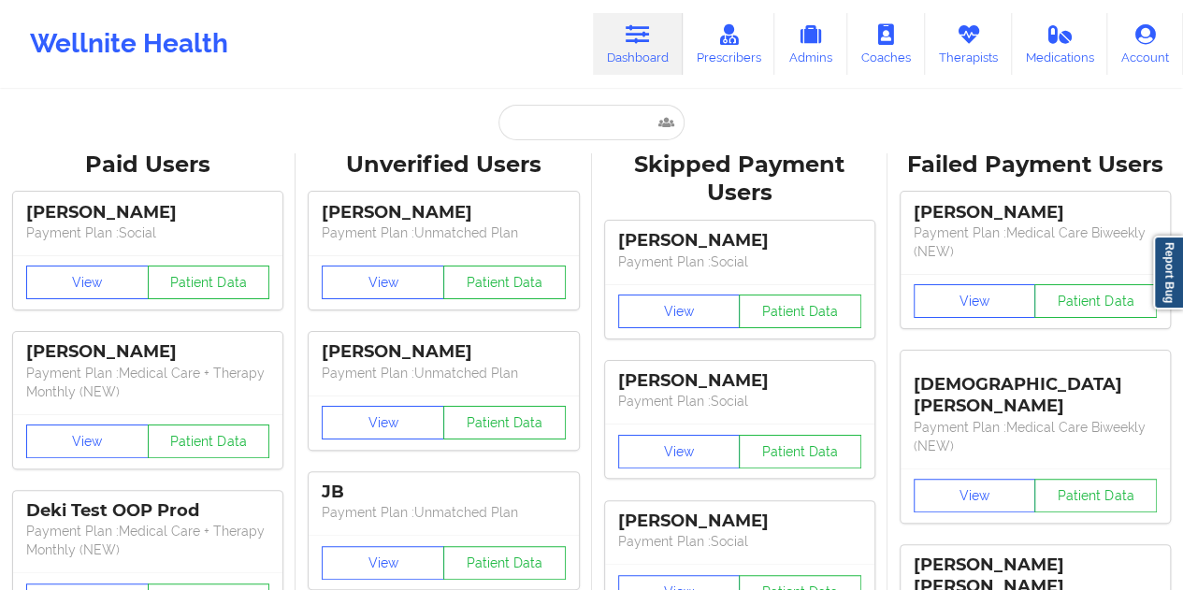
click at [535, 132] on input "text" at bounding box center [591, 123] width 185 height 36
paste input "[EMAIL_ADDRESS][DOMAIN_NAME]"
type input "[EMAIL_ADDRESS][DOMAIN_NAME]"
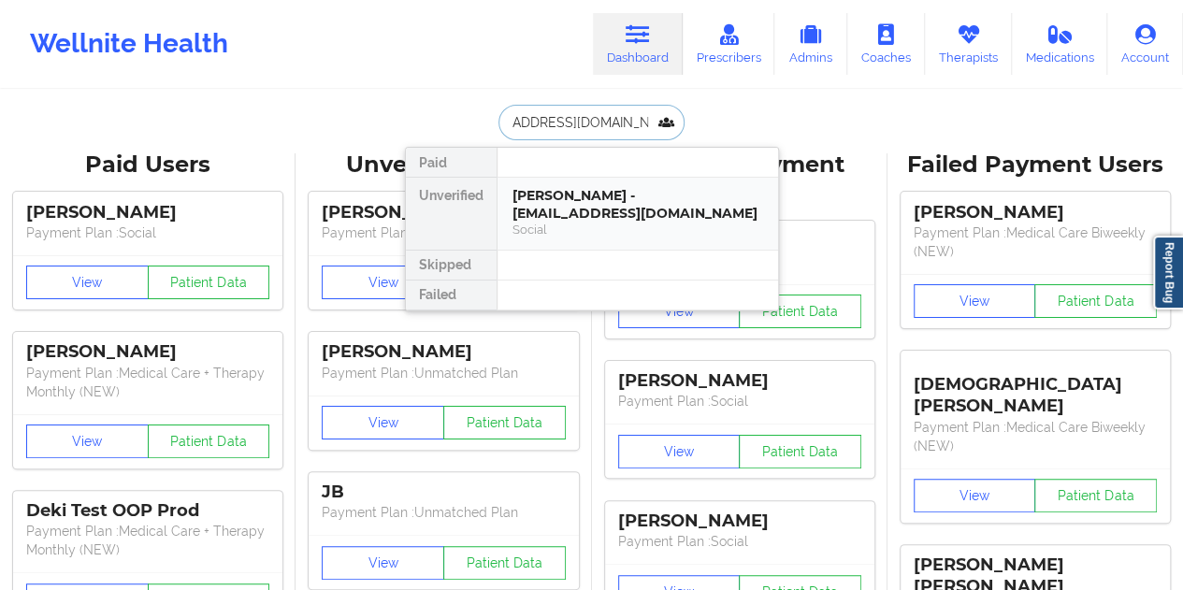
click at [589, 206] on div "[PERSON_NAME] - [EMAIL_ADDRESS][DOMAIN_NAME]" at bounding box center [638, 204] width 251 height 35
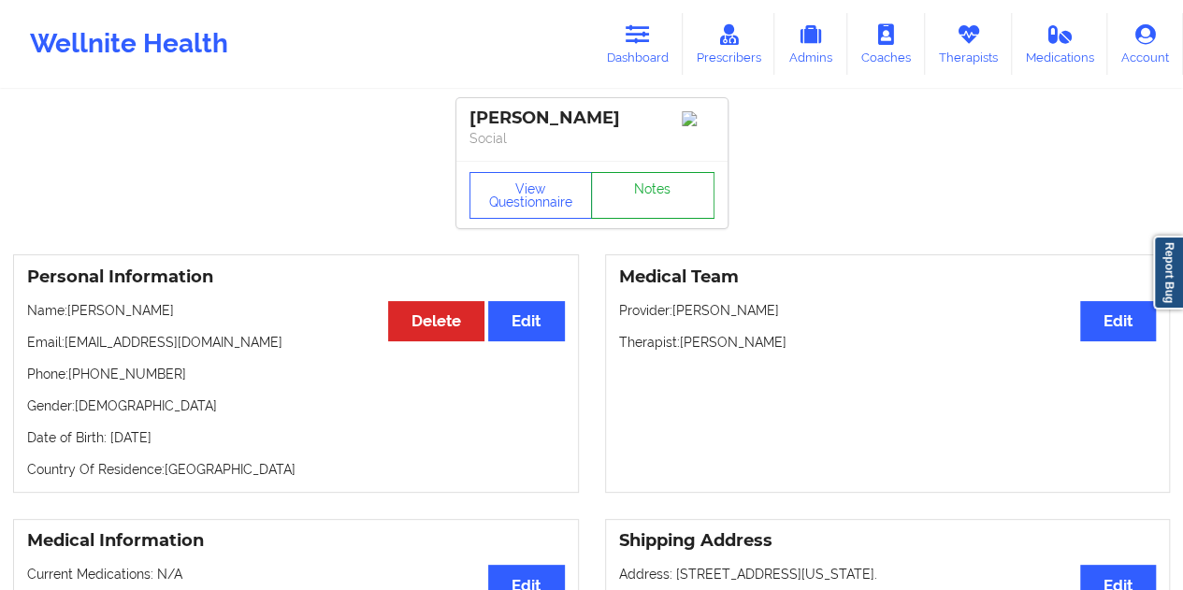
click at [655, 182] on link "Notes" at bounding box center [652, 195] width 123 height 47
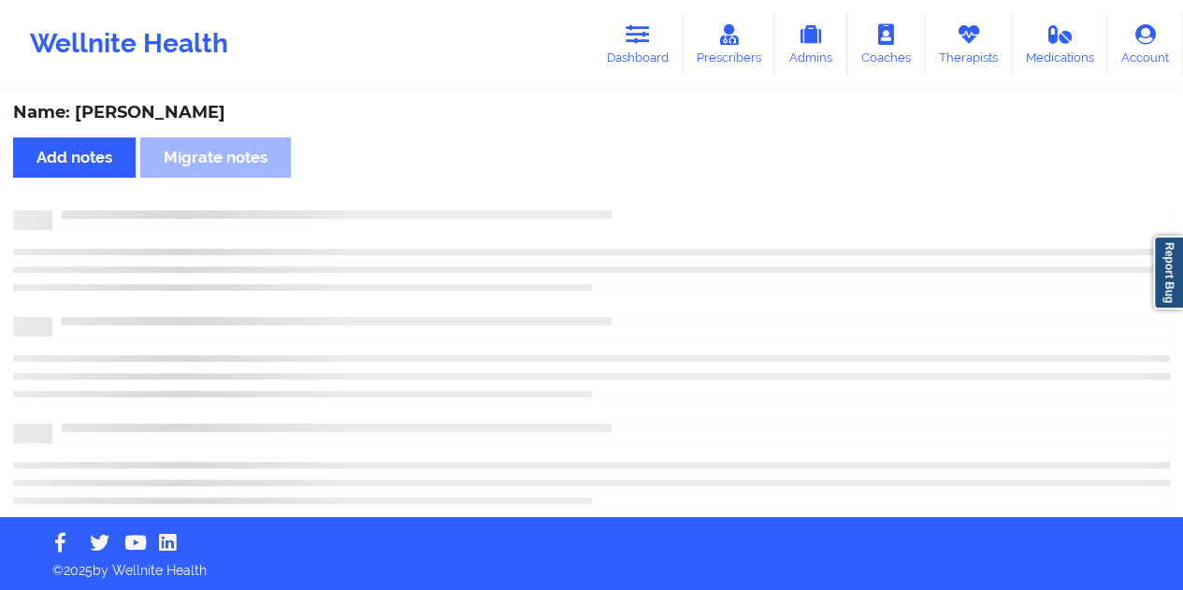
click at [168, 117] on div "Name: [PERSON_NAME]" at bounding box center [591, 113] width 1157 height 22
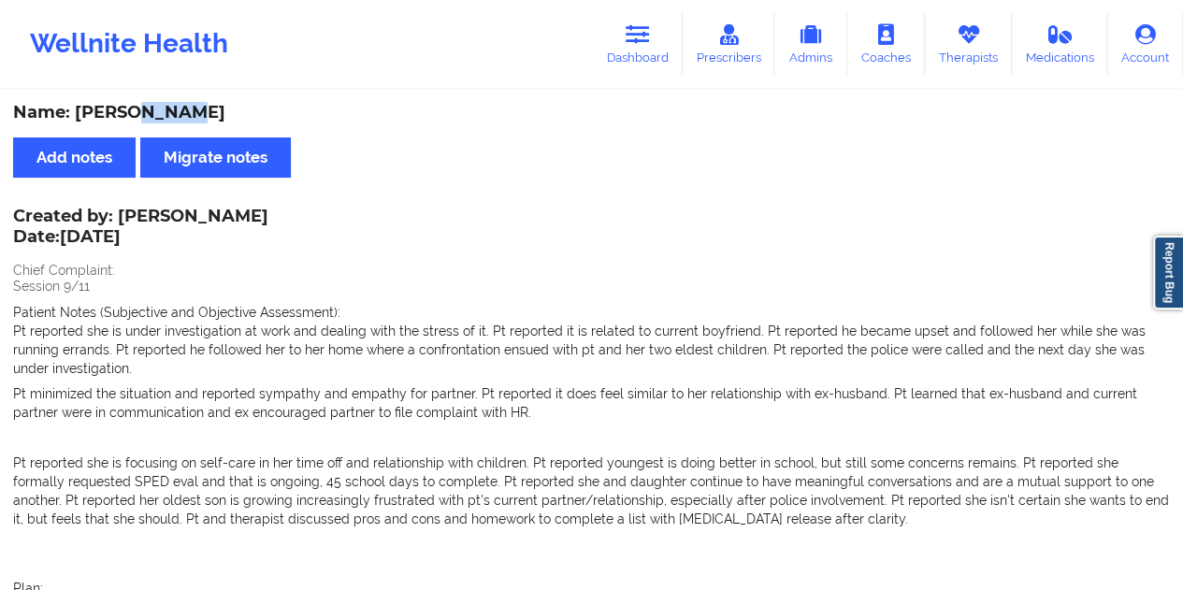
click at [578, 123] on div "Name: [PERSON_NAME]" at bounding box center [591, 113] width 1157 height 22
drag, startPoint x: 639, startPoint y: 34, endPoint x: 629, endPoint y: 73, distance: 40.6
click at [638, 34] on icon at bounding box center [638, 34] width 24 height 21
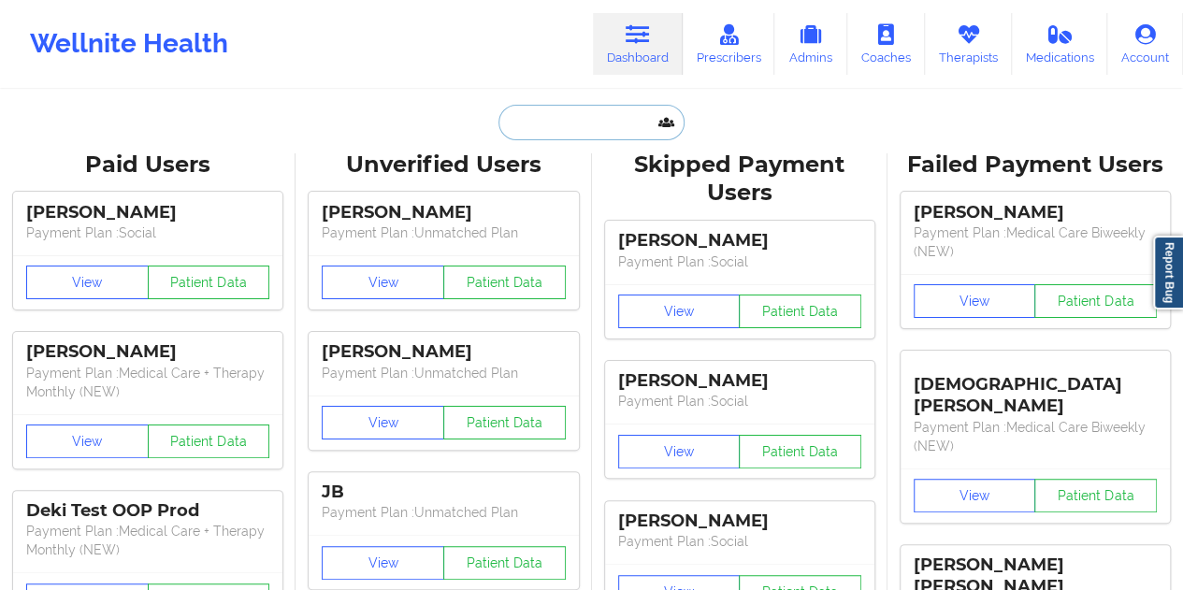
click at [593, 138] on input "text" at bounding box center [591, 123] width 185 height 36
paste input "[EMAIL_ADDRESS][DOMAIN_NAME]"
type input "[EMAIL_ADDRESS][DOMAIN_NAME]"
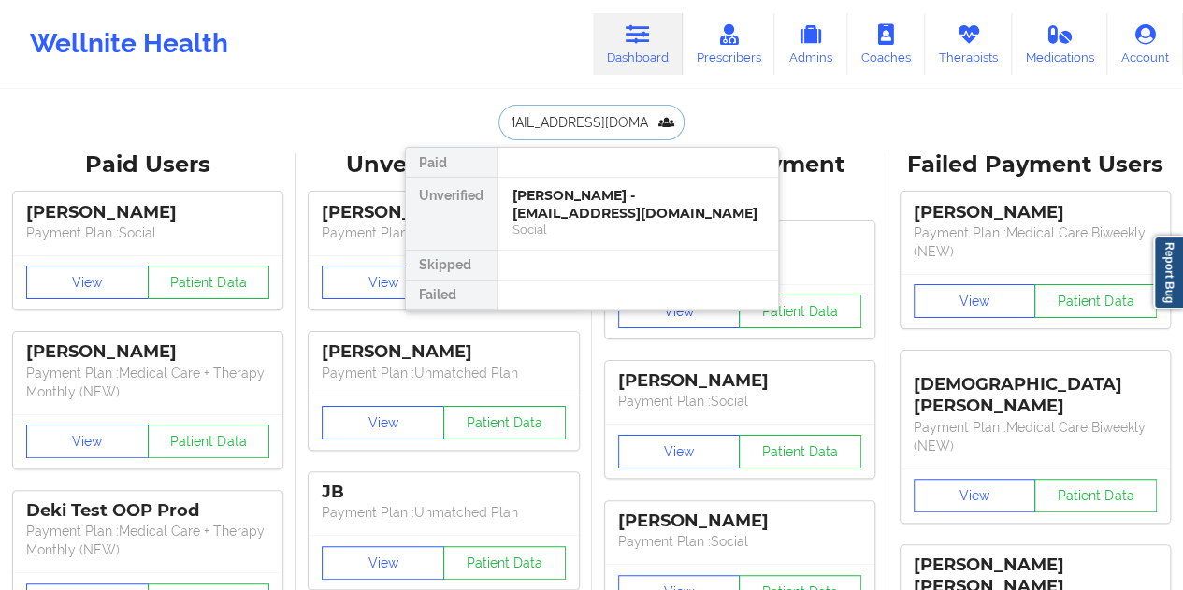
click at [609, 217] on div "[PERSON_NAME] - [EMAIL_ADDRESS][DOMAIN_NAME]" at bounding box center [638, 204] width 251 height 35
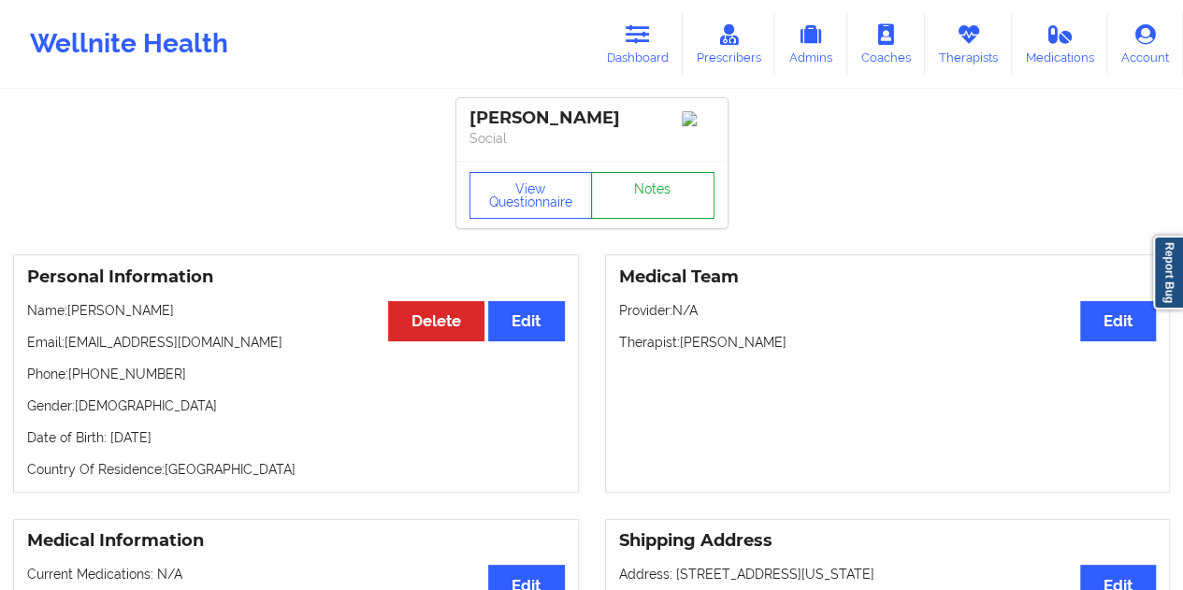
click at [640, 197] on link "Notes" at bounding box center [652, 195] width 123 height 47
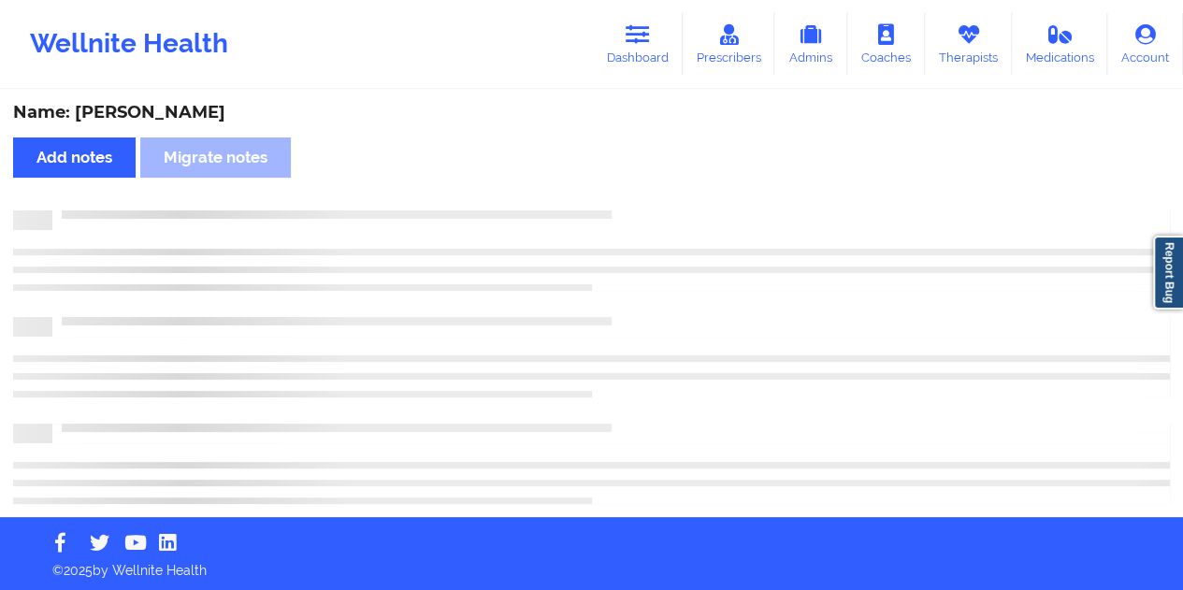
click at [181, 112] on div "Name: [PERSON_NAME]" at bounding box center [591, 113] width 1157 height 22
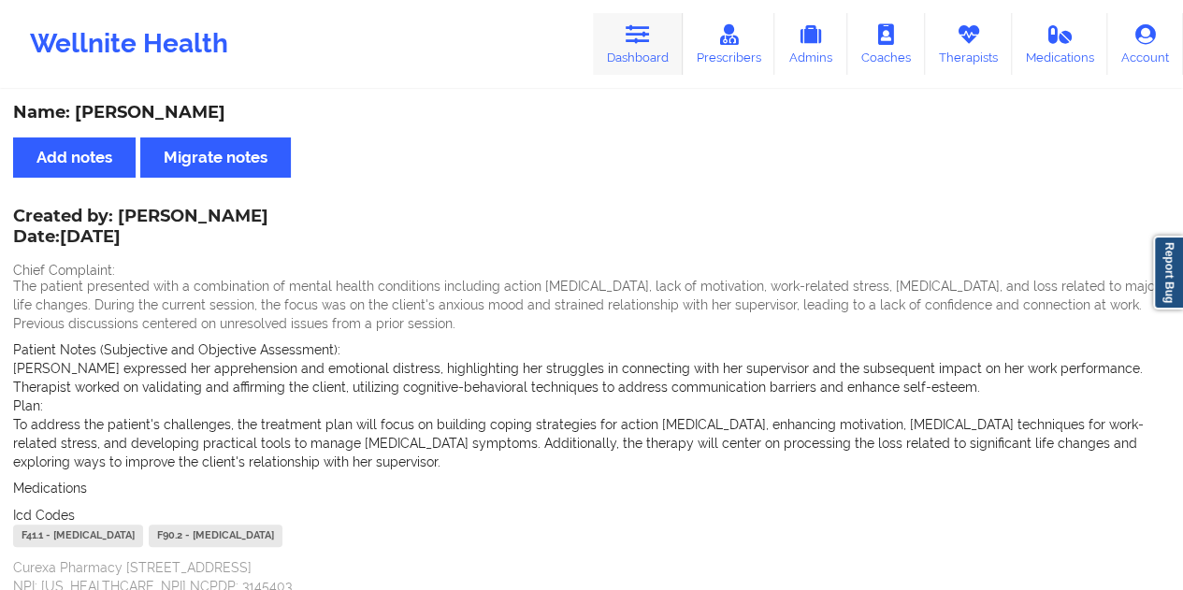
click at [633, 65] on link "Dashboard" at bounding box center [638, 44] width 90 height 62
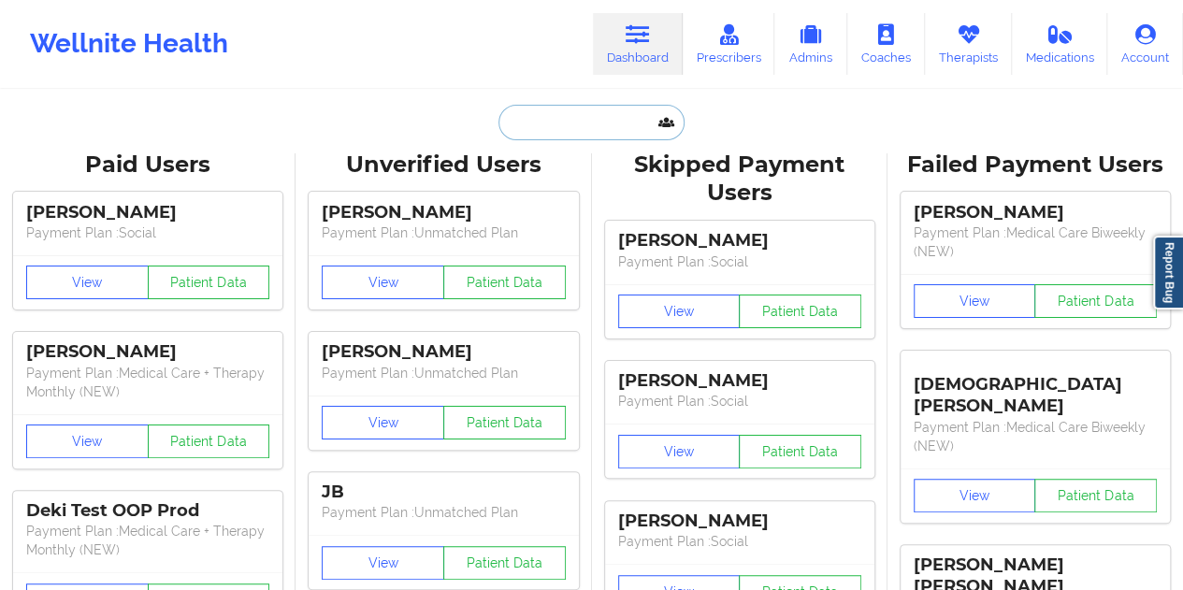
click at [553, 131] on input "text" at bounding box center [591, 123] width 185 height 36
paste input "[PERSON_NAME][EMAIL_ADDRESS][DOMAIN_NAME]"
type input "[PERSON_NAME][EMAIL_ADDRESS][DOMAIN_NAME]"
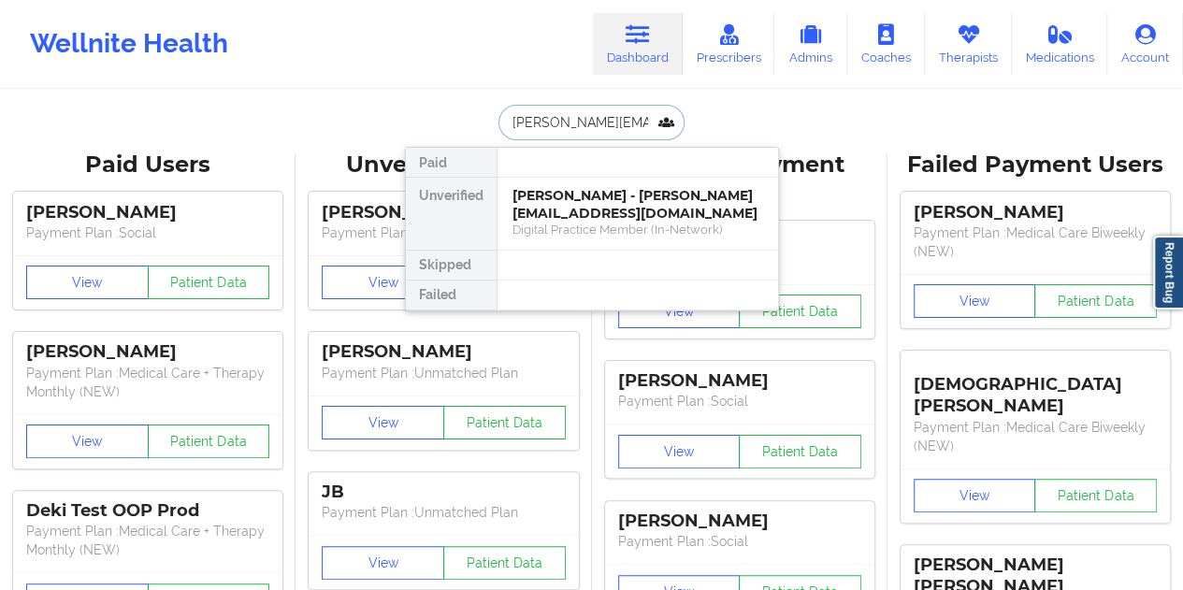
click at [621, 197] on div "[PERSON_NAME] - [PERSON_NAME][EMAIL_ADDRESS][DOMAIN_NAME]" at bounding box center [638, 204] width 251 height 35
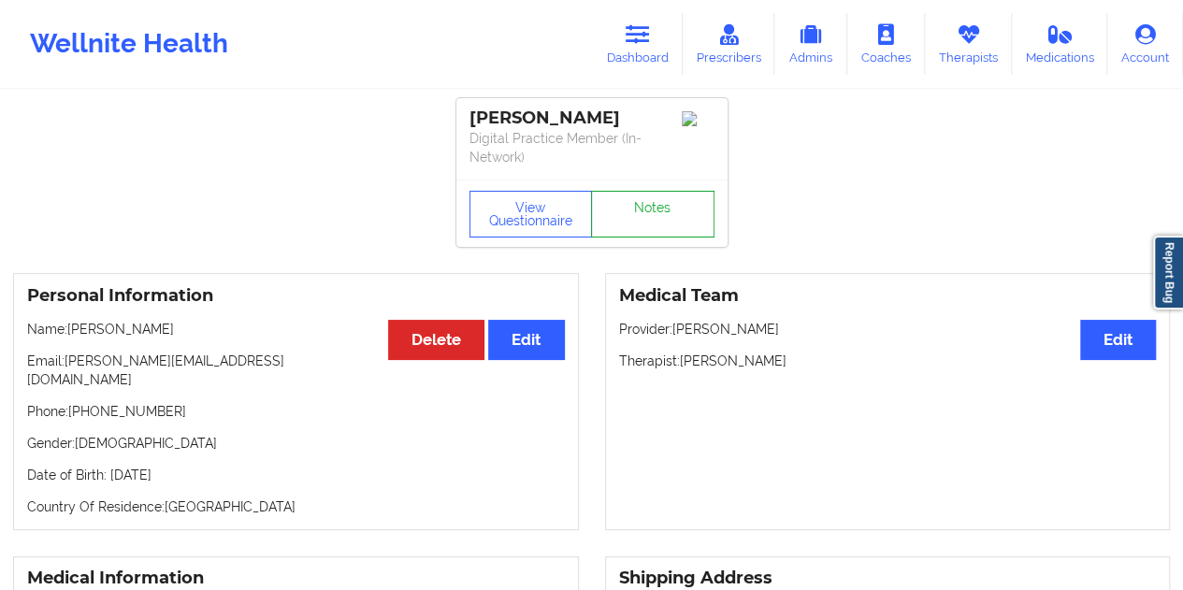
click at [624, 196] on link "Notes" at bounding box center [652, 214] width 123 height 47
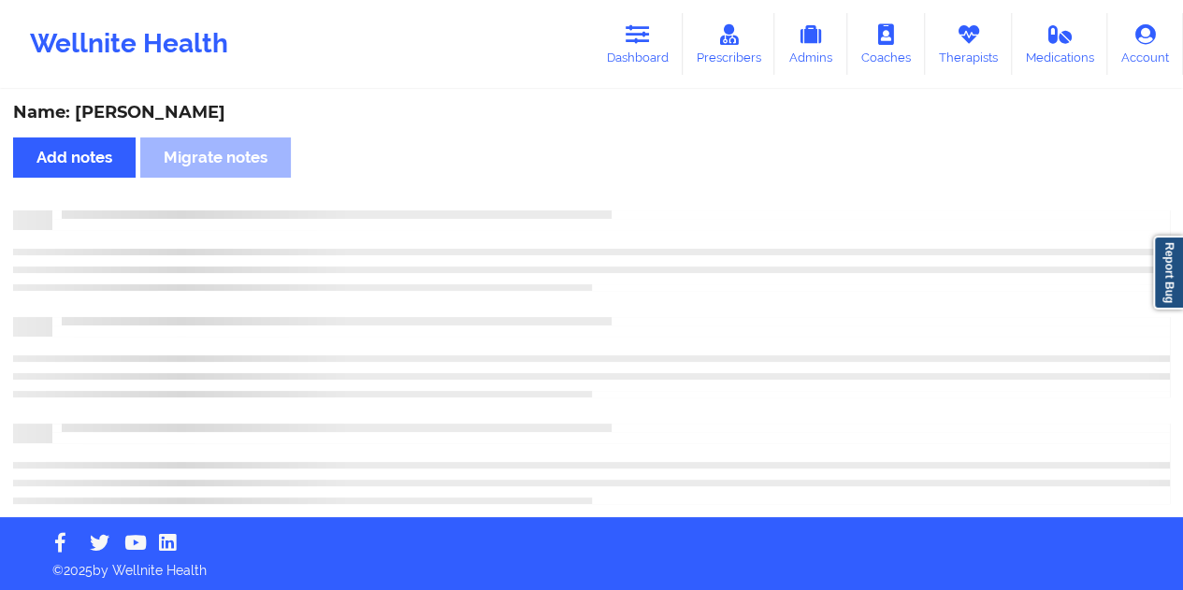
click at [168, 115] on div "Name: [PERSON_NAME]" at bounding box center [591, 113] width 1157 height 22
